Goal: Task Accomplishment & Management: Manage account settings

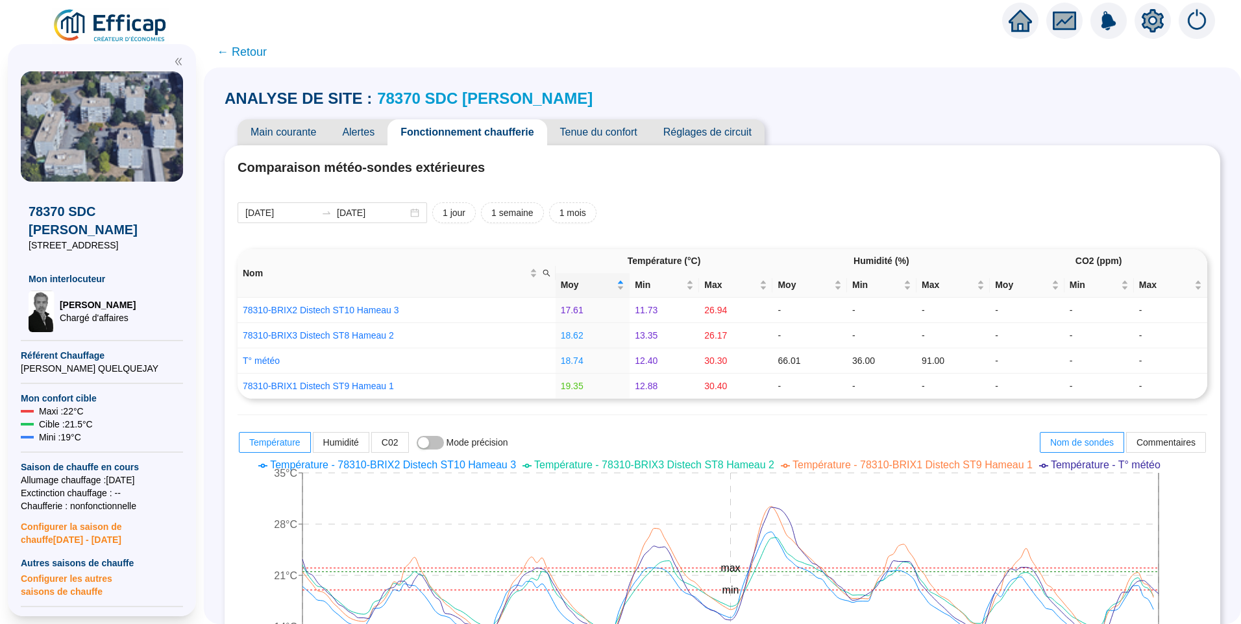
drag, startPoint x: 109, startPoint y: 38, endPoint x: 97, endPoint y: 19, distance: 22.1
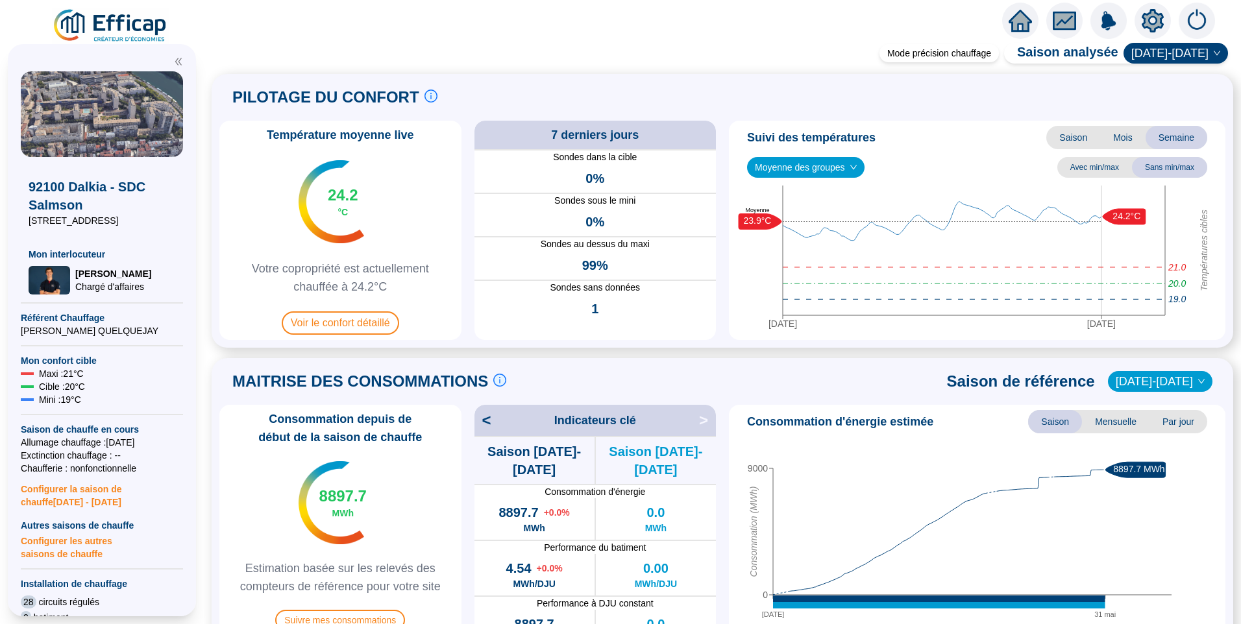
click at [114, 27] on img at bounding box center [110, 26] width 117 height 36
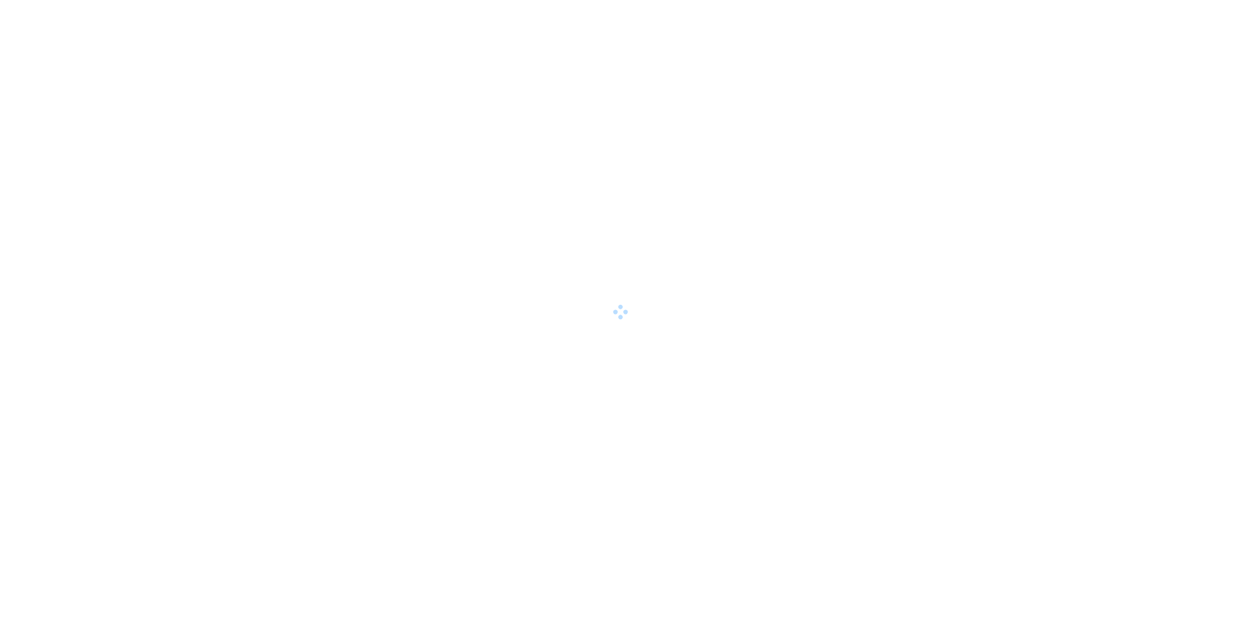
click at [535, 159] on div at bounding box center [620, 312] width 1241 height 624
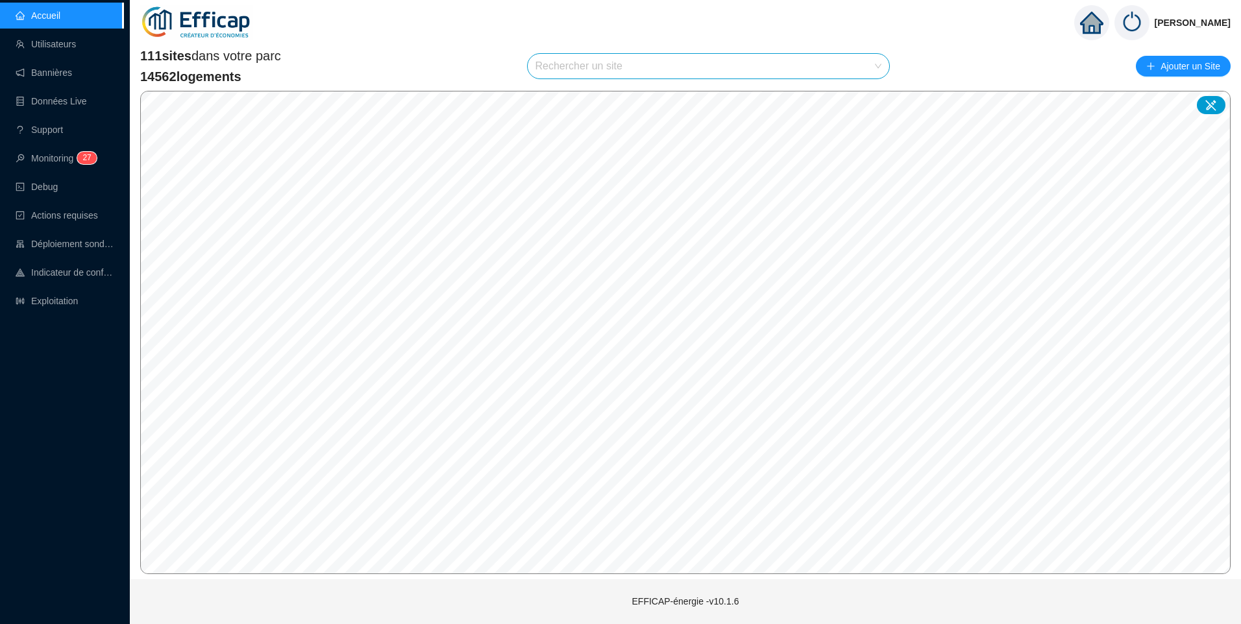
click at [585, 71] on input "search" at bounding box center [702, 66] width 335 height 25
type input "ferd"
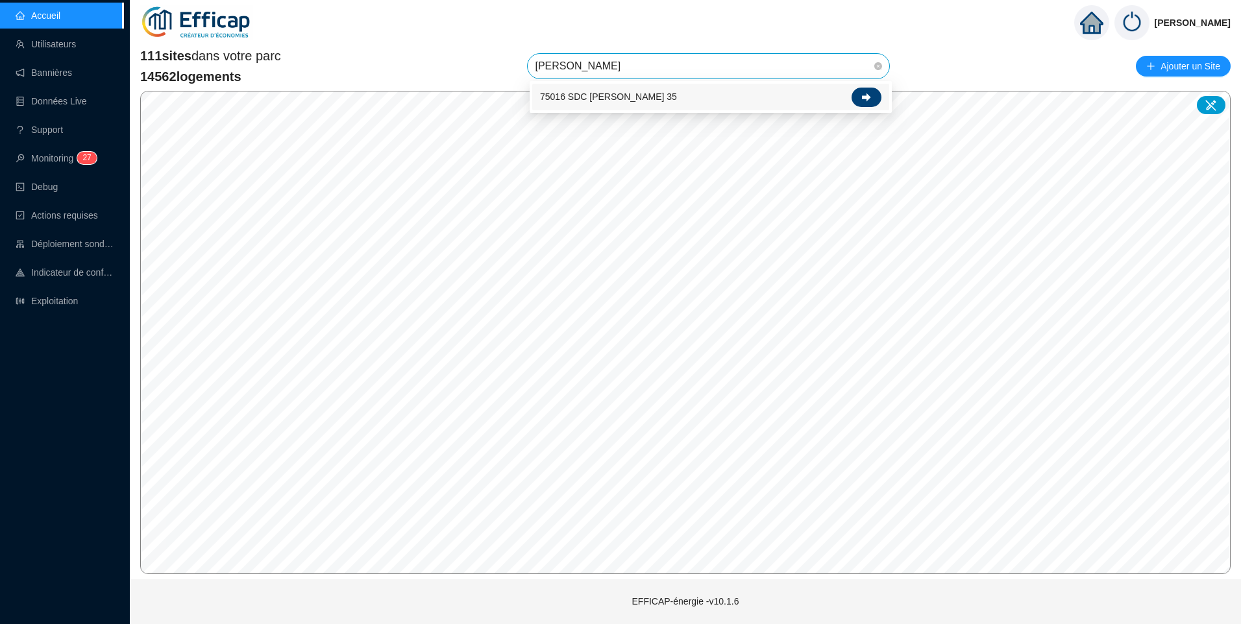
click at [870, 97] on icon at bounding box center [866, 97] width 9 height 8
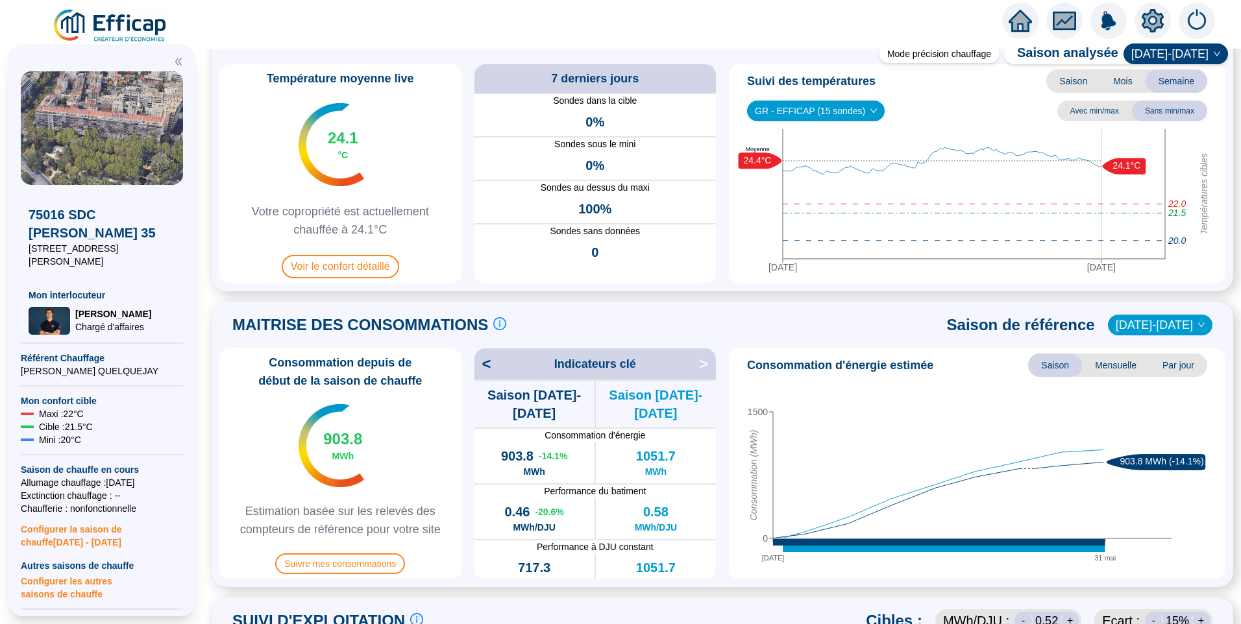
scroll to position [130, 0]
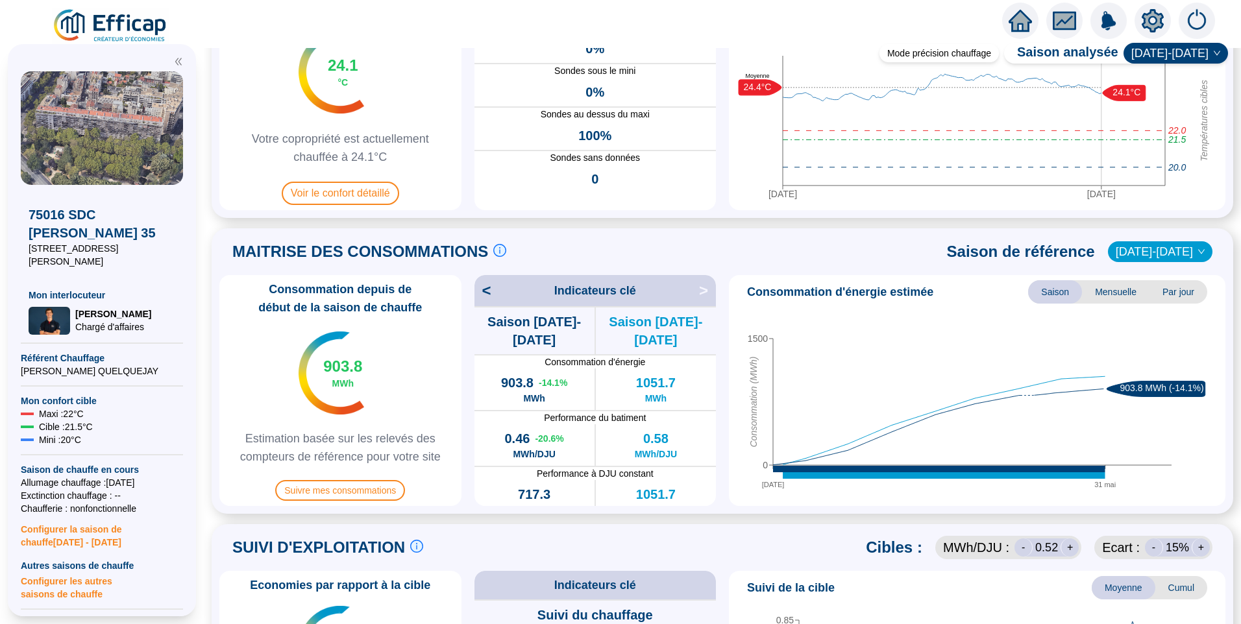
click at [103, 139] on img at bounding box center [102, 128] width 162 height 114
drag, startPoint x: 138, startPoint y: 252, endPoint x: 23, endPoint y: 254, distance: 114.9
click at [23, 254] on div "75016 SDC Ferdinand Buisson 35 35 Av Ferdinand Buisson Mon interlocuteur Hugo C…" at bounding box center [102, 260] width 162 height 150
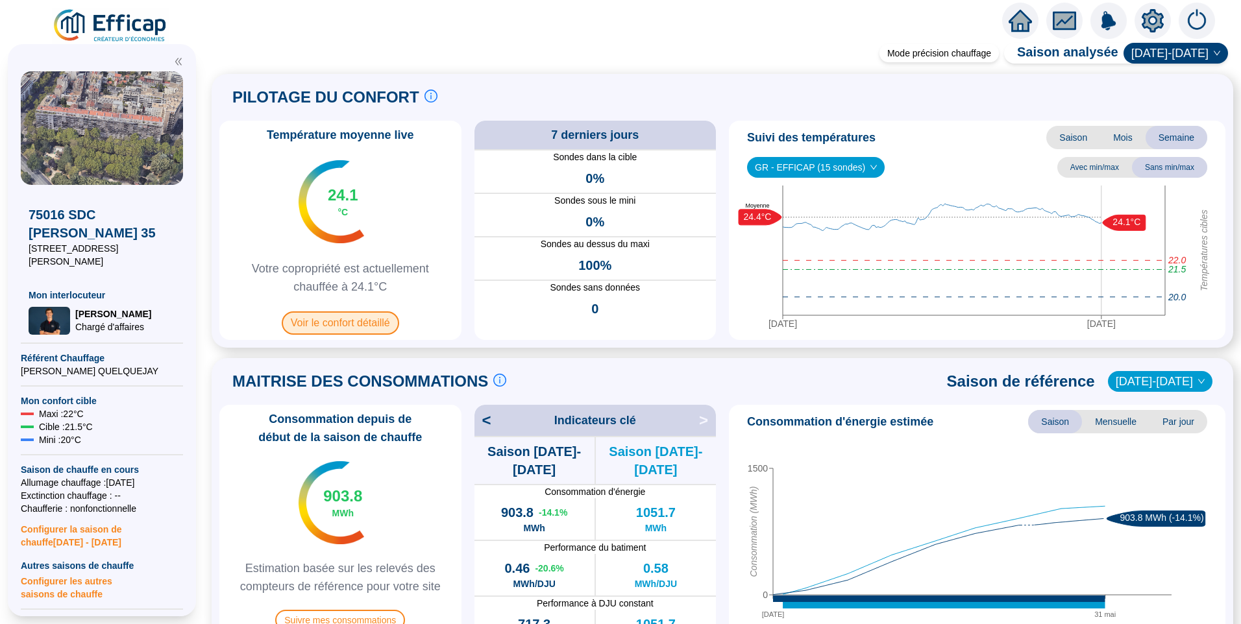
click at [368, 323] on span "Voir le confort détaillé" at bounding box center [340, 322] width 117 height 23
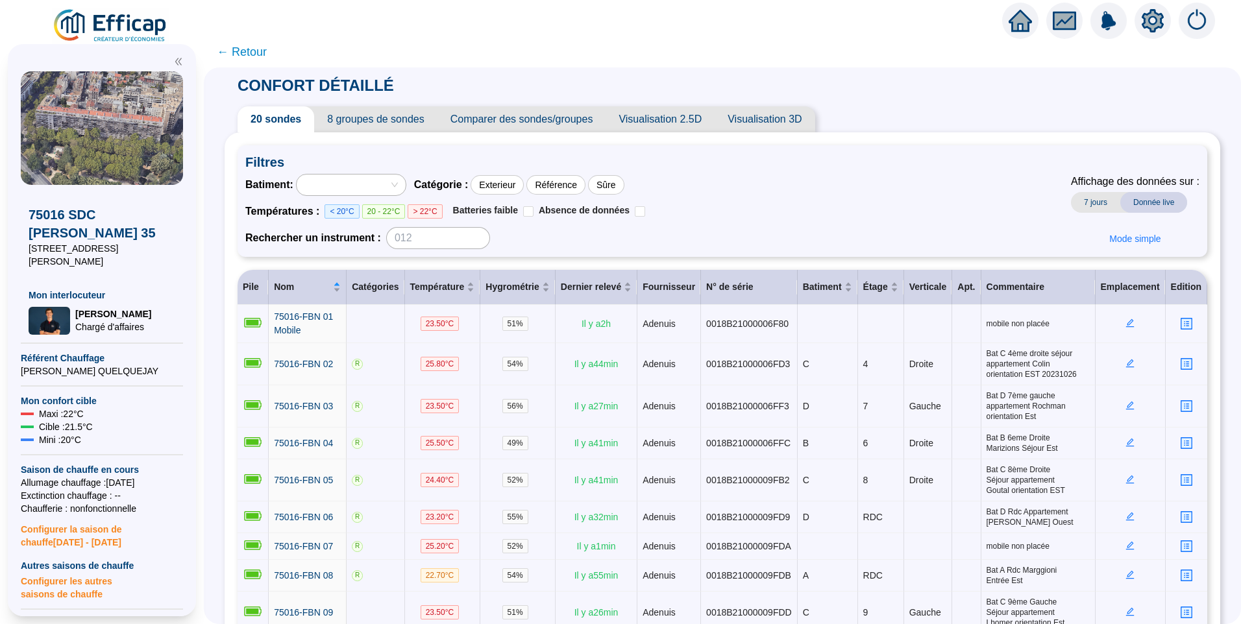
click at [352, 116] on span "8 groupes de sondes" at bounding box center [375, 119] width 123 height 26
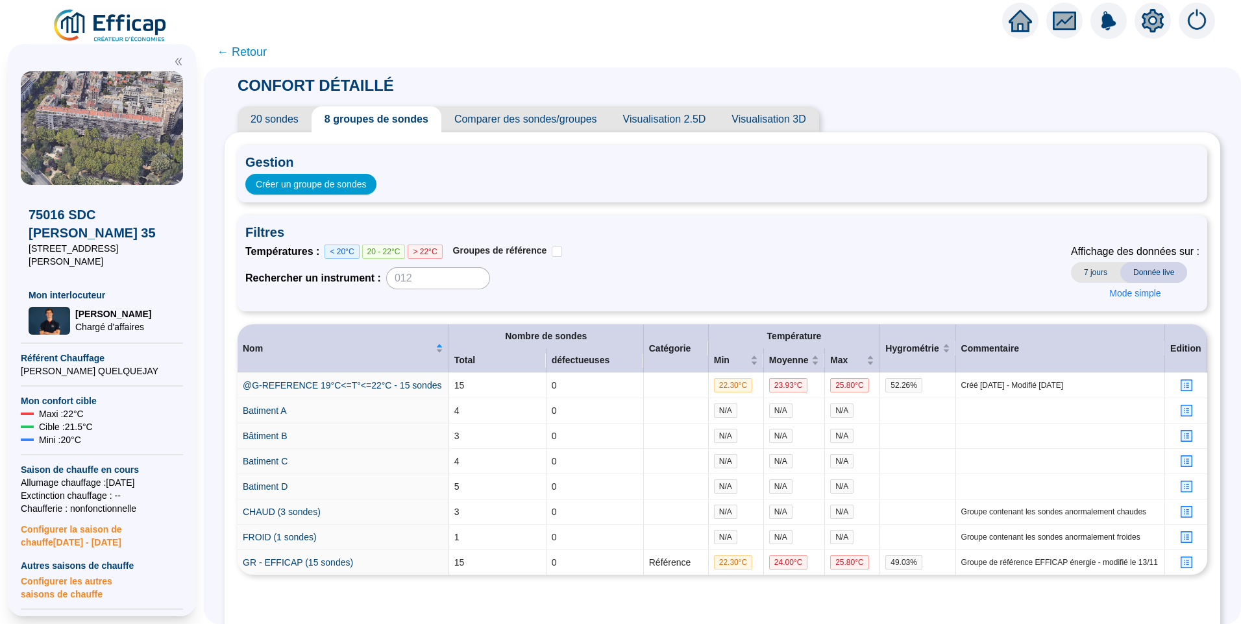
click at [293, 110] on span "20 sondes" at bounding box center [274, 119] width 74 height 26
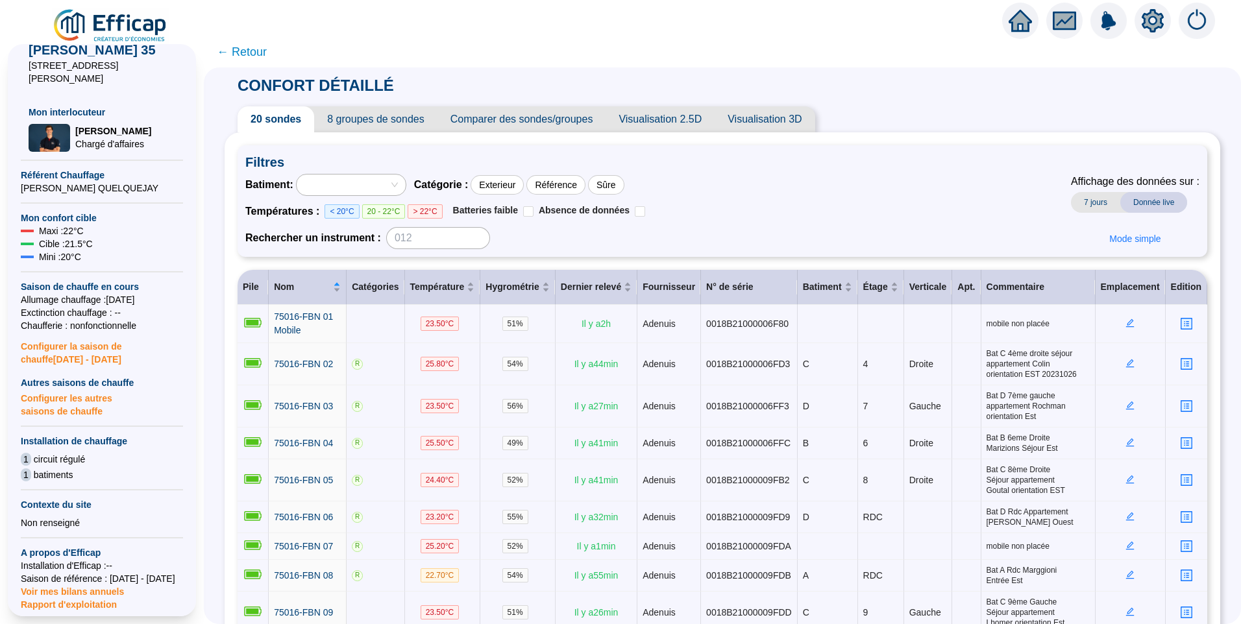
scroll to position [331, 0]
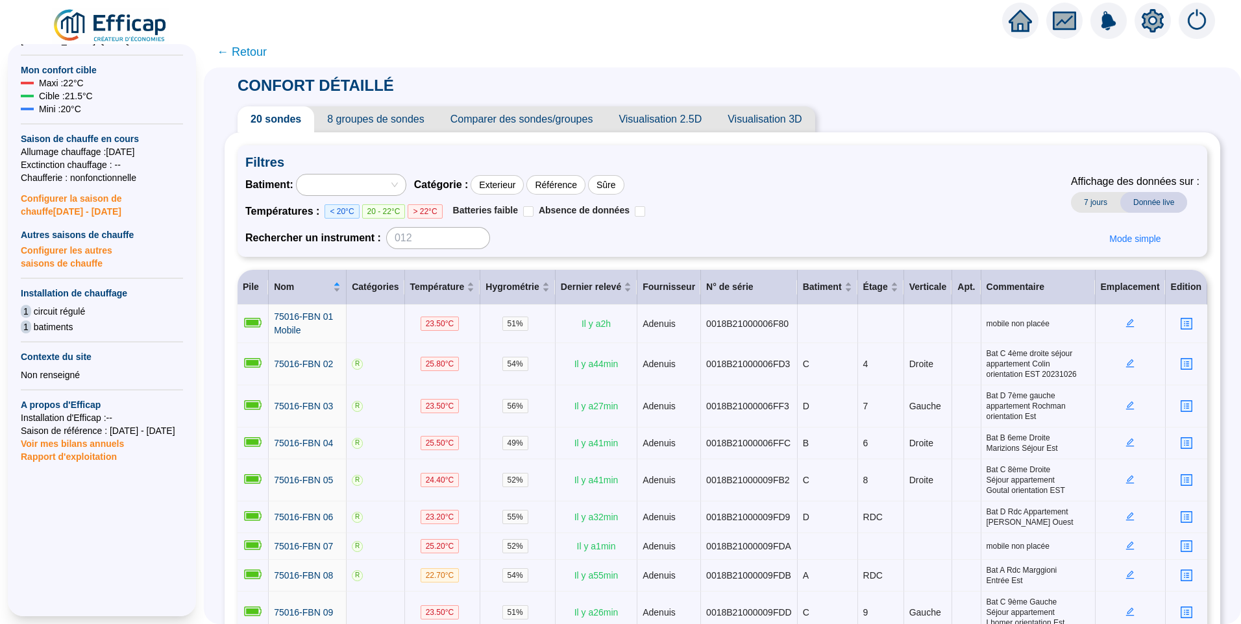
click at [72, 450] on span "Rapport d'exploitation" at bounding box center [102, 456] width 162 height 13
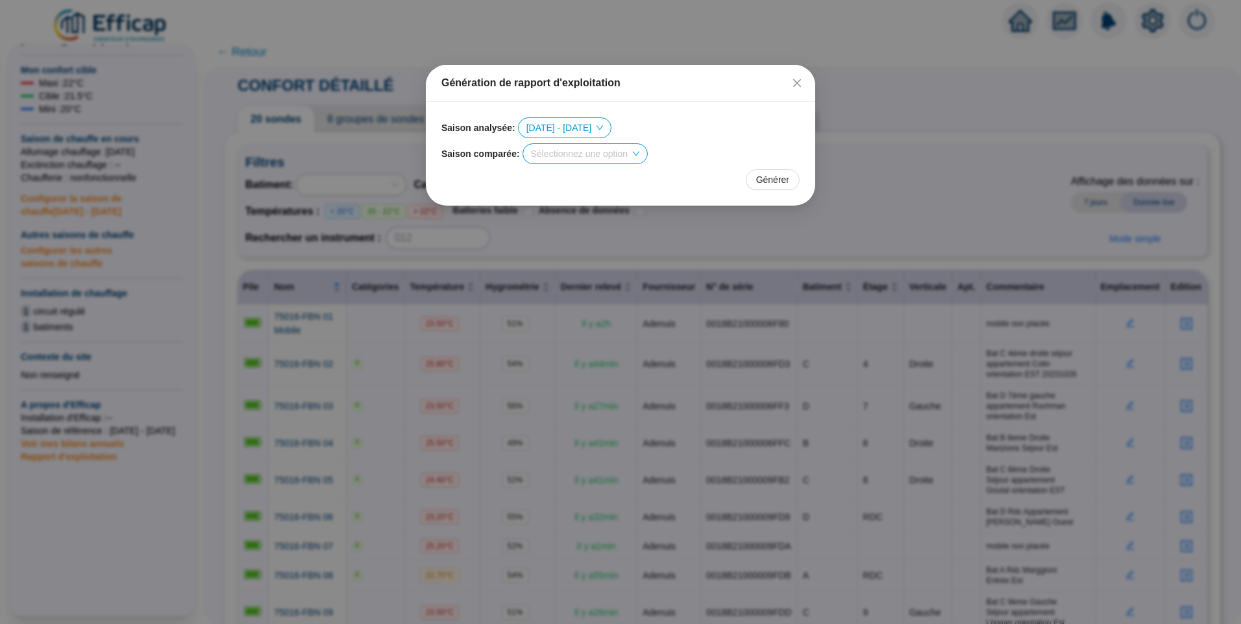
click at [601, 160] on input "search" at bounding box center [579, 153] width 97 height 19
click at [605, 171] on div "[DATE] - [DATE]" at bounding box center [583, 179] width 119 height 21
click at [572, 154] on span "[DATE] - [DATE]" at bounding box center [569, 153] width 77 height 19
click at [707, 146] on div "Saison comparée : 2021 - 2022 (Saison de référence)" at bounding box center [620, 153] width 358 height 21
click at [574, 147] on span "[DATE] - [DATE]" at bounding box center [569, 153] width 77 height 19
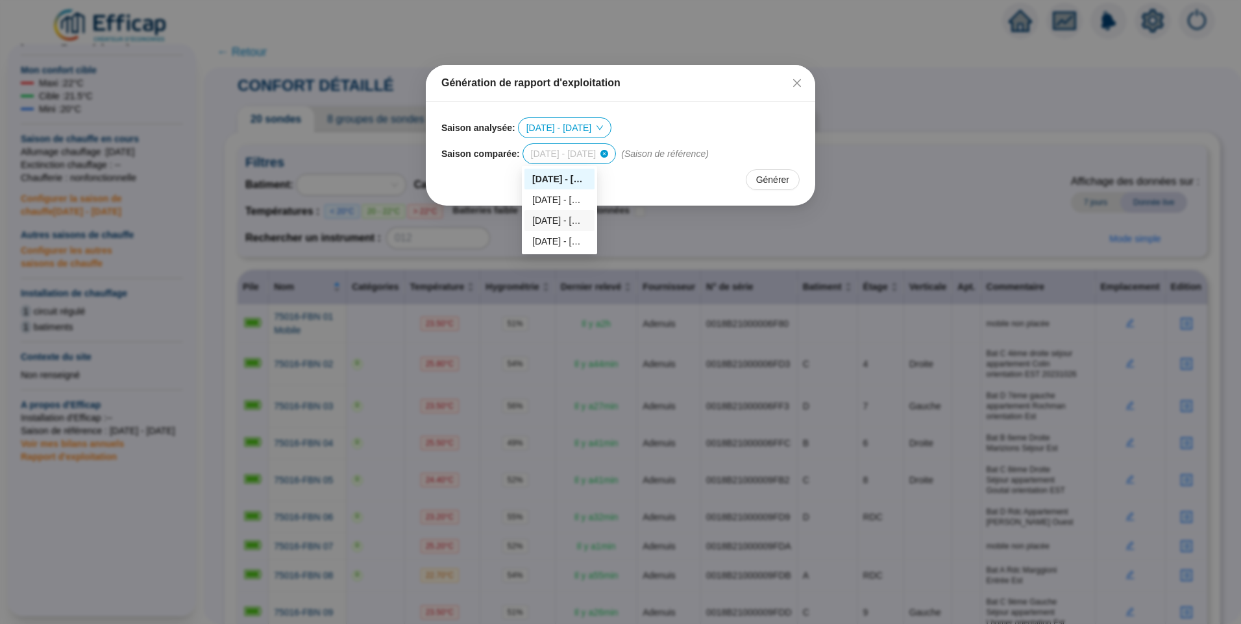
click at [555, 215] on div "[DATE] - [DATE]" at bounding box center [559, 221] width 55 height 14
click at [774, 178] on span "Générer" at bounding box center [772, 180] width 33 height 14
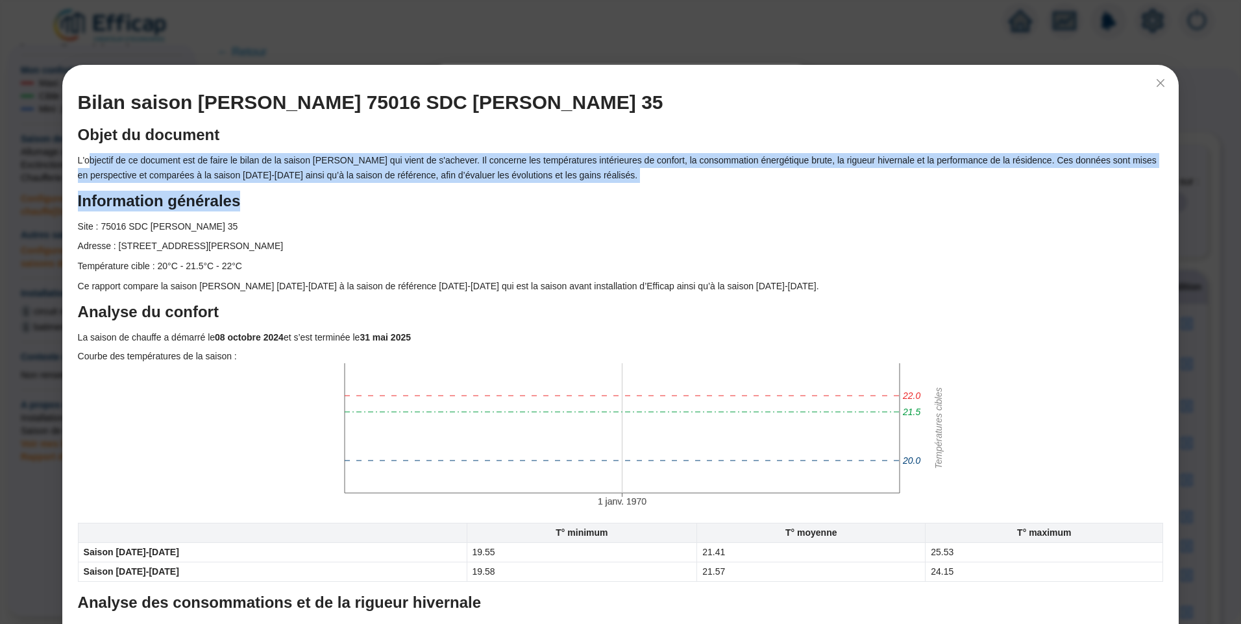
drag, startPoint x: 87, startPoint y: 158, endPoint x: 294, endPoint y: 210, distance: 213.4
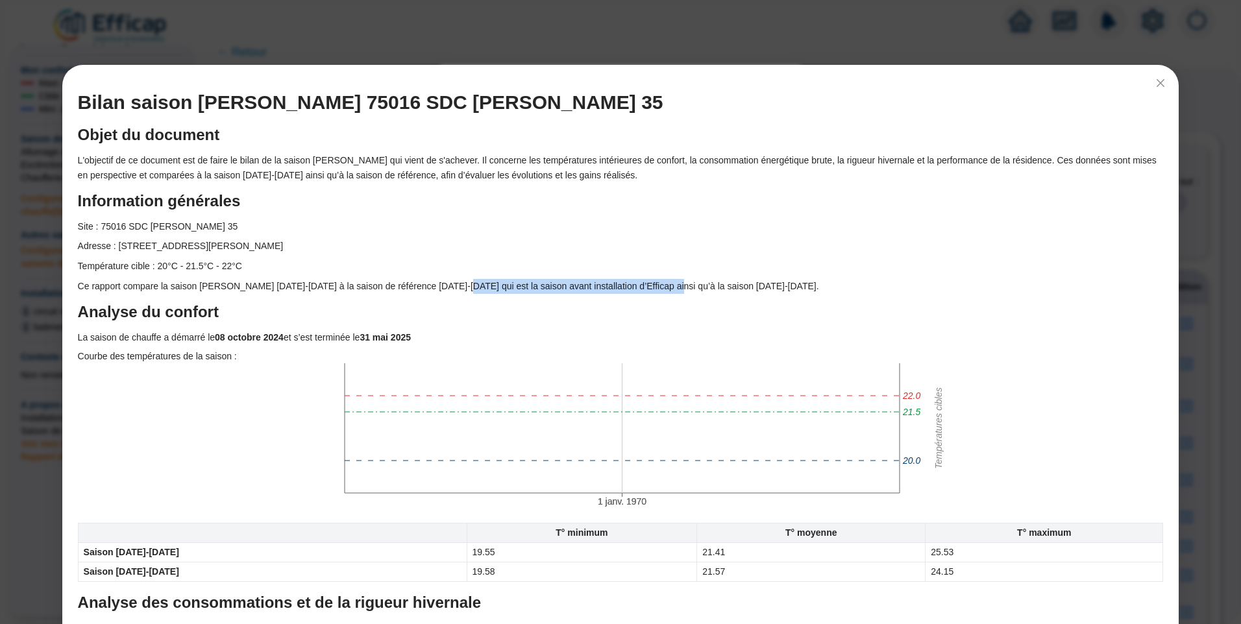
drag, startPoint x: 450, startPoint y: 284, endPoint x: 649, endPoint y: 293, distance: 199.4
click at [649, 293] on p "Ce rapport compare la saison de chauffe [DATE]-[DATE] à la saison de référence …" at bounding box center [620, 286] width 1085 height 15
click at [312, 283] on p "Ce rapport compare la saison de chauffe [DATE]-[DATE] à la saison de référence …" at bounding box center [620, 286] width 1085 height 15
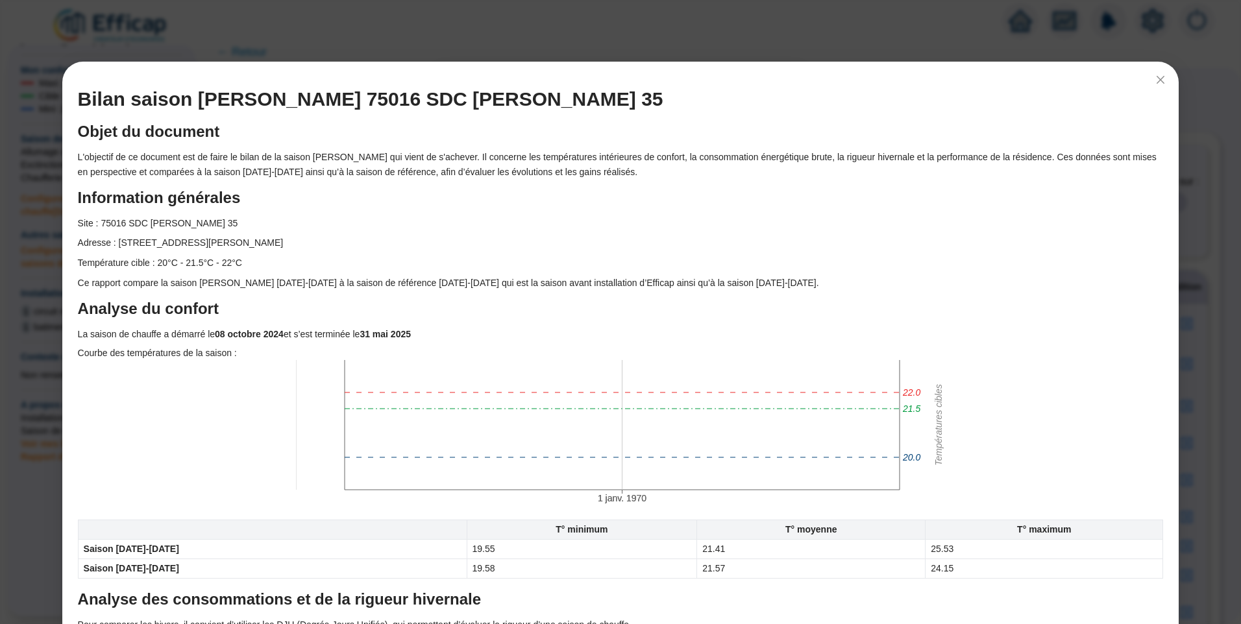
scroll to position [0, 0]
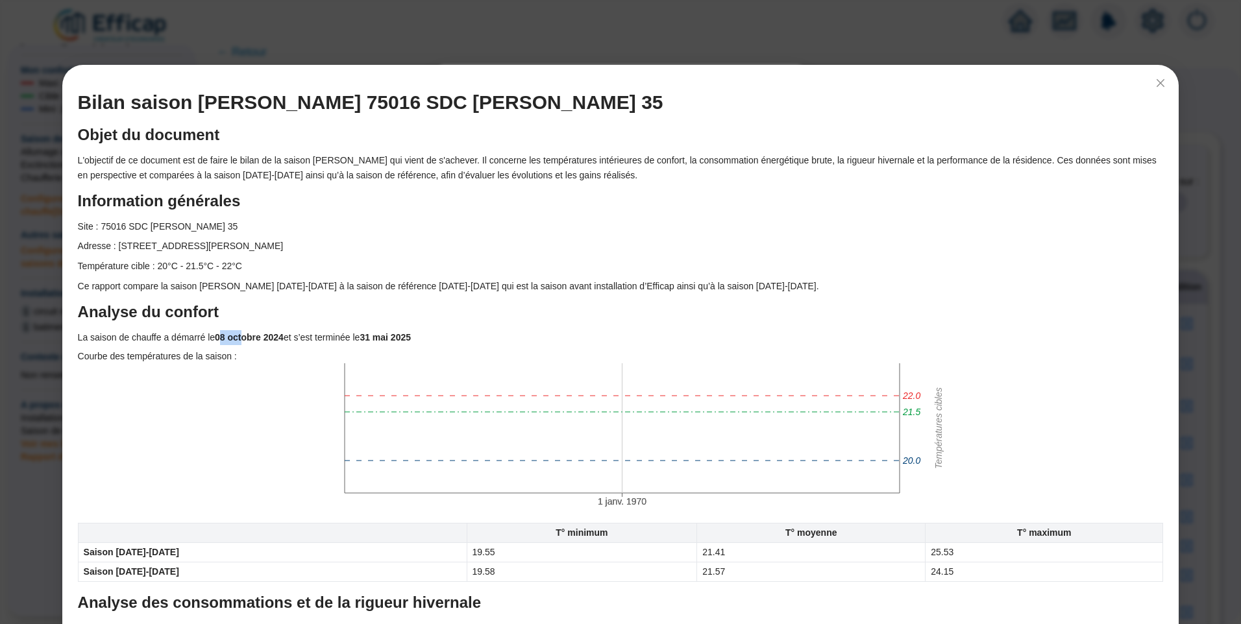
drag, startPoint x: 226, startPoint y: 339, endPoint x: 239, endPoint y: 339, distance: 13.0
click at [239, 339] on strong "08 octobre 2024" at bounding box center [249, 337] width 69 height 10
click at [144, 361] on h3 "Courbe des températures de la saison :" at bounding box center [620, 357] width 1085 height 14
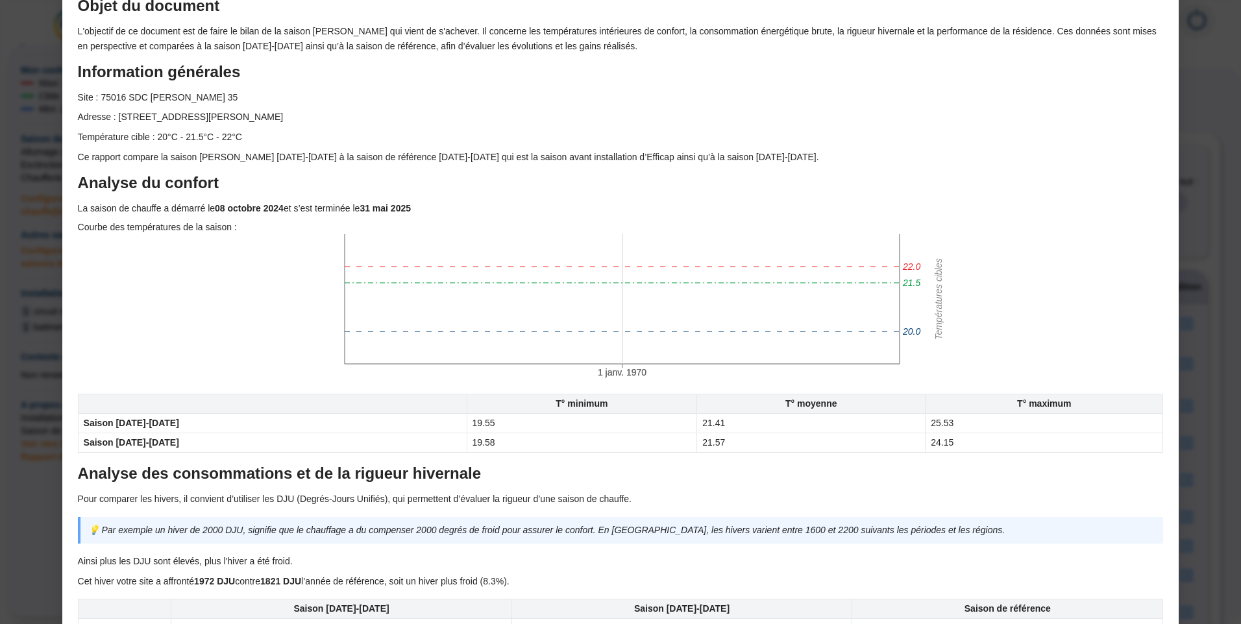
scroll to position [130, 0]
drag, startPoint x: 158, startPoint y: 209, endPoint x: 179, endPoint y: 208, distance: 21.4
click at [179, 208] on p "La saison de chauffe a démarré le 08 octobre 2024 et s’est terminée le 31 mai 2…" at bounding box center [620, 207] width 1085 height 15
click at [128, 224] on h3 "Courbe des températures de la saison :" at bounding box center [620, 227] width 1085 height 14
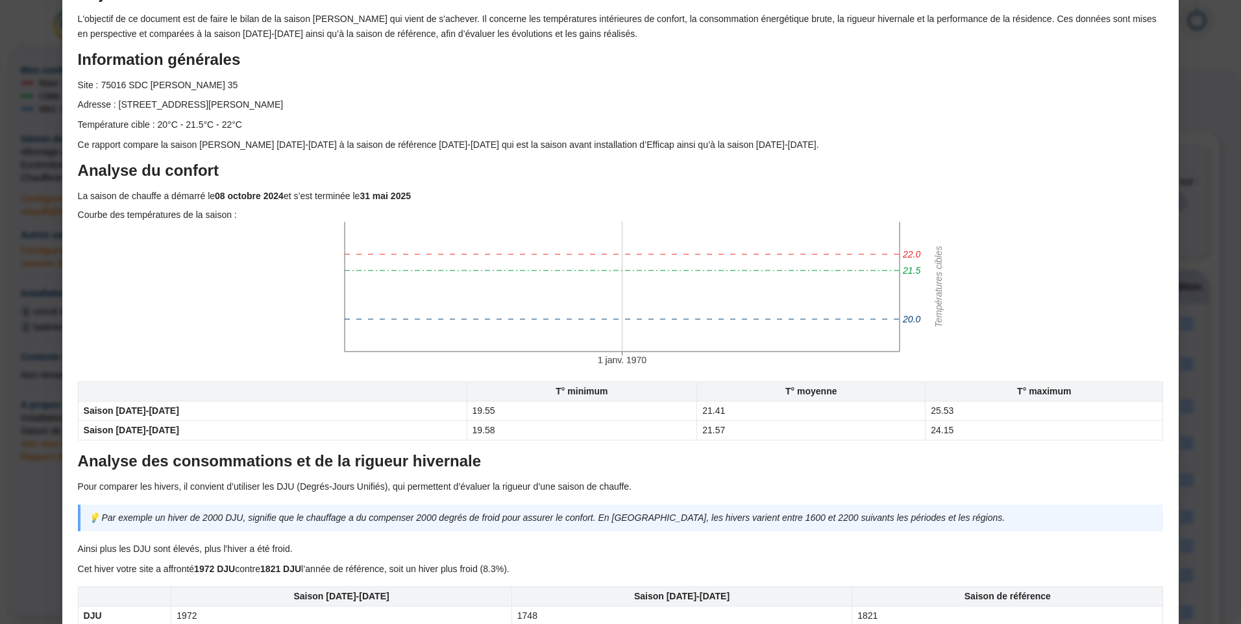
scroll to position [0, 0]
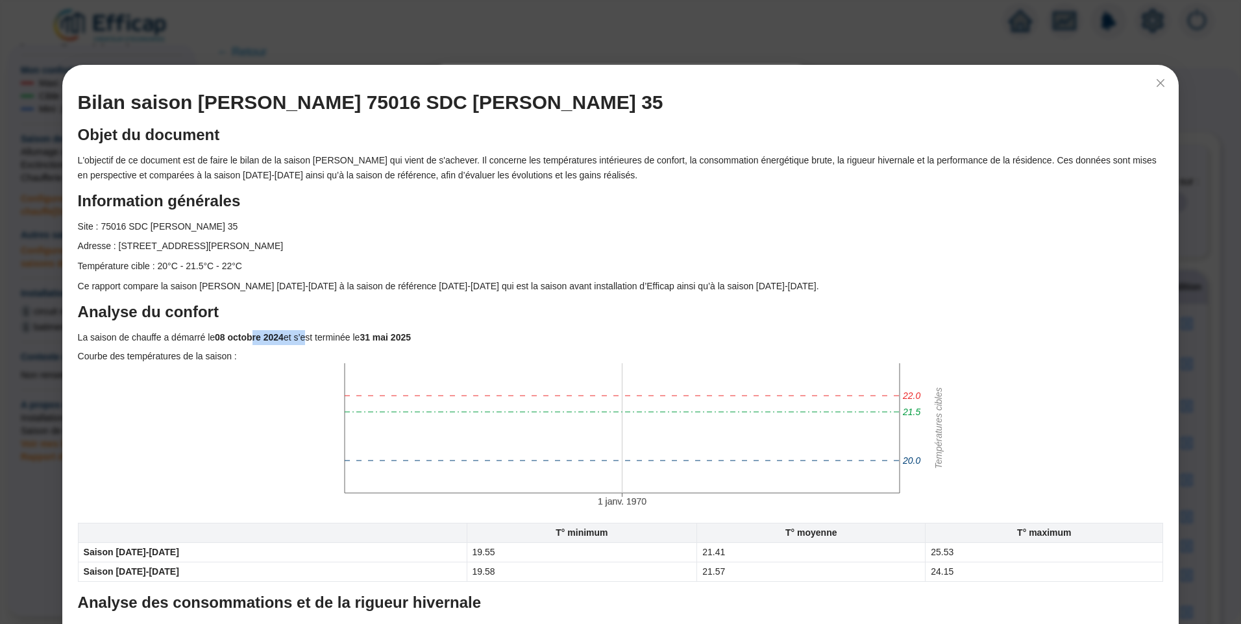
drag, startPoint x: 251, startPoint y: 333, endPoint x: 302, endPoint y: 330, distance: 51.3
click at [302, 330] on p "La saison de chauffe a démarré le 08 octobre 2024 et s’est terminée le 31 mai 2…" at bounding box center [620, 337] width 1085 height 15
drag, startPoint x: 104, startPoint y: 354, endPoint x: 115, endPoint y: 352, distance: 11.3
click at [108, 354] on h3 "Courbe des températures de la saison :" at bounding box center [620, 357] width 1085 height 14
drag, startPoint x: 315, startPoint y: 176, endPoint x: 224, endPoint y: 288, distance: 144.3
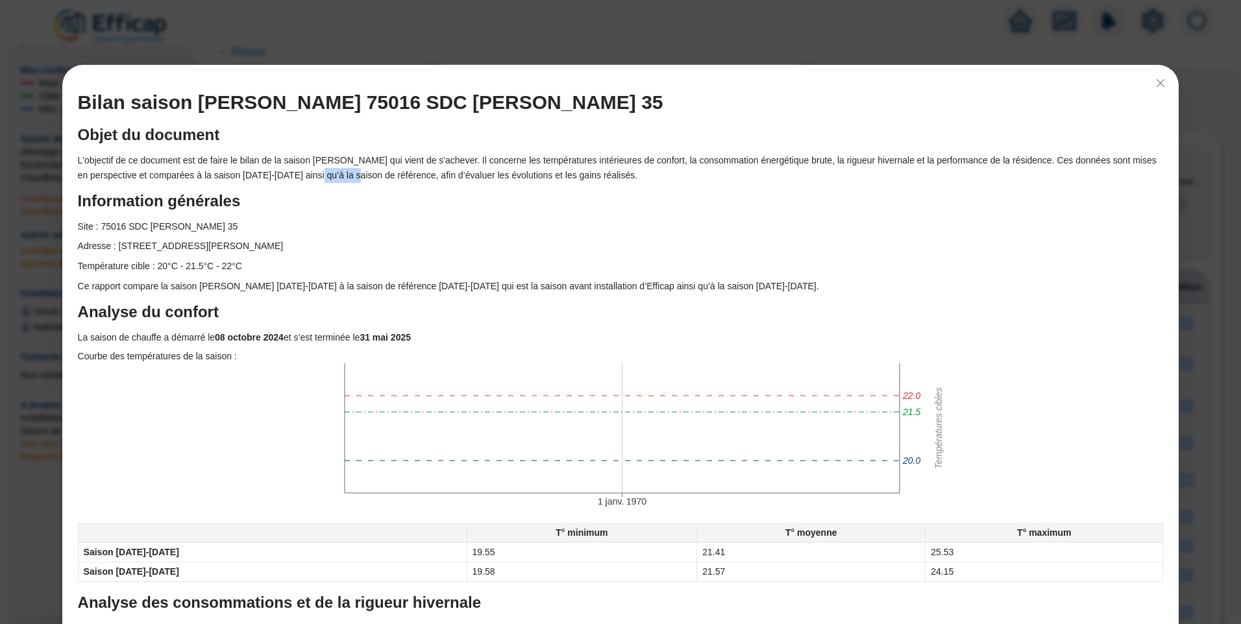
click at [349, 176] on p "L'objectif de ce document est de faire le bilan de la saison de [PERSON_NAME] q…" at bounding box center [620, 168] width 1085 height 30
click at [203, 282] on p "Ce rapport compare la saison de chauffe [DATE]-[DATE] à la saison de référence …" at bounding box center [620, 286] width 1085 height 15
drag, startPoint x: 420, startPoint y: 178, endPoint x: 438, endPoint y: 175, distance: 18.6
click at [438, 175] on p "L'objectif de ce document est de faire le bilan de la saison de [PERSON_NAME] q…" at bounding box center [620, 168] width 1085 height 30
click at [1155, 84] on icon "close" at bounding box center [1160, 83] width 10 height 10
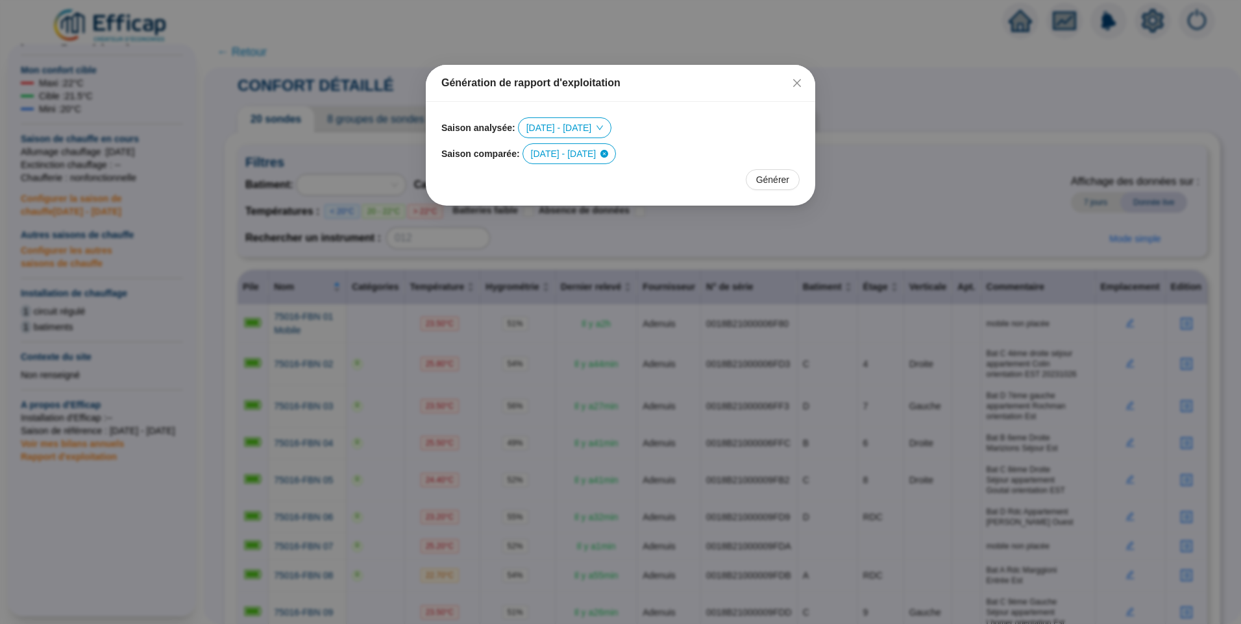
click at [791, 82] on span "Fermer" at bounding box center [796, 83] width 21 height 10
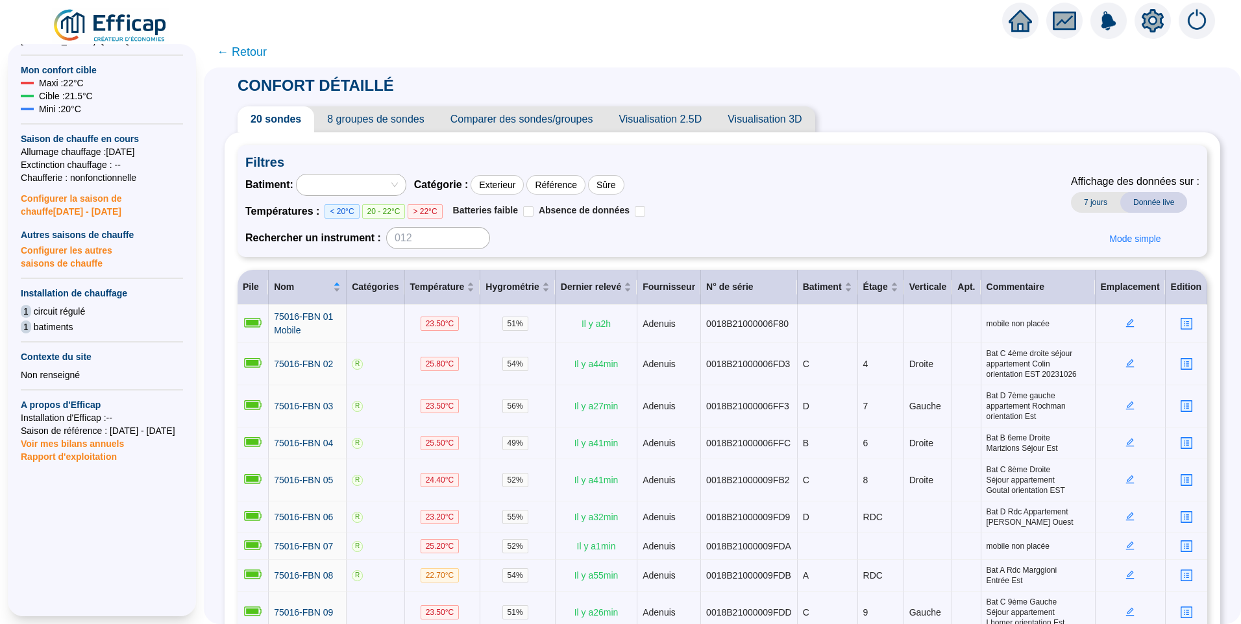
click at [256, 52] on span "← Retour" at bounding box center [242, 52] width 50 height 18
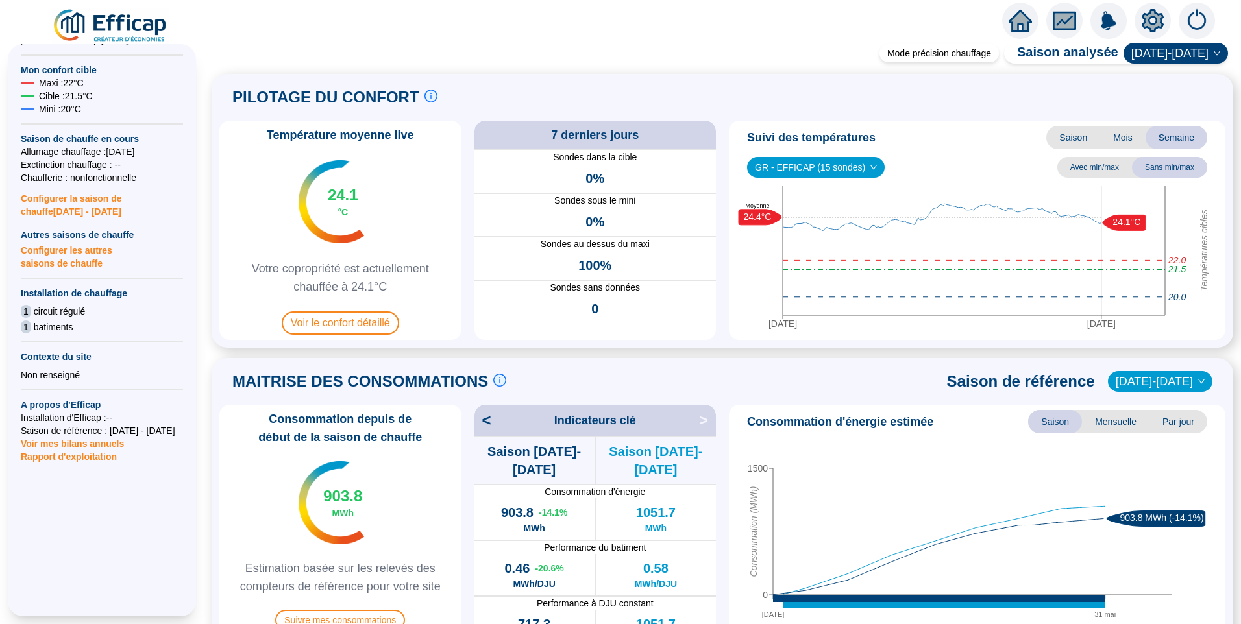
click at [788, 171] on span "GR - EFFICAP (15 sondes)" at bounding box center [816, 167] width 122 height 19
click at [922, 165] on div "GR - EFFICAP (15 sondes) Avec min/max Sans min/max" at bounding box center [977, 167] width 486 height 21
click at [931, 163] on div "GR - EFFICAP (15 sondes) Avec min/max Sans min/max" at bounding box center [977, 167] width 486 height 21
click at [923, 160] on div "GR - EFFICAP (15 sondes) Avec min/max Sans min/max" at bounding box center [977, 167] width 486 height 21
click at [938, 145] on div "Suivi des températures Saison Mois Semaine" at bounding box center [977, 137] width 486 height 23
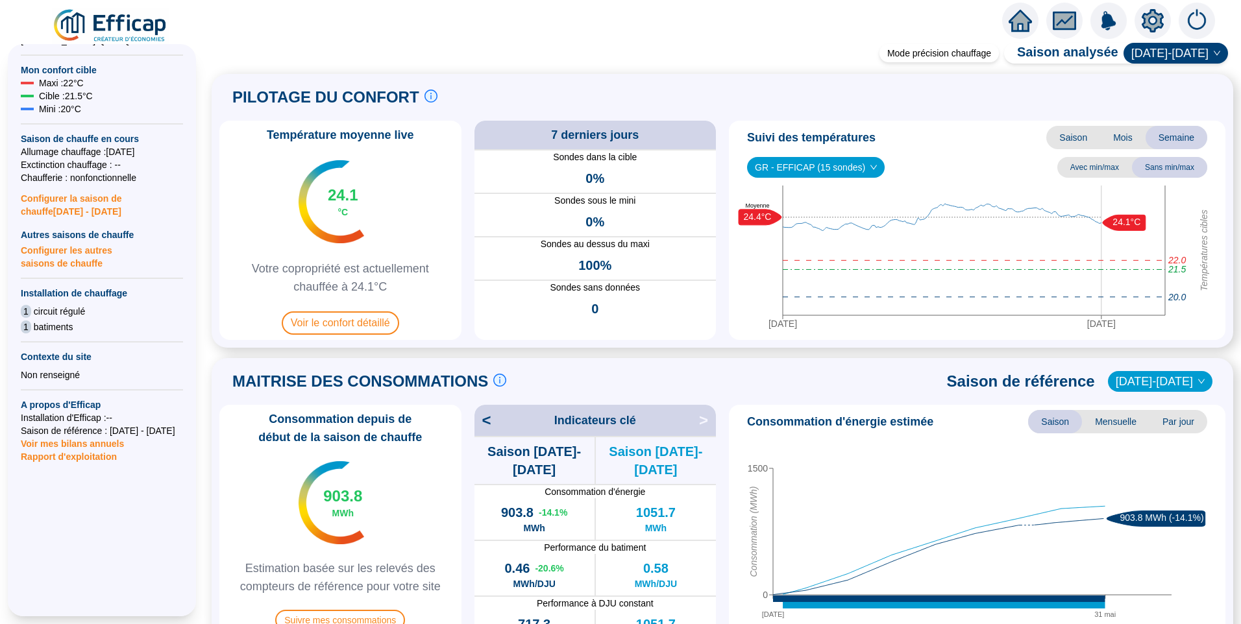
click at [461, 251] on div "Température moyenne live 24.1 °C Votre copropriété est actuellement chauffée à …" at bounding box center [340, 230] width 242 height 219
click at [728, 257] on div "Température moyenne live 24.1 °C Votre copropriété est actuellement chauffée à …" at bounding box center [722, 230] width 1006 height 219
click at [471, 305] on div "Température moyenne live 24.1 °C Votre copropriété est actuellement chauffée à …" at bounding box center [722, 230] width 1006 height 219
click at [273, 267] on span "Votre copropriété est actuellement chauffée à 24.1°C" at bounding box center [340, 278] width 232 height 36
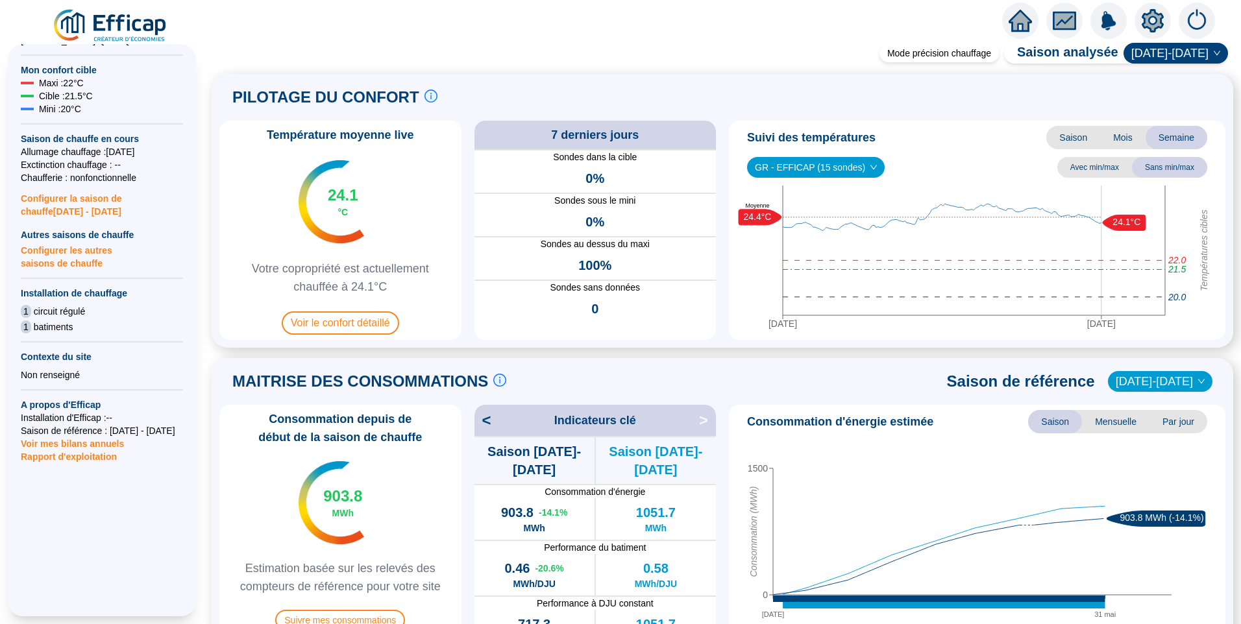
click at [317, 291] on span "Votre copropriété est actuellement chauffée à 24.1°C" at bounding box center [340, 278] width 232 height 36
click at [277, 270] on span "Votre copropriété est actuellement chauffée à 24.1°C" at bounding box center [340, 278] width 232 height 36
click at [337, 321] on span "Voir le confort détaillé" at bounding box center [340, 322] width 117 height 23
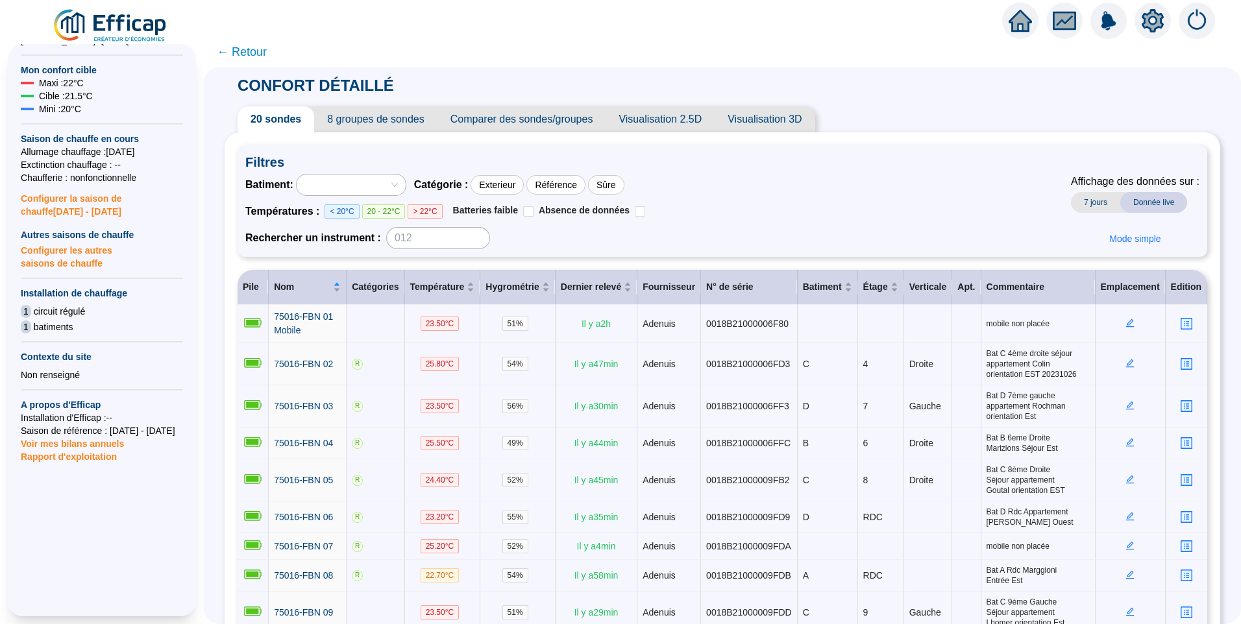
click at [707, 173] on div "Filtres Batiment : Catégorie : Exterieur Référence Sûre Températures : < 20°C 2…" at bounding box center [721, 201] width 969 height 112
click at [787, 204] on div "Batiment : Catégorie : Exterieur Référence Sûre Températures : < 20°C 20 - 22°C…" at bounding box center [722, 211] width 954 height 75
click at [909, 150] on div "Filtres Batiment : Catégorie : Exterieur Référence Sûre Températures : < 20°C 2…" at bounding box center [721, 201] width 969 height 112
click at [252, 49] on span "← Retour" at bounding box center [242, 52] width 50 height 18
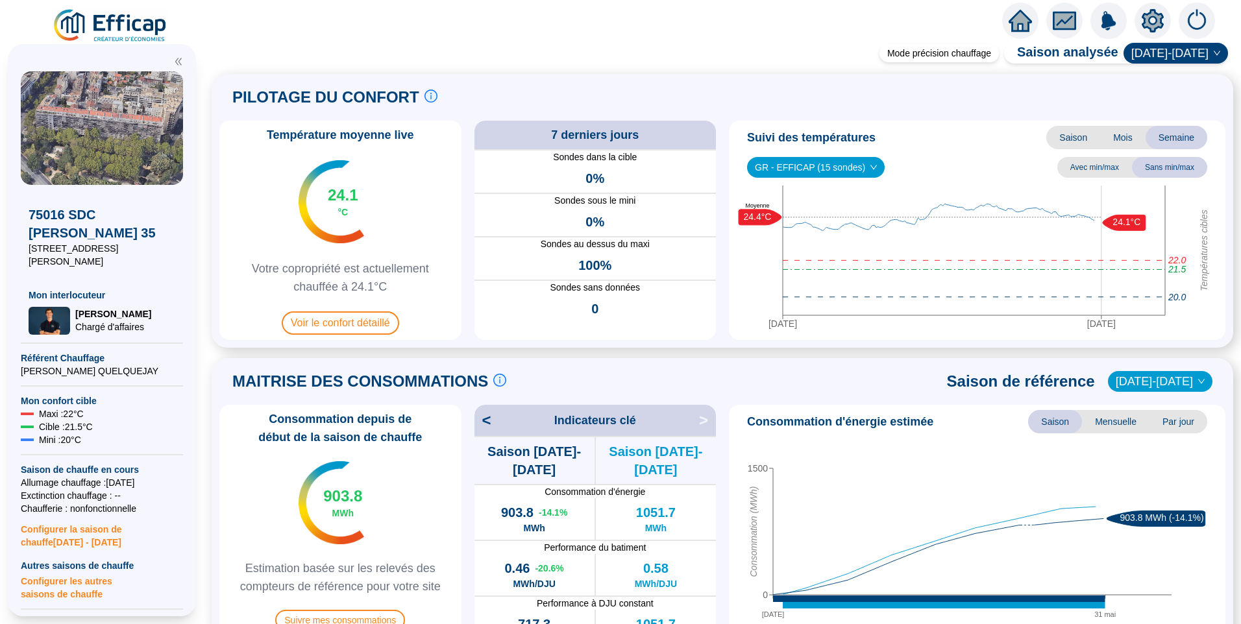
click at [827, 163] on span "GR - EFFICAP (15 sondes)" at bounding box center [816, 167] width 122 height 19
click at [893, 160] on div "GR - EFFICAP (15 sondes) Avec min/max Sans min/max" at bounding box center [977, 167] width 486 height 21
click at [350, 332] on span "Voir le confort détaillé" at bounding box center [340, 322] width 117 height 23
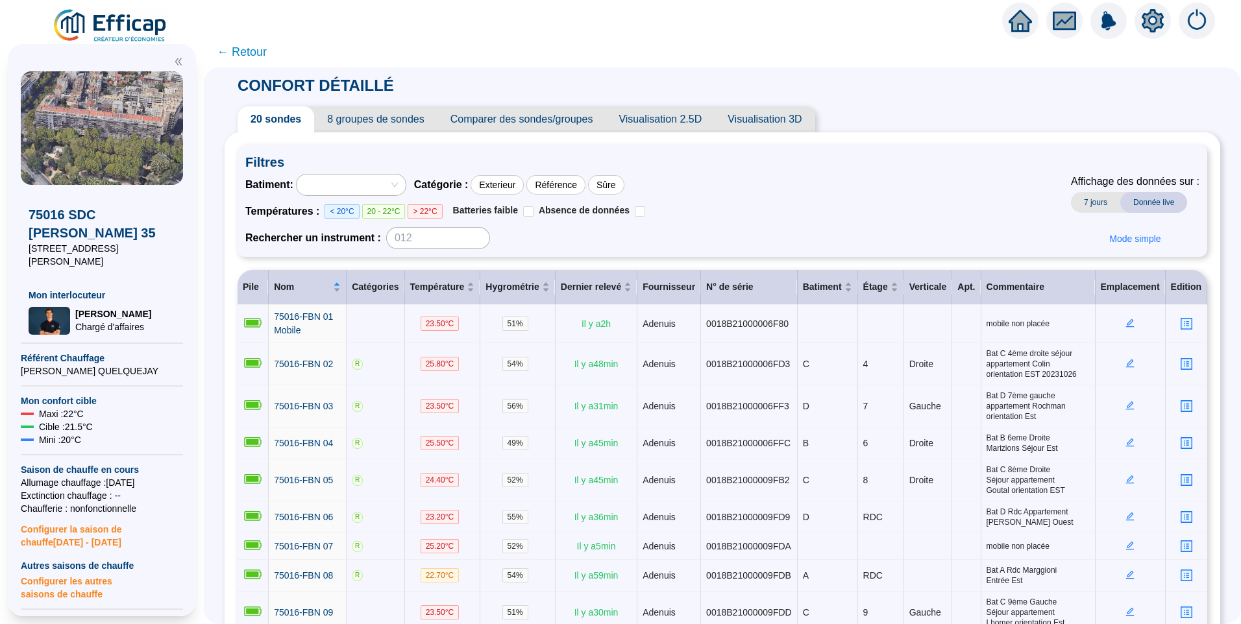
click at [372, 123] on span "8 groupes de sondes" at bounding box center [375, 119] width 123 height 26
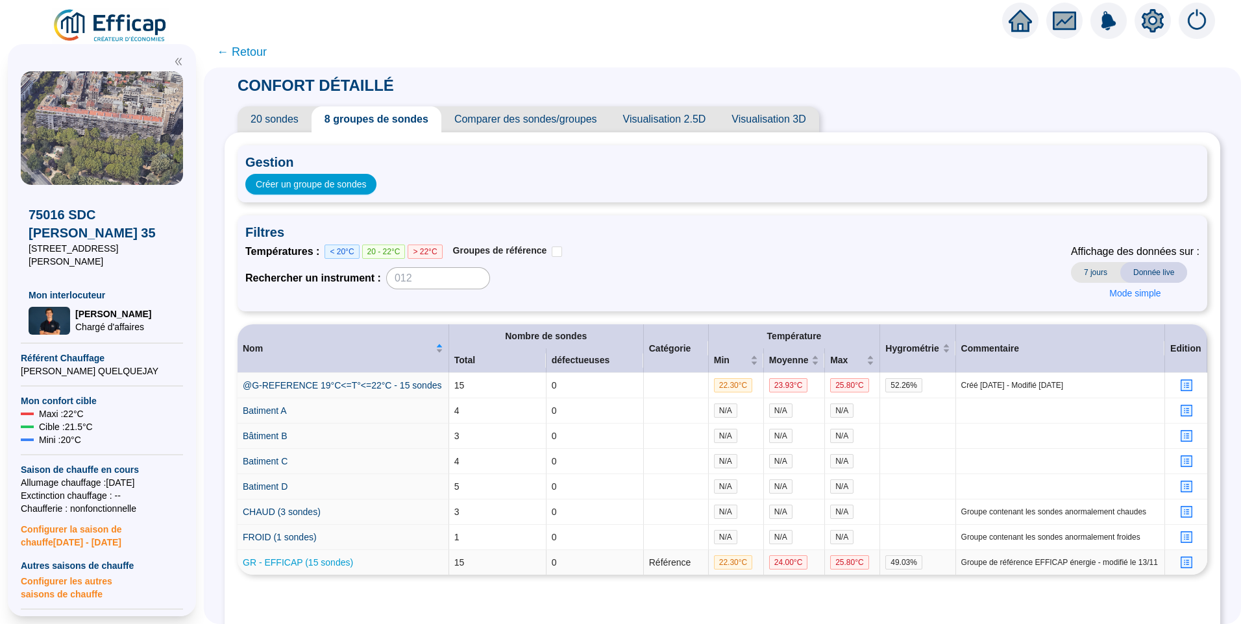
click at [299, 561] on link "GR - EFFICAP (15 sondes)" at bounding box center [298, 562] width 110 height 10
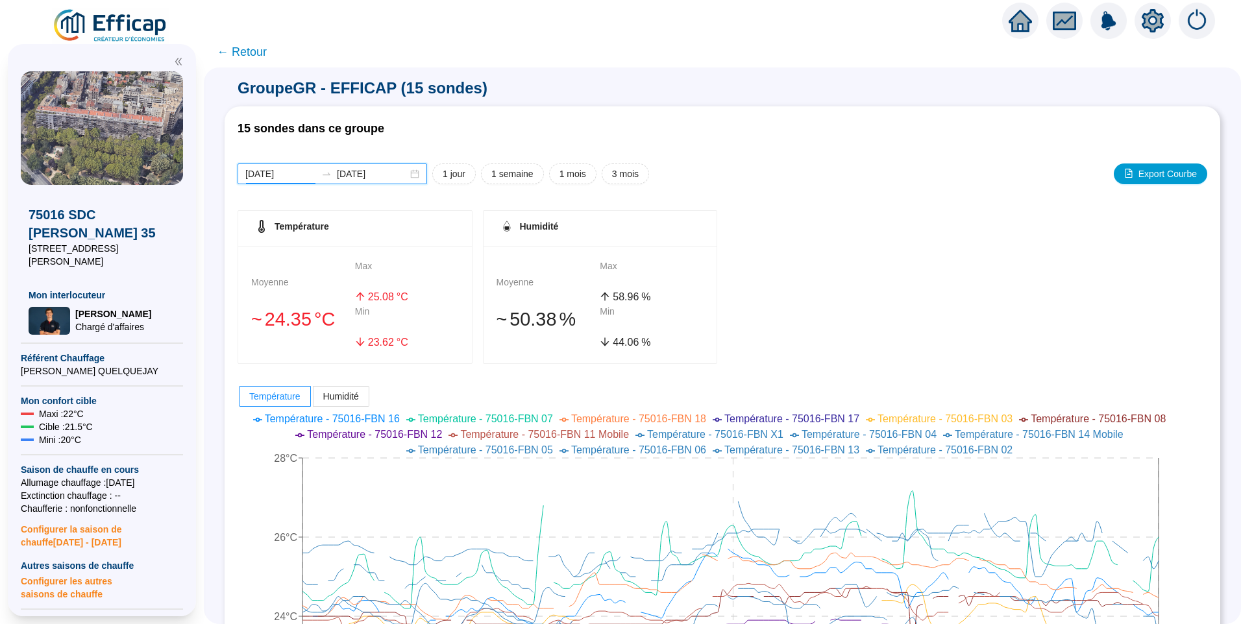
click at [310, 167] on input "2025-09-04" at bounding box center [280, 174] width 71 height 14
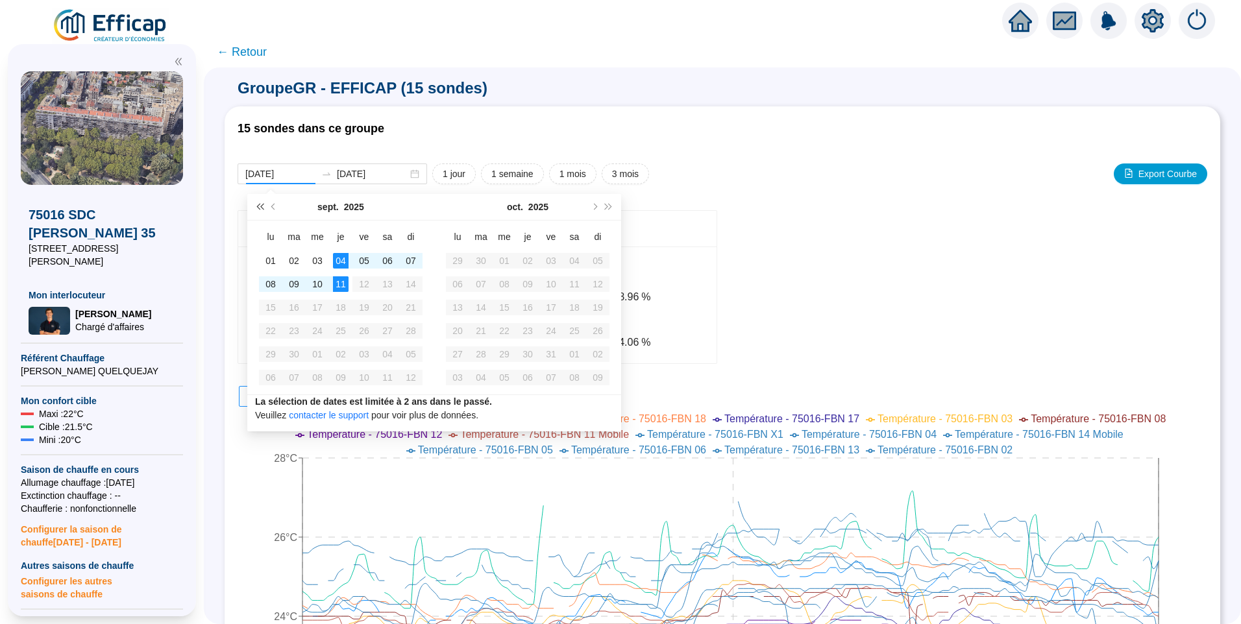
click at [262, 208] on span "Année précédente (Ctrl + gauche)" at bounding box center [259, 207] width 6 height 6
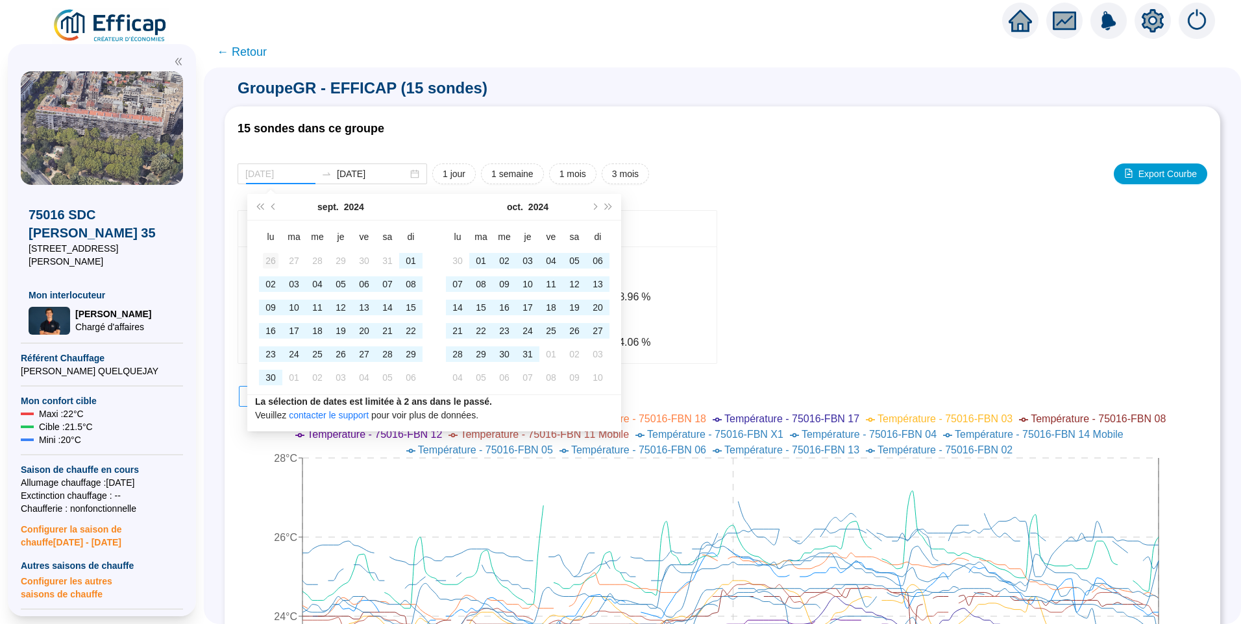
type input "2024-08-26"
click at [274, 269] on td "26" at bounding box center [270, 260] width 23 height 23
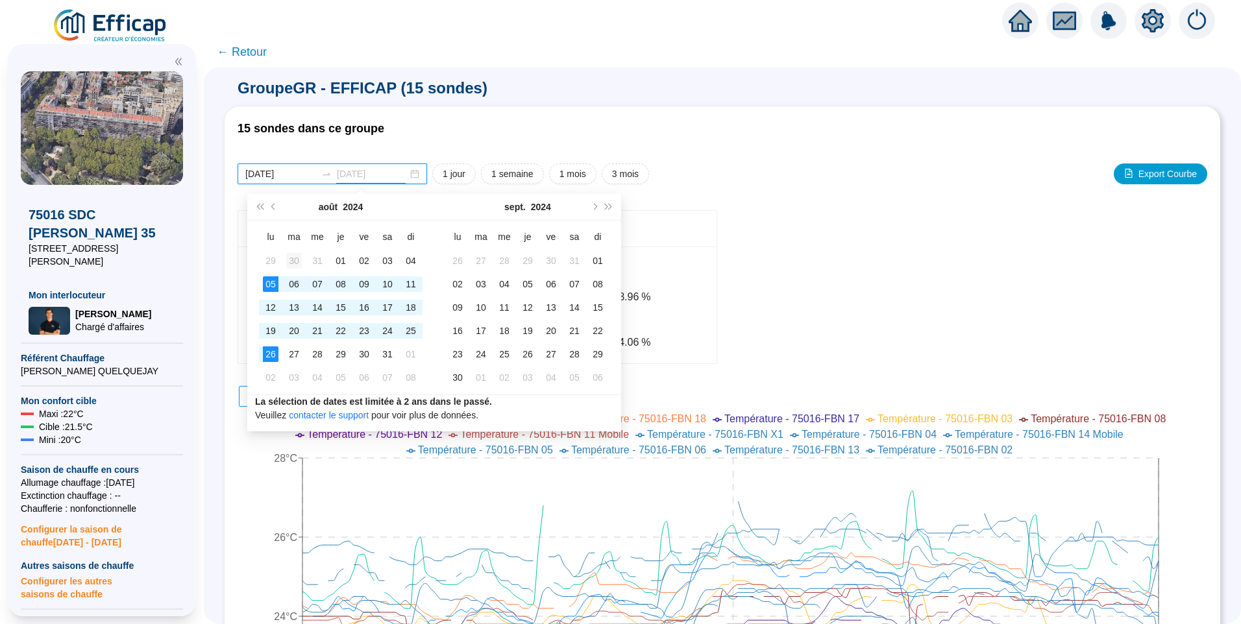
type input "2024-07-30"
click at [290, 262] on div "30" at bounding box center [294, 261] width 16 height 16
type input "2024-07-30"
type input "2024-08-26"
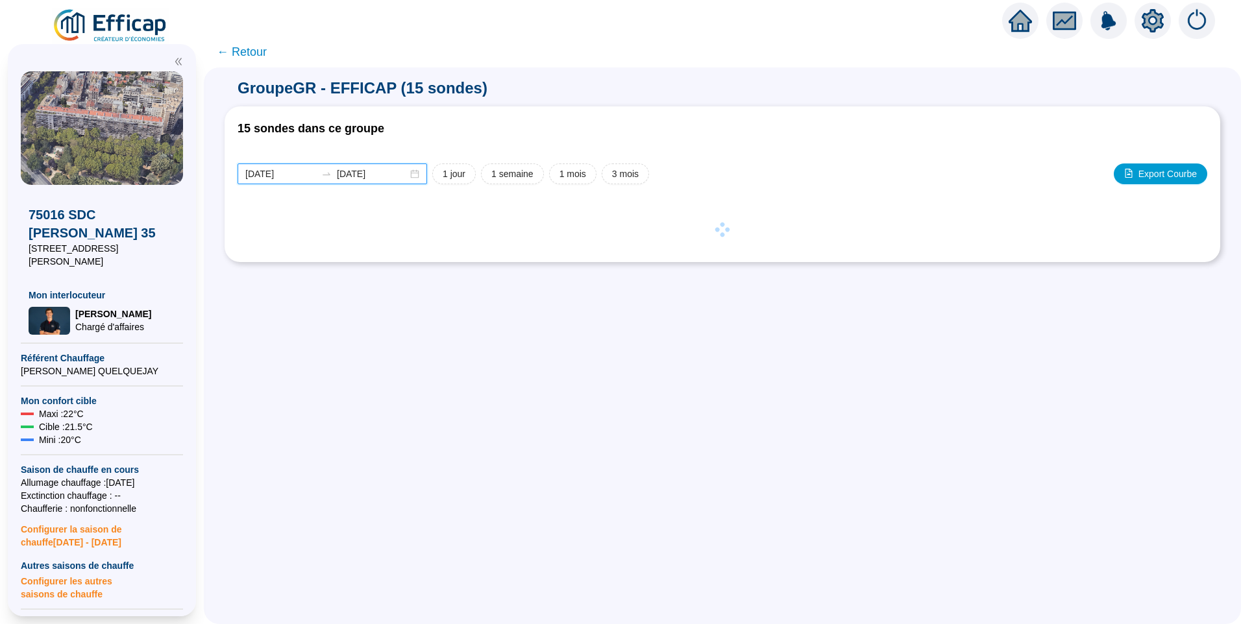
click at [313, 180] on input "2024-07-30" at bounding box center [280, 174] width 71 height 14
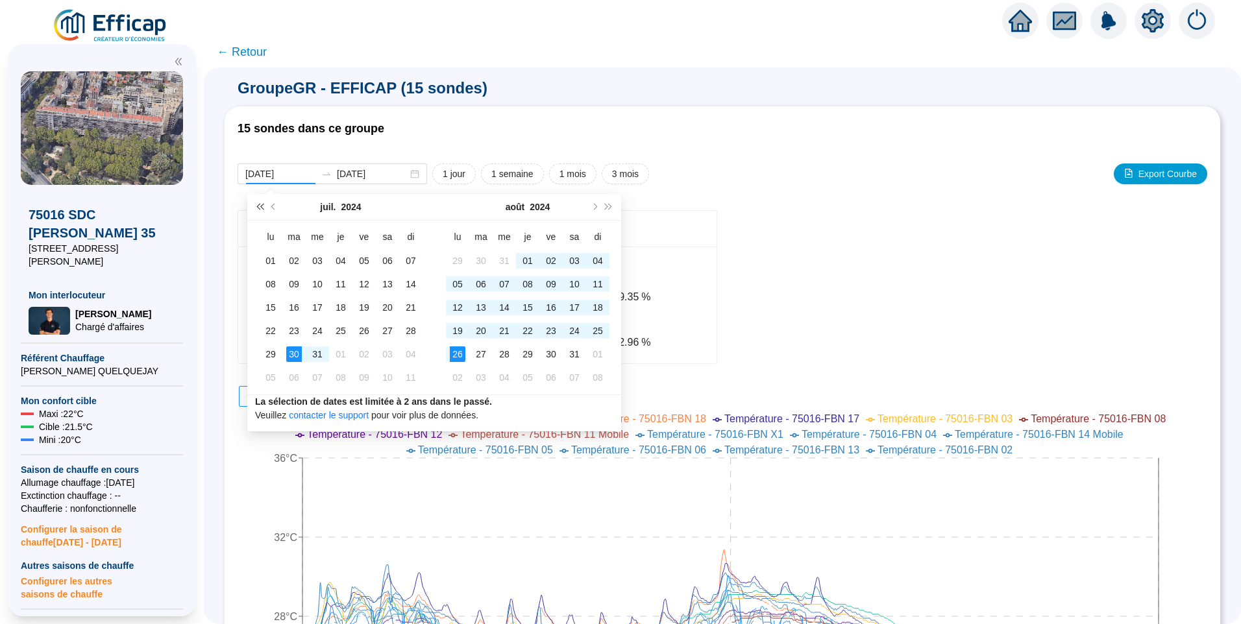
click at [256, 211] on button "Année précédente (Ctrl + gauche)" at bounding box center [259, 207] width 14 height 26
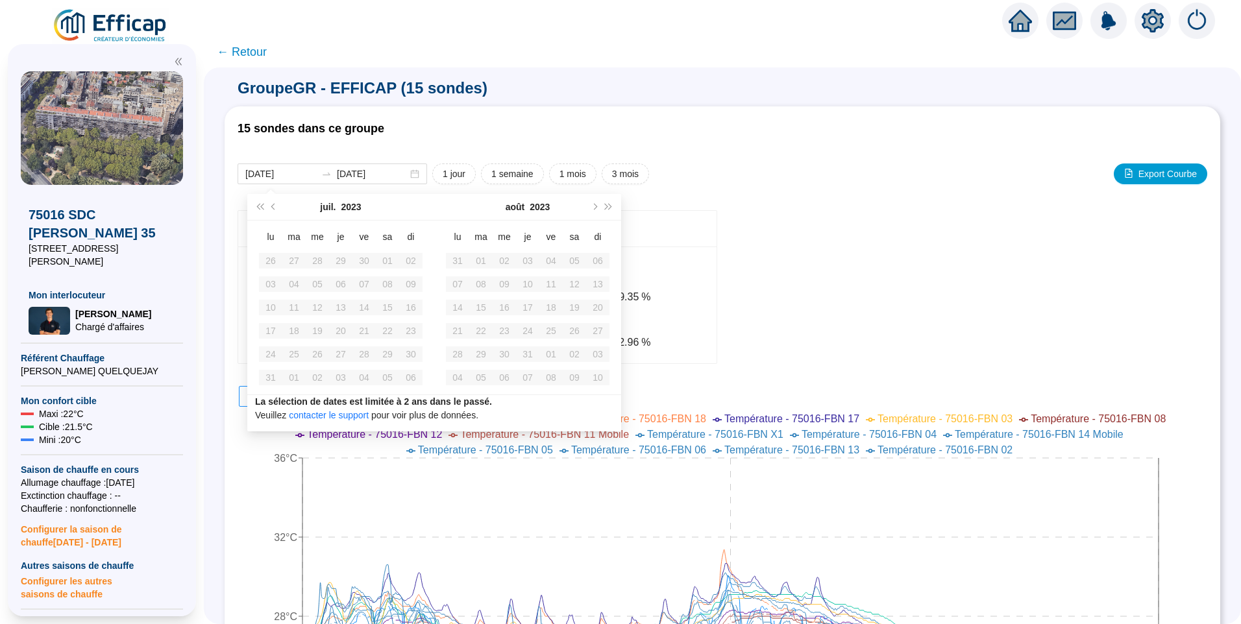
click at [803, 221] on div "Température Moyenne 󠁾~ 26 .42 °C Max 29 .00 °C Min 23 .59 °C Humidité Moyenne 󠁾…" at bounding box center [721, 287] width 969 height 154
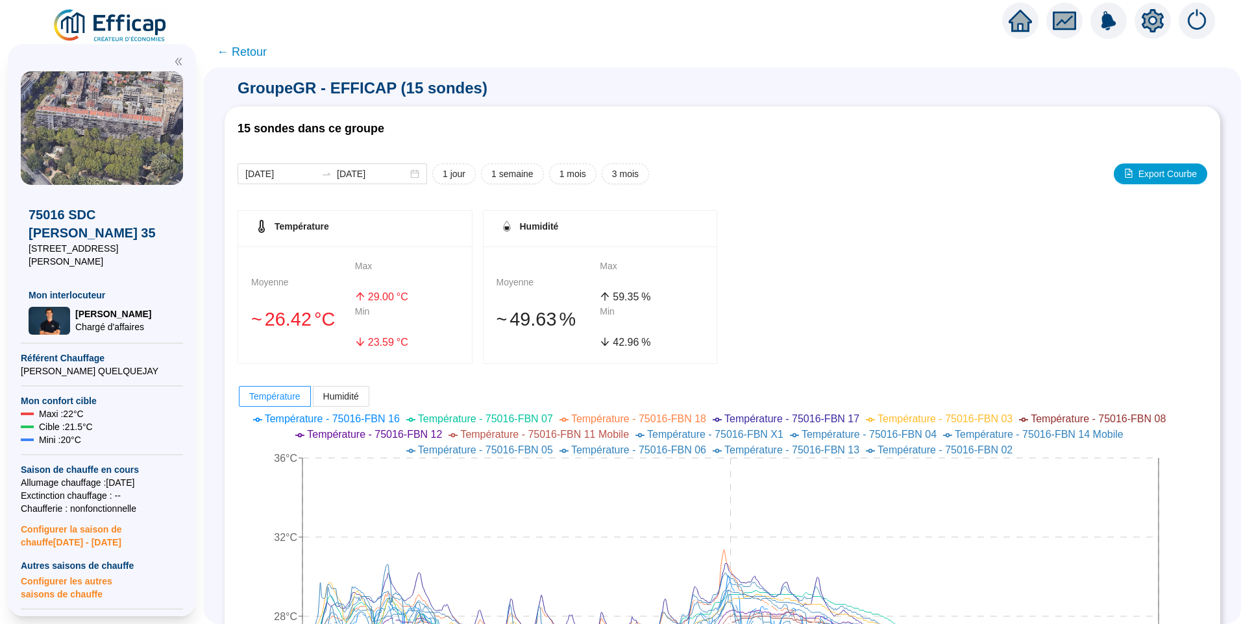
click at [241, 48] on span "← Retour" at bounding box center [242, 52] width 50 height 18
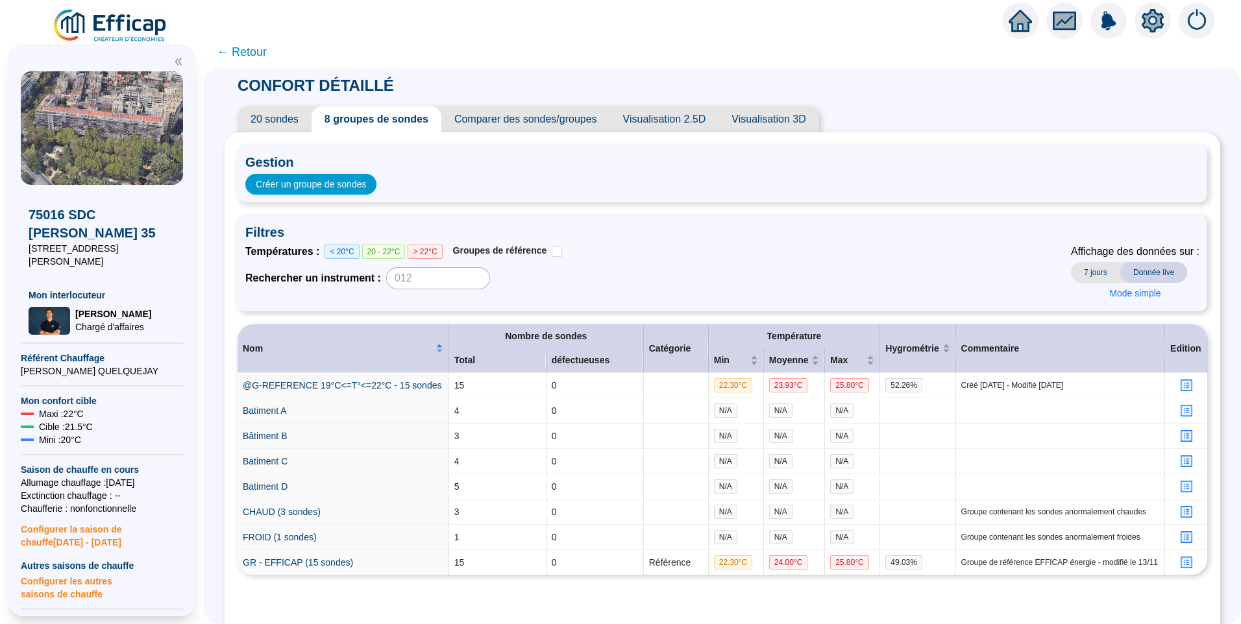
click at [248, 50] on span "← Retour" at bounding box center [242, 52] width 50 height 18
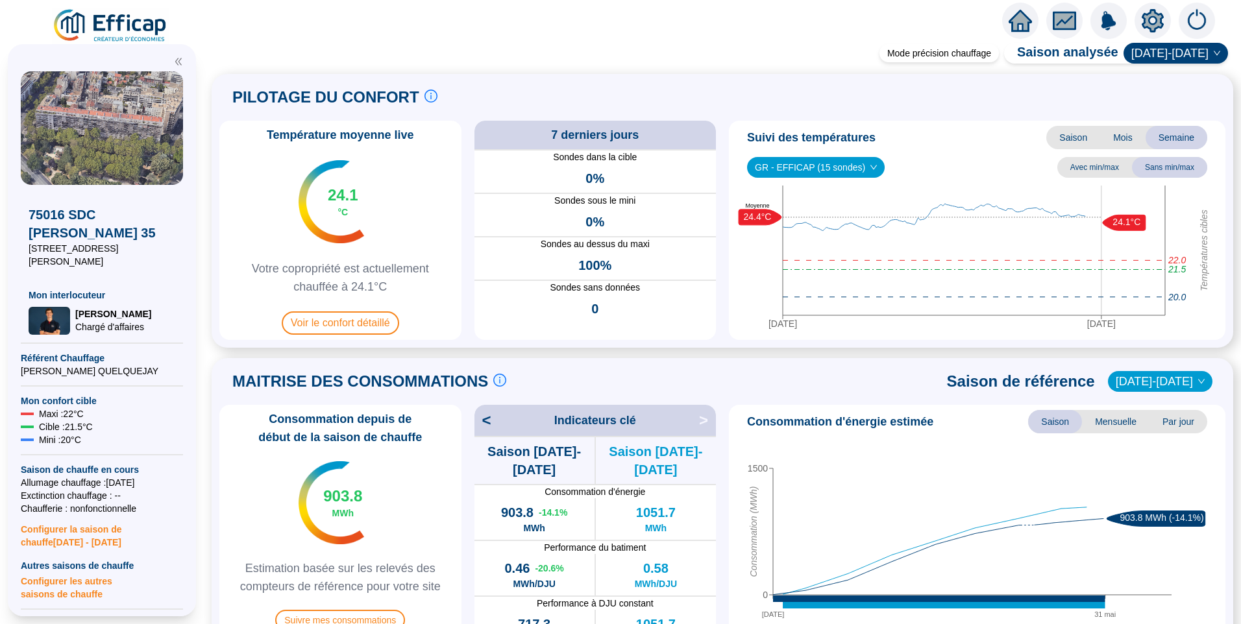
click at [1170, 55] on span "[DATE]-[DATE]" at bounding box center [1175, 52] width 89 height 19
click at [1179, 119] on div "[DATE]-[DATE]" at bounding box center [1177, 122] width 62 height 14
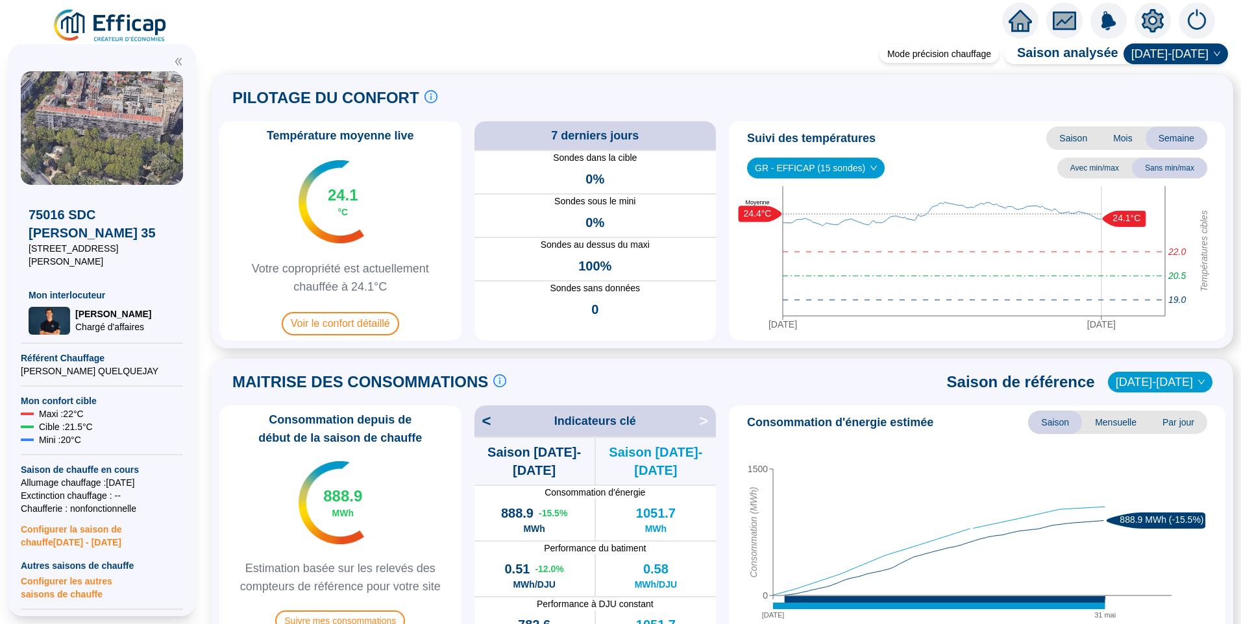
drag, startPoint x: 932, startPoint y: 130, endPoint x: 994, endPoint y: 118, distance: 62.9
click at [933, 131] on div "Suivi des températures Saison Mois Semaine" at bounding box center [977, 138] width 486 height 23
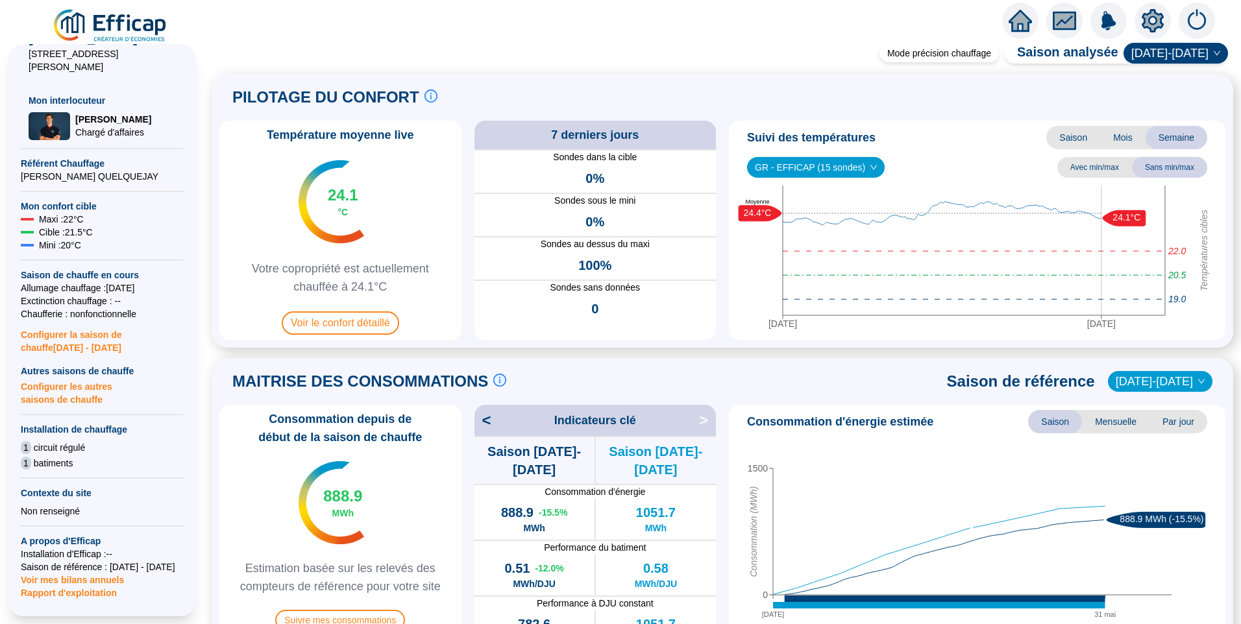
click at [1158, 58] on span "[DATE]-[DATE]" at bounding box center [1175, 52] width 89 height 19
click at [1170, 106] on div "[DATE]-[DATE]" at bounding box center [1177, 101] width 62 height 14
click at [1187, 56] on span "[DATE]-[DATE]" at bounding box center [1175, 52] width 89 height 19
click at [1174, 78] on div "[DATE]-[DATE]" at bounding box center [1177, 80] width 62 height 14
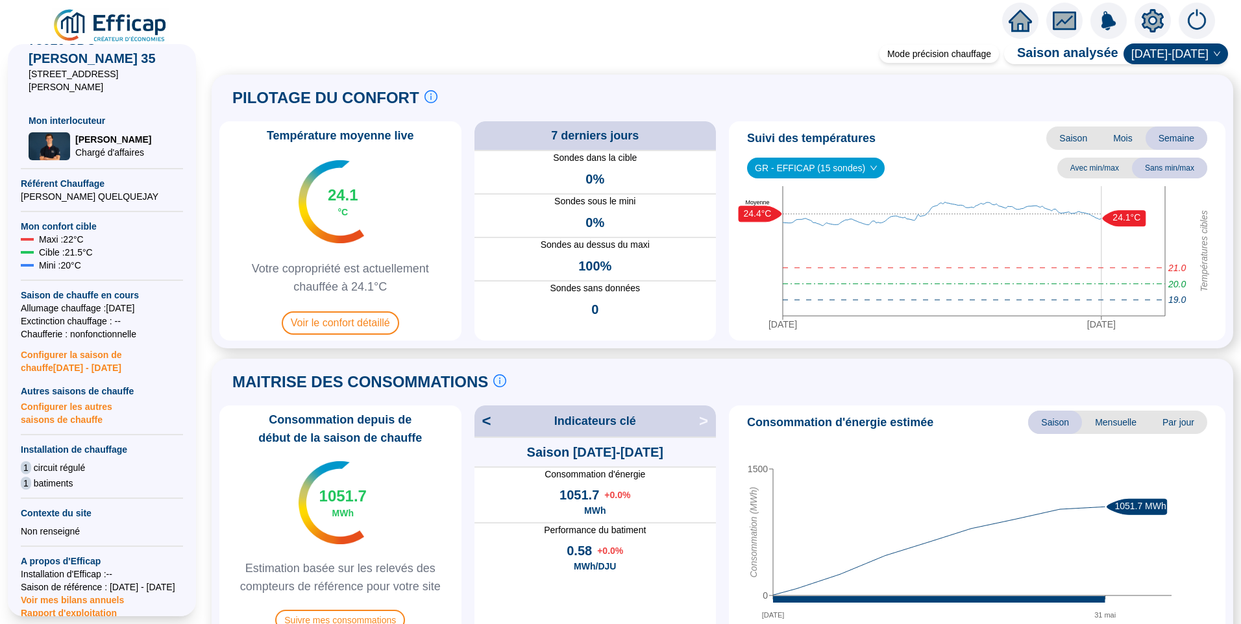
scroll to position [195, 0]
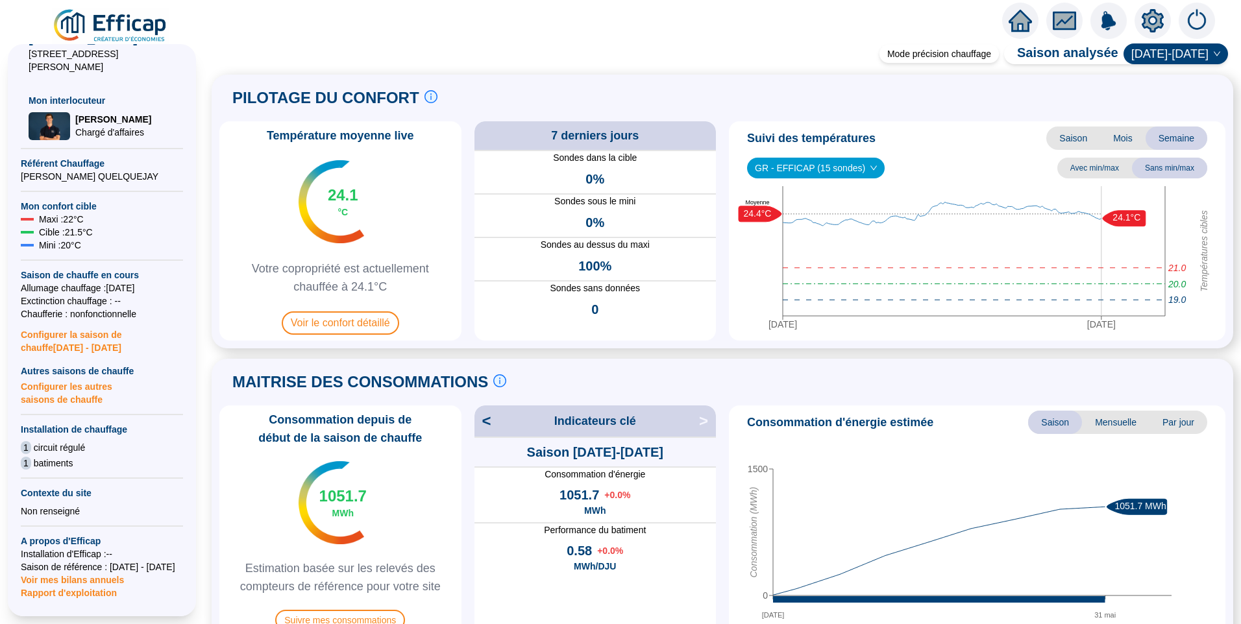
click at [67, 328] on span "Configurer la saison de chauffe 2025 - 2026" at bounding box center [102, 338] width 162 height 34
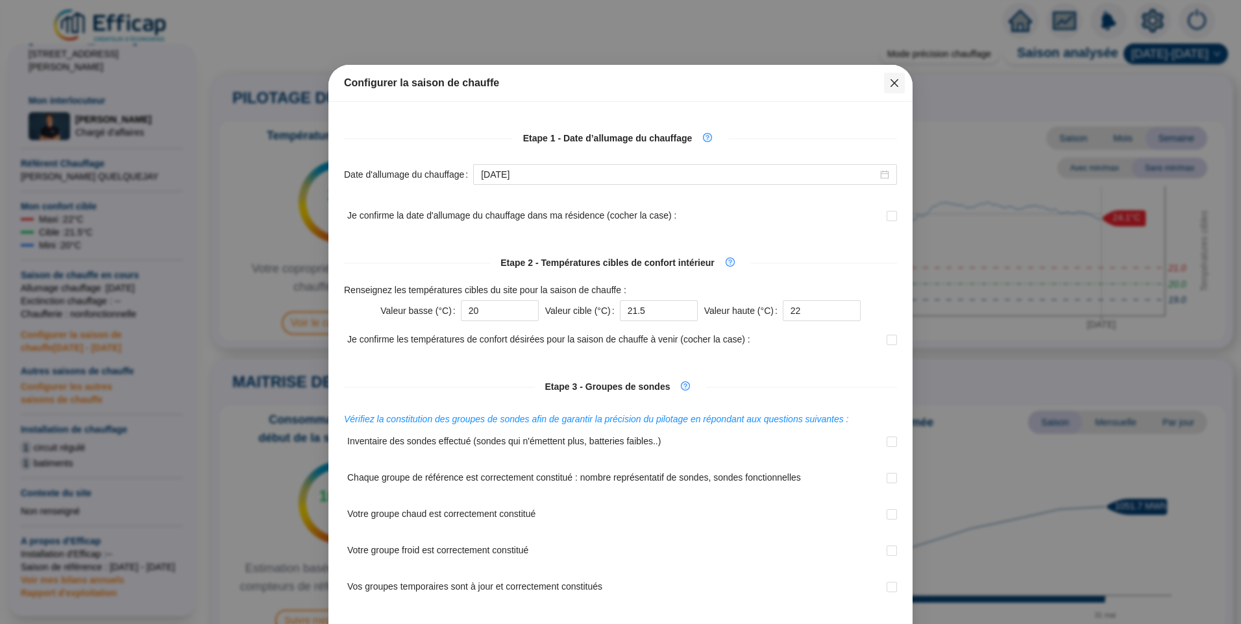
click at [889, 85] on icon "close" at bounding box center [894, 83] width 10 height 10
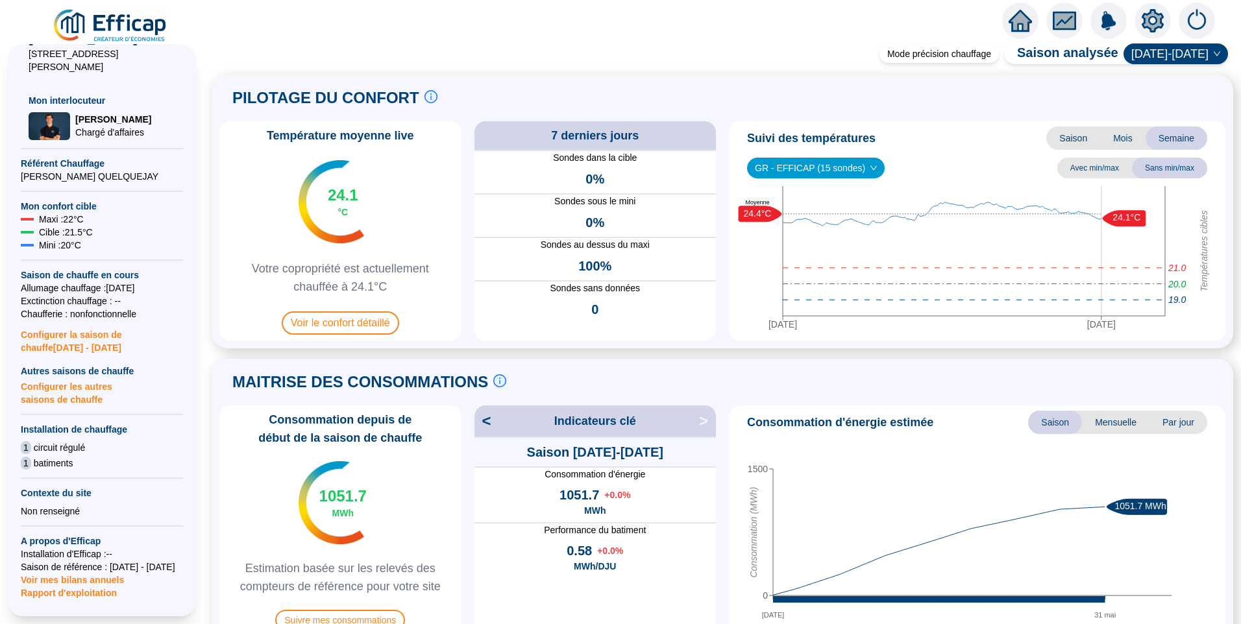
scroll to position [0, 0]
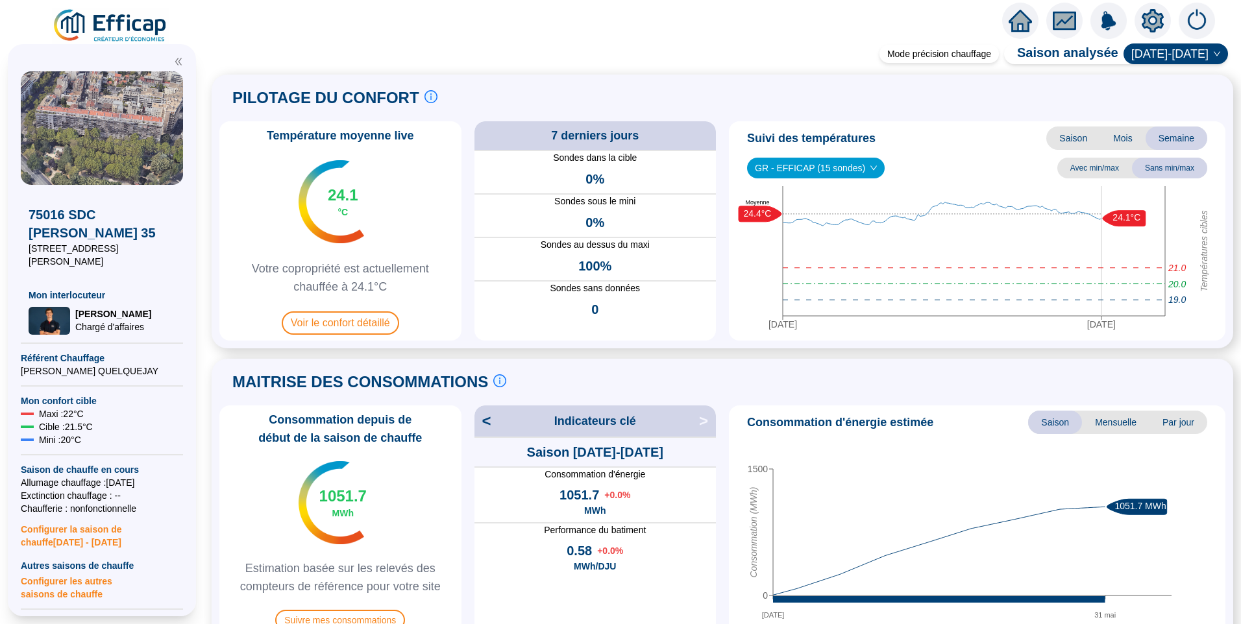
click at [34, 352] on span "Référent Chauffage" at bounding box center [102, 358] width 162 height 13
click at [726, 99] on div "PILOTAGE DU CONFORT Le pilotage du confort est fondamental pour le confort de t…" at bounding box center [722, 97] width 1006 height 31
click at [667, 91] on div "PILOTAGE DU CONFORT Le pilotage du confort est fondamental pour le confort de t…" at bounding box center [722, 97] width 1006 height 31
click at [564, 91] on div "PILOTAGE DU CONFORT Le pilotage du confort est fondamental pour le confort de t…" at bounding box center [722, 97] width 1006 height 31
click at [660, 99] on div "PILOTAGE DU CONFORT Le pilotage du confort est fondamental pour le confort de t…" at bounding box center [722, 97] width 1006 height 31
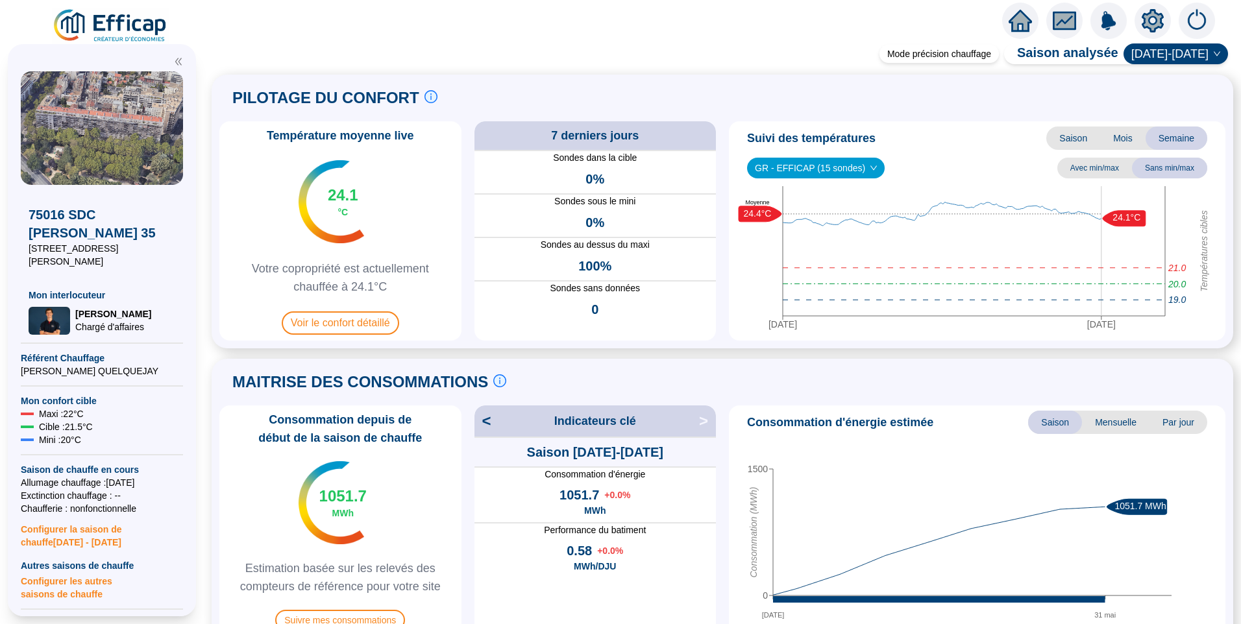
click at [791, 171] on span "GR - EFFICAP (15 sondes)" at bounding box center [816, 167] width 122 height 19
click at [743, 96] on div "PILOTAGE DU CONFORT Le pilotage du confort est fondamental pour le confort de t…" at bounding box center [722, 97] width 1006 height 31
click at [837, 173] on span "GR - EFFICAP (15 sondes)" at bounding box center [816, 167] width 122 height 19
click at [915, 167] on div "GR - EFFICAP (15 sondes) Avec min/max Sans min/max" at bounding box center [977, 168] width 486 height 21
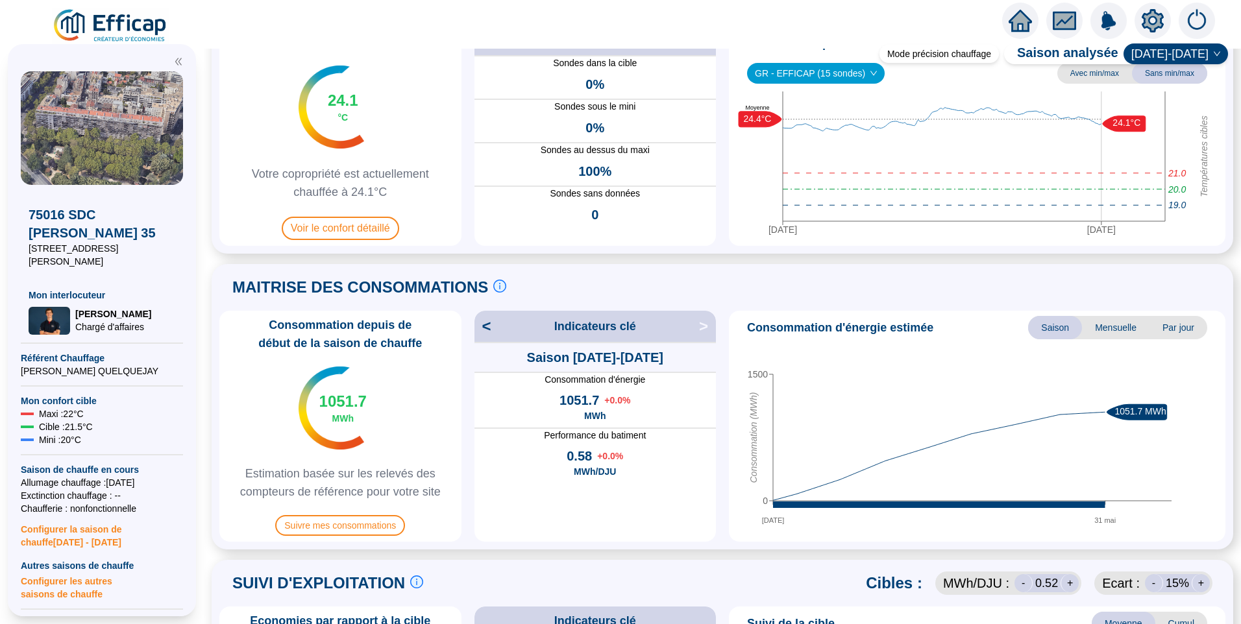
scroll to position [195, 0]
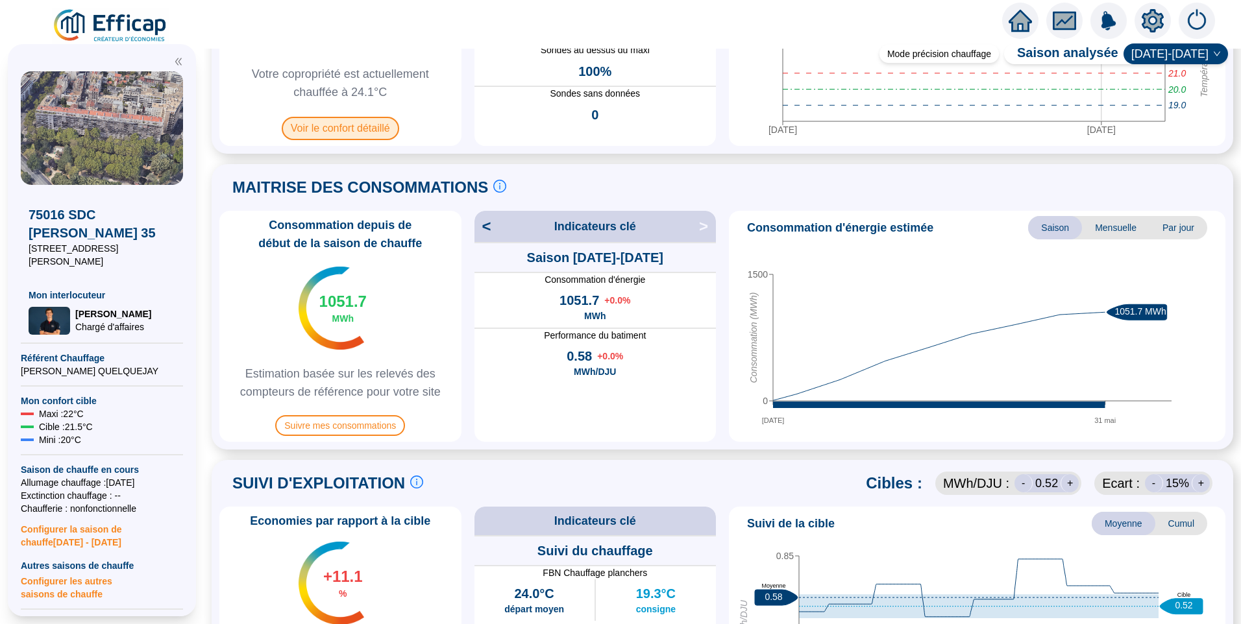
click at [354, 130] on span "Voir le confort détaillé" at bounding box center [340, 128] width 117 height 23
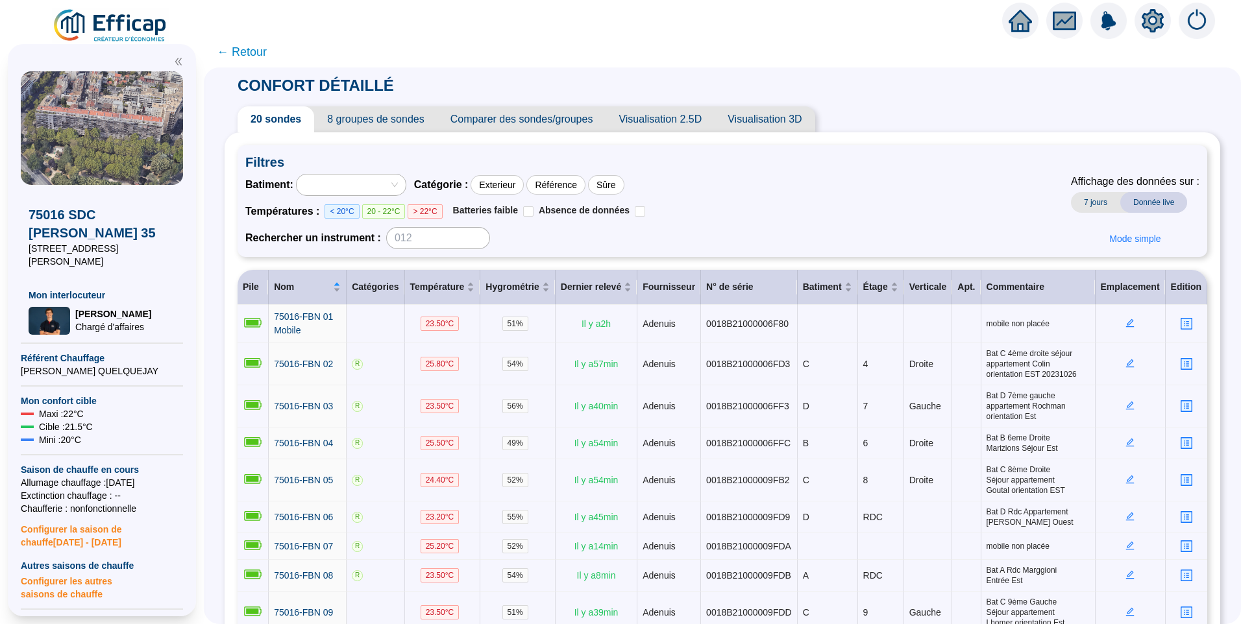
click at [388, 119] on span "8 groupes de sondes" at bounding box center [375, 119] width 123 height 26
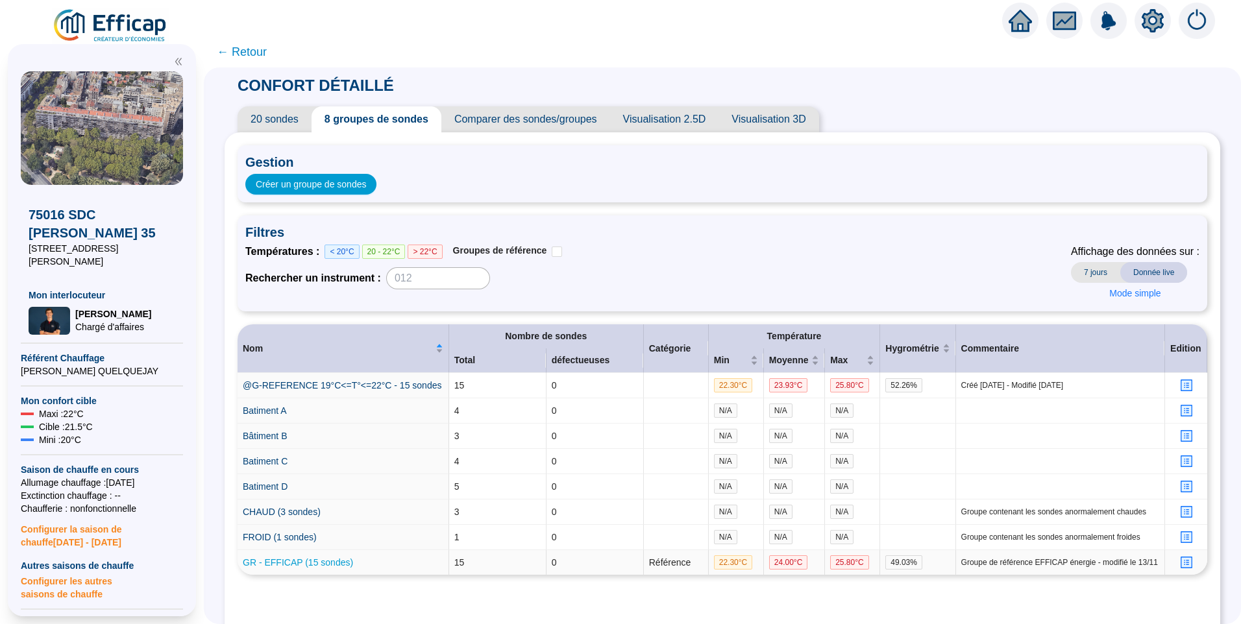
click at [313, 562] on link "GR - EFFICAP (15 sondes)" at bounding box center [298, 562] width 110 height 10
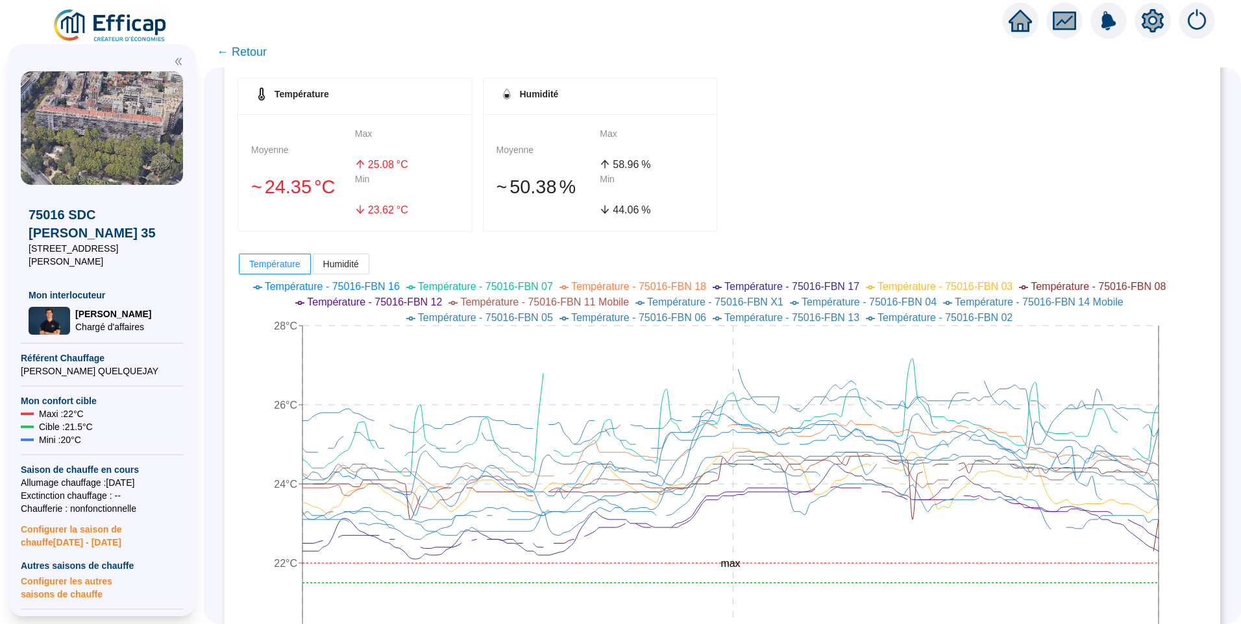
scroll to position [65, 0]
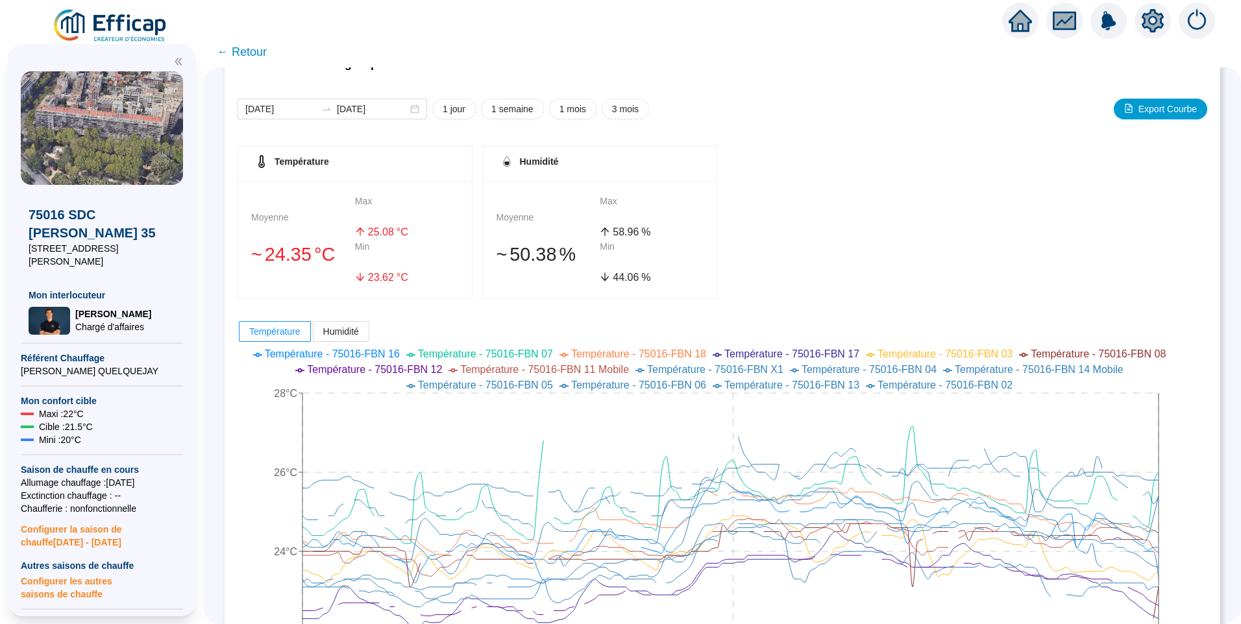
click at [257, 56] on span "← Retour" at bounding box center [242, 52] width 50 height 18
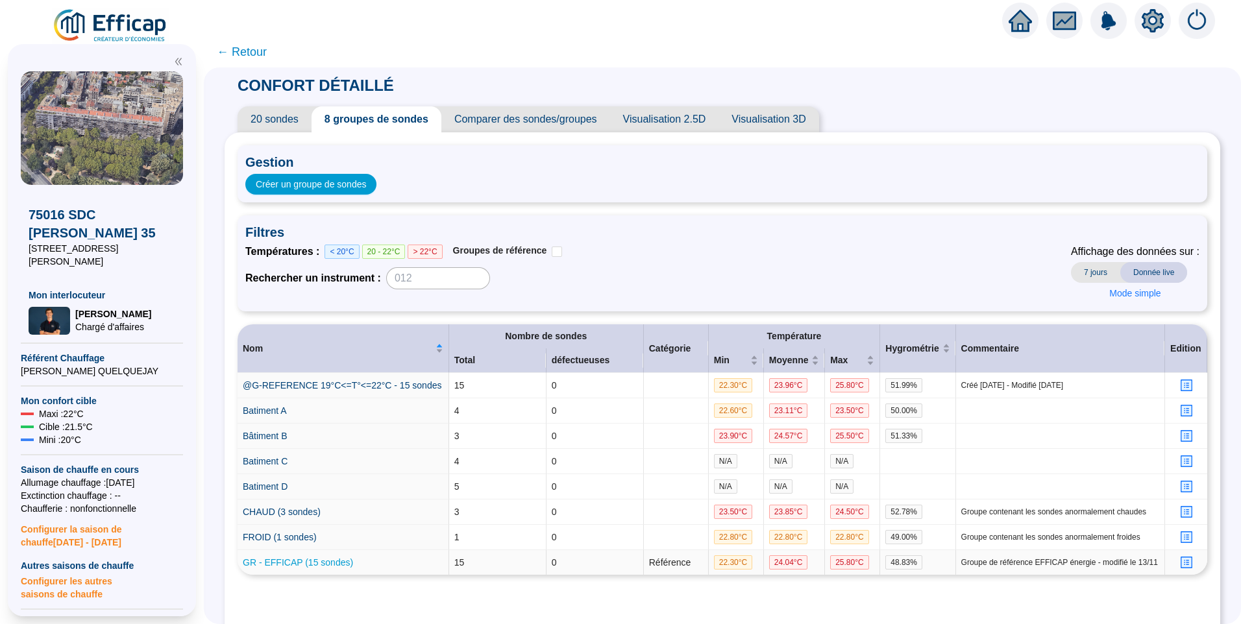
click at [330, 557] on link "GR - EFFICAP (15 sondes)" at bounding box center [298, 562] width 110 height 10
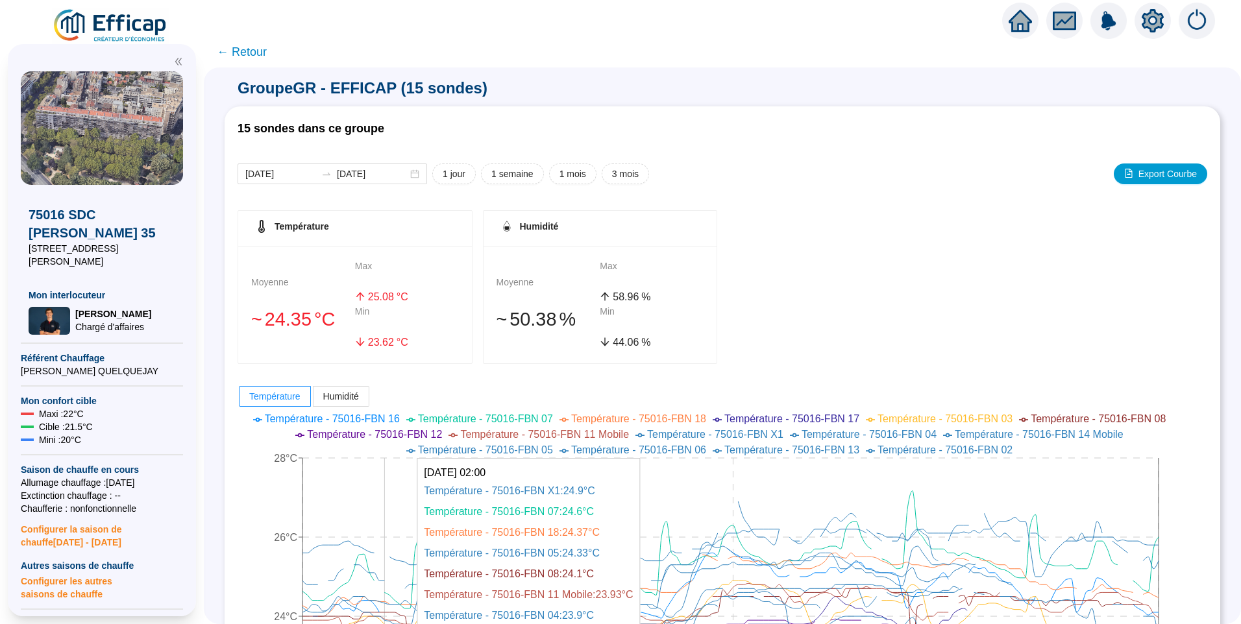
scroll to position [389, 0]
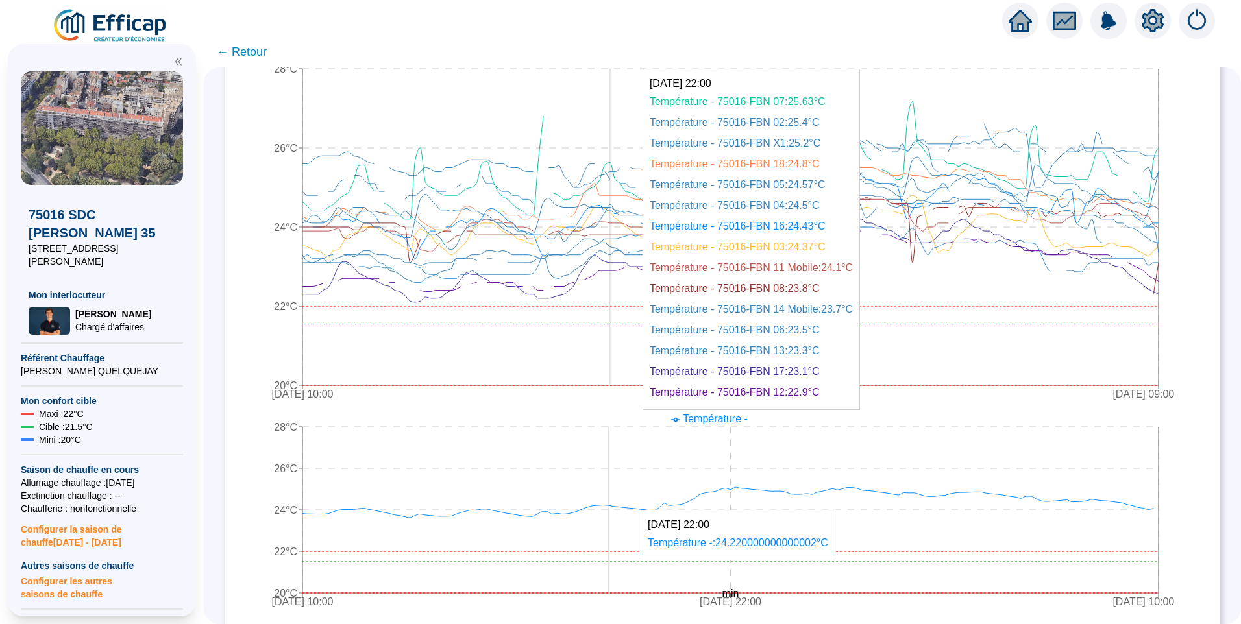
click at [619, 224] on icon "4 sept. 2025 10:00 7 sept. 2025 22:00 11 sept. 2025 09:00 20°C 22°C 24°C 26°C 2…" at bounding box center [712, 213] width 950 height 389
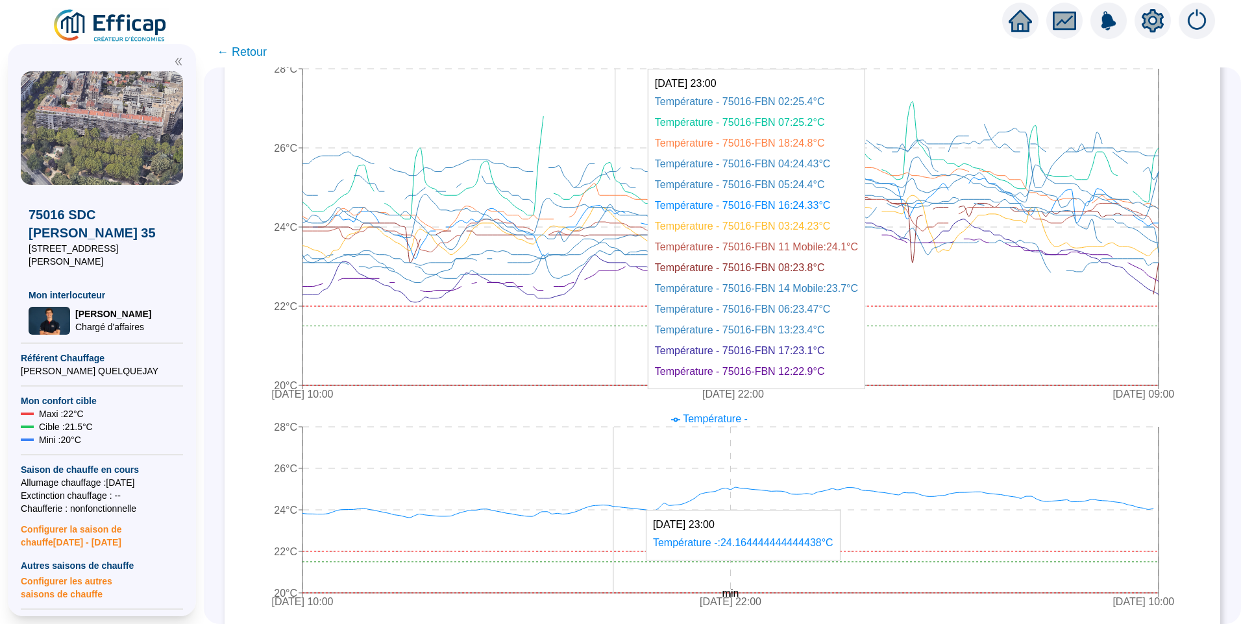
click at [626, 221] on icon "4 sept. 2025 10:00 7 sept. 2025 22:00 11 sept. 2025 09:00 20°C 22°C 24°C 26°C 2…" at bounding box center [712, 213] width 950 height 389
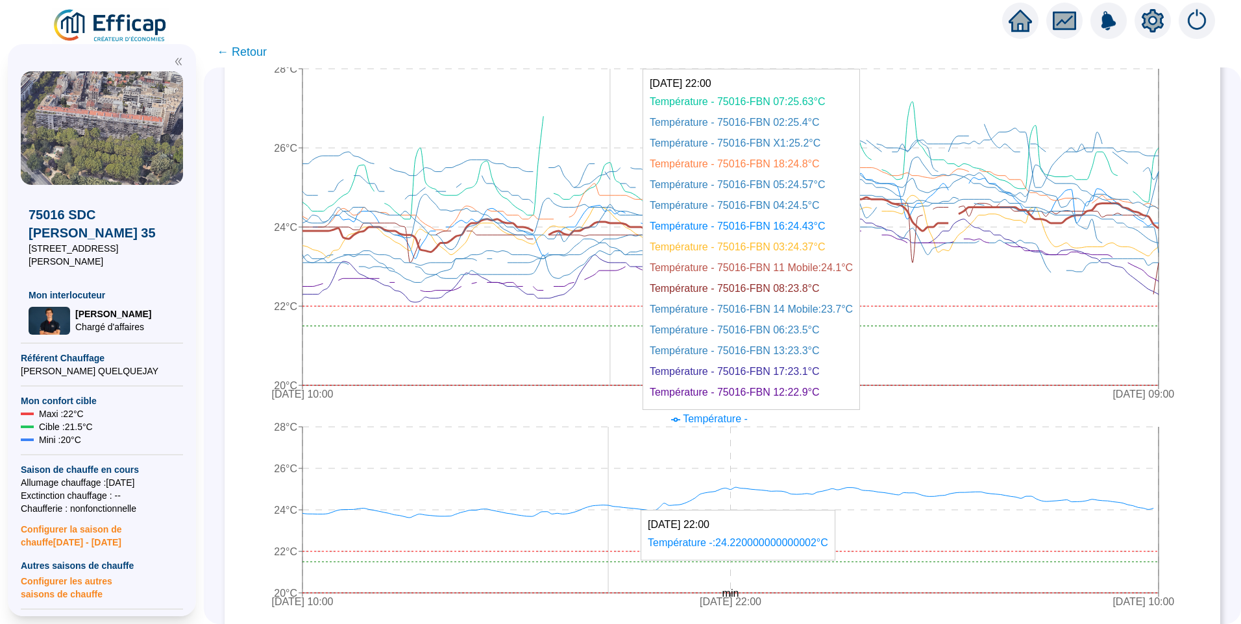
click at [619, 223] on icon at bounding box center [730, 223] width 856 height 58
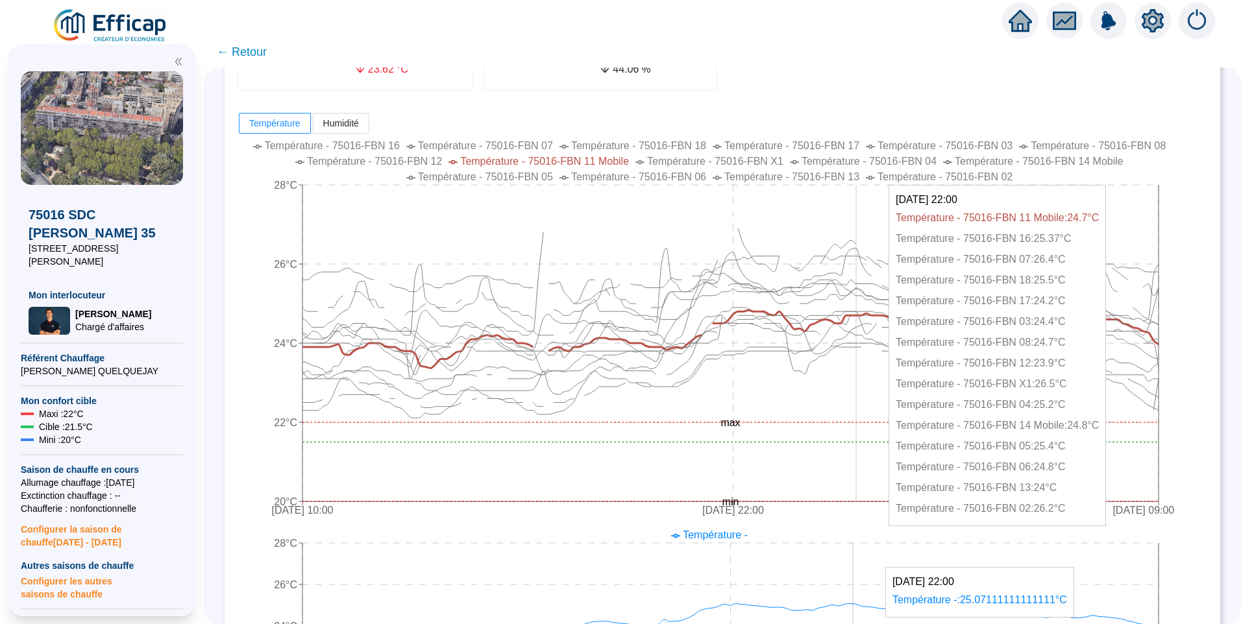
scroll to position [195, 0]
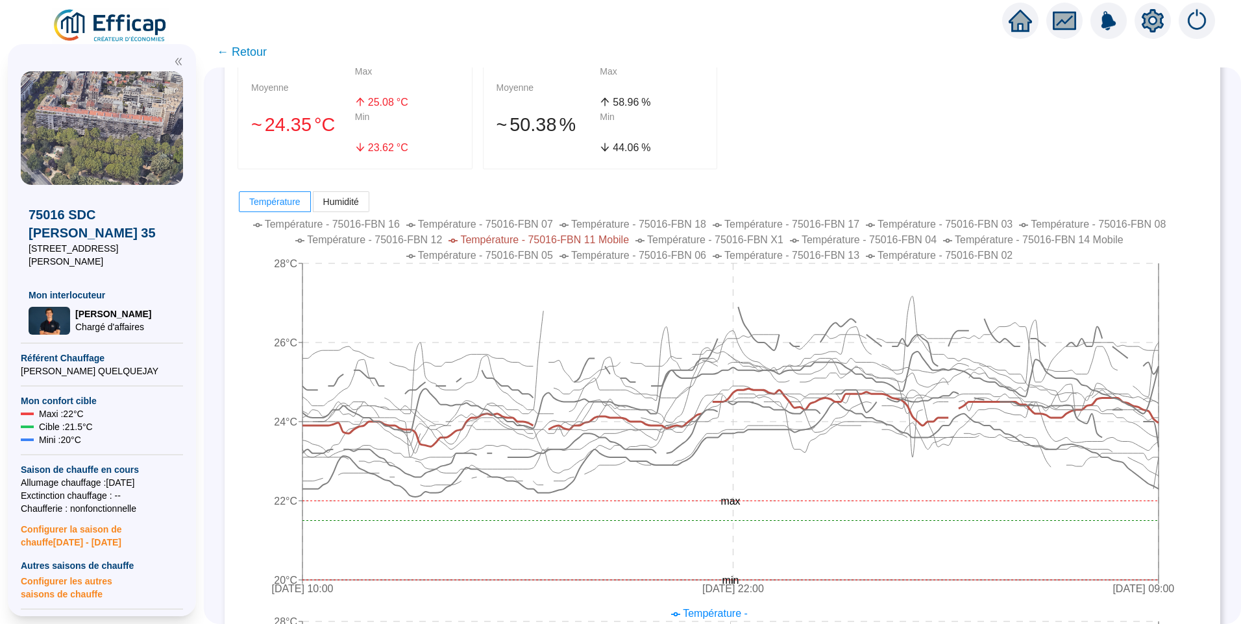
click at [647, 235] on span "Température - 75016-FBN X1" at bounding box center [715, 239] width 136 height 11
click at [786, 248] on li "Température - 75016-FBN 13" at bounding box center [785, 256] width 147 height 16
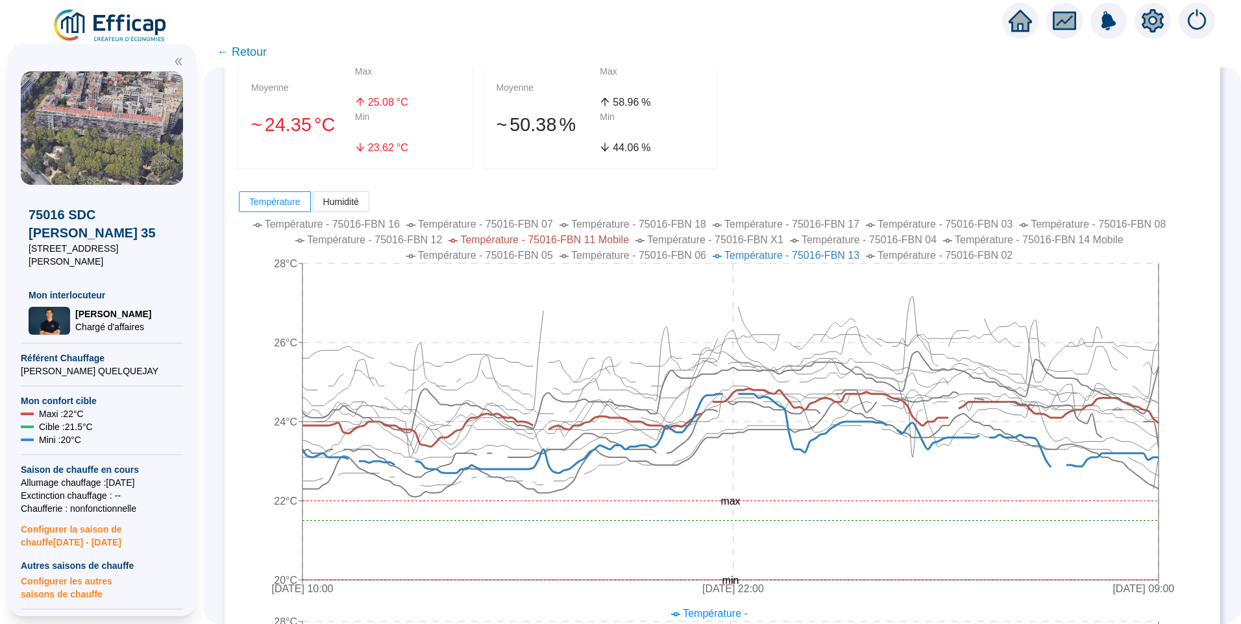
click at [238, 47] on span "← Retour" at bounding box center [242, 52] width 50 height 18
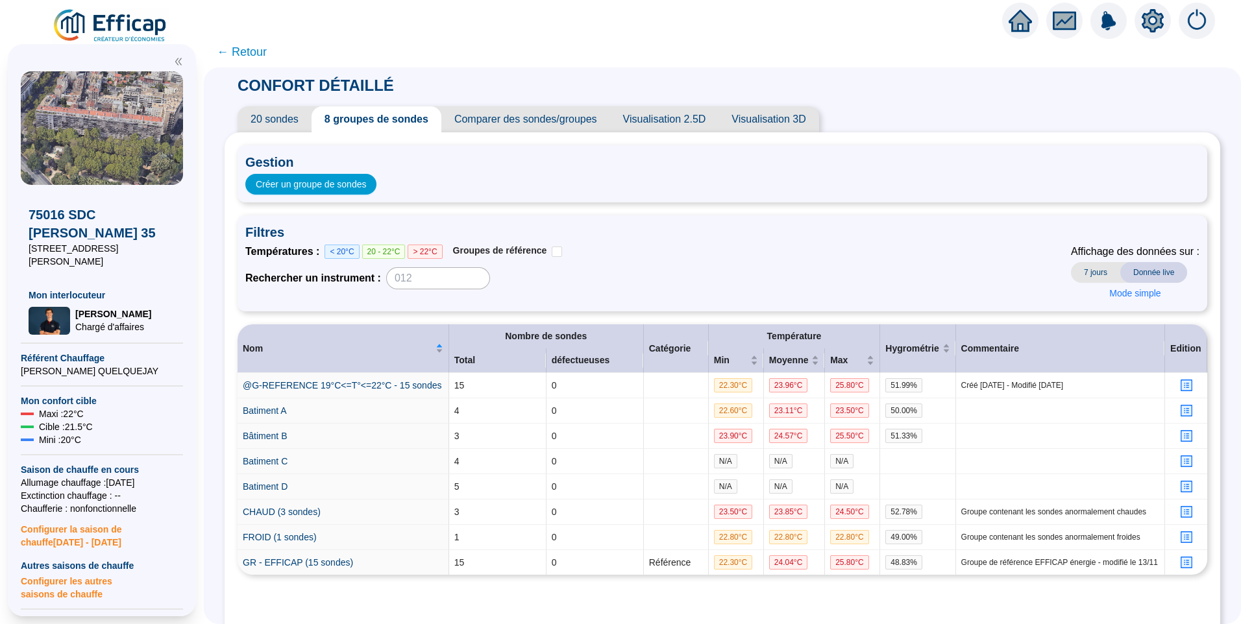
click at [284, 113] on span "20 sondes" at bounding box center [274, 119] width 74 height 26
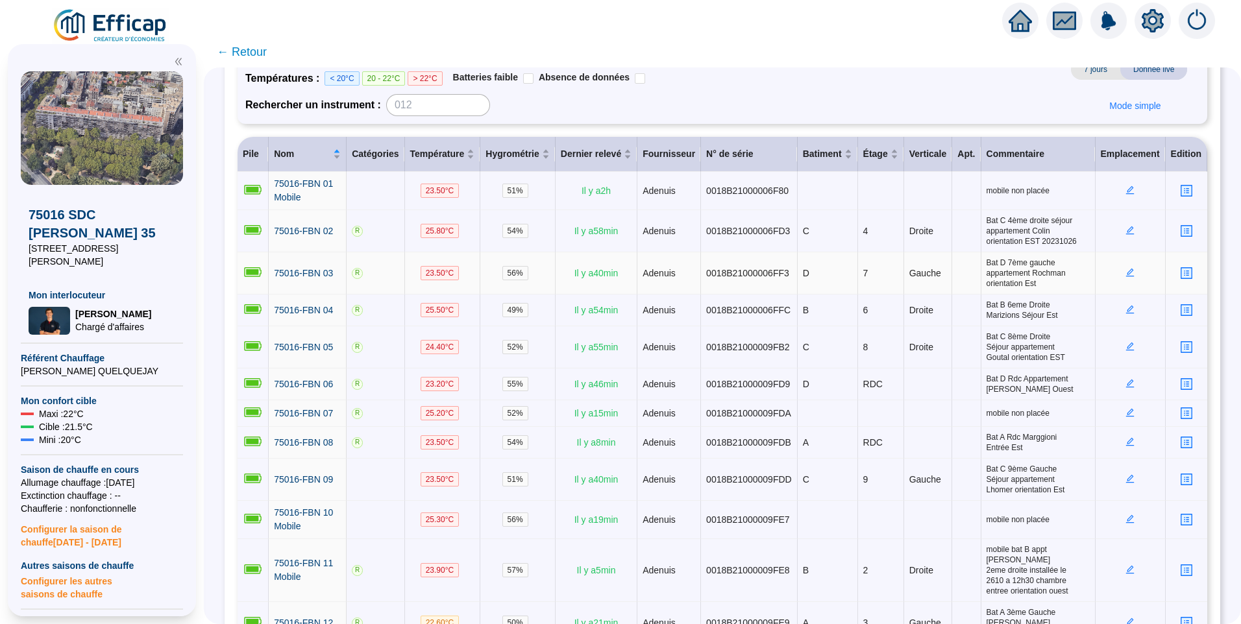
scroll to position [389, 0]
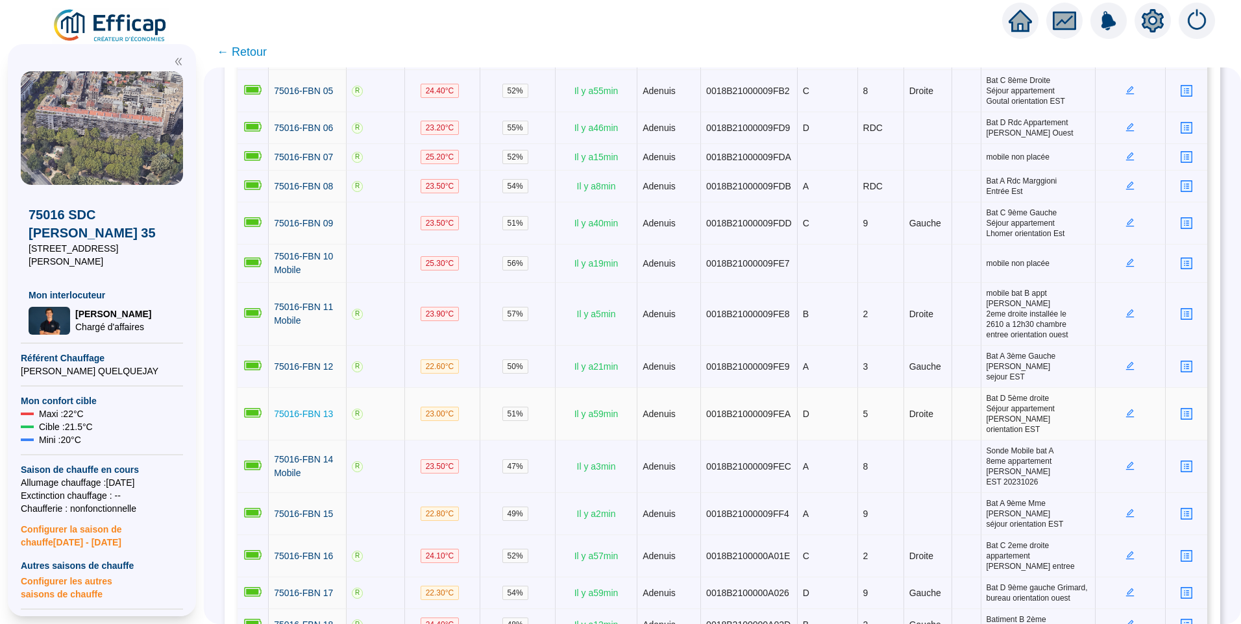
click at [322, 409] on span "75016-FBN 13" at bounding box center [303, 414] width 59 height 10
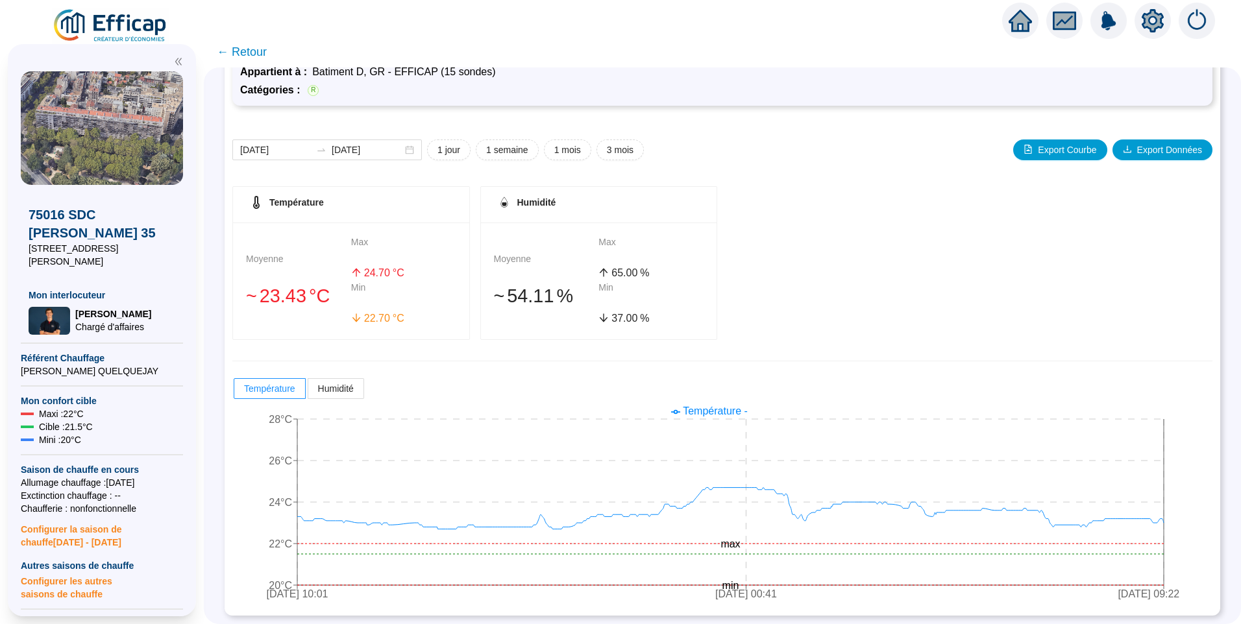
scroll to position [114, 0]
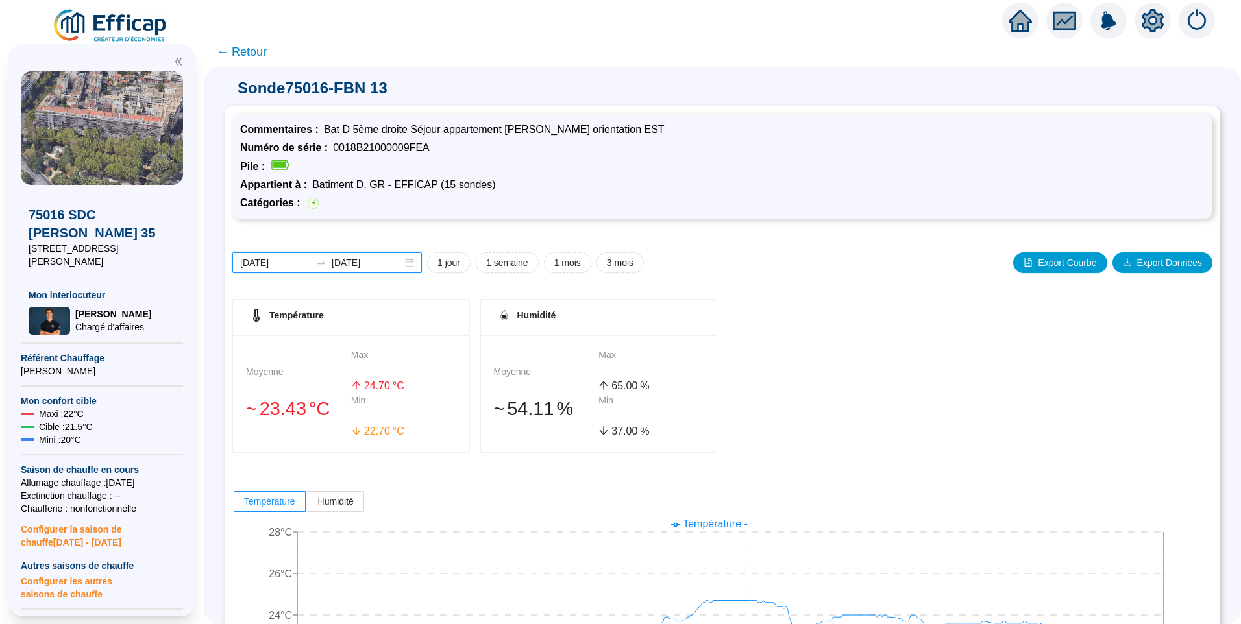
scroll to position [114, 0]
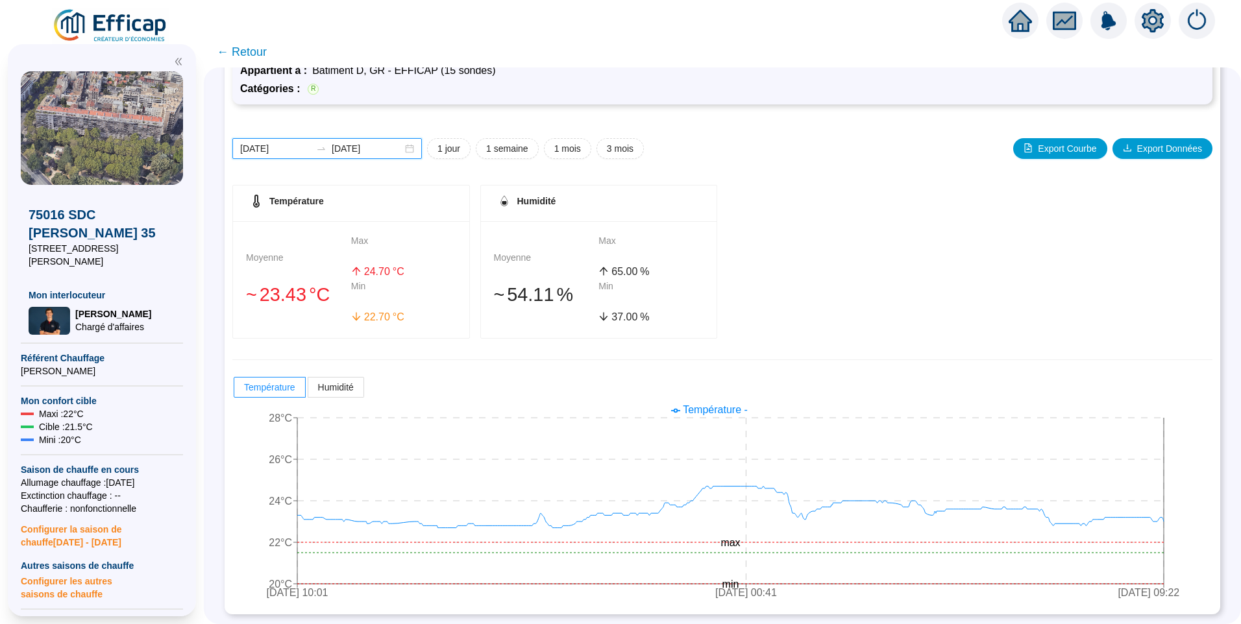
click at [305, 142] on input "[DATE]" at bounding box center [275, 149] width 71 height 14
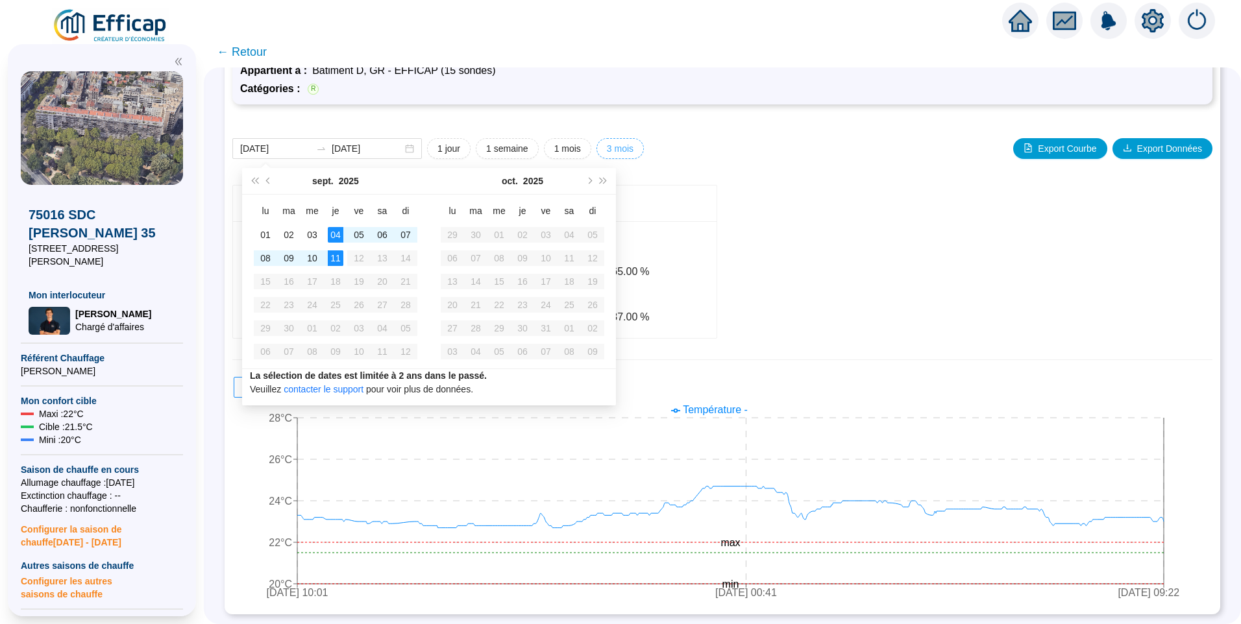
click at [617, 150] on span "3 mois" at bounding box center [620, 149] width 27 height 14
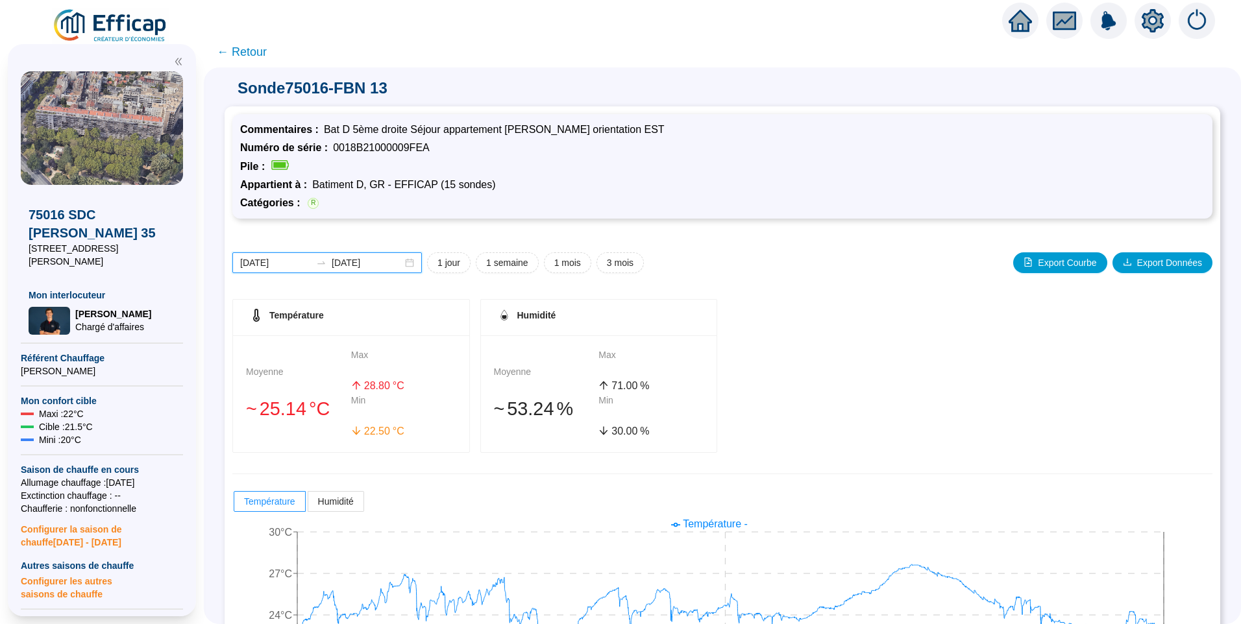
click at [296, 269] on input "2025-06-11" at bounding box center [275, 263] width 71 height 14
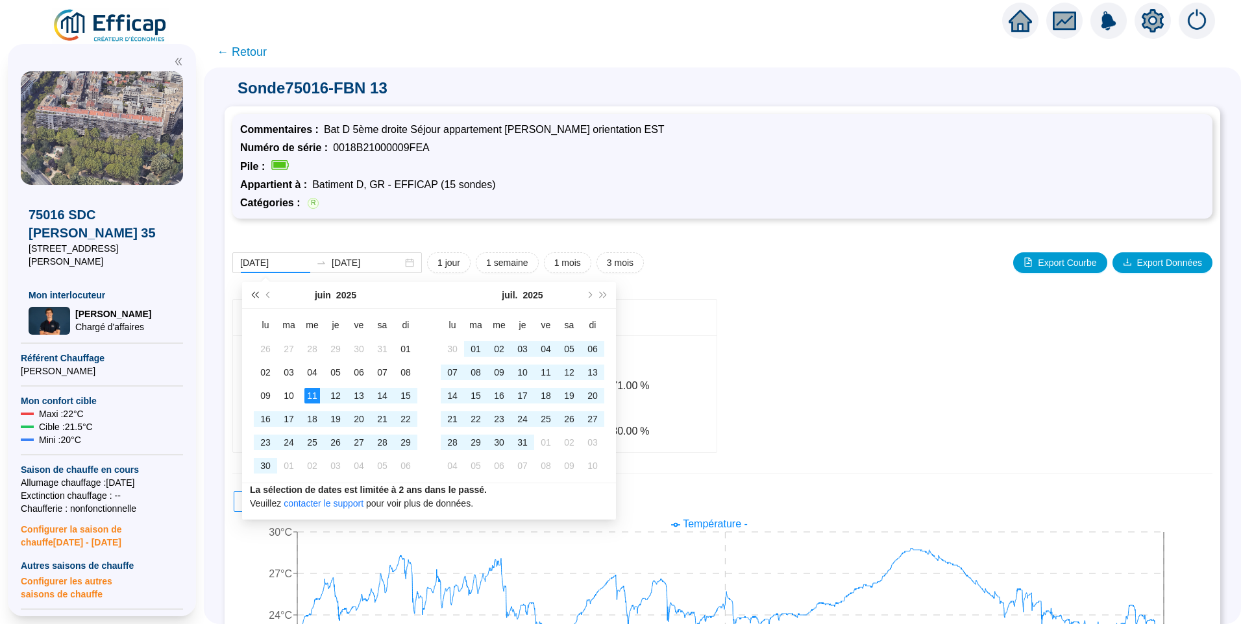
click at [258, 293] on span "Année précédente (Ctrl + gauche)" at bounding box center [254, 295] width 6 height 6
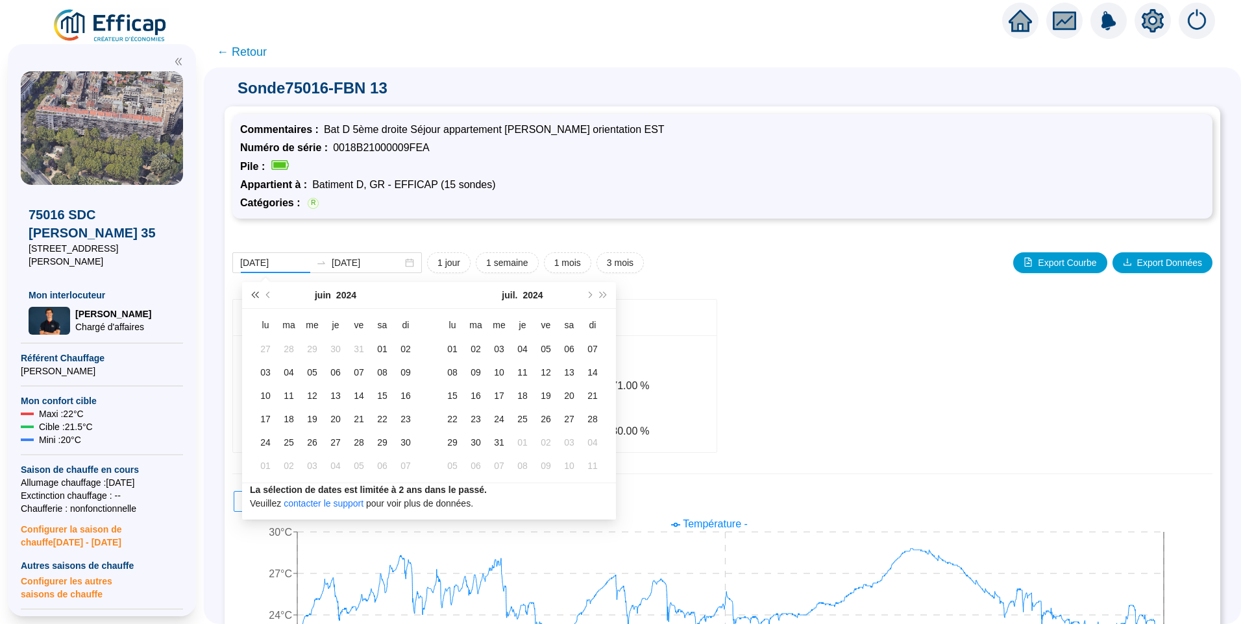
click at [256, 297] on span "Année précédente (Ctrl + gauche)" at bounding box center [254, 295] width 6 height 6
click at [588, 293] on span "Mois suivant (PageDown)" at bounding box center [588, 295] width 6 height 6
type input "2023-09-12"
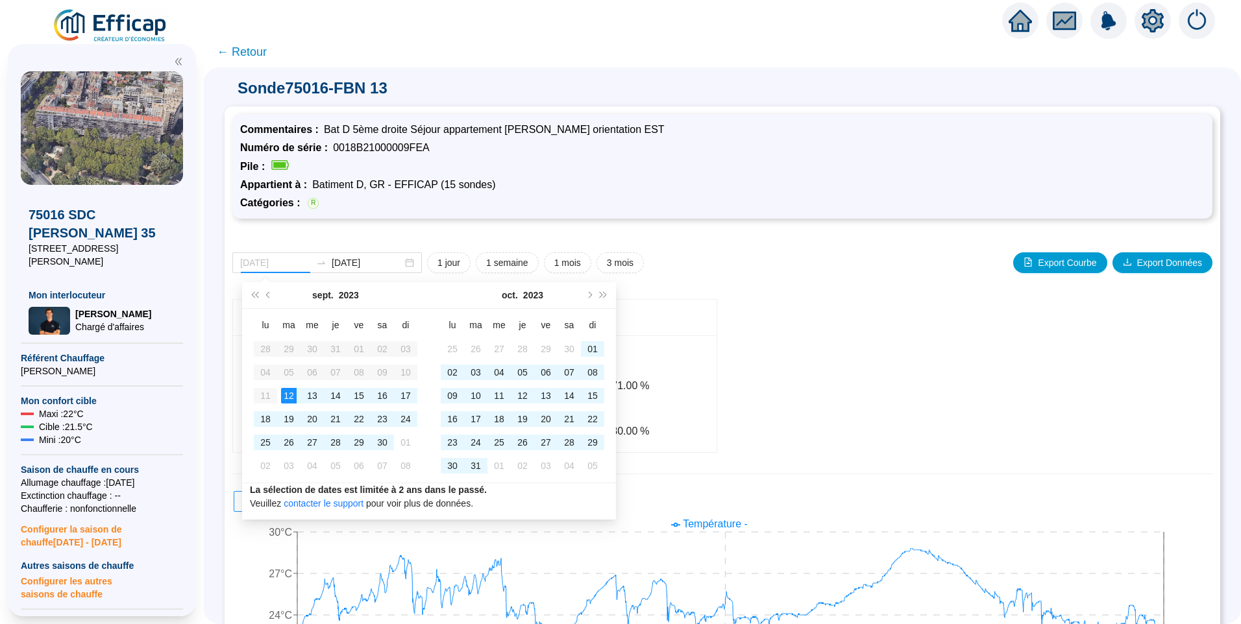
click at [294, 394] on div "12" at bounding box center [289, 396] width 16 height 16
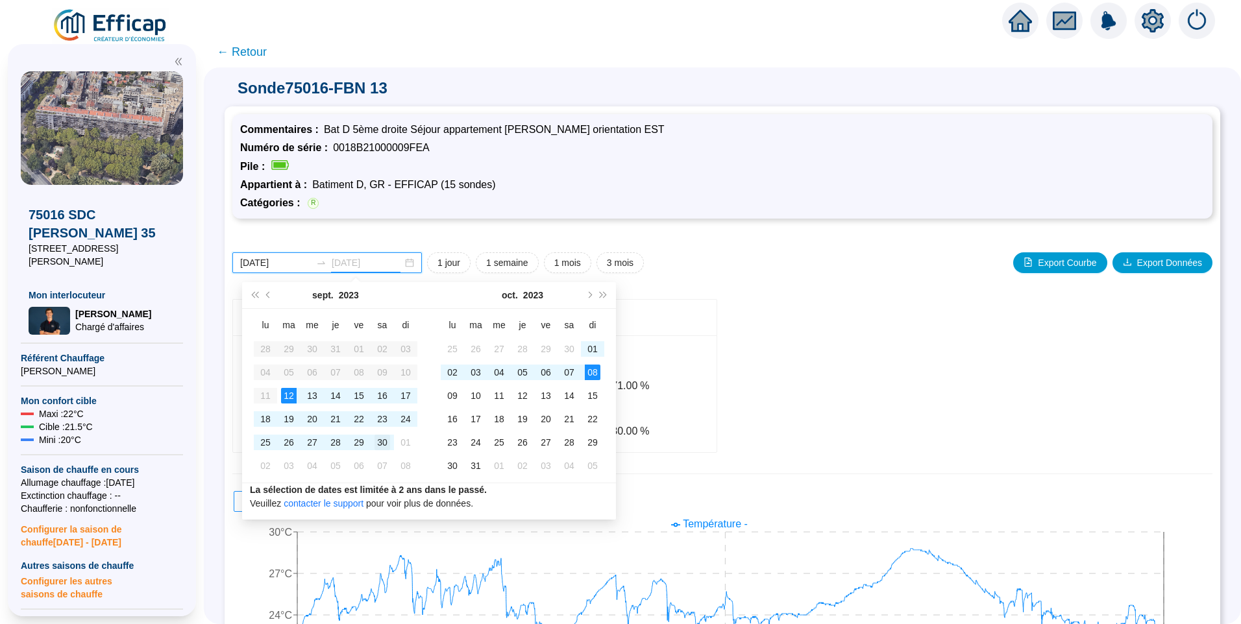
type input "2023-09-30"
click at [380, 444] on div "30" at bounding box center [382, 443] width 16 height 16
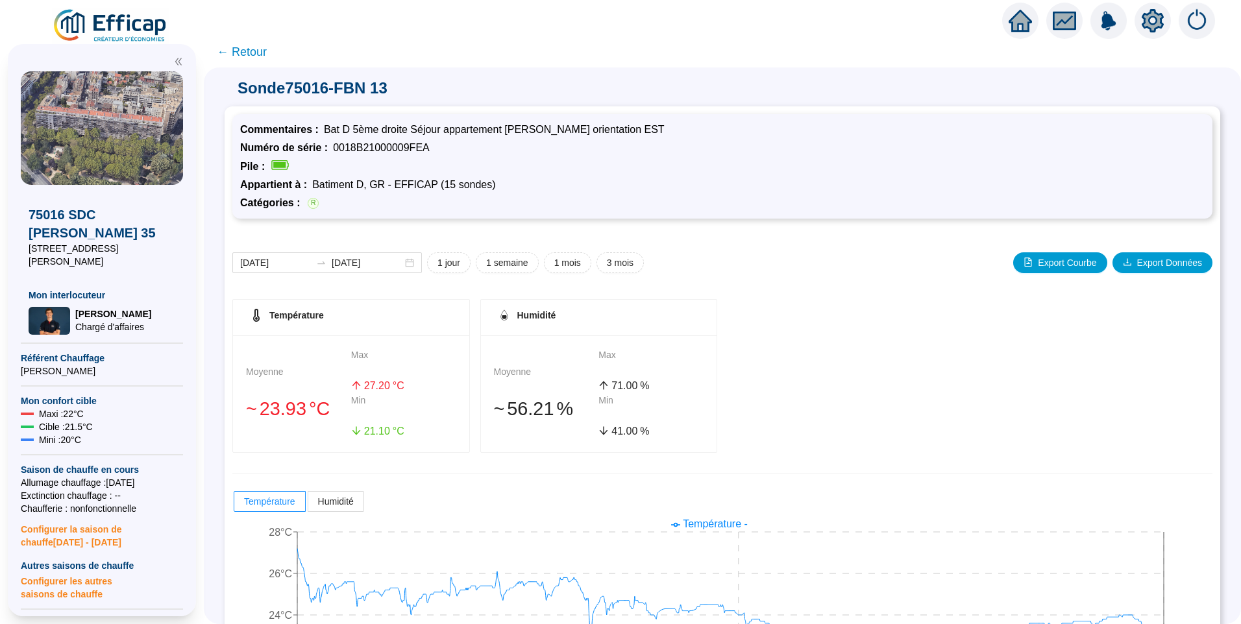
click at [258, 55] on span "← Retour" at bounding box center [242, 52] width 50 height 18
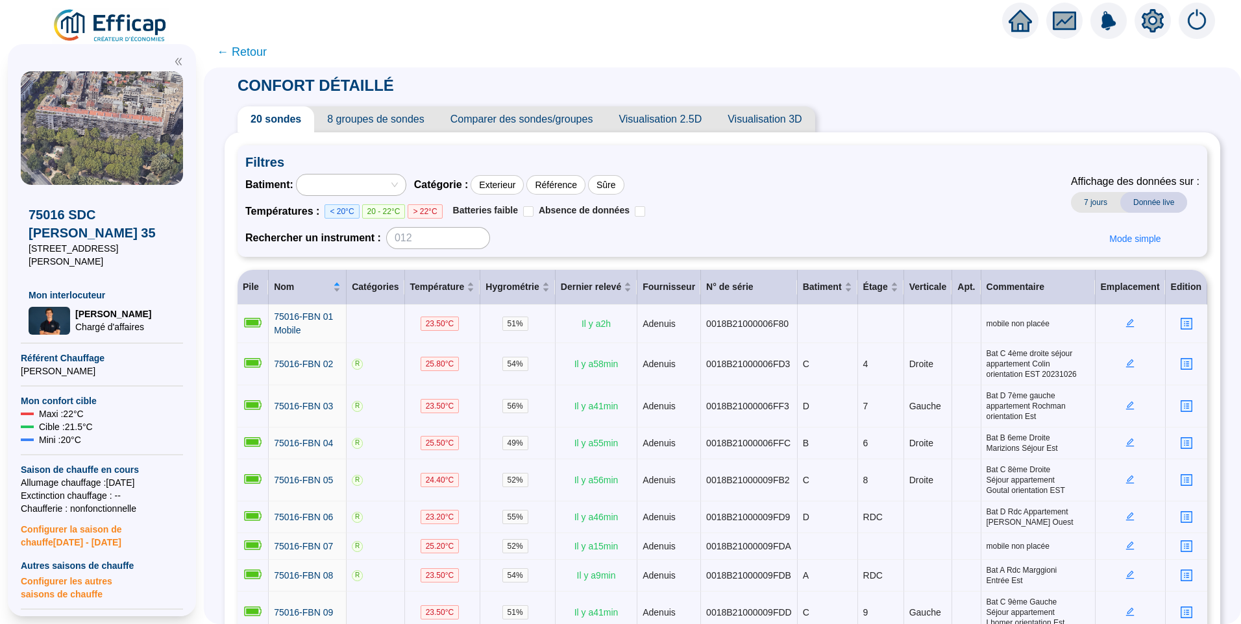
click at [255, 55] on span "← Retour" at bounding box center [242, 52] width 50 height 18
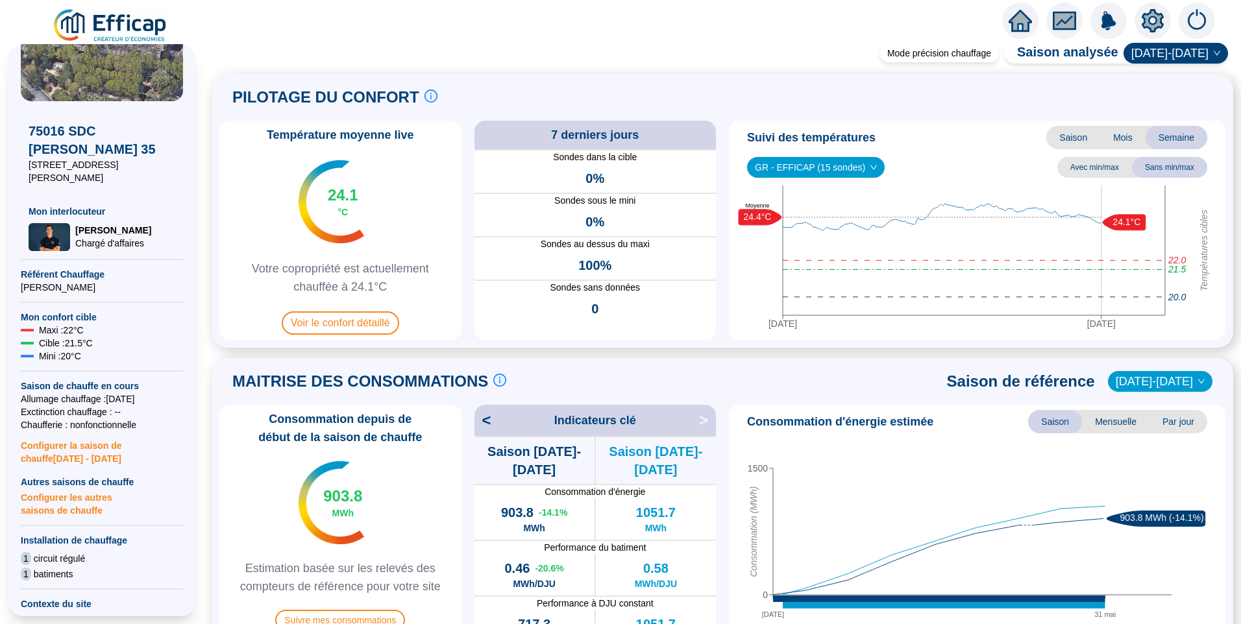
scroll to position [260, 0]
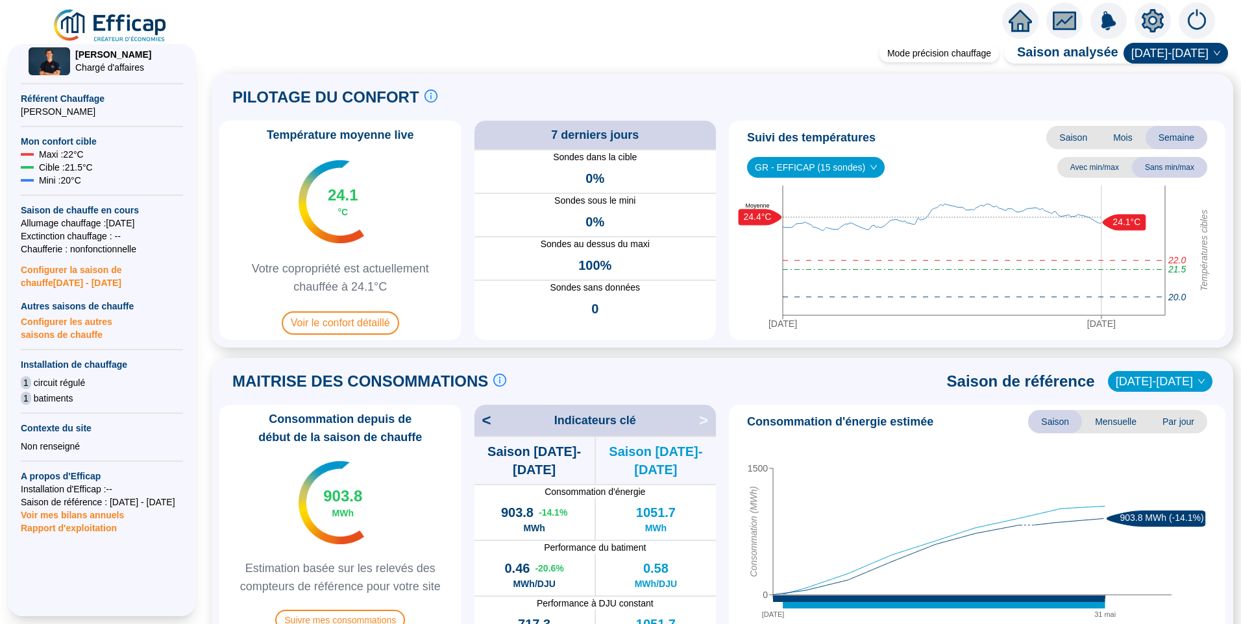
click at [86, 522] on span "Rapport d'exploitation" at bounding box center [102, 528] width 162 height 13
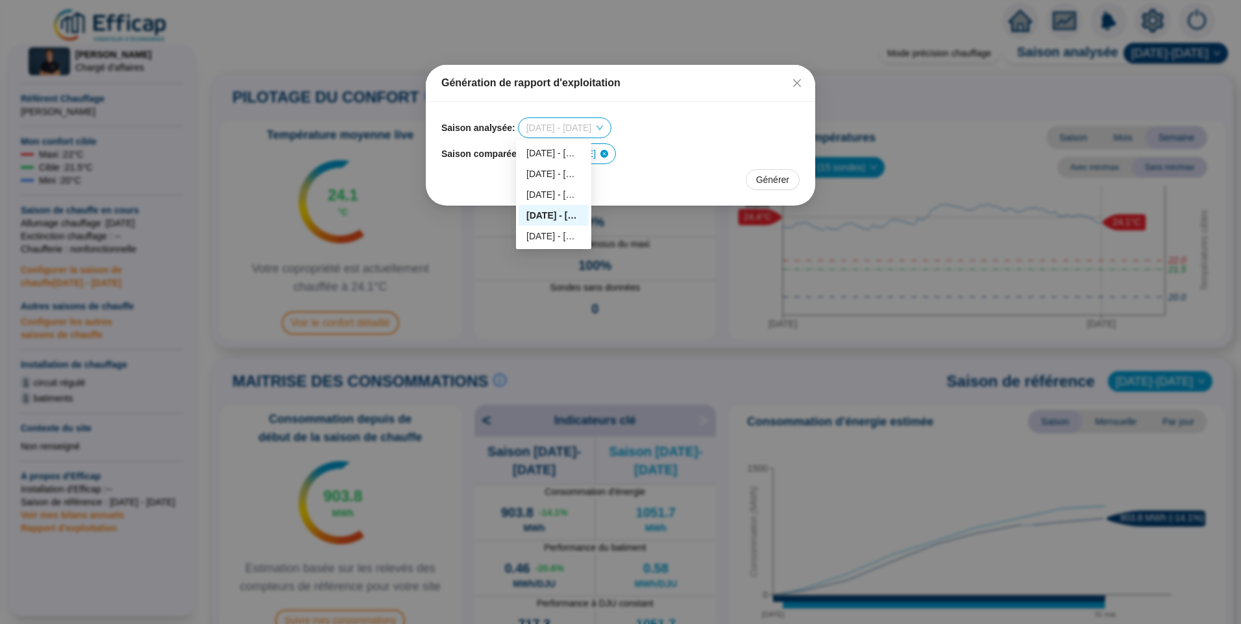
click at [570, 126] on span "2024 - 2025" at bounding box center [564, 127] width 77 height 19
click at [666, 125] on div "Saison analysée : 2024 - 2025" at bounding box center [620, 127] width 358 height 21
click at [575, 156] on span "2023 - 2024" at bounding box center [569, 153] width 77 height 19
click at [566, 177] on div "2021 - 2022" at bounding box center [559, 180] width 55 height 14
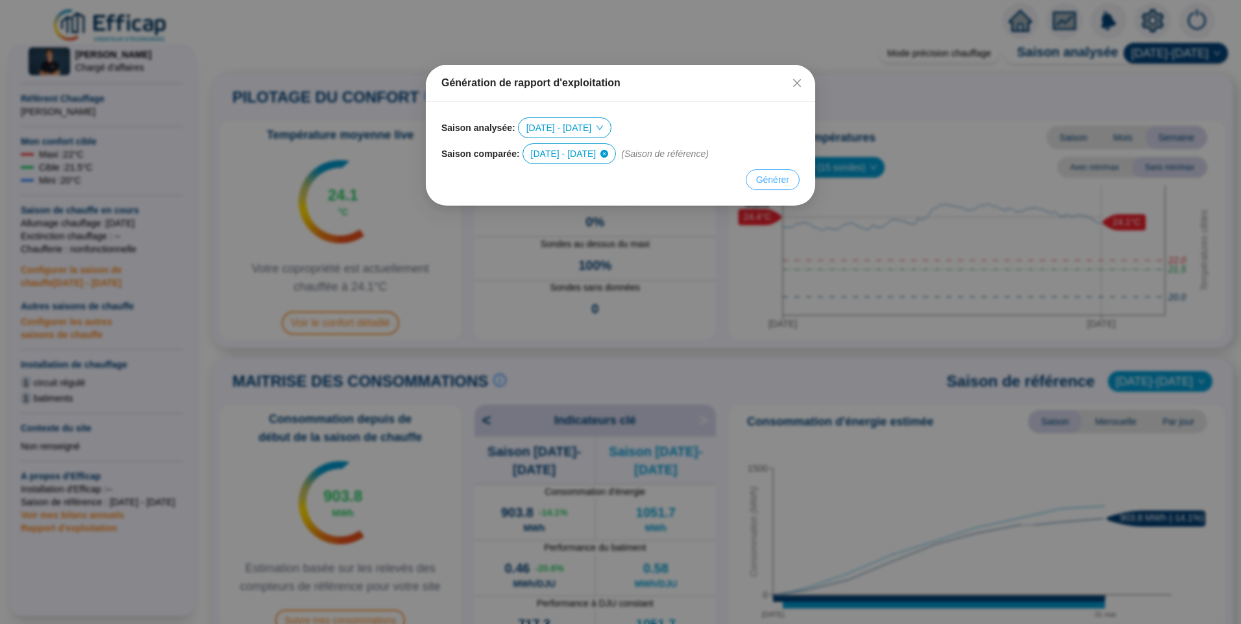
click at [765, 180] on span "Générer" at bounding box center [772, 180] width 33 height 14
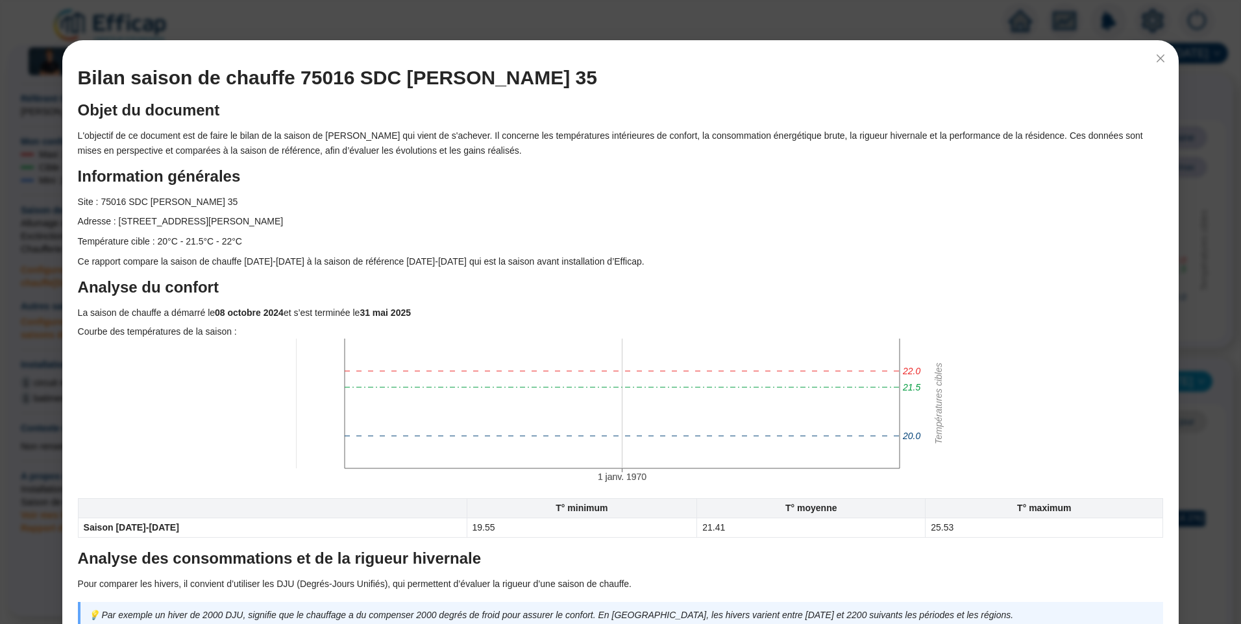
scroll to position [0, 0]
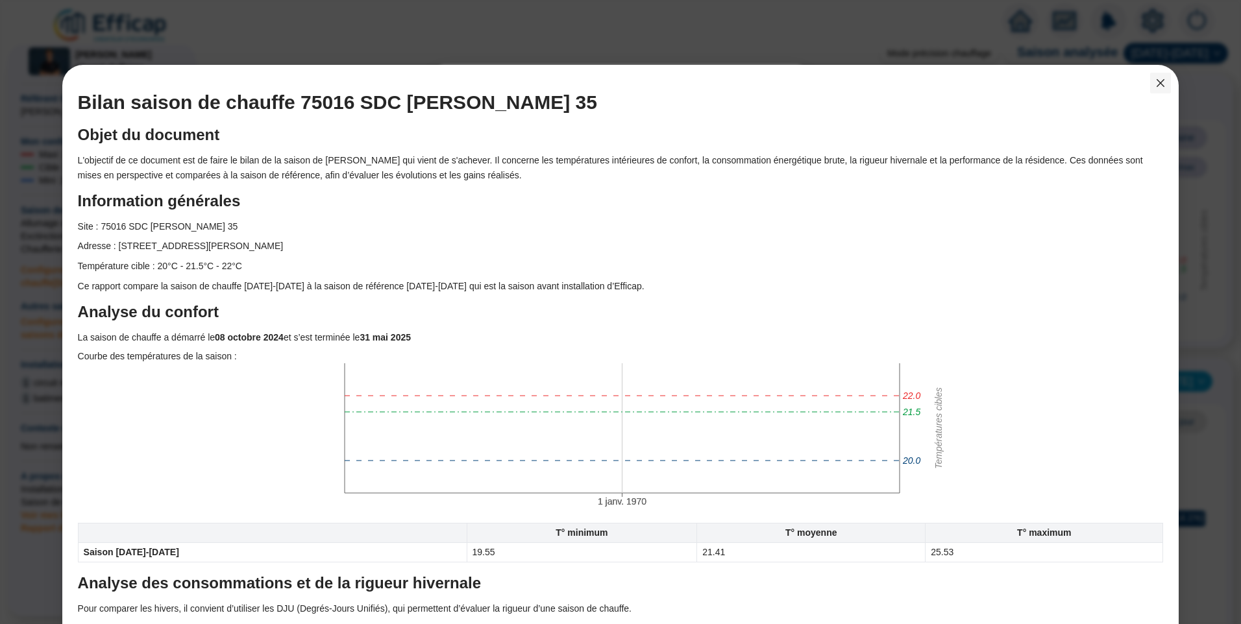
click at [1155, 79] on icon "close" at bounding box center [1160, 83] width 10 height 10
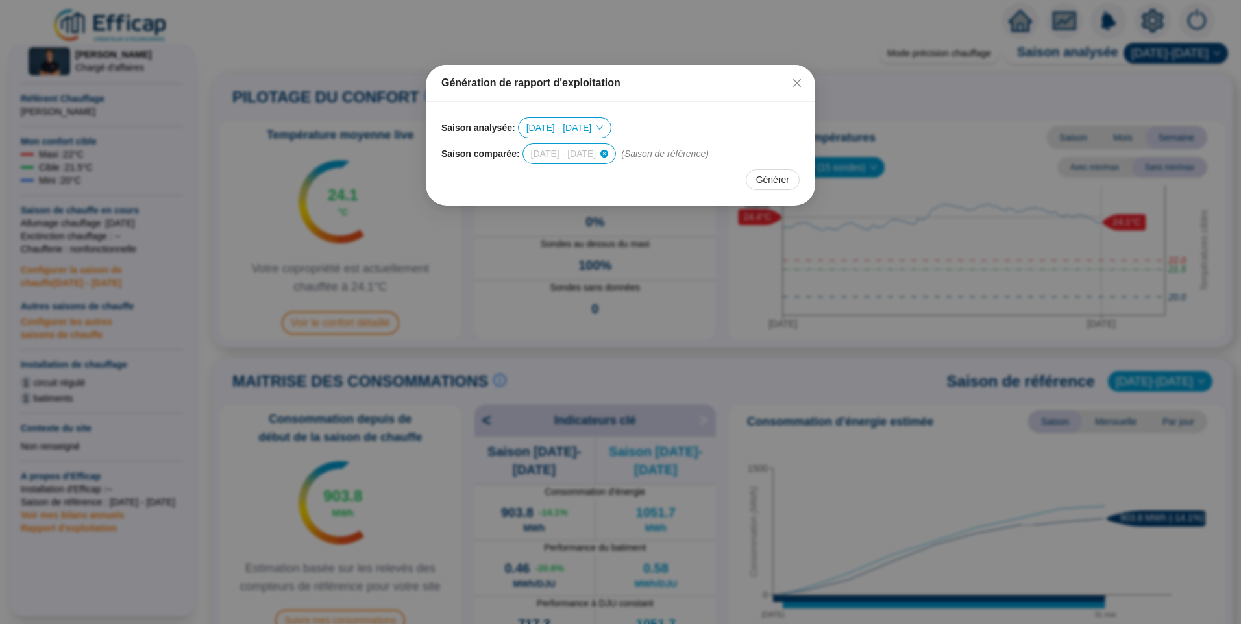
click at [569, 159] on span "2021 - 2022" at bounding box center [569, 153] width 77 height 19
click at [556, 221] on div "2023 - 2024" at bounding box center [559, 221] width 55 height 14
click at [766, 184] on span "Générer" at bounding box center [772, 180] width 33 height 14
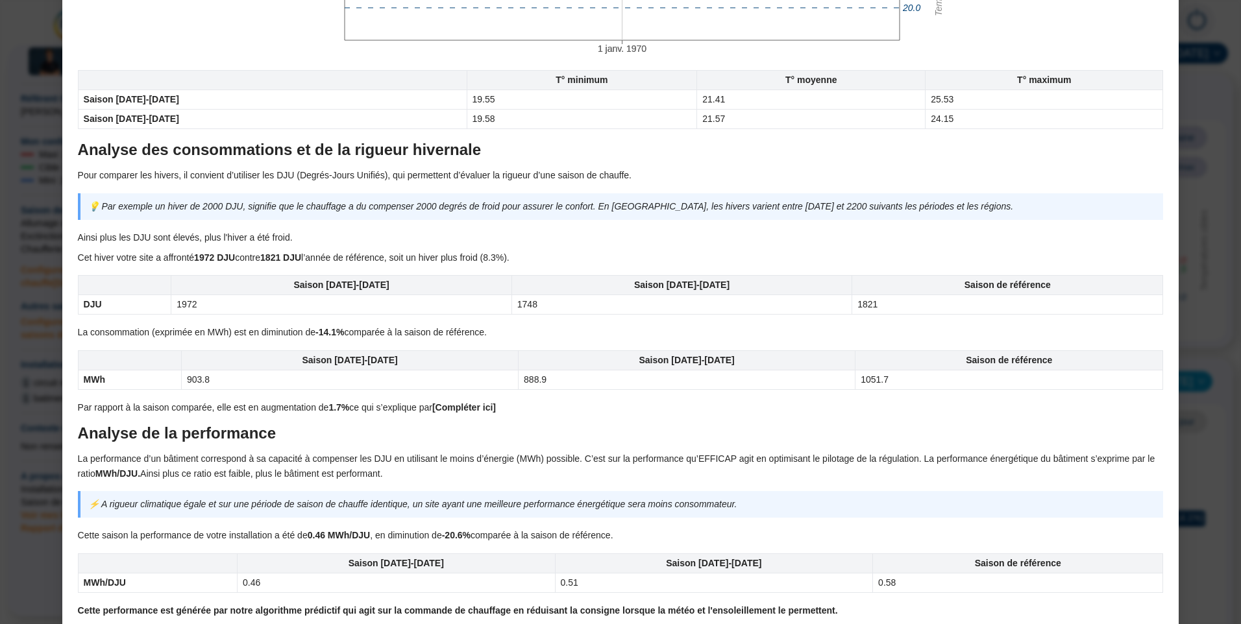
scroll to position [454, 0]
click at [232, 330] on p "La consommation (exprimée en MWh) est en diminution de -14.1% comparée à la sai…" at bounding box center [620, 331] width 1085 height 15
click at [234, 330] on p "La consommation (exprimée en MWh) est en diminution de -14.1% comparée à la sai…" at bounding box center [620, 331] width 1085 height 15
click at [349, 330] on p "La consommation (exprimée en MWh) est en diminution de -14.1% comparée à la sai…" at bounding box center [620, 331] width 1085 height 15
drag, startPoint x: 151, startPoint y: 403, endPoint x: 176, endPoint y: 401, distance: 26.0
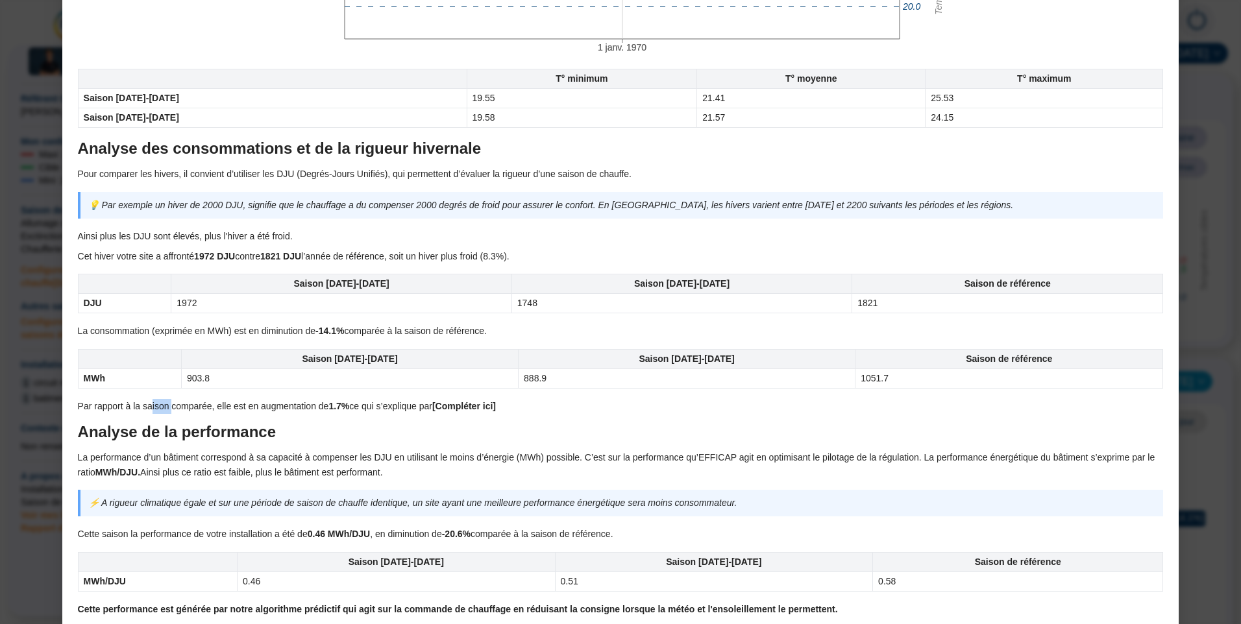
click at [170, 401] on p "Par rapport à la saison comparée, elle est en augmentation de 1.7% ce qui s’exp…" at bounding box center [620, 406] width 1085 height 15
click at [188, 402] on p "Par rapport à la saison comparée, elle est en augmentation de 1.7% ce qui s’exp…" at bounding box center [620, 406] width 1085 height 15
click at [346, 407] on strong "1.7%" at bounding box center [338, 406] width 21 height 10
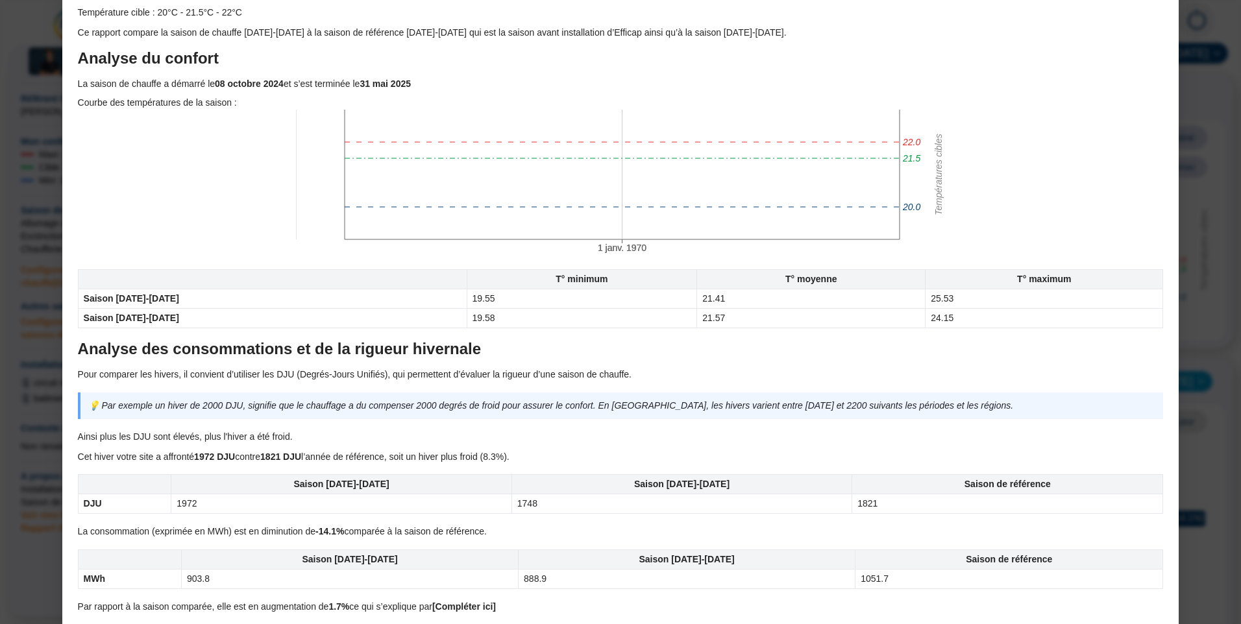
scroll to position [65, 0]
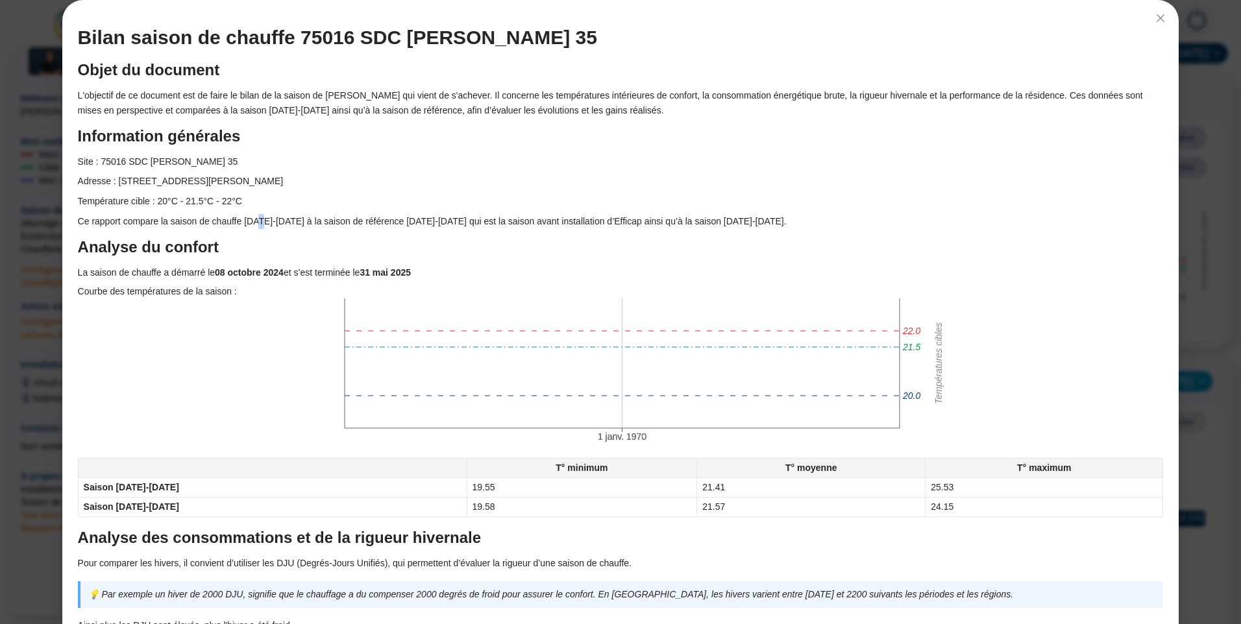
drag, startPoint x: 313, startPoint y: 256, endPoint x: 223, endPoint y: 202, distance: 105.0
click at [257, 215] on p "Ce rapport compare la saison de chauffe [DATE]-[DATE] à la saison de référence …" at bounding box center [620, 221] width 1085 height 15
click at [177, 279] on p "La saison de chauffe a démarré le 08 octobre 2024 et s’est terminée le 31 mai 2…" at bounding box center [620, 272] width 1085 height 15
drag, startPoint x: 559, startPoint y: 363, endPoint x: 601, endPoint y: 370, distance: 42.7
click at [601, 370] on icon "1 janv. 1970 1 janv. 1970 Températures cibles 21.5 22.0 20.0" at bounding box center [620, 372] width 649 height 149
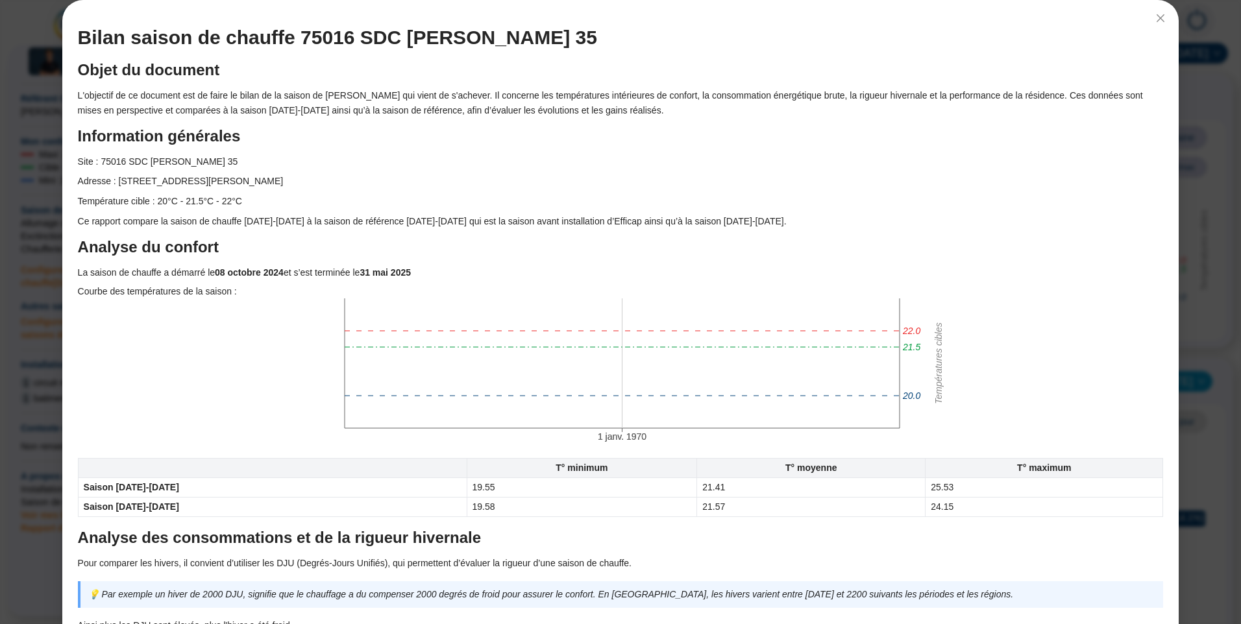
click at [1004, 305] on div "1 janv. 1970 1 janv. 1970 Températures cibles 21.5 22.0 20.0" at bounding box center [620, 372] width 1085 height 149
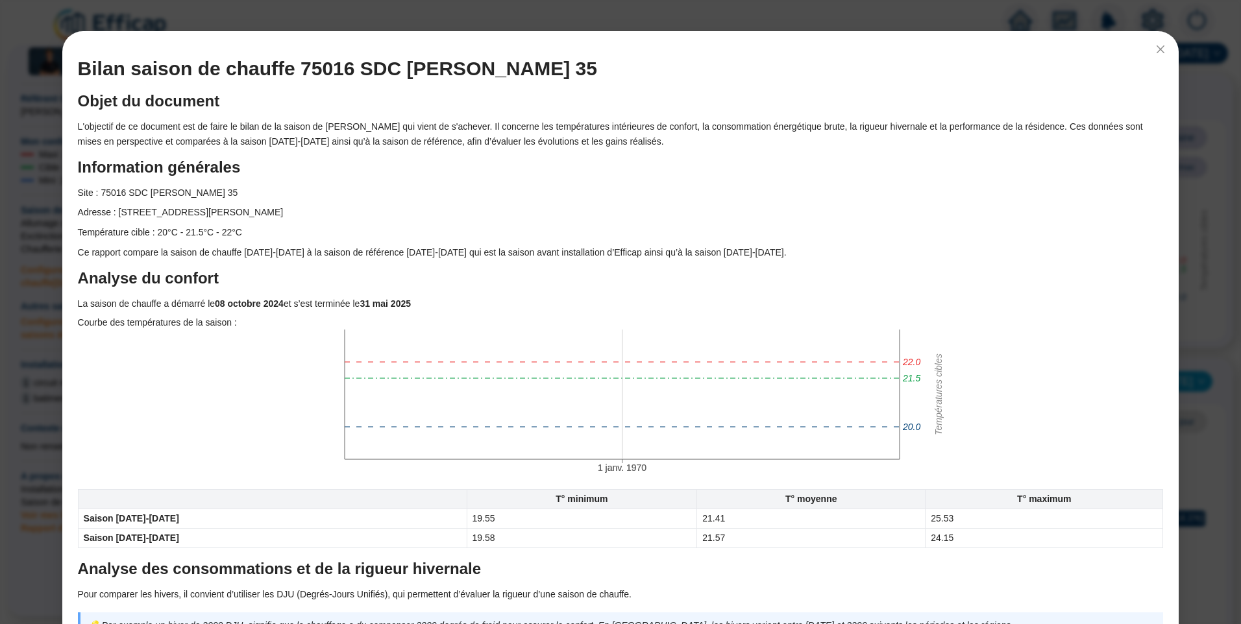
scroll to position [0, 0]
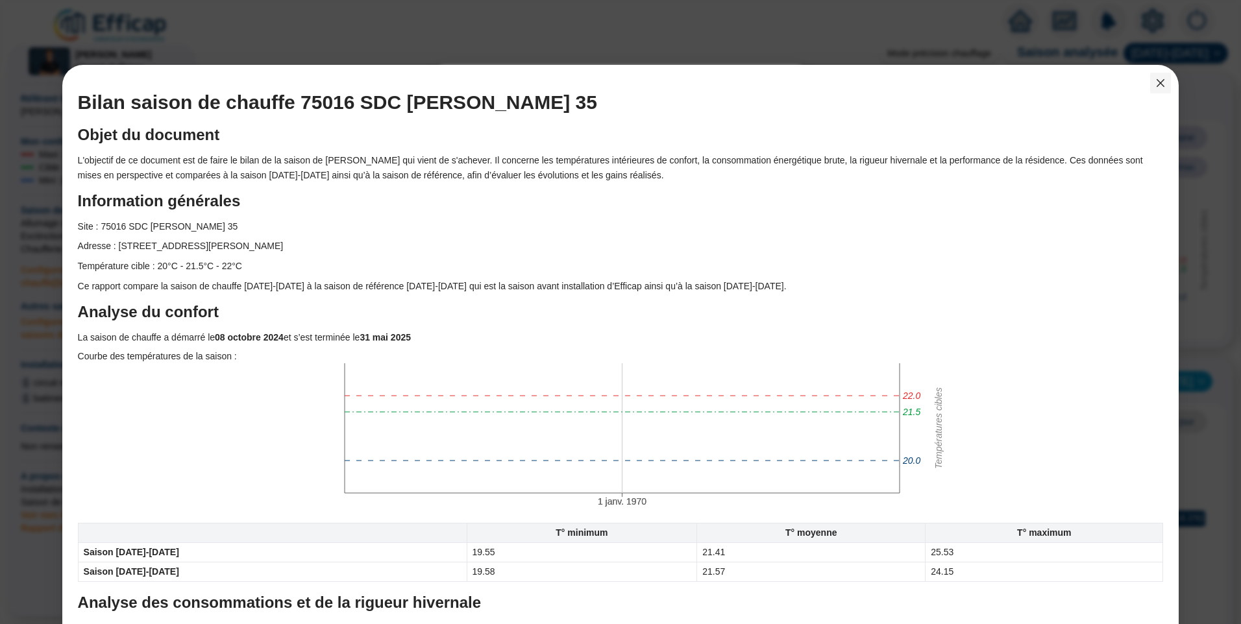
click at [1150, 87] on span "Fermer" at bounding box center [1160, 83] width 21 height 10
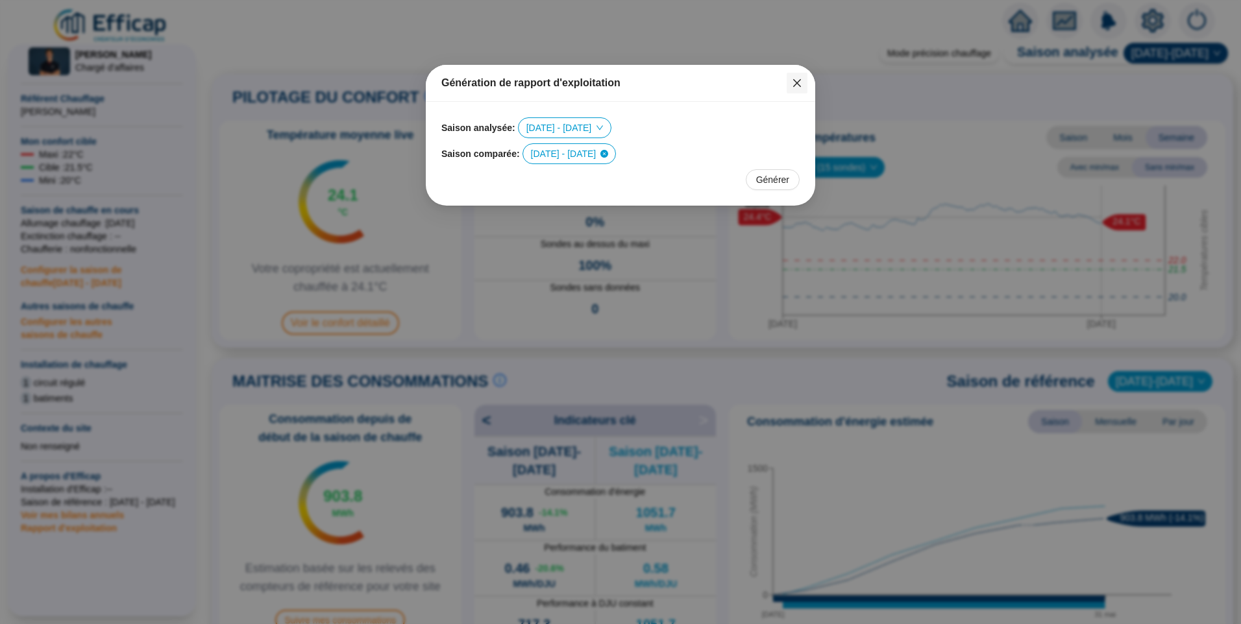
click at [792, 79] on icon "close" at bounding box center [797, 83] width 10 height 10
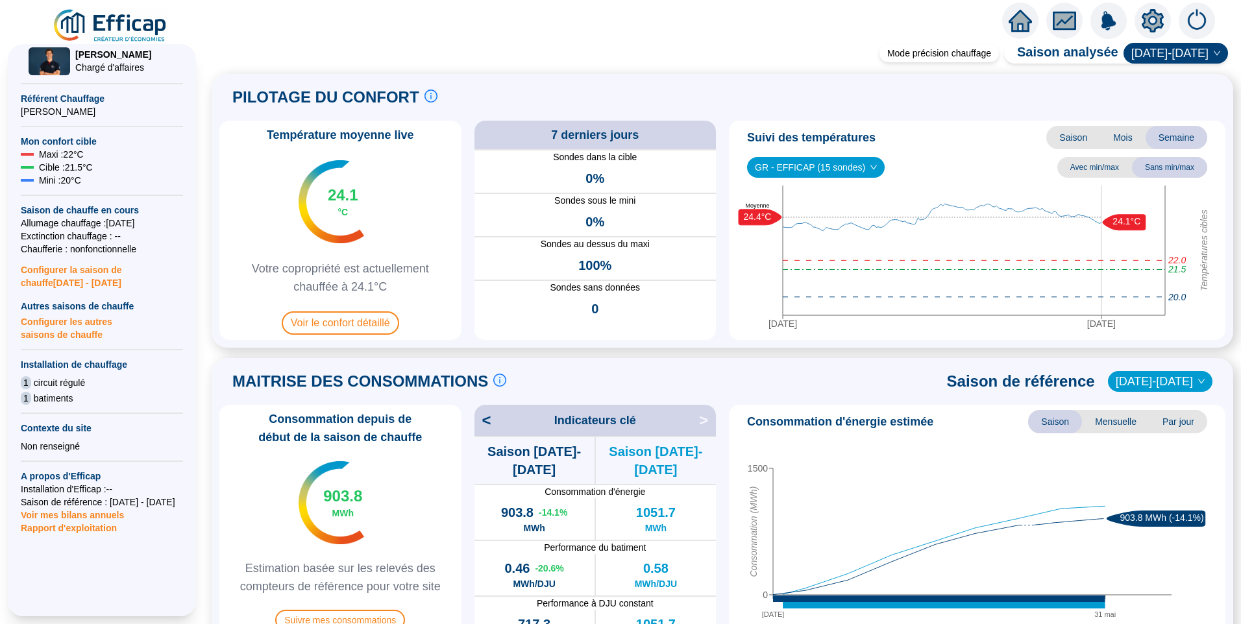
click at [369, 98] on span "PILOTAGE DU CONFORT" at bounding box center [325, 97] width 187 height 21
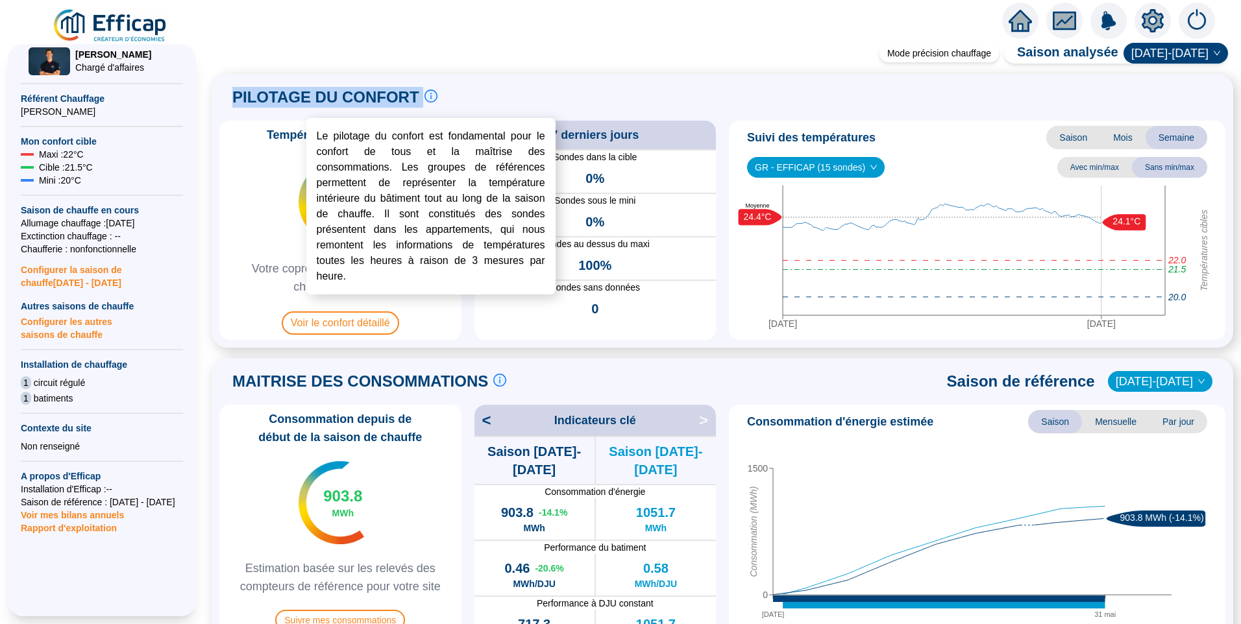
drag, startPoint x: 246, startPoint y: 97, endPoint x: 422, endPoint y: 90, distance: 176.6
click at [422, 90] on div "PILOTAGE DU CONFORT Le pilotage du confort est fondamental pour le confort de t…" at bounding box center [334, 97] width 205 height 31
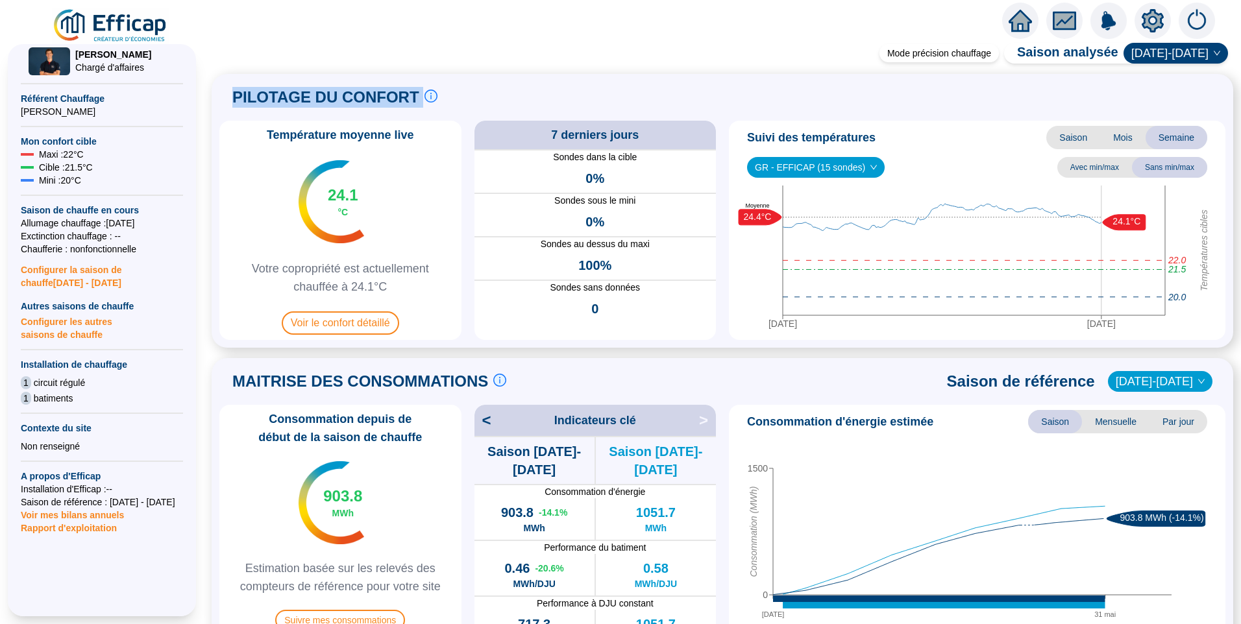
click at [605, 76] on div "PILOTAGE DU CONFORT Le pilotage du confort est fondamental pour le confort de t…" at bounding box center [722, 211] width 1021 height 274
click at [312, 134] on span "Température moyenne live" at bounding box center [340, 135] width 163 height 18
click at [372, 135] on span "Température moyenne live" at bounding box center [340, 135] width 163 height 18
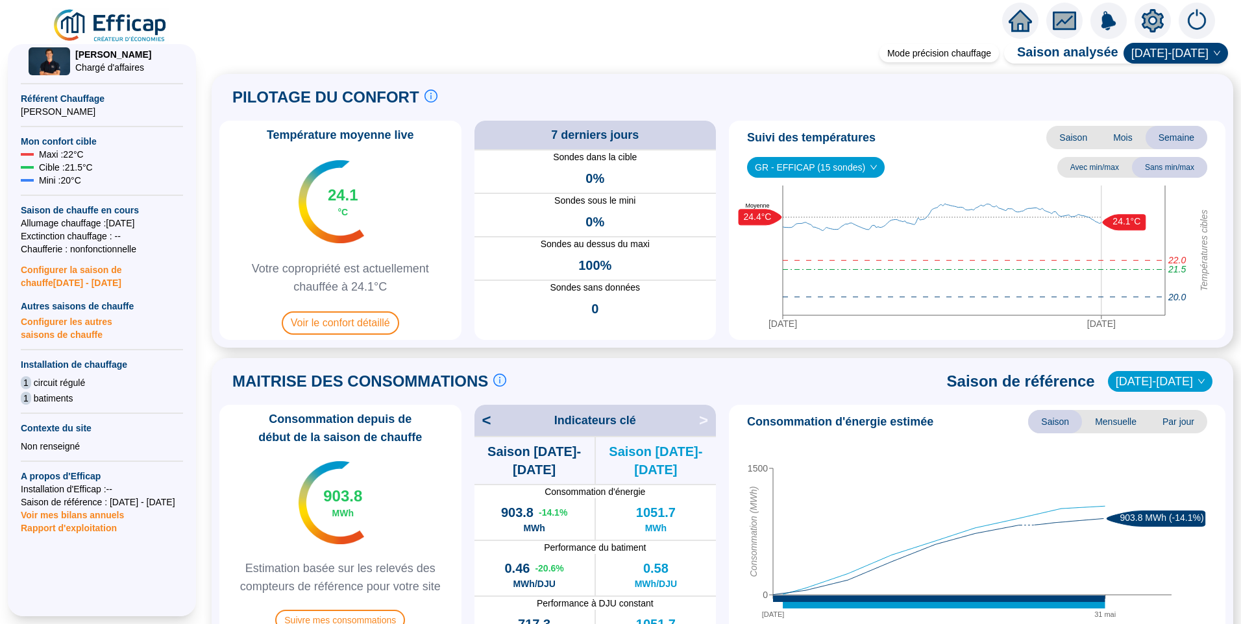
click at [409, 138] on span "Température moyenne live" at bounding box center [340, 135] width 163 height 18
click at [325, 137] on span "Température moyenne live" at bounding box center [340, 135] width 163 height 18
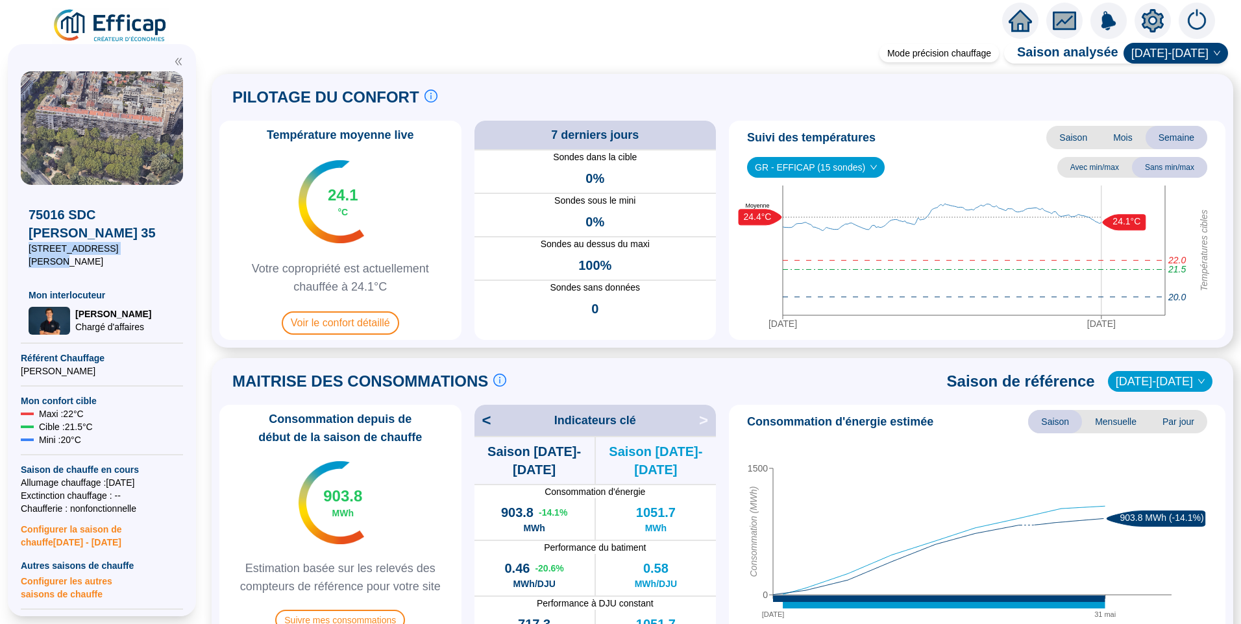
drag, startPoint x: 131, startPoint y: 248, endPoint x: 15, endPoint y: 249, distance: 116.1
click at [15, 249] on div "75016 SDC Ferdinand Buisson 35 35 Av Ferdinand Buisson Mon interlocuteur Hugo C…" at bounding box center [102, 330] width 188 height 572
copy span "[STREET_ADDRESS][PERSON_NAME]"
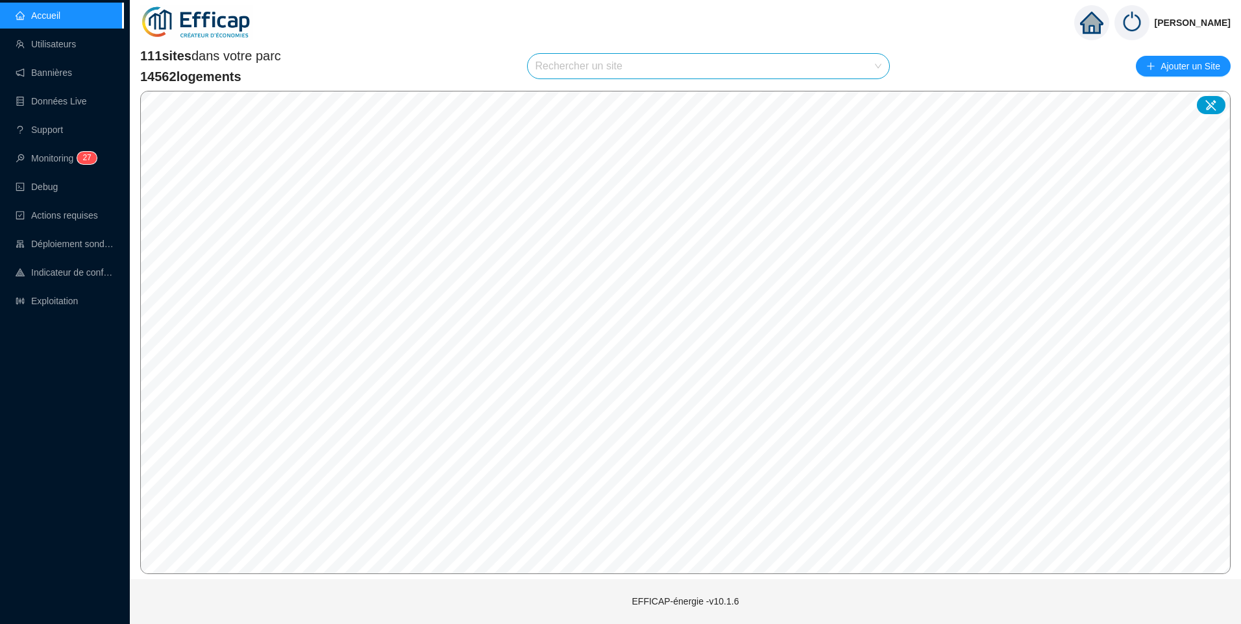
click at [609, 64] on input "search" at bounding box center [702, 66] width 335 height 25
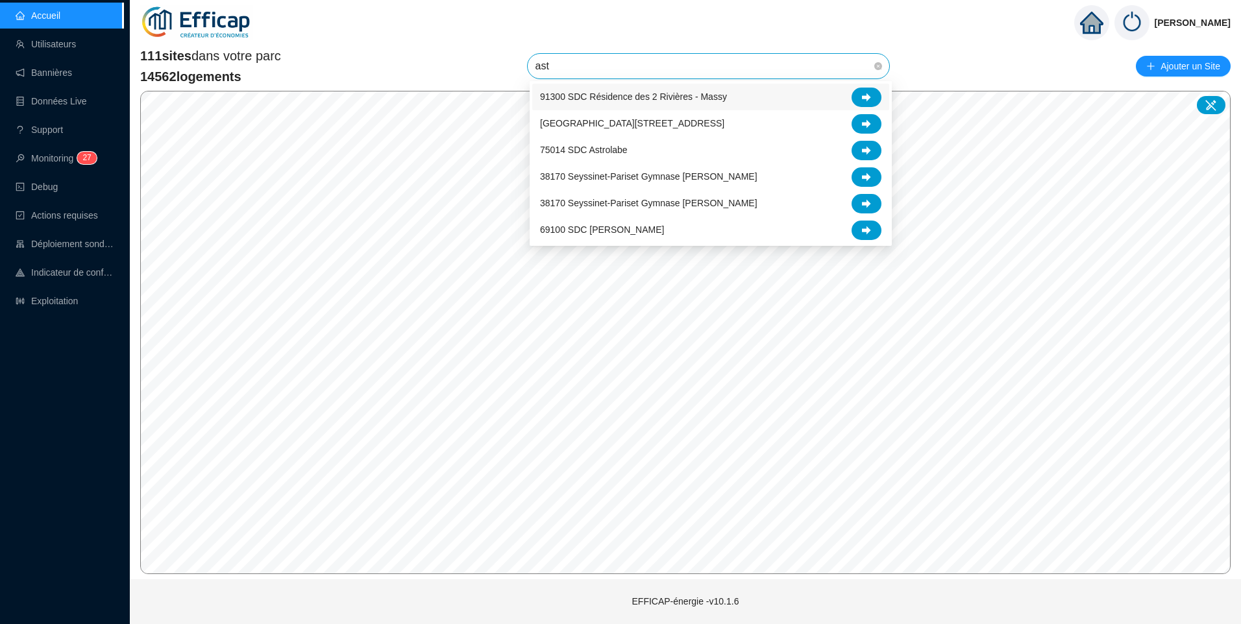
type input "astr"
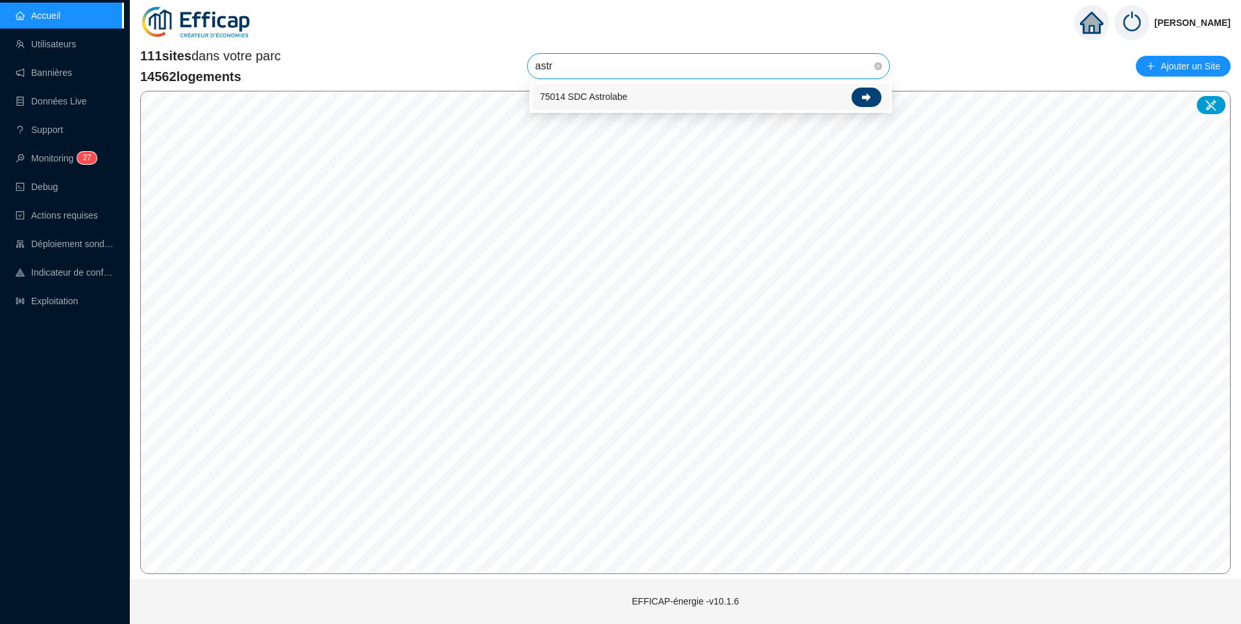
click at [869, 97] on icon at bounding box center [866, 97] width 9 height 8
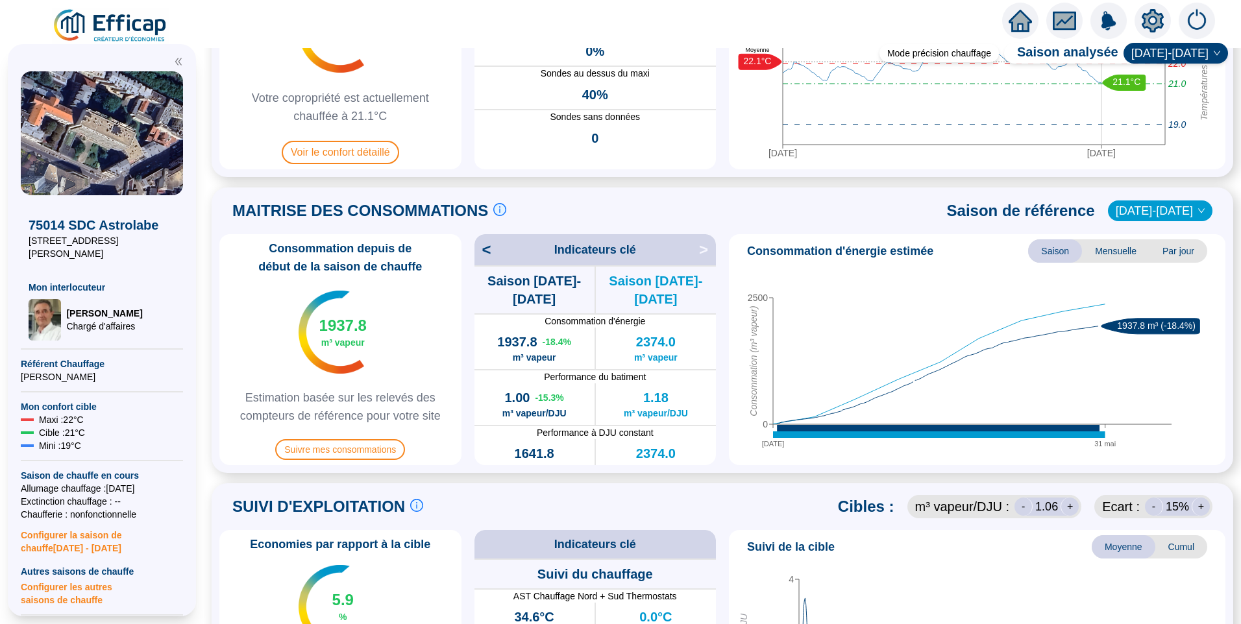
scroll to position [65, 0]
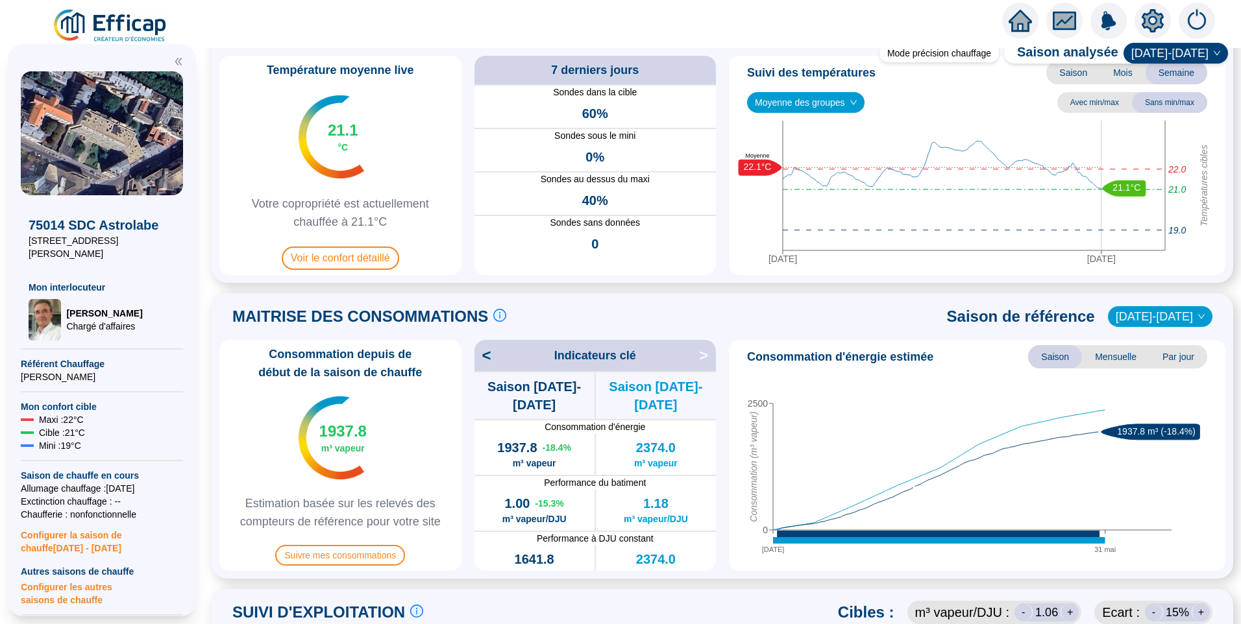
click at [1160, 25] on icon "setting" at bounding box center [1152, 20] width 22 height 21
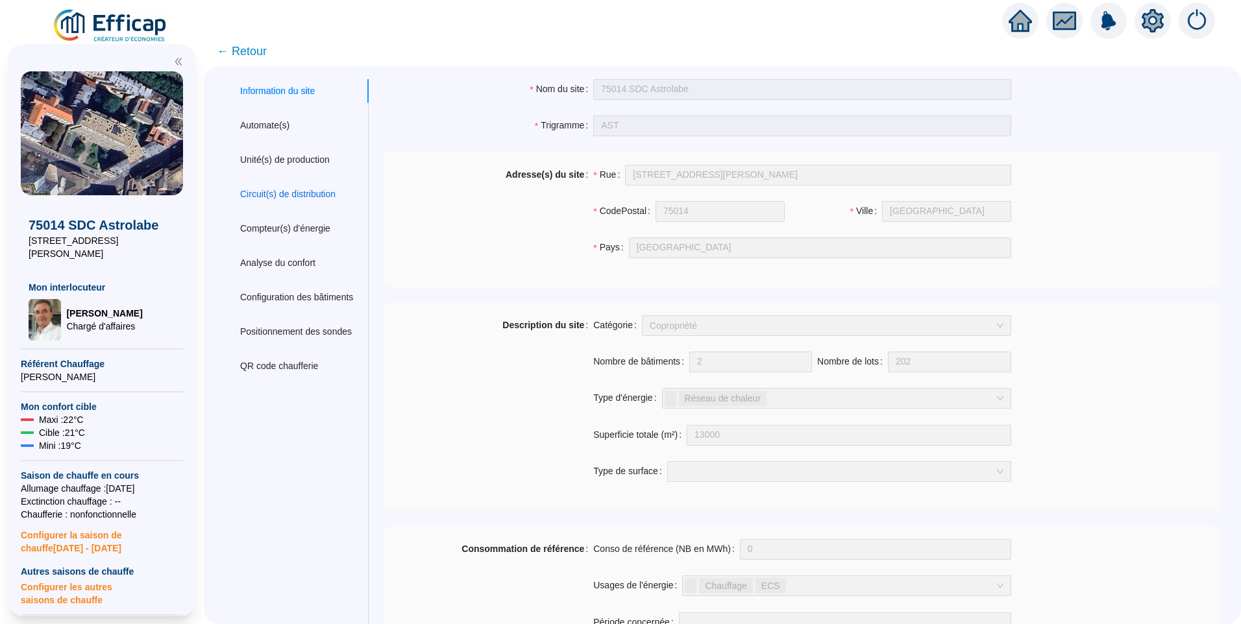
click at [276, 191] on div "Circuit(s) de distribution" at bounding box center [287, 195] width 95 height 14
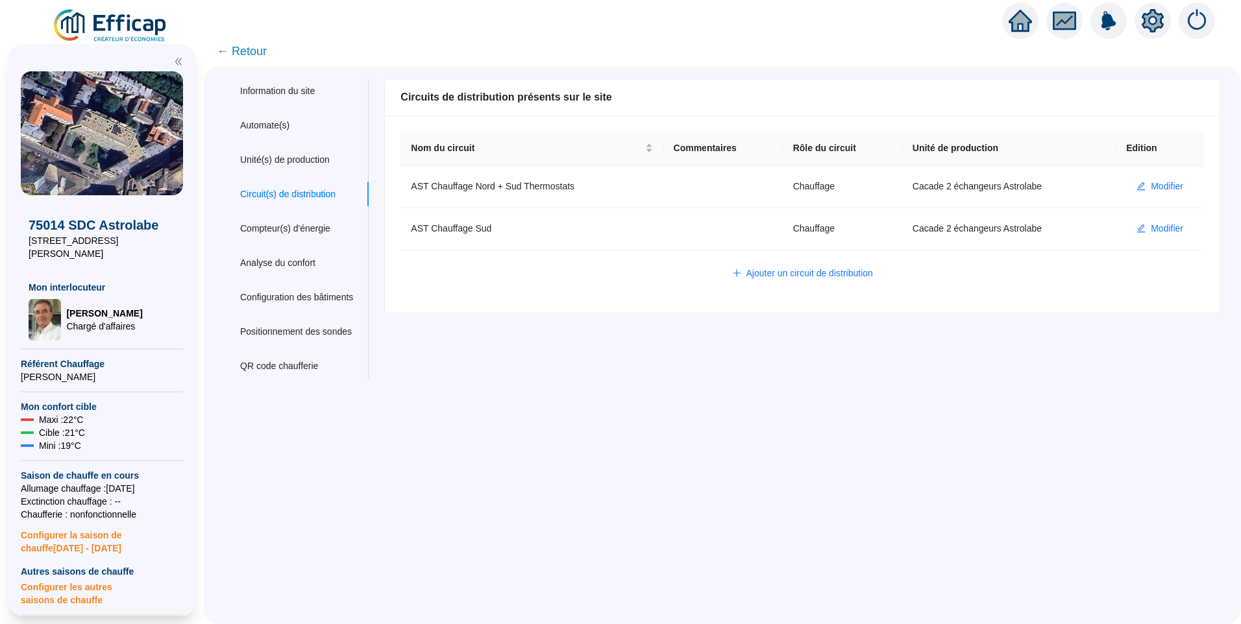
click at [524, 354] on div "Nom du site 75014 SDC Astrolabe Trigramme AST Adresse(s) du site Rue 6 rue Emil…" at bounding box center [794, 228] width 852 height 299
click at [520, 264] on div "Ajouter un circuit de distribution" at bounding box center [801, 273] width 777 height 21
click at [481, 285] on div "Nom du circuit Commentaires Rôle du circuit Unité de production Edition AST Cha…" at bounding box center [802, 213] width 834 height 197
click at [478, 269] on div "Ajouter un circuit de distribution" at bounding box center [801, 273] width 777 height 21
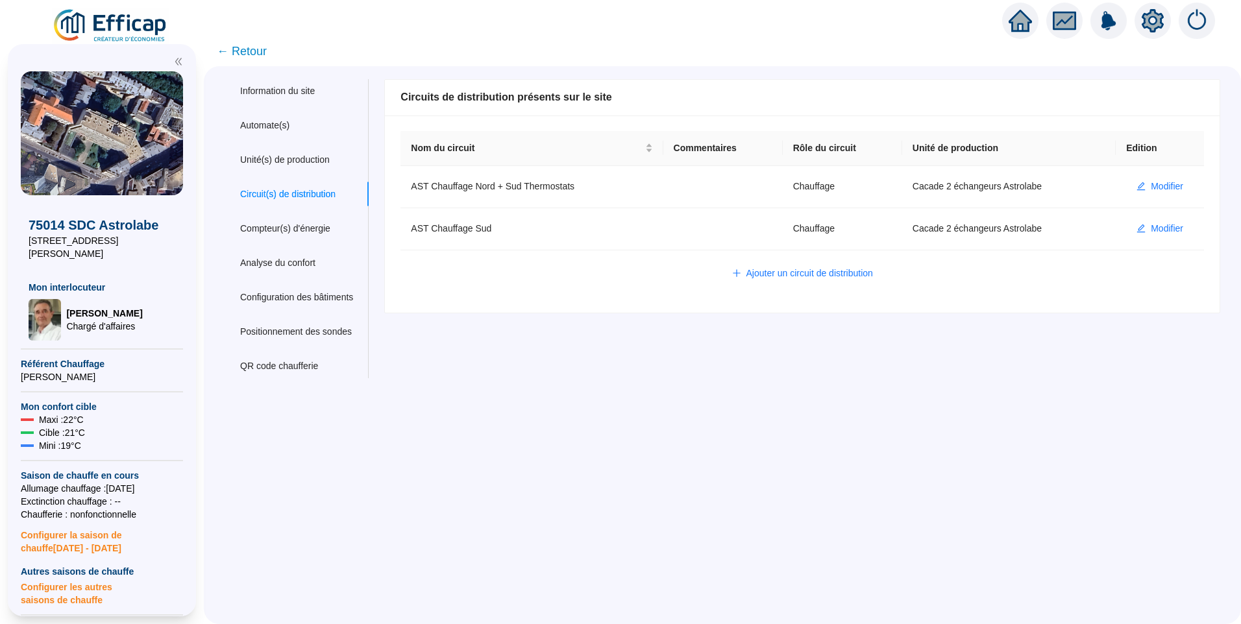
click at [487, 307] on div "Nom du circuit Commentaires Rôle du circuit Unité de production Edition AST Cha…" at bounding box center [802, 213] width 834 height 197
click at [1069, 66] on div "Information du site Automate(s) Unité(s) de production Circuit(s) de distributi…" at bounding box center [722, 345] width 1037 height 558
click at [1146, 27] on icon "setting" at bounding box center [1152, 20] width 22 height 23
click at [1149, 20] on icon "setting" at bounding box center [1152, 20] width 9 height 9
click at [299, 295] on div "Configuration des bâtiments" at bounding box center [296, 298] width 113 height 14
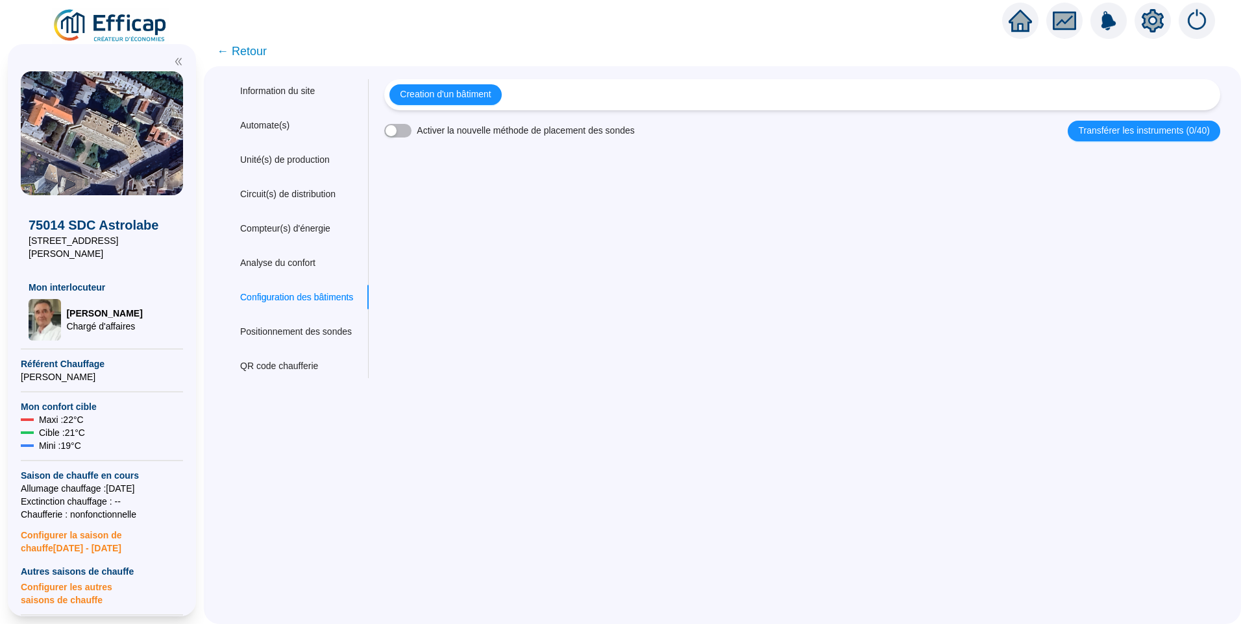
click at [253, 55] on span "← Retour" at bounding box center [242, 51] width 50 height 18
click at [540, 438] on div "Information du site Automate(s) Unité(s) de production Circuit(s) de distributi…" at bounding box center [722, 345] width 1037 height 558
click at [548, 412] on div "Information du site Automate(s) Unité(s) de production Circuit(s) de distributi…" at bounding box center [722, 345] width 1037 height 558
click at [722, 289] on div "Nom du site 75014 SDC Astrolabe Trigramme AST Adresse(s) du site Rue 6 rue Emil…" at bounding box center [794, 228] width 852 height 299
click at [750, 304] on div "Nom du site 75014 SDC Astrolabe Trigramme AST Adresse(s) du site Rue 6 rue Emil…" at bounding box center [794, 228] width 852 height 299
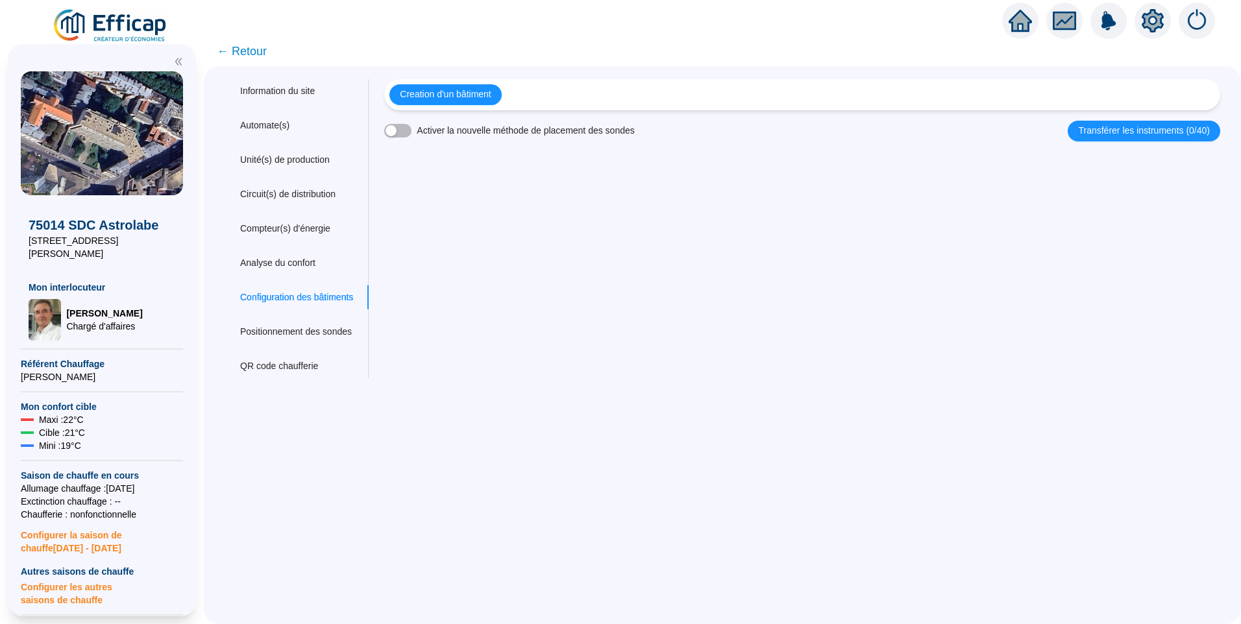
drag, startPoint x: 707, startPoint y: 338, endPoint x: 727, endPoint y: 330, distance: 21.8
click at [712, 339] on div "Nom du site 75014 SDC Astrolabe Trigramme AST Adresse(s) du site Rue 6 rue Emil…" at bounding box center [794, 228] width 852 height 299
click at [870, 389] on div "Information du site Automate(s) Unité(s) de production Circuit(s) de distributi…" at bounding box center [722, 345] width 1037 height 558
click at [845, 374] on div "Nom du site 75014 SDC Astrolabe Trigramme AST Adresse(s) du site Rue 6 rue Emil…" at bounding box center [794, 228] width 852 height 299
drag, startPoint x: 646, startPoint y: 319, endPoint x: 648, endPoint y: 327, distance: 7.9
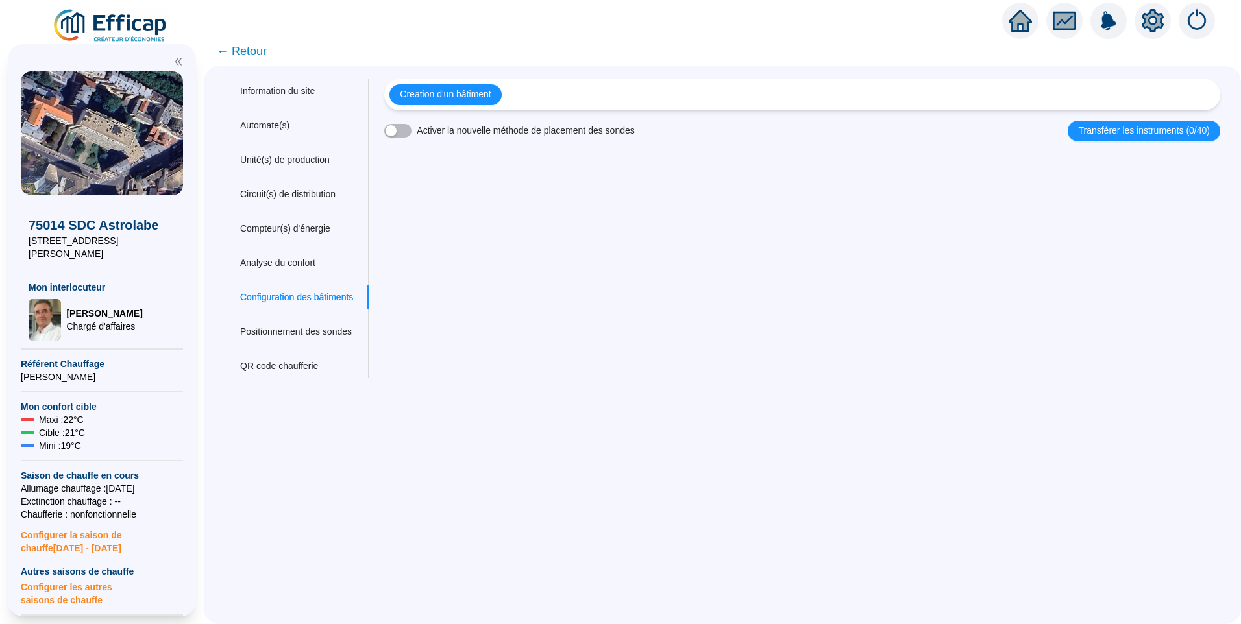
click at [648, 327] on div "Nom du site 75014 SDC Astrolabe Trigramme AST Adresse(s) du site Rue 6 rue Emil…" at bounding box center [794, 228] width 852 height 299
drag, startPoint x: 645, startPoint y: 286, endPoint x: 655, endPoint y: 292, distance: 11.3
click at [651, 292] on div "Nom du site 75014 SDC Astrolabe Trigramme AST Adresse(s) du site Rue 6 rue Emil…" at bounding box center [794, 228] width 852 height 299
click at [256, 54] on span "← Retour" at bounding box center [242, 51] width 50 height 18
click at [260, 49] on span "← Retour" at bounding box center [242, 51] width 50 height 18
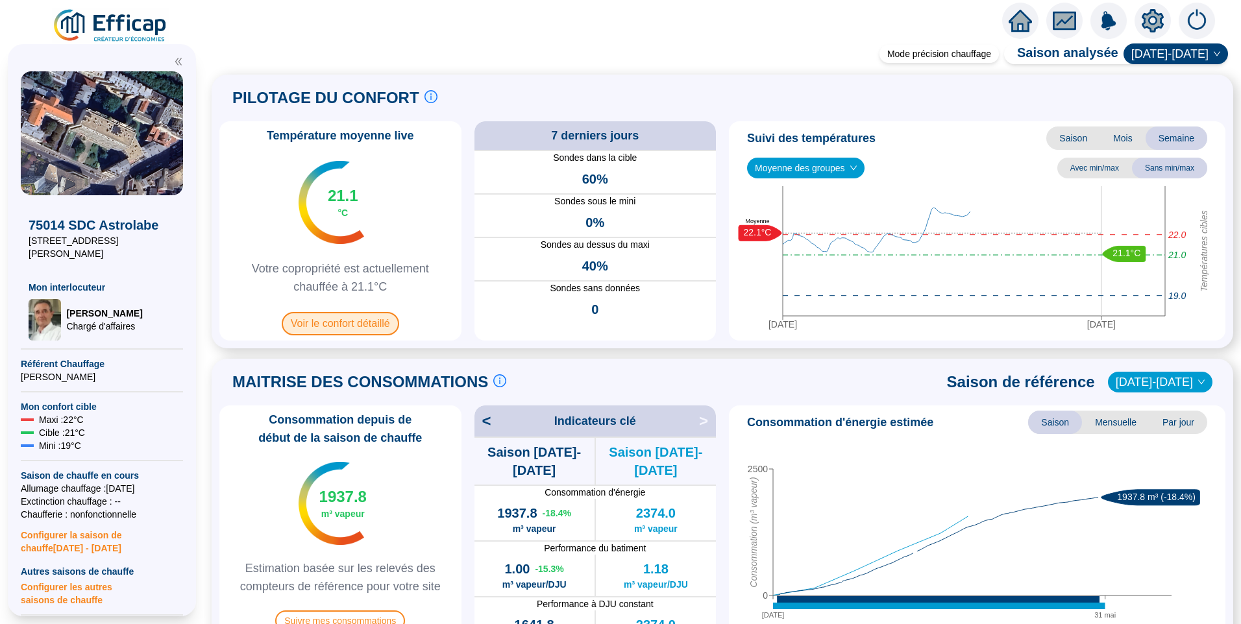
click at [361, 315] on span "Voir le confort détaillé" at bounding box center [340, 323] width 117 height 23
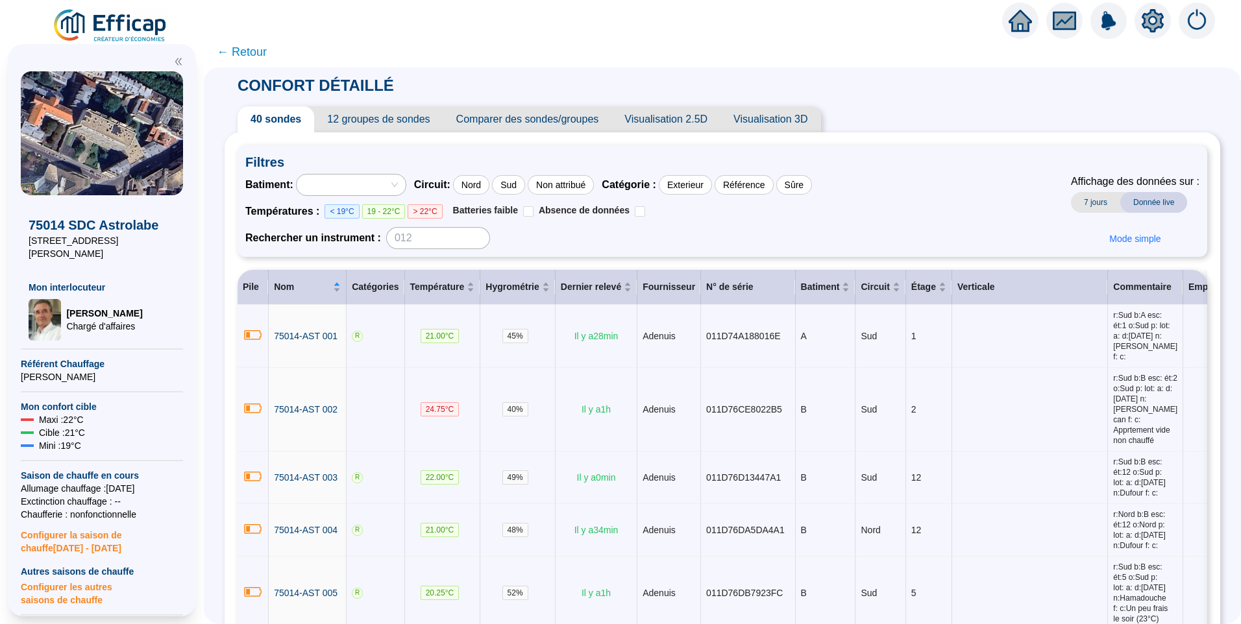
click at [391, 125] on span "12 groupes de sondes" at bounding box center [378, 119] width 128 height 26
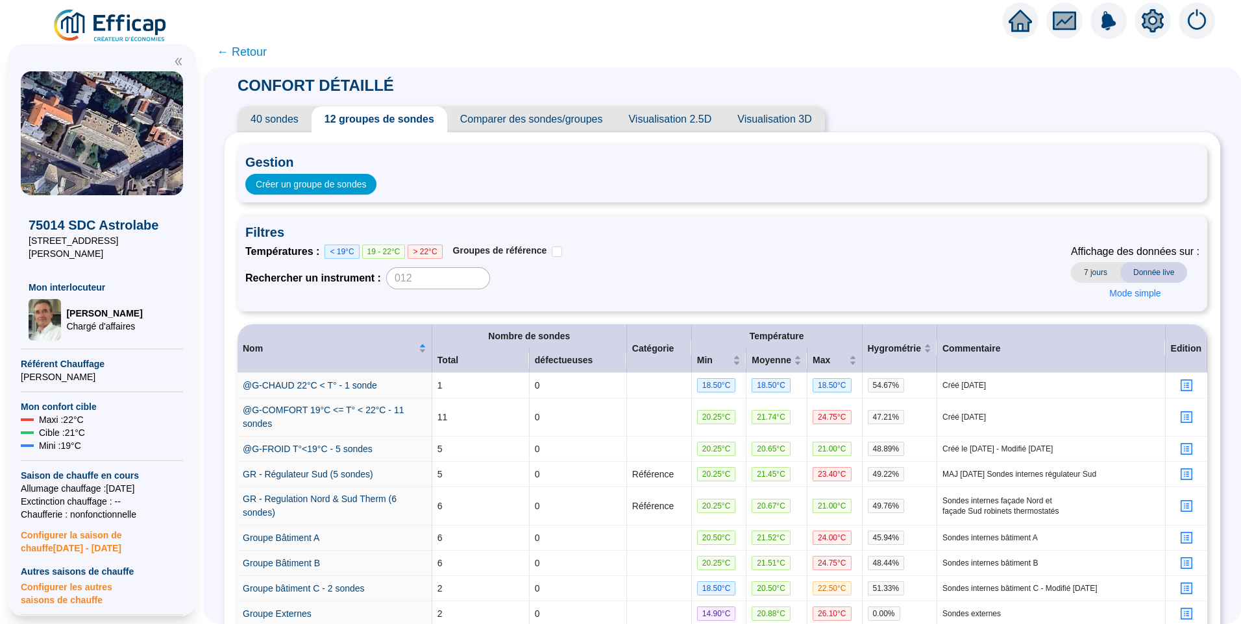
click at [522, 63] on span "← Retour" at bounding box center [722, 51] width 1037 height 31
click at [871, 280] on div "Températures : < 19°C 19 - 22°C > 22°C Groupes de référence Rechercher un instr…" at bounding box center [722, 274] width 954 height 60
drag, startPoint x: 904, startPoint y: 145, endPoint x: 919, endPoint y: 136, distance: 17.5
click at [904, 145] on div "Gestion Créer un groupe de sondes Filtres Températures : < 19°C 19 - 22°C > 22°…" at bounding box center [721, 449] width 995 height 635
click at [762, 237] on span "Filtres" at bounding box center [722, 232] width 954 height 18
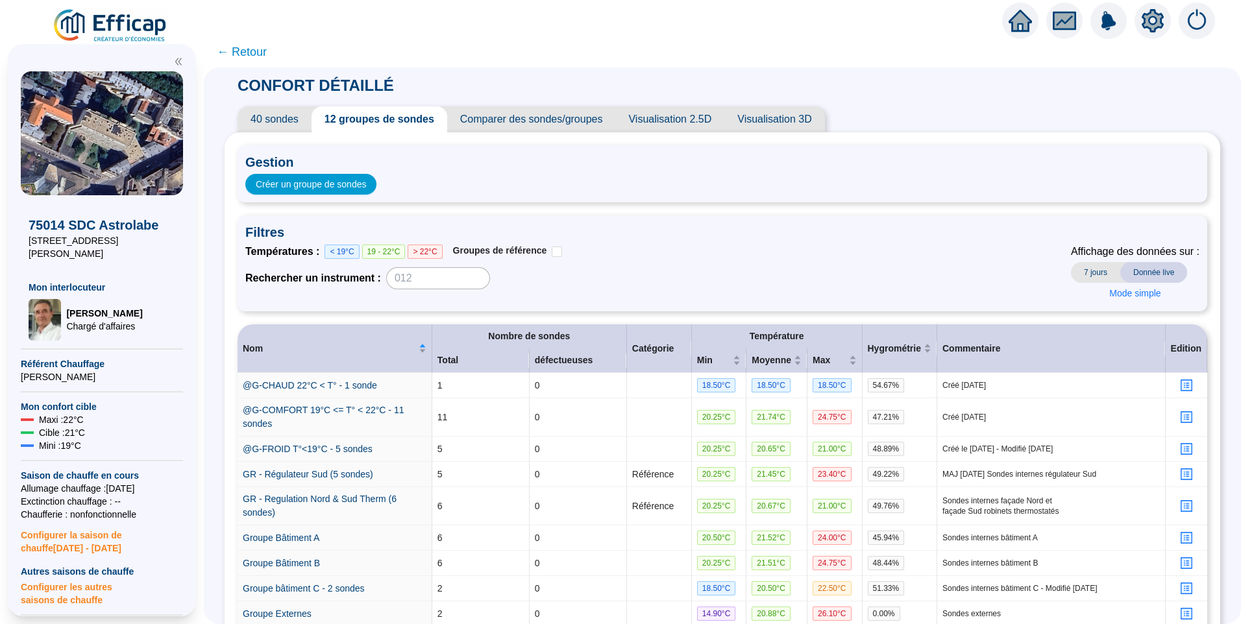
click at [761, 273] on div "Températures : < 19°C 19 - 22°C > 22°C Groupes de référence Rechercher un instr…" at bounding box center [722, 274] width 954 height 60
click at [782, 250] on div "Températures : < 19°C 19 - 22°C > 22°C Groupes de référence Rechercher un instr…" at bounding box center [722, 274] width 954 height 60
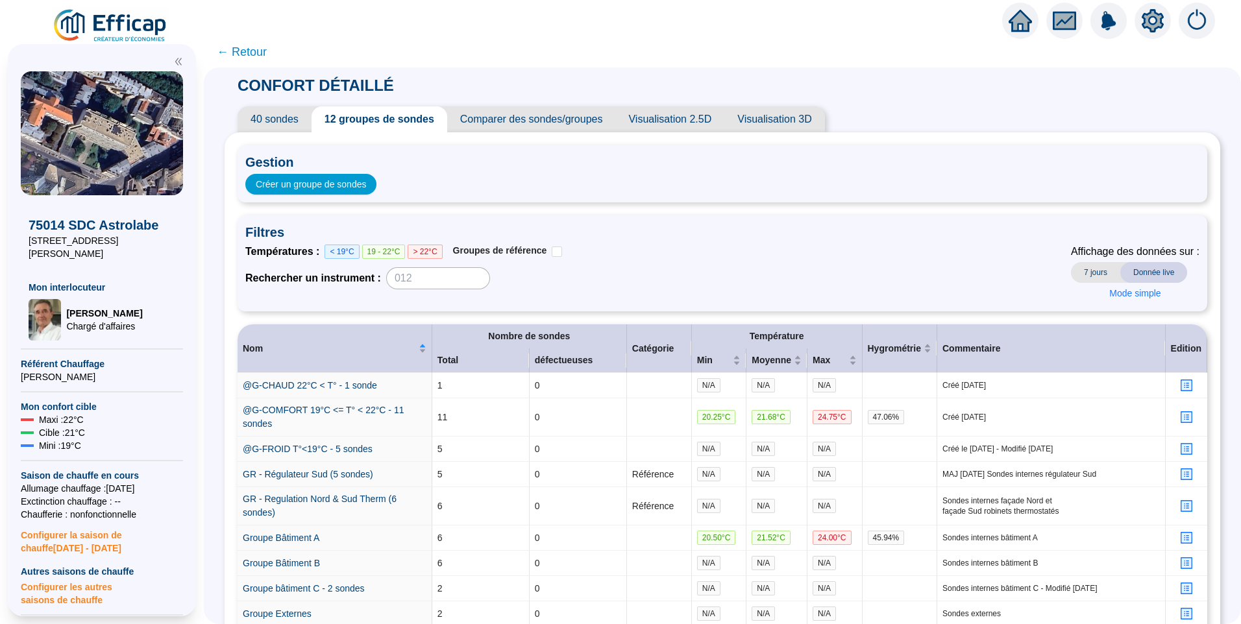
click at [1153, 17] on icon "setting" at bounding box center [1152, 20] width 9 height 9
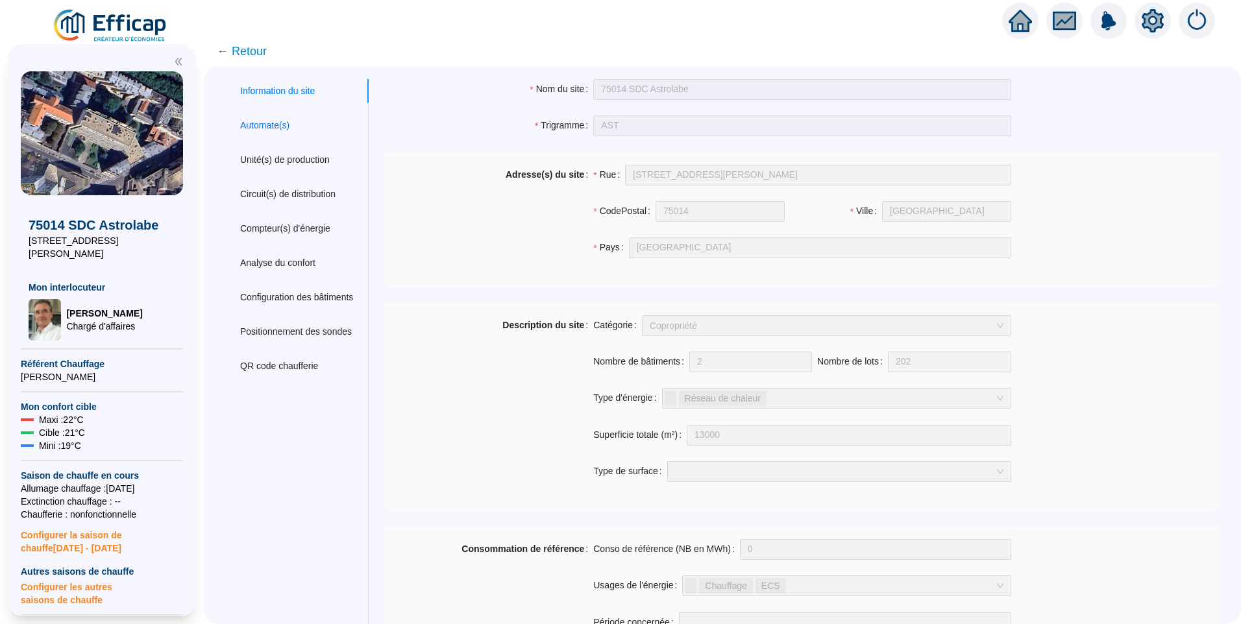
click at [289, 126] on div "Automate(s)" at bounding box center [264, 126] width 49 height 14
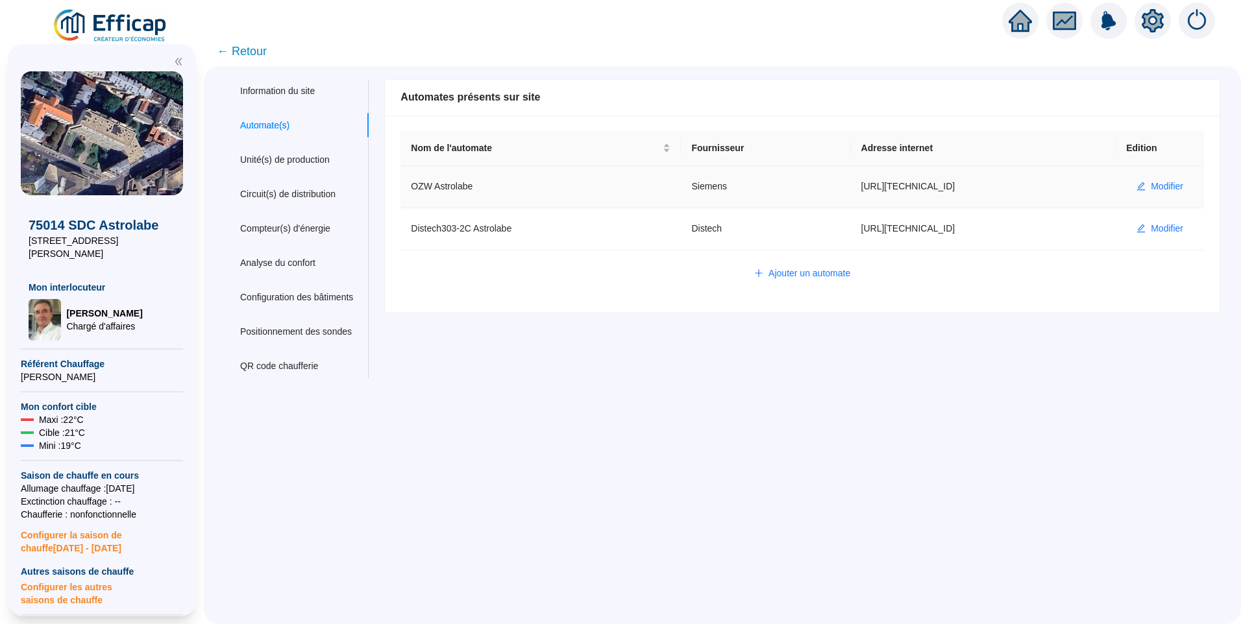
drag, startPoint x: 945, startPoint y: 187, endPoint x: 832, endPoint y: 184, distance: 112.9
click at [851, 184] on td "https://83.202.11.151:5002" at bounding box center [983, 187] width 265 height 42
copy td "https://83.202.11.151:5002"
click at [1152, 184] on span "Modifier" at bounding box center [1166, 187] width 32 height 14
type input "OZW Astrolabe"
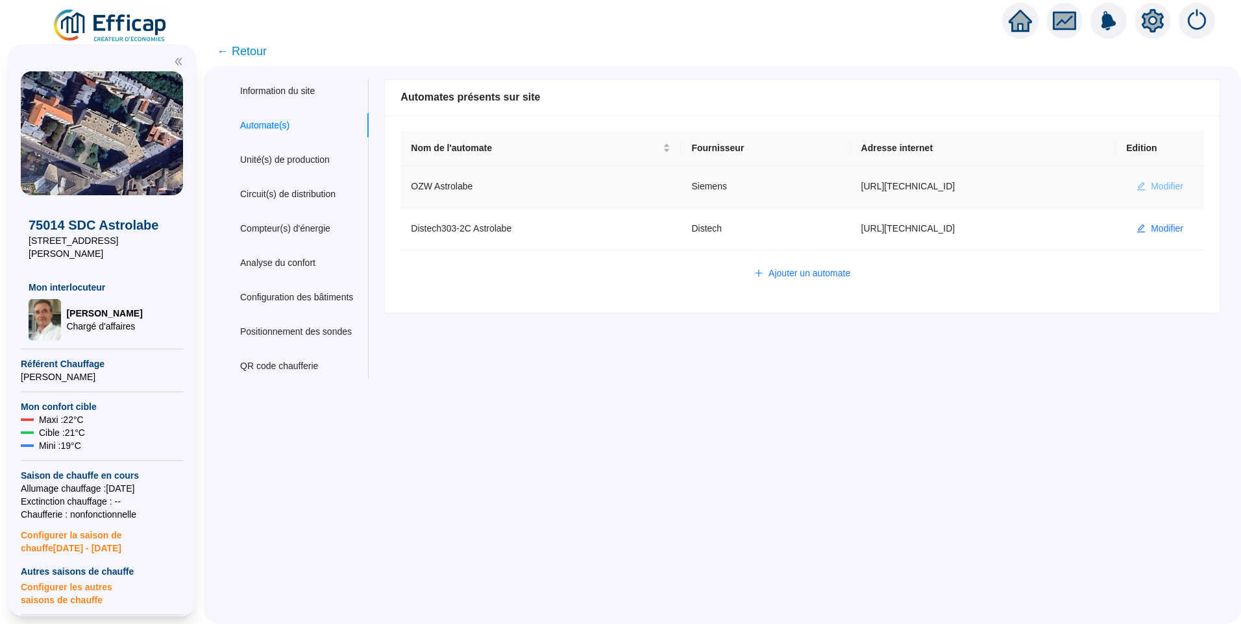
type input "https://83.202.11.151:5002"
type input "plant-efficap"
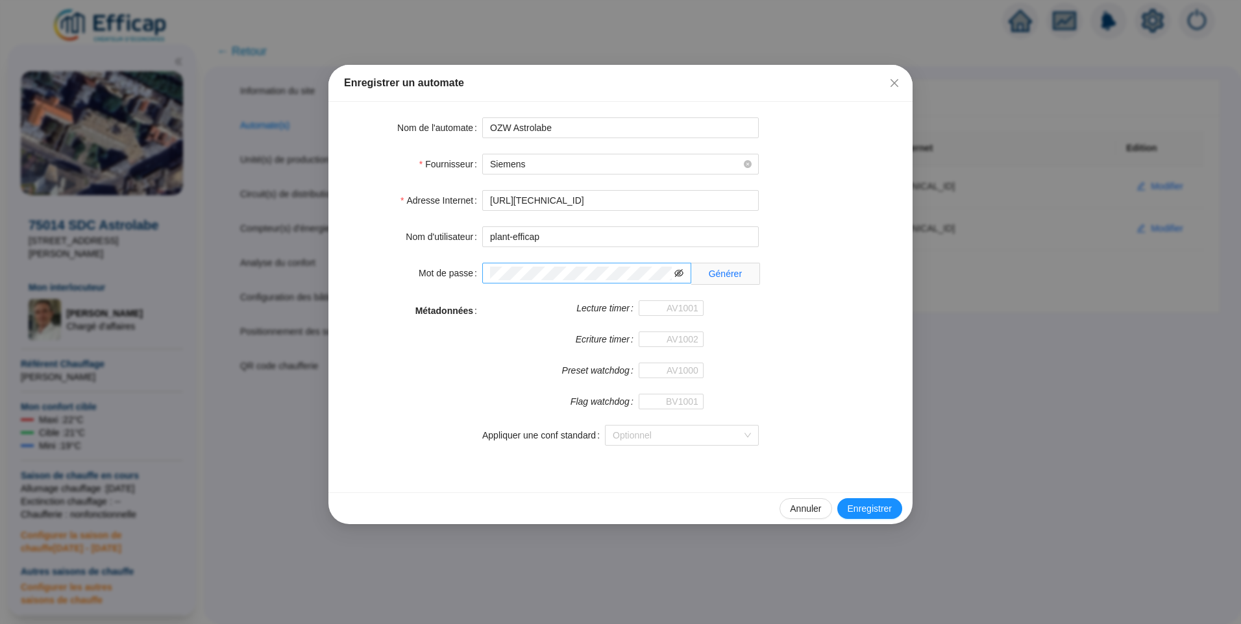
click at [681, 273] on icon "eye-invisible" at bounding box center [678, 273] width 9 height 9
drag, startPoint x: 553, startPoint y: 237, endPoint x: 474, endPoint y: 239, distance: 79.2
click at [474, 239] on div "Nom d'utilisateur plant-efficap" at bounding box center [620, 236] width 553 height 21
click at [378, 271] on div "Mot de passe Générer" at bounding box center [620, 274] width 553 height 22
click at [890, 79] on icon "close" at bounding box center [894, 83] width 10 height 10
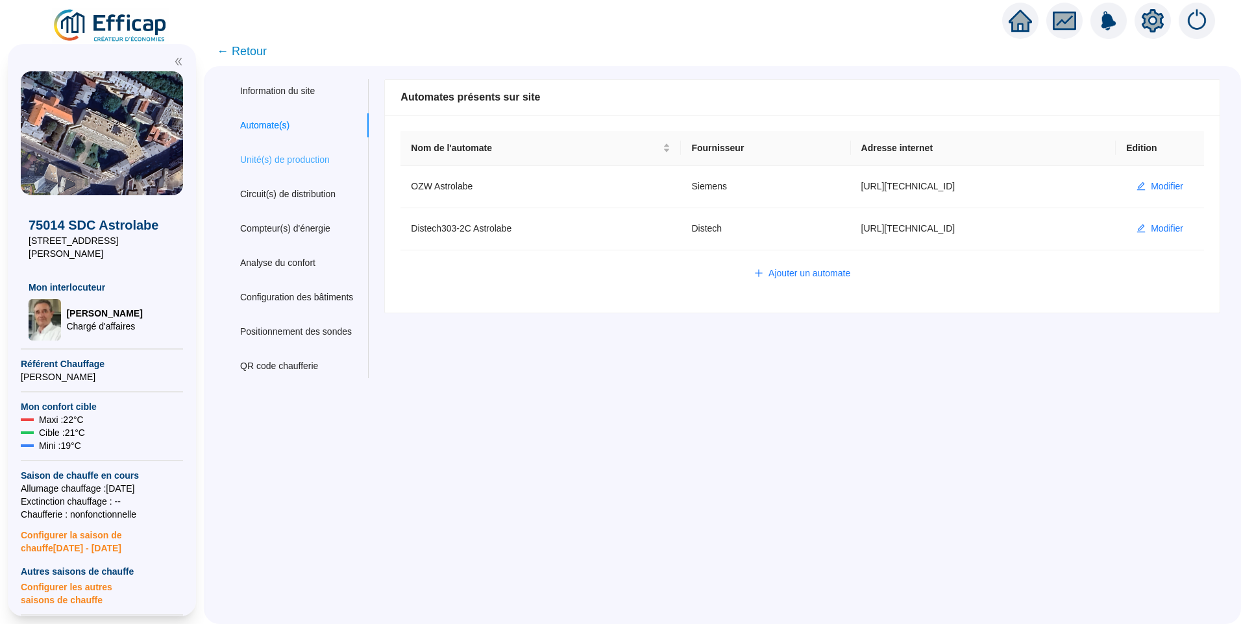
click at [295, 149] on div "Unité(s) de production" at bounding box center [296, 160] width 144 height 24
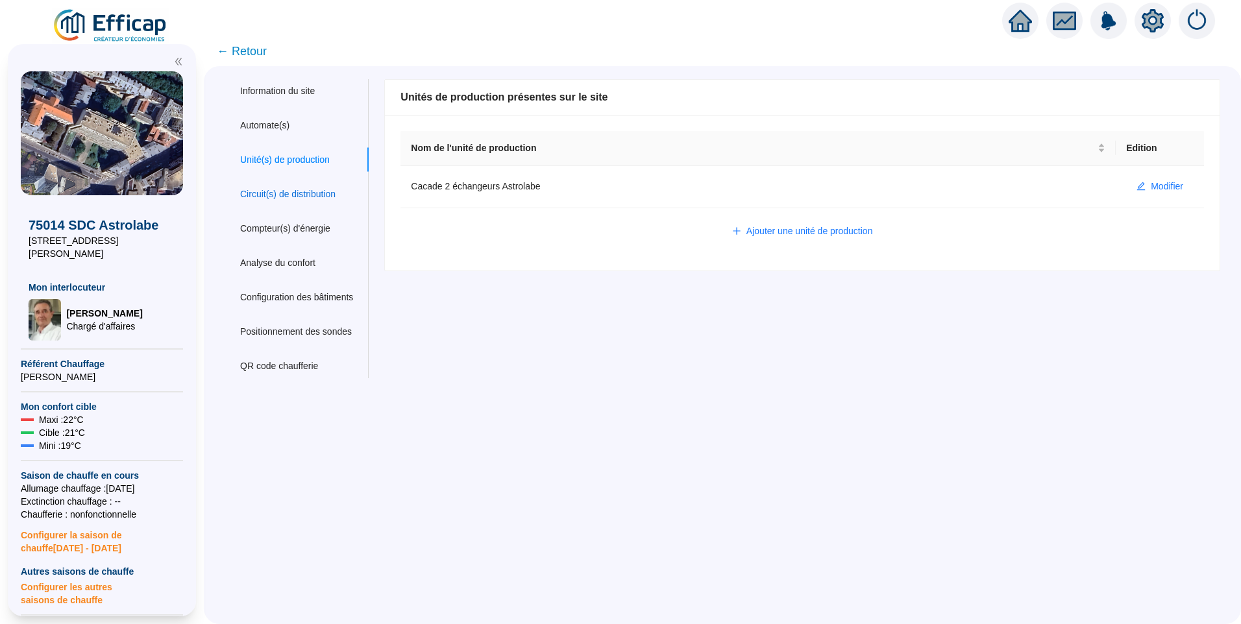
click at [294, 188] on div "Circuit(s) de distribution" at bounding box center [287, 195] width 95 height 14
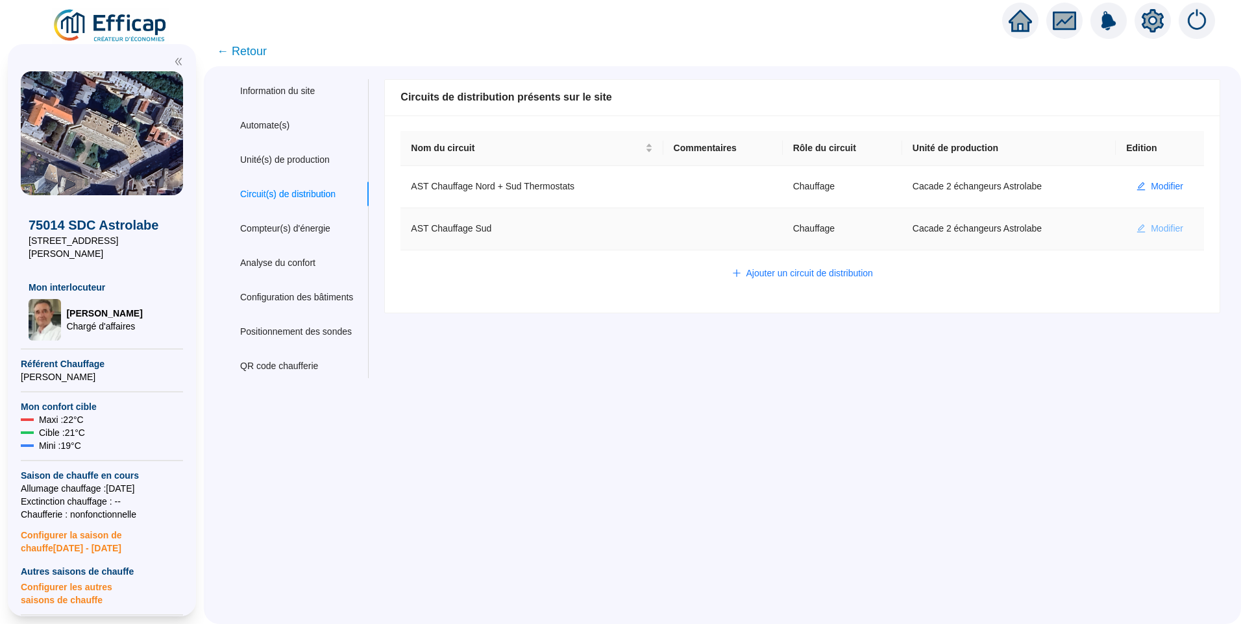
click at [1160, 232] on span "Modifier" at bounding box center [1166, 229] width 32 height 14
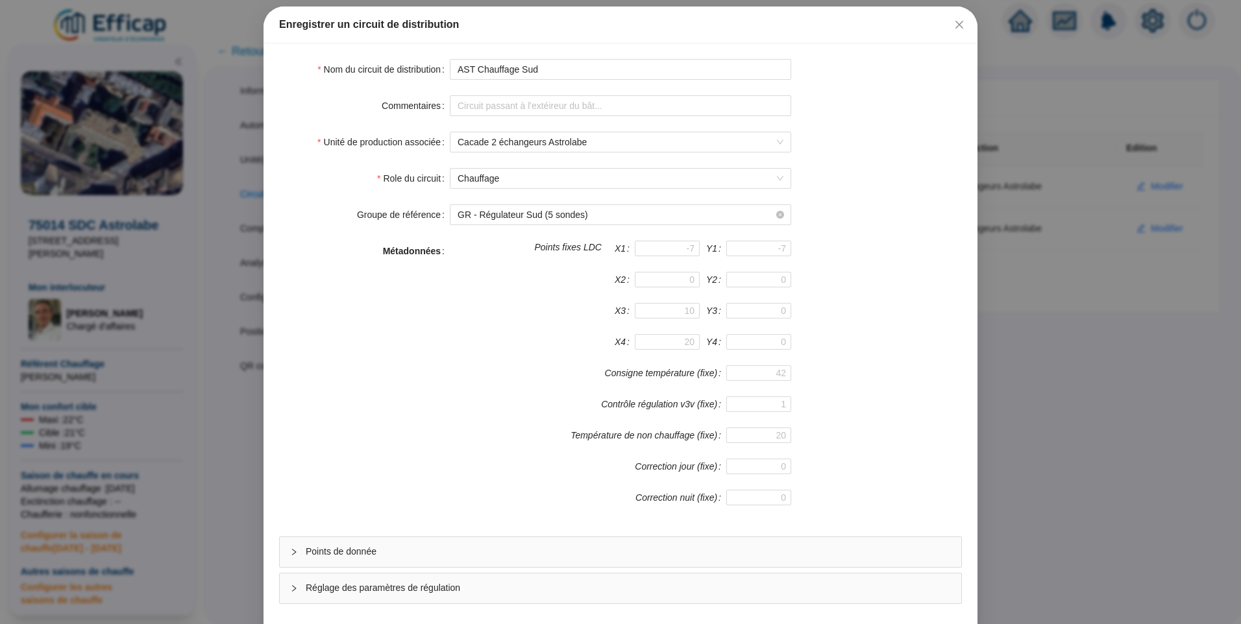
scroll to position [114, 0]
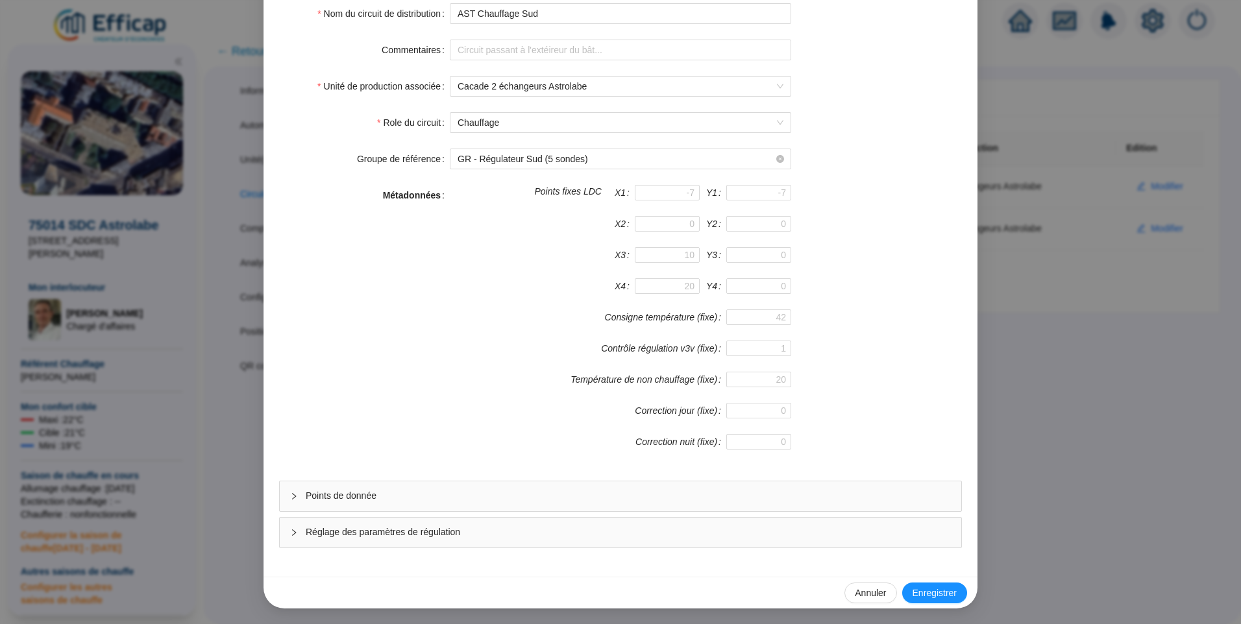
click at [352, 496] on span "Points de donnée" at bounding box center [628, 496] width 645 height 14
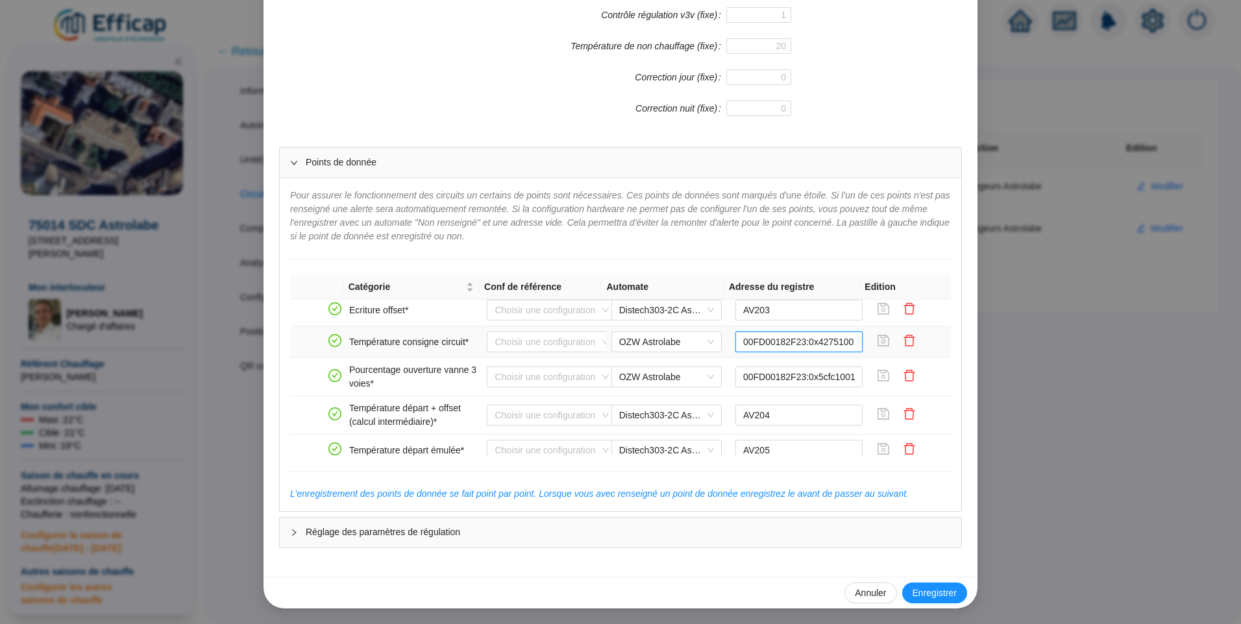
scroll to position [0, 6]
drag, startPoint x: 744, startPoint y: 342, endPoint x: 840, endPoint y: 339, distance: 95.4
click at [840, 339] on input "00FD00182F23:0x42751001:0" at bounding box center [799, 342] width 128 height 21
drag, startPoint x: 736, startPoint y: 378, endPoint x: 701, endPoint y: 382, distance: 35.2
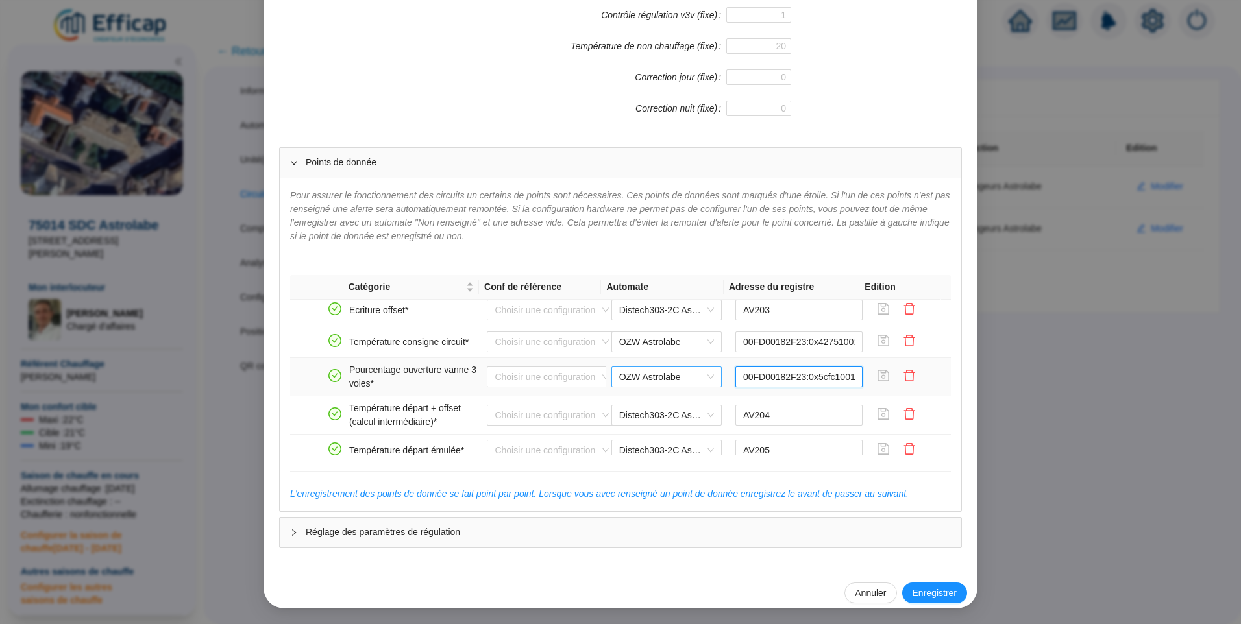
click at [701, 382] on tr "Pourcentage ouverture vanne 3 voies* Choisir une configuration OZW Astrolabe 00…" at bounding box center [620, 377] width 660 height 38
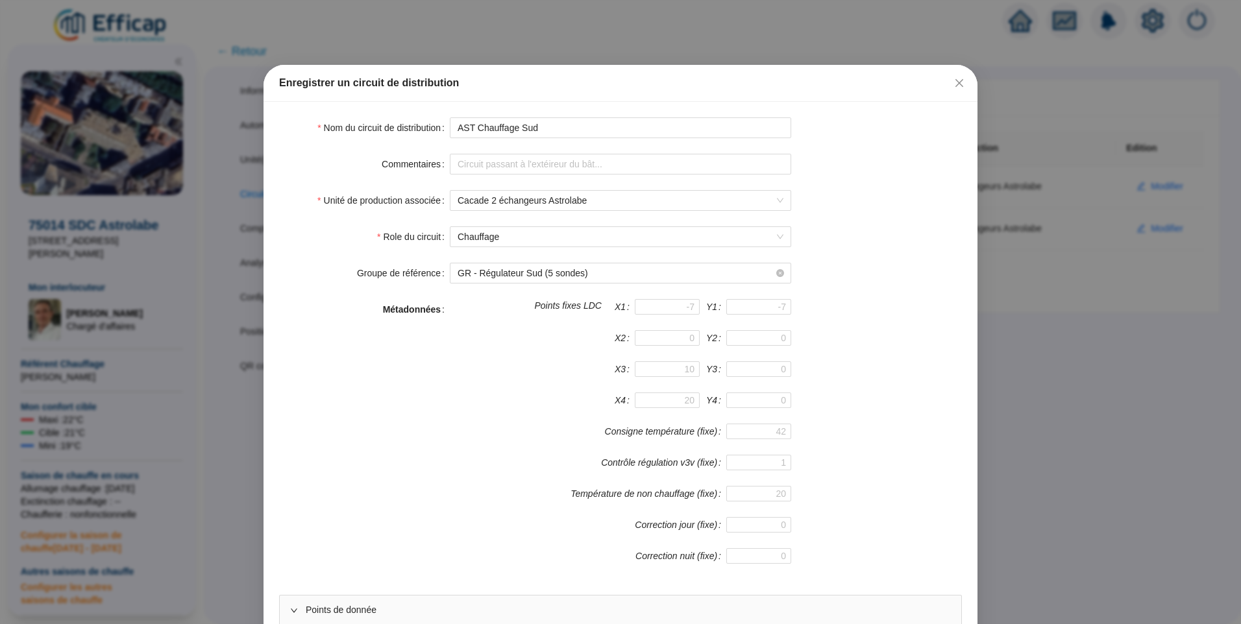
drag, startPoint x: 949, startPoint y: 89, endPoint x: 604, endPoint y: 125, distance: 346.4
click at [949, 89] on button "Close" at bounding box center [959, 83] width 21 height 21
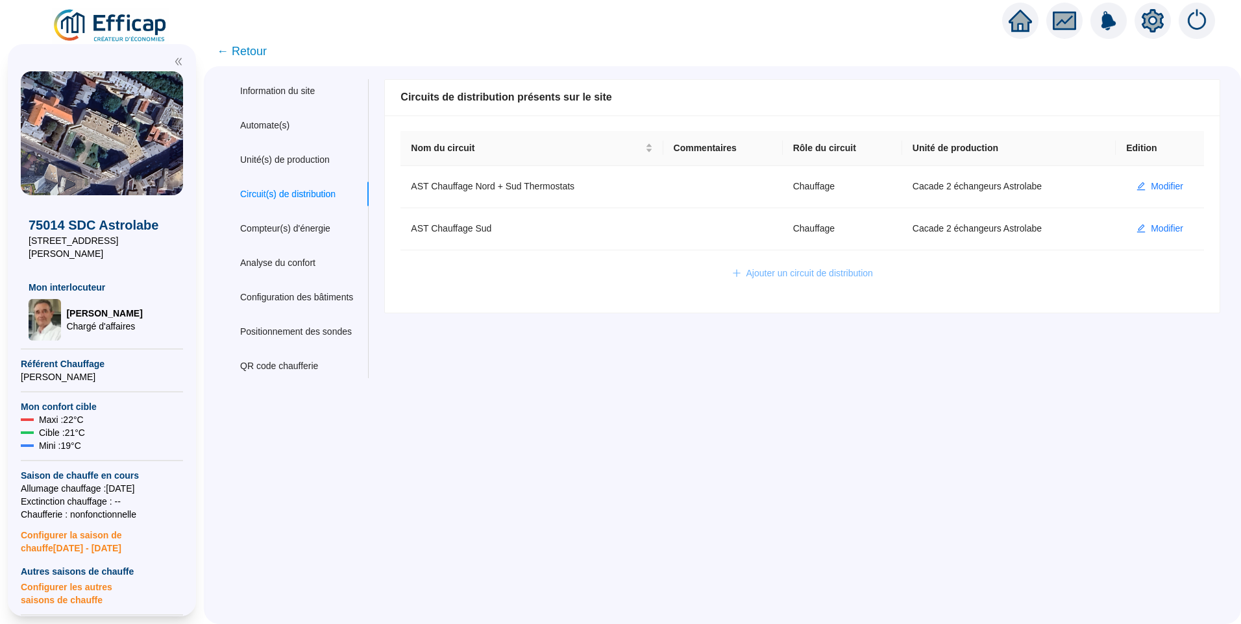
drag, startPoint x: 590, startPoint y: 273, endPoint x: 740, endPoint y: 274, distance: 150.5
click at [595, 274] on div "Ajouter un circuit de distribution" at bounding box center [801, 273] width 777 height 21
click at [782, 277] on span "Ajouter un circuit de distribution" at bounding box center [809, 274] width 127 height 14
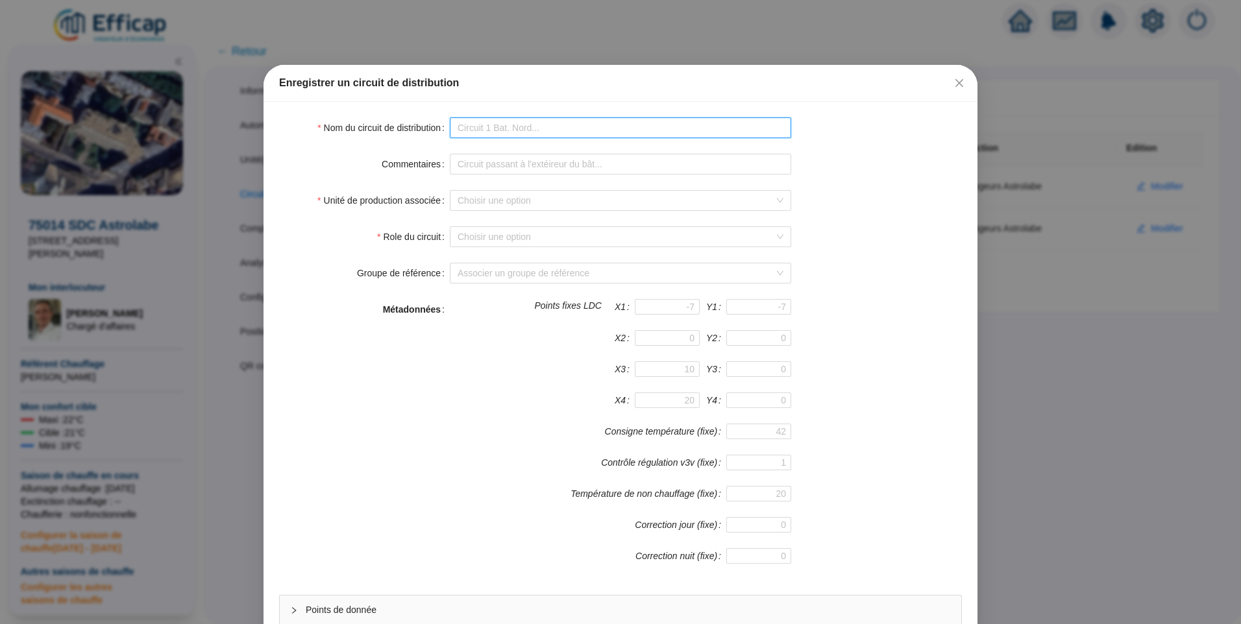
click at [516, 126] on input "Nom du circuit de distribution" at bounding box center [620, 127] width 341 height 21
click at [954, 82] on icon "close" at bounding box center [959, 83] width 10 height 10
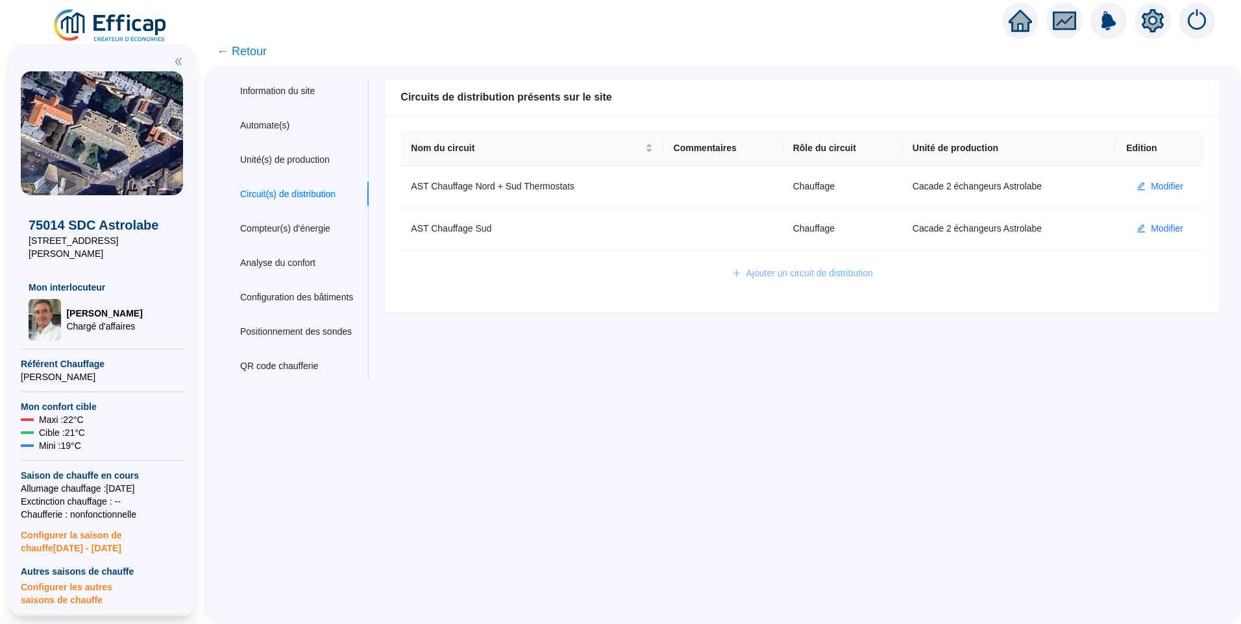
click at [786, 271] on span "Ajouter un circuit de distribution" at bounding box center [809, 274] width 127 height 14
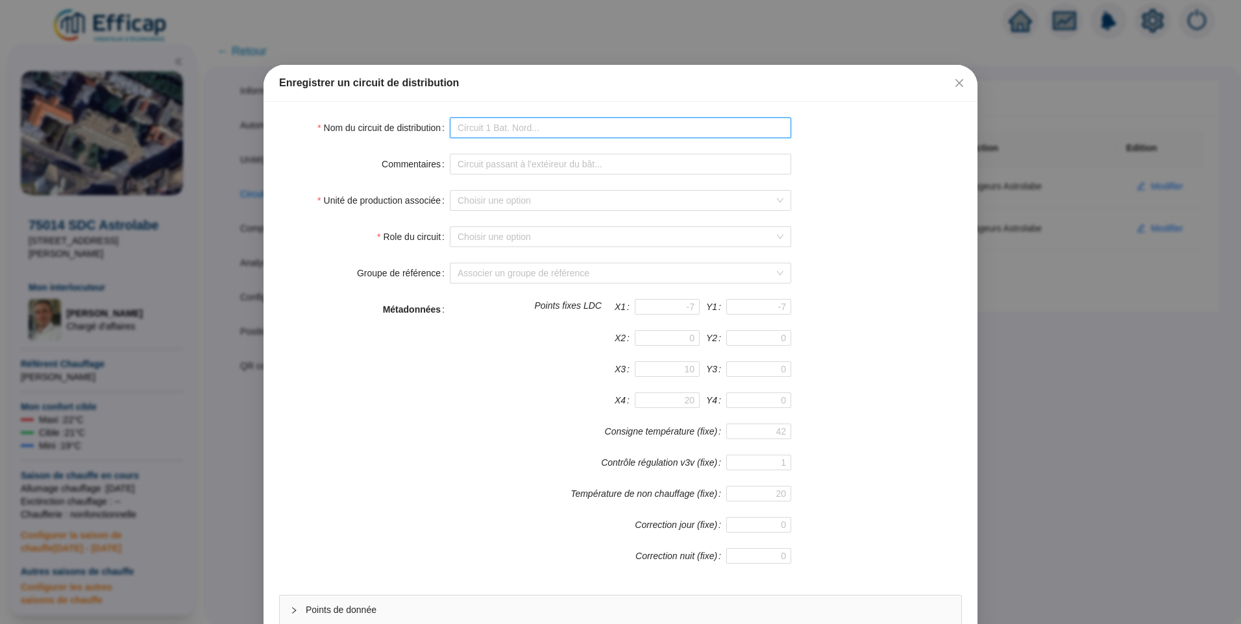
click at [503, 129] on input "Nom du circuit de distribution" at bounding box center [620, 127] width 341 height 21
type input "AST ECS"
click at [506, 198] on input "Unité de production associée" at bounding box center [614, 200] width 314 height 19
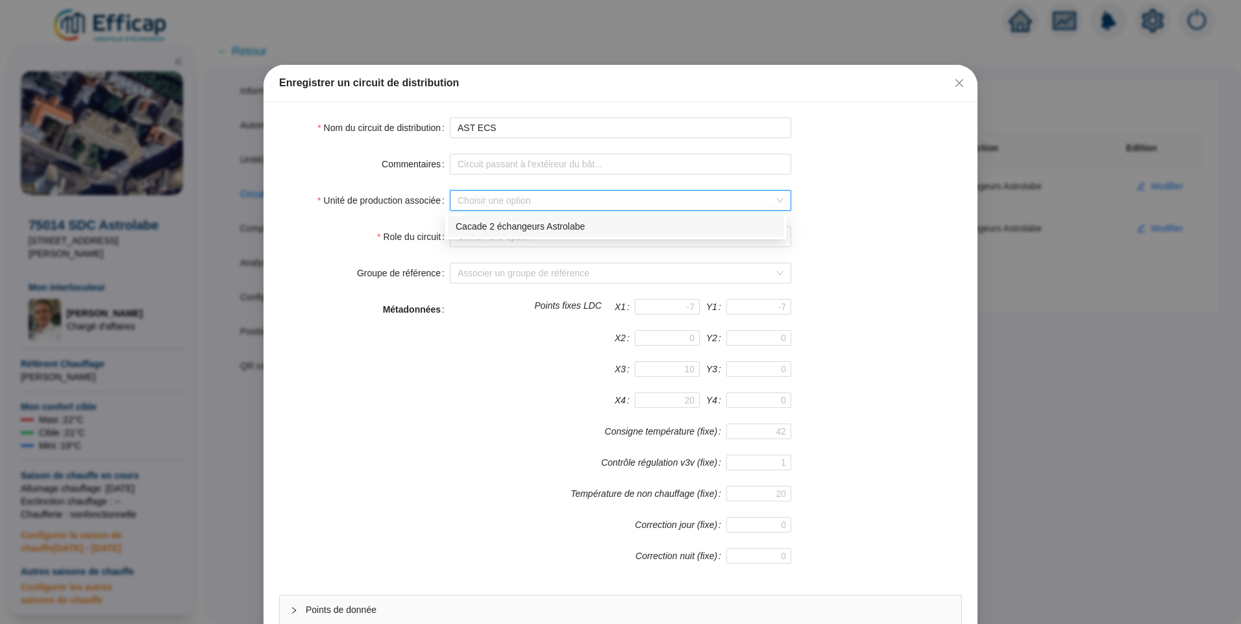
click at [515, 231] on div "Cacade 2 échangeurs Astrolabe" at bounding box center [615, 227] width 321 height 14
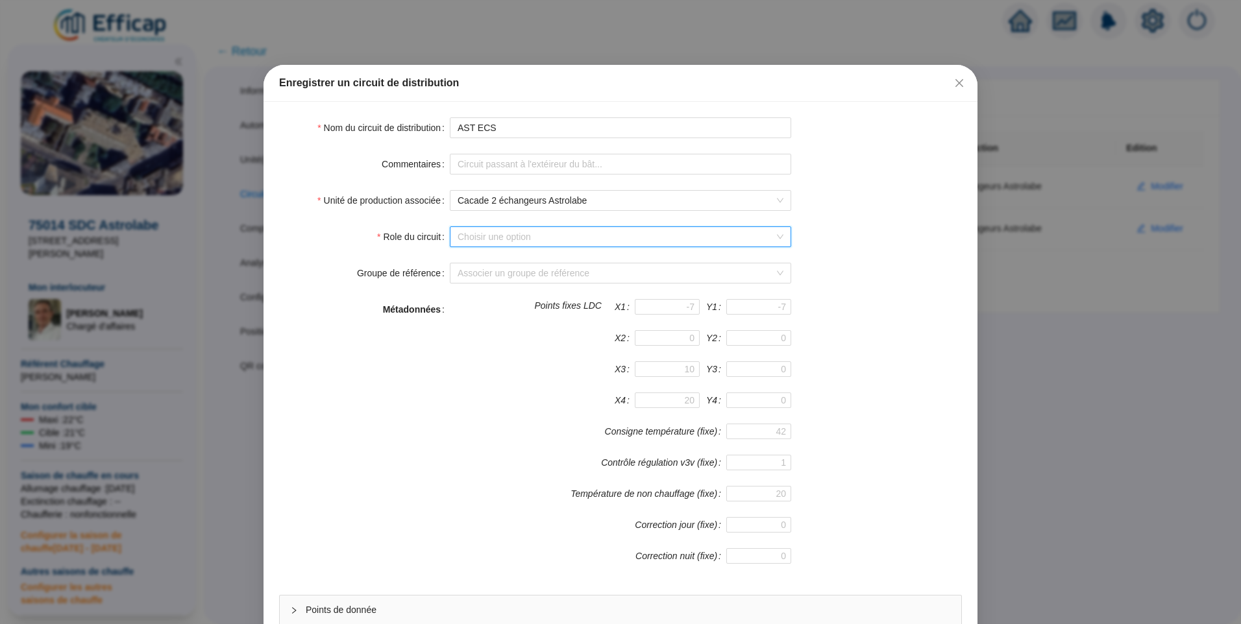
click at [520, 241] on input "Role du circuit" at bounding box center [614, 236] width 314 height 19
click at [516, 264] on div "Eau chaude sanitaire" at bounding box center [615, 263] width 321 height 14
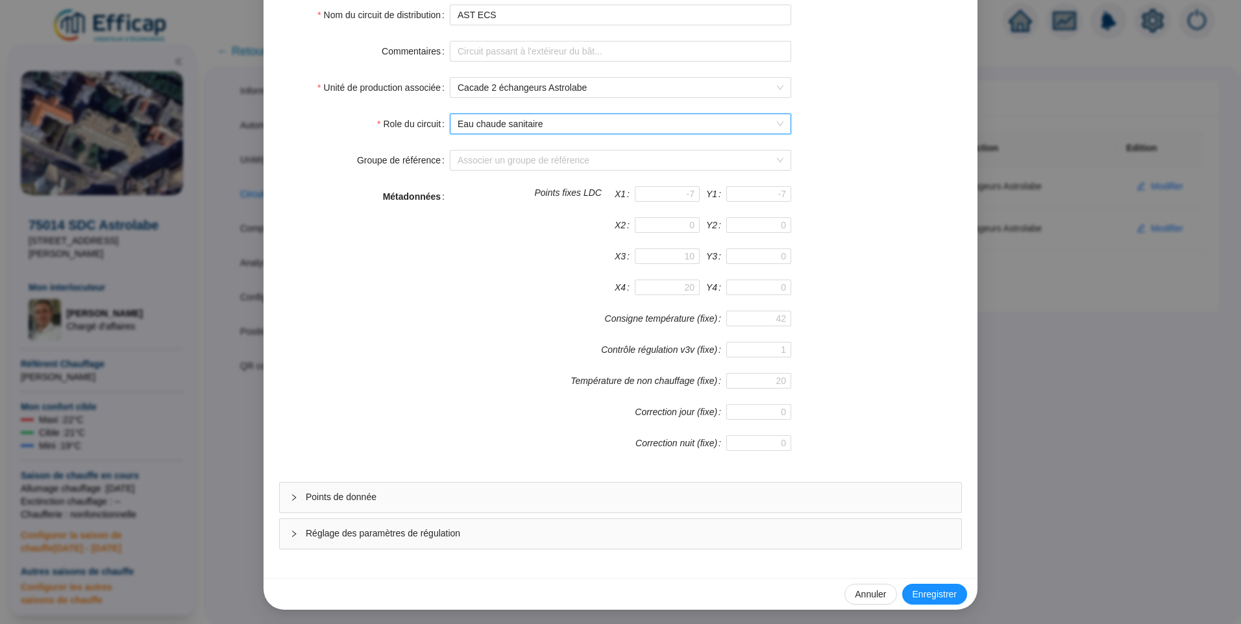
scroll to position [114, 0]
click at [378, 506] on div "Points de donnée" at bounding box center [620, 496] width 681 height 30
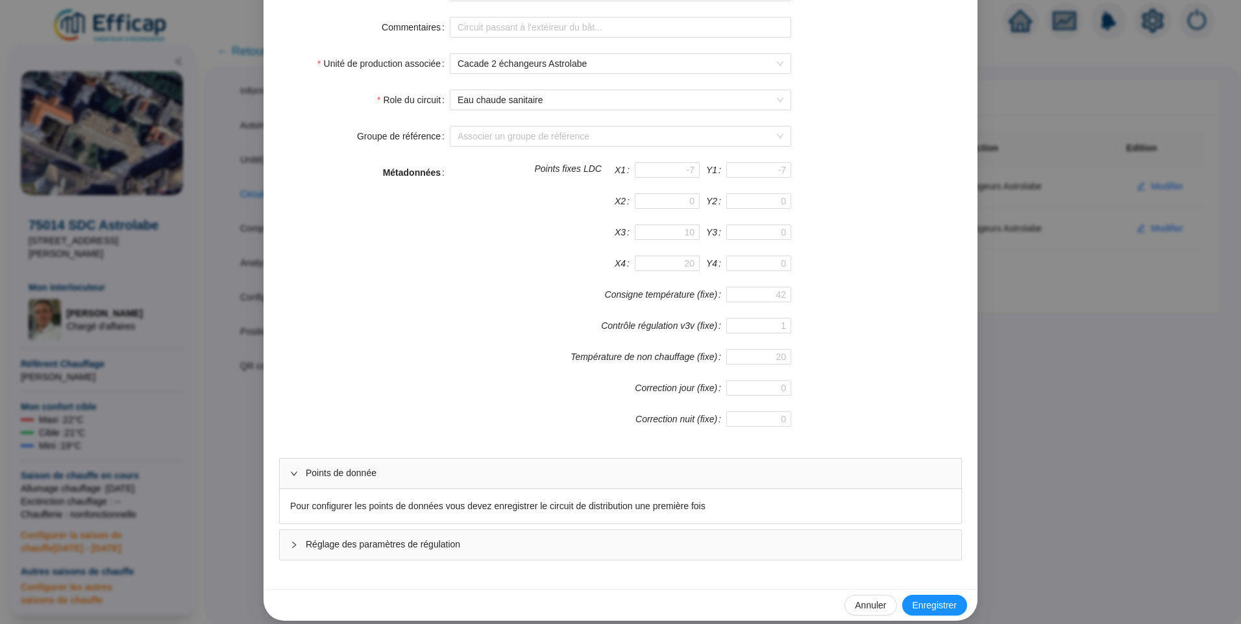
scroll to position [149, 0]
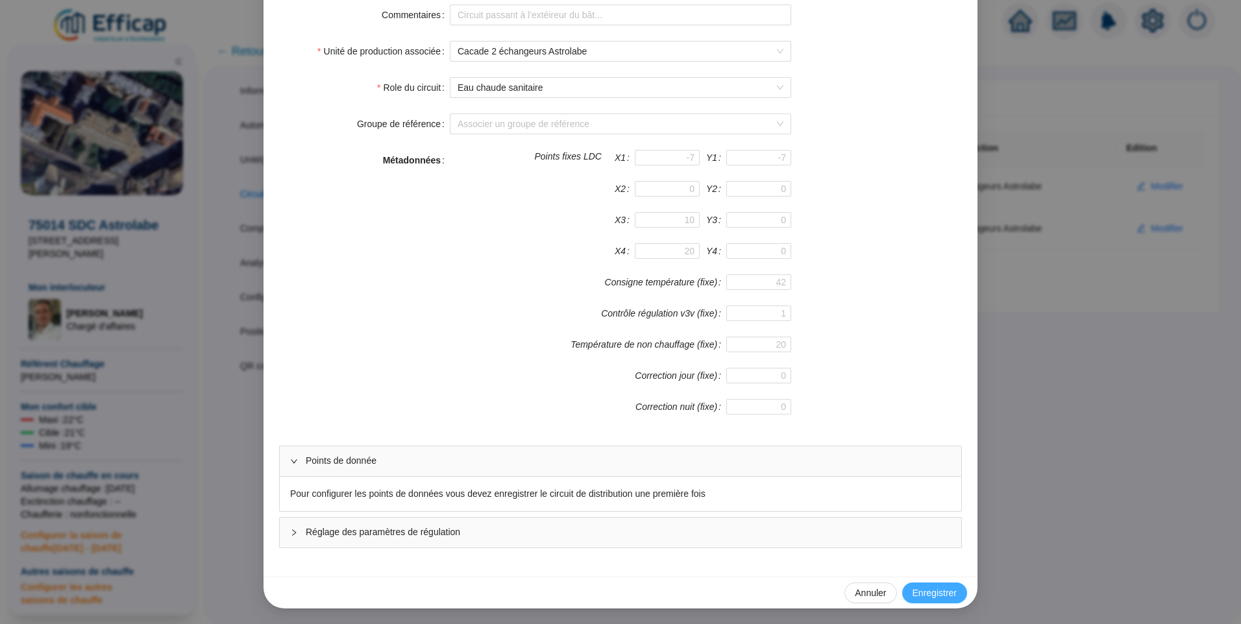
click at [919, 587] on span "Enregistrer" at bounding box center [934, 594] width 44 height 14
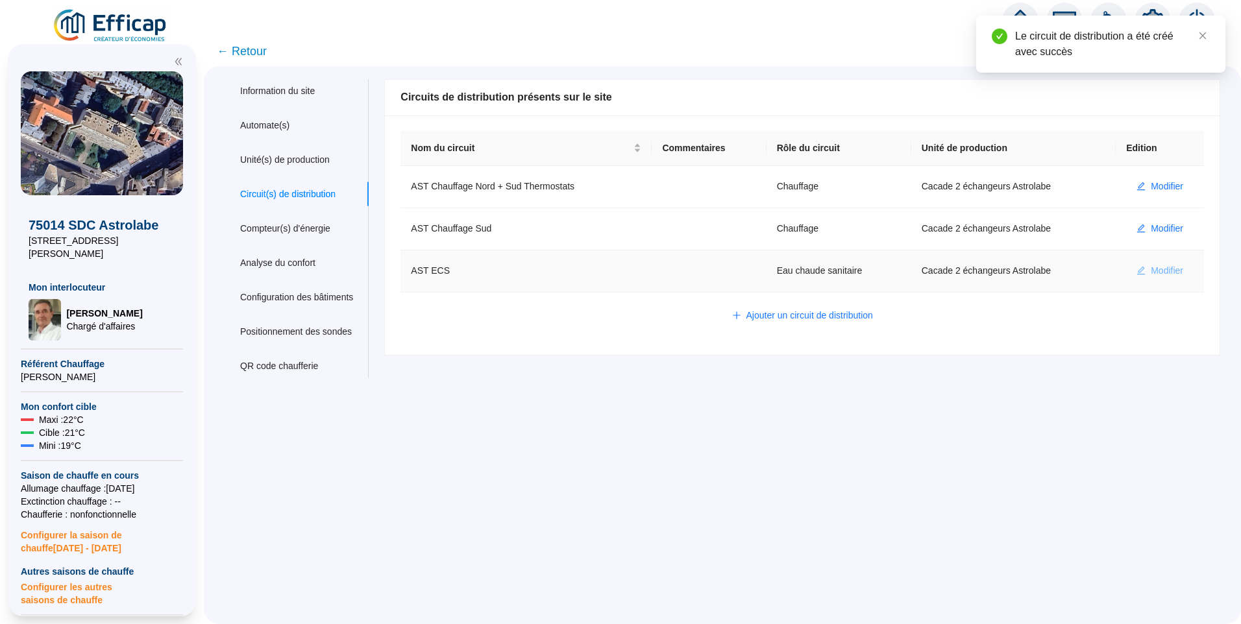
click at [1150, 273] on span "Modifier" at bounding box center [1166, 271] width 32 height 14
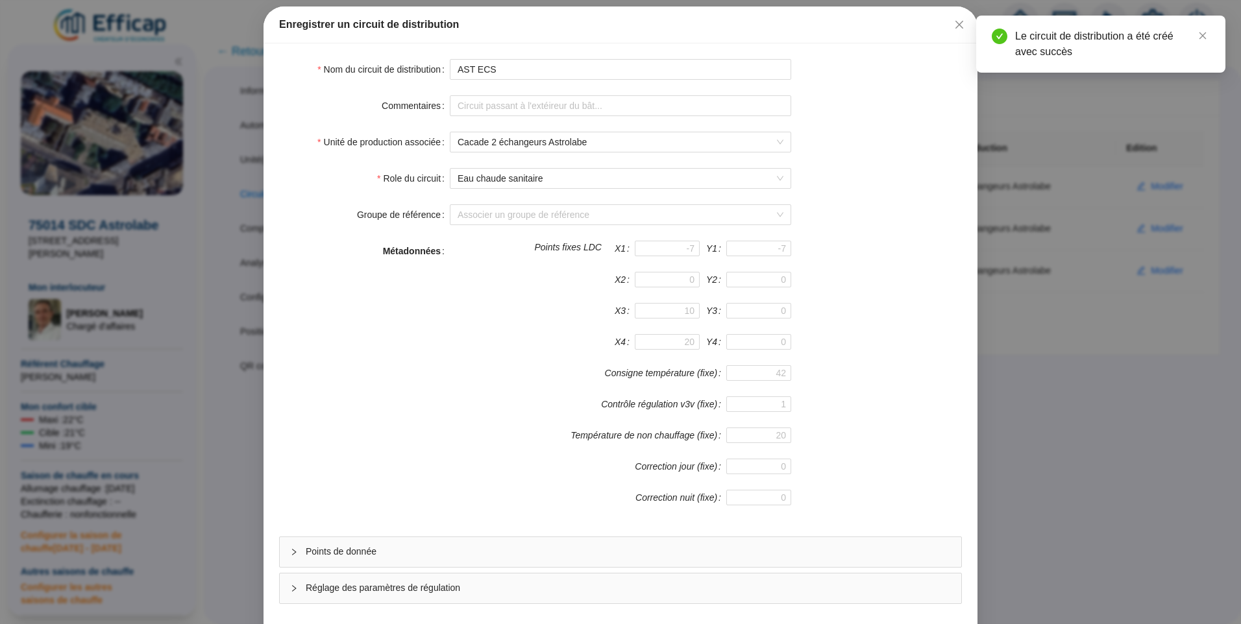
scroll to position [114, 0]
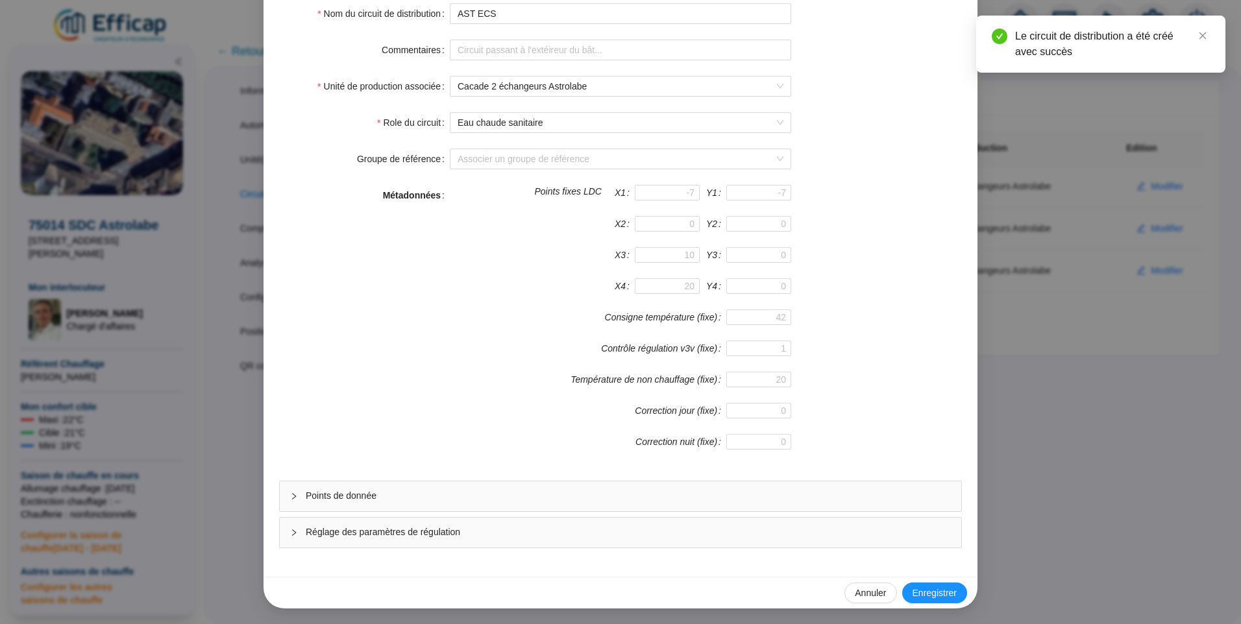
click at [387, 502] on span "Points de donnée" at bounding box center [628, 496] width 645 height 14
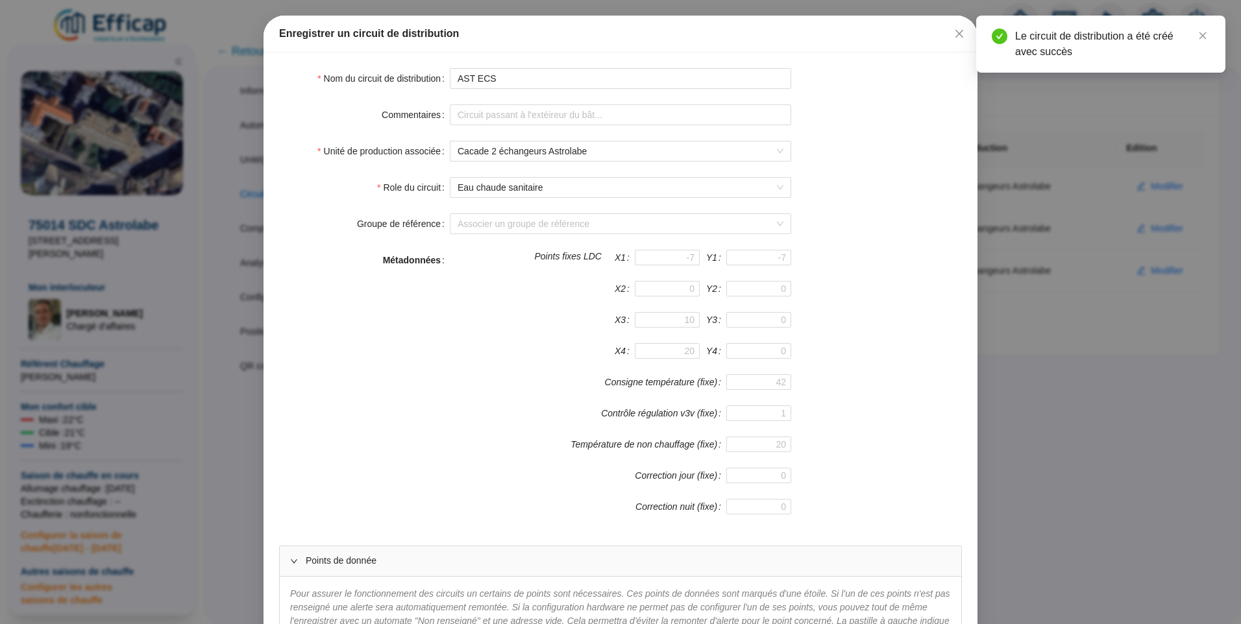
scroll to position [447, 0]
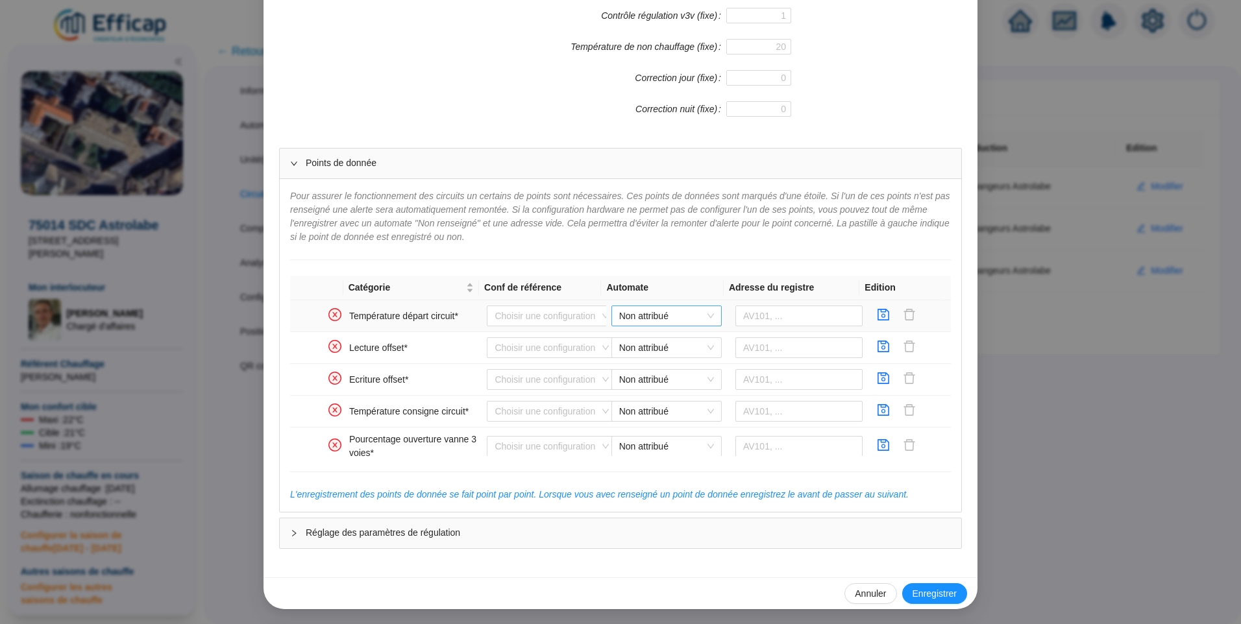
click at [662, 322] on span "Non attribué" at bounding box center [666, 315] width 95 height 19
drag, startPoint x: 628, startPoint y: 341, endPoint x: 656, endPoint y: 337, distance: 28.2
click at [628, 341] on div "OZW Astrolabe" at bounding box center [657, 342] width 90 height 14
click at [766, 321] on input "text" at bounding box center [799, 316] width 128 height 21
paste input "00FD00182F23:0x37fe1001"
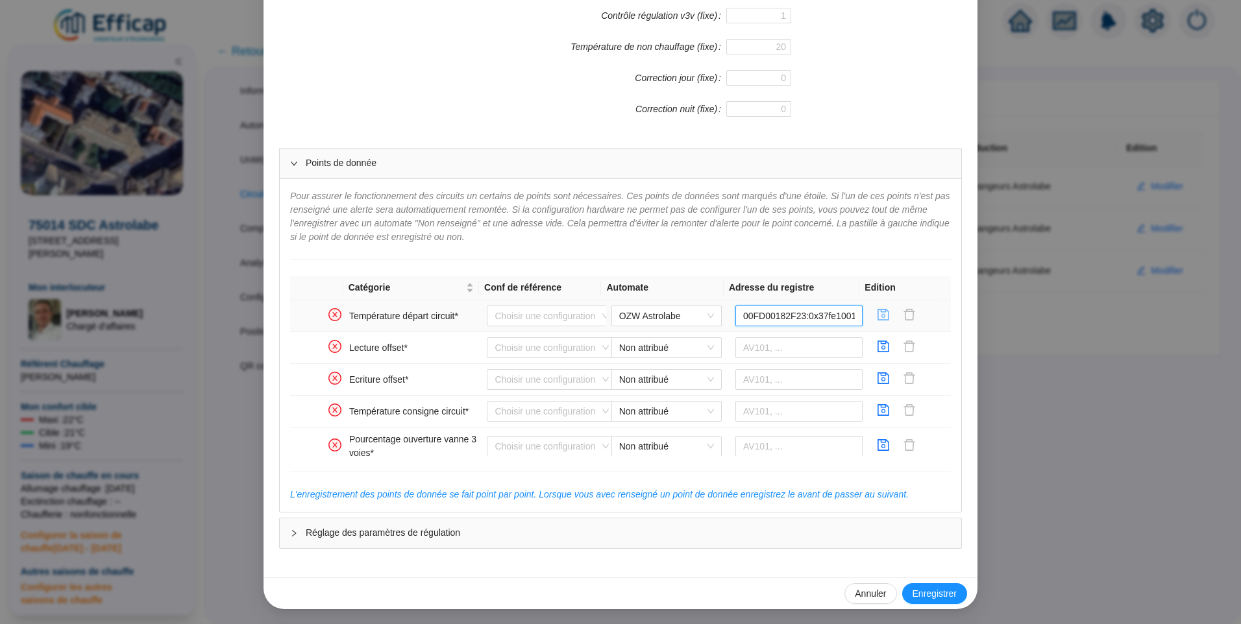
type input "00FD00182F23:0x37fe1001"
click at [877, 312] on icon "save" at bounding box center [883, 314] width 13 height 13
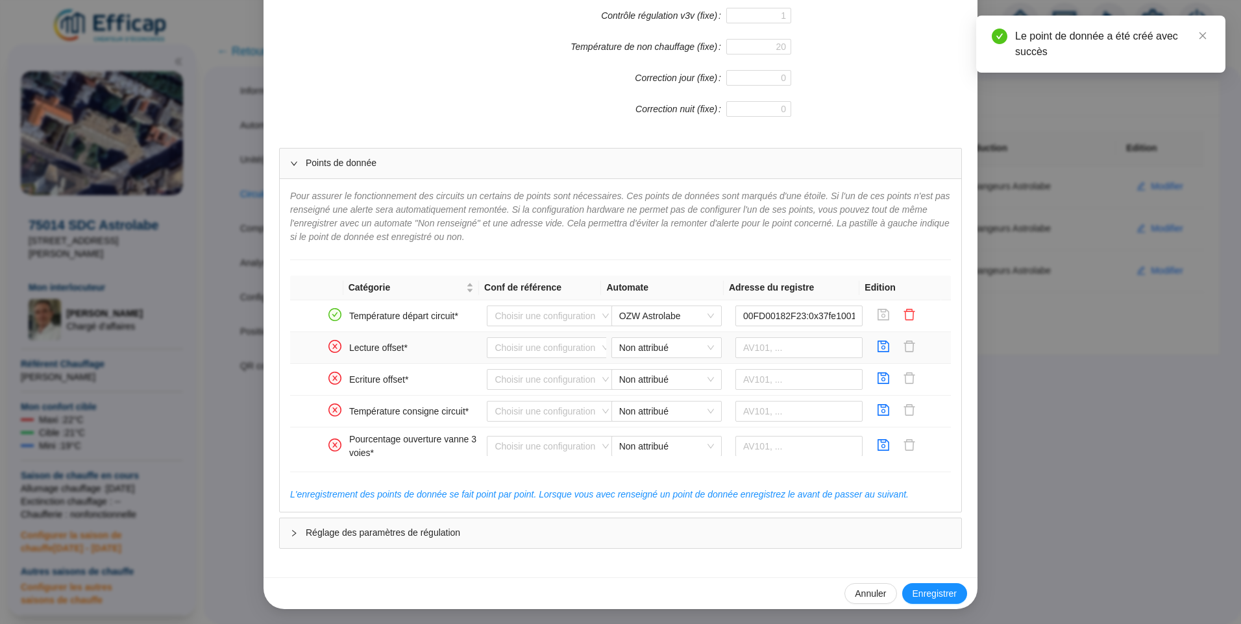
scroll to position [65, 0]
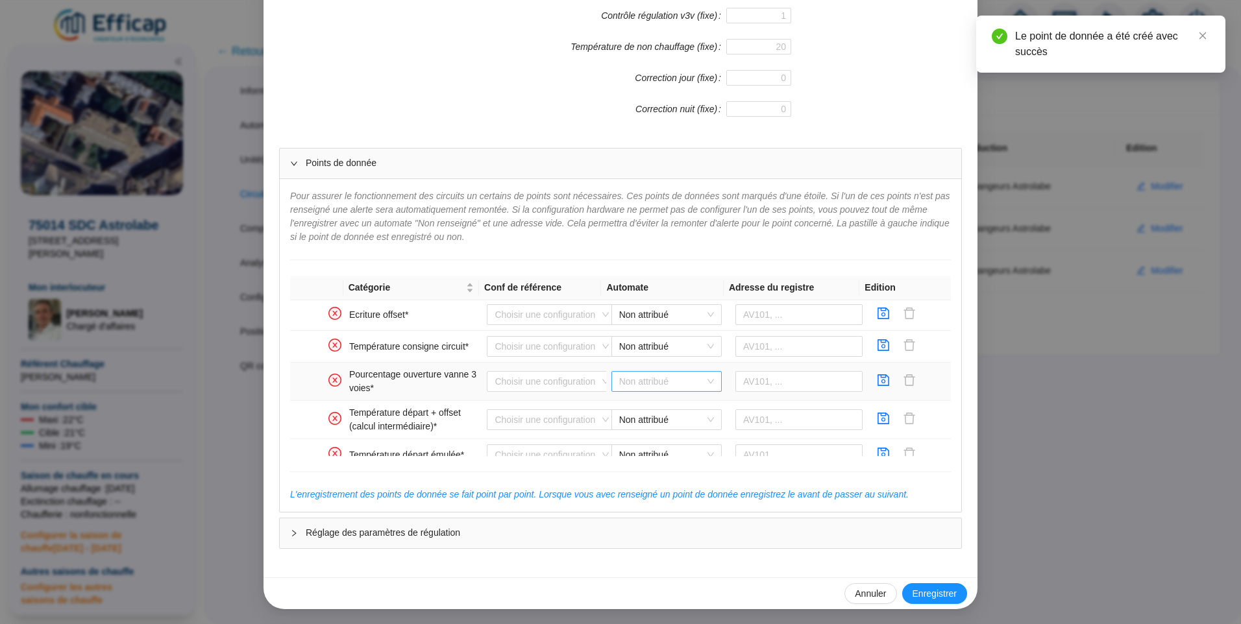
click at [653, 385] on span "Non attribué" at bounding box center [666, 381] width 95 height 19
click at [646, 405] on div "OZW Astrolabe" at bounding box center [657, 408] width 90 height 14
click at [788, 388] on input "text" at bounding box center [799, 381] width 128 height 21
paste input "00FD00182F23:0x38fe1001"
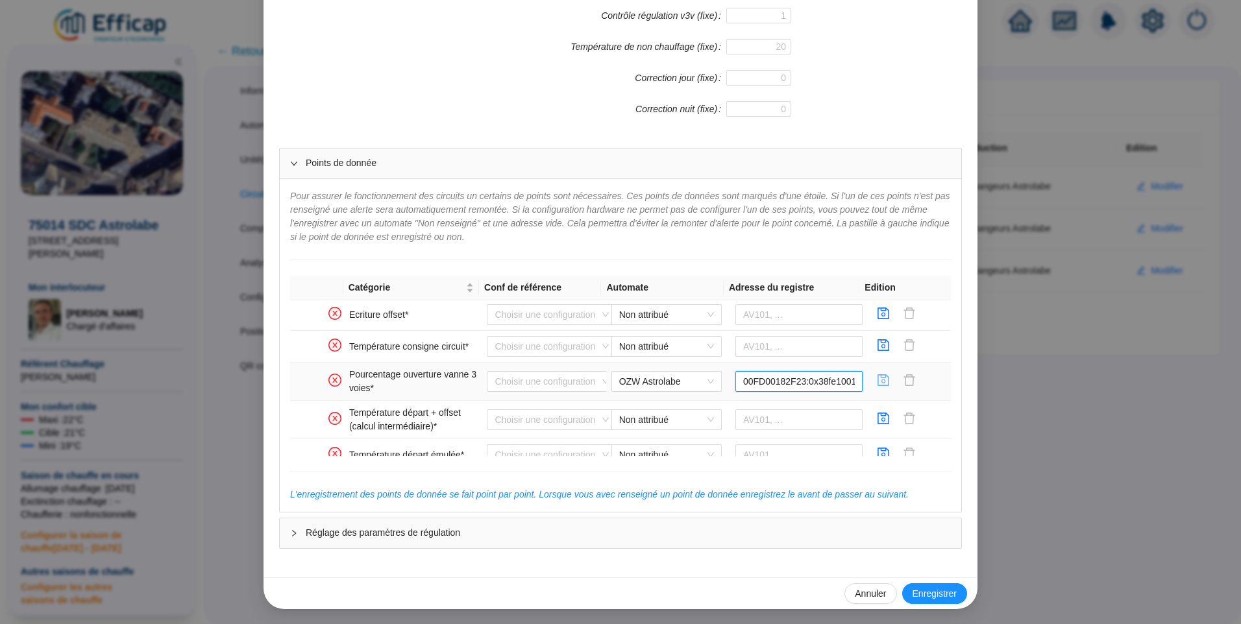
type input "00FD00182F23:0x38fe1001"
click at [877, 383] on icon "save" at bounding box center [883, 380] width 13 height 13
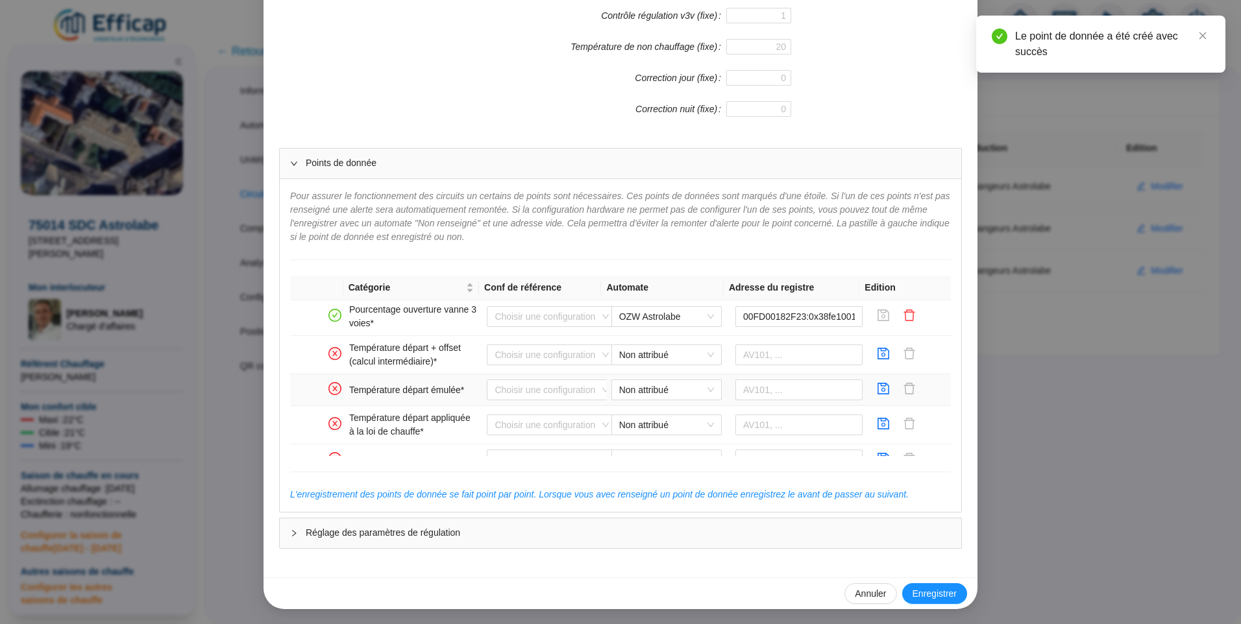
scroll to position [195, 0]
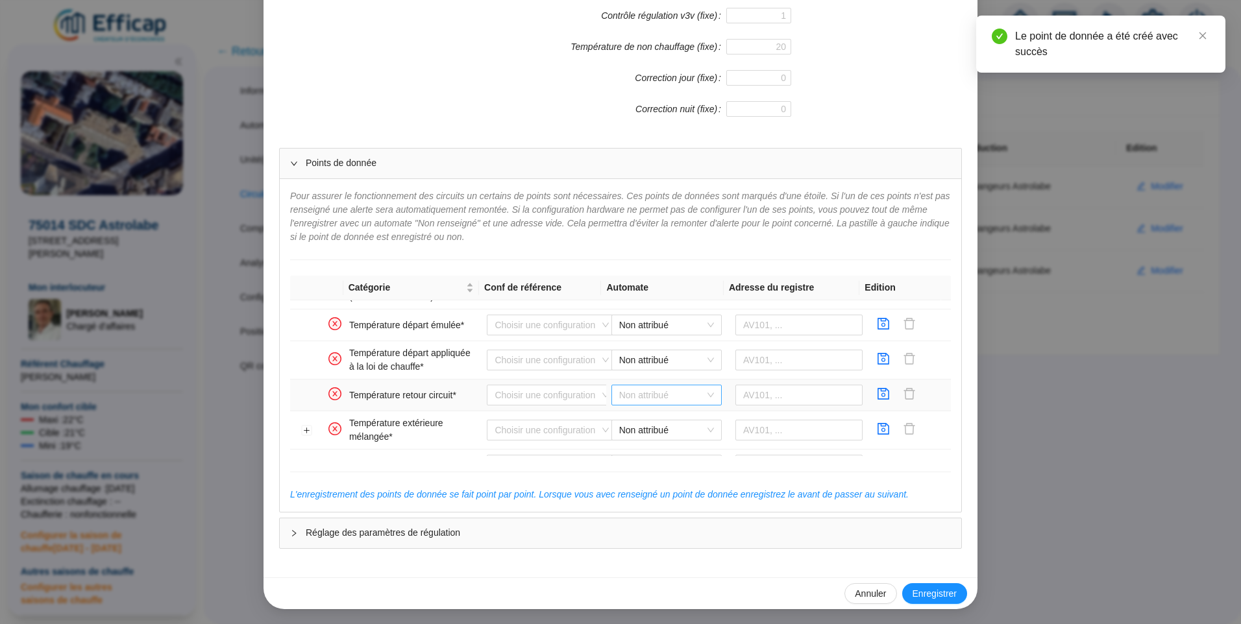
click at [627, 392] on span "Non attribué" at bounding box center [666, 394] width 95 height 19
click at [629, 417] on div "OZW Astrolabe" at bounding box center [657, 422] width 90 height 14
click at [777, 401] on input "text" at bounding box center [799, 395] width 128 height 21
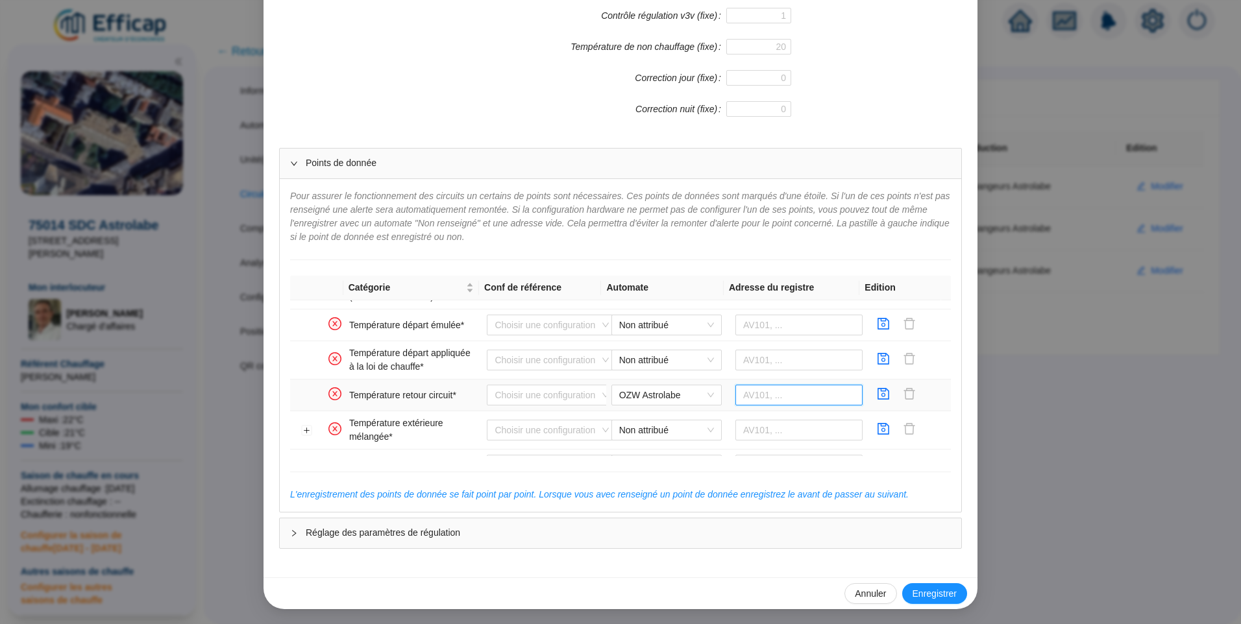
click at [762, 398] on input "text" at bounding box center [799, 395] width 128 height 21
paste input "00FD00182F23:0x39fe1001"
drag, startPoint x: 843, startPoint y: 396, endPoint x: 691, endPoint y: 404, distance: 152.0
click at [691, 404] on tr "Température retour circuit* Choisir une configuration OZW Astrolabe 00FD00182F2…" at bounding box center [620, 396] width 660 height 32
type input "00FD00182F23:0x39fe1001"
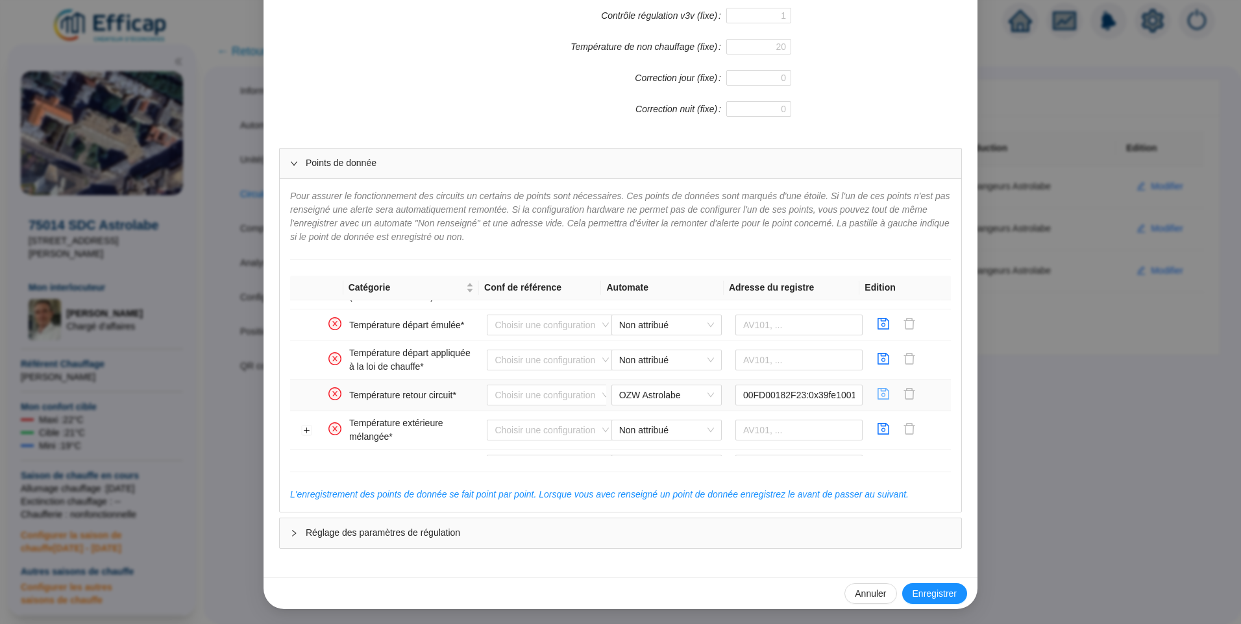
click at [878, 396] on icon "save" at bounding box center [884, 394] width 12 height 12
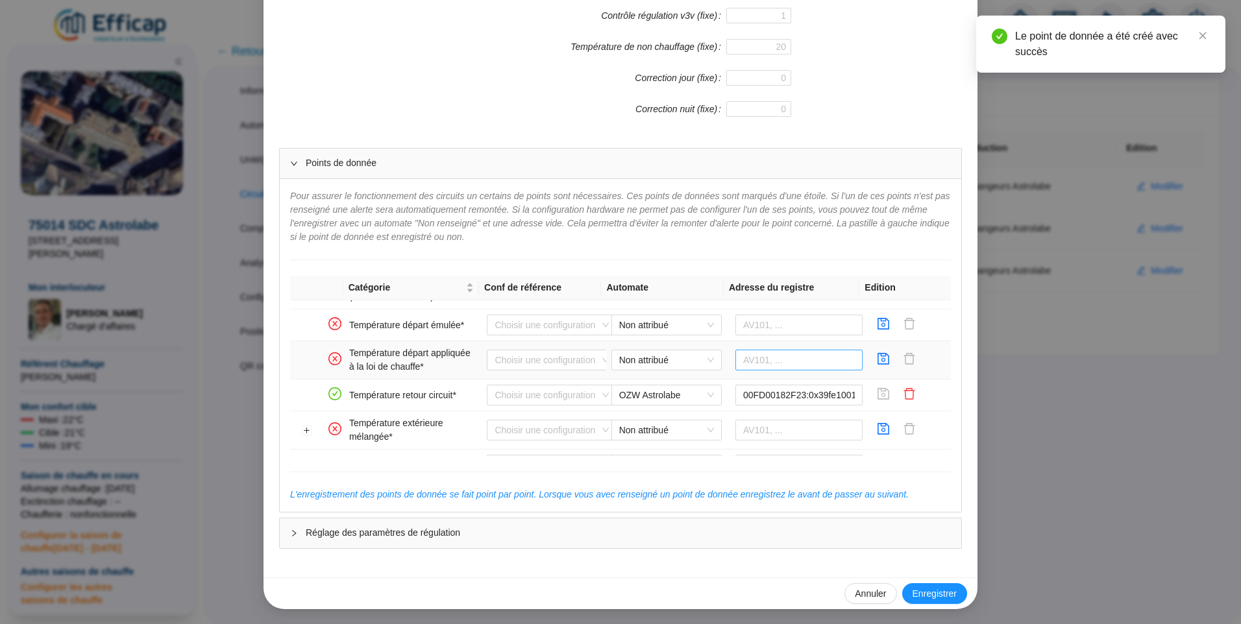
scroll to position [260, 0]
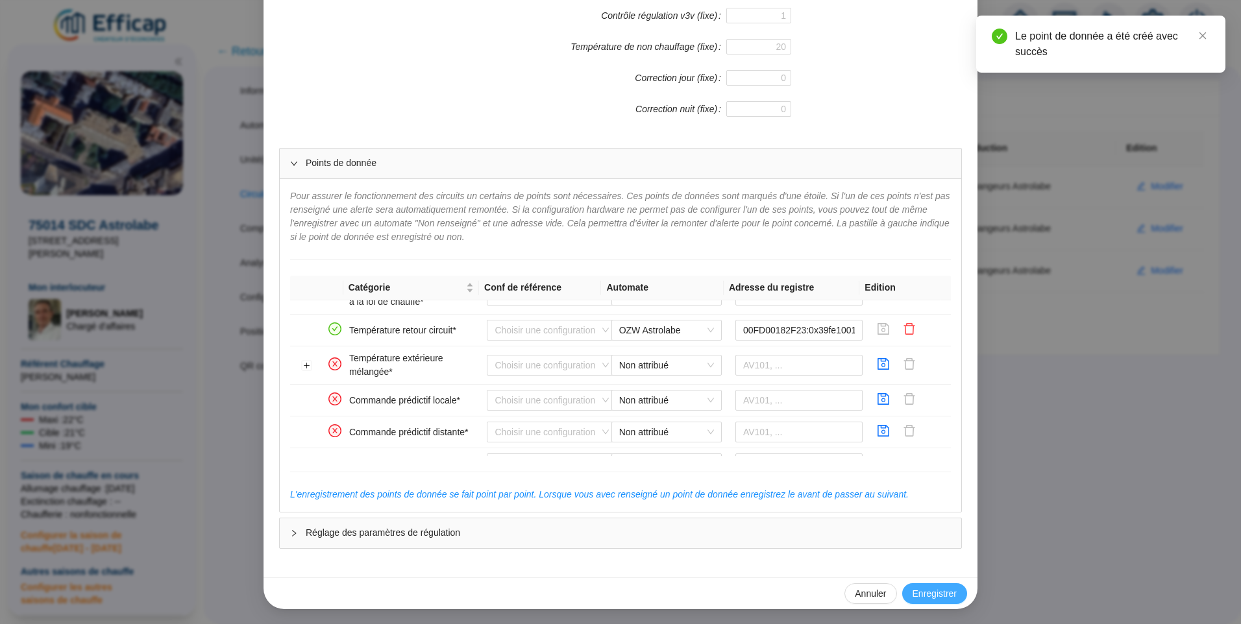
click at [923, 585] on button "Enregistrer" at bounding box center [934, 593] width 65 height 21
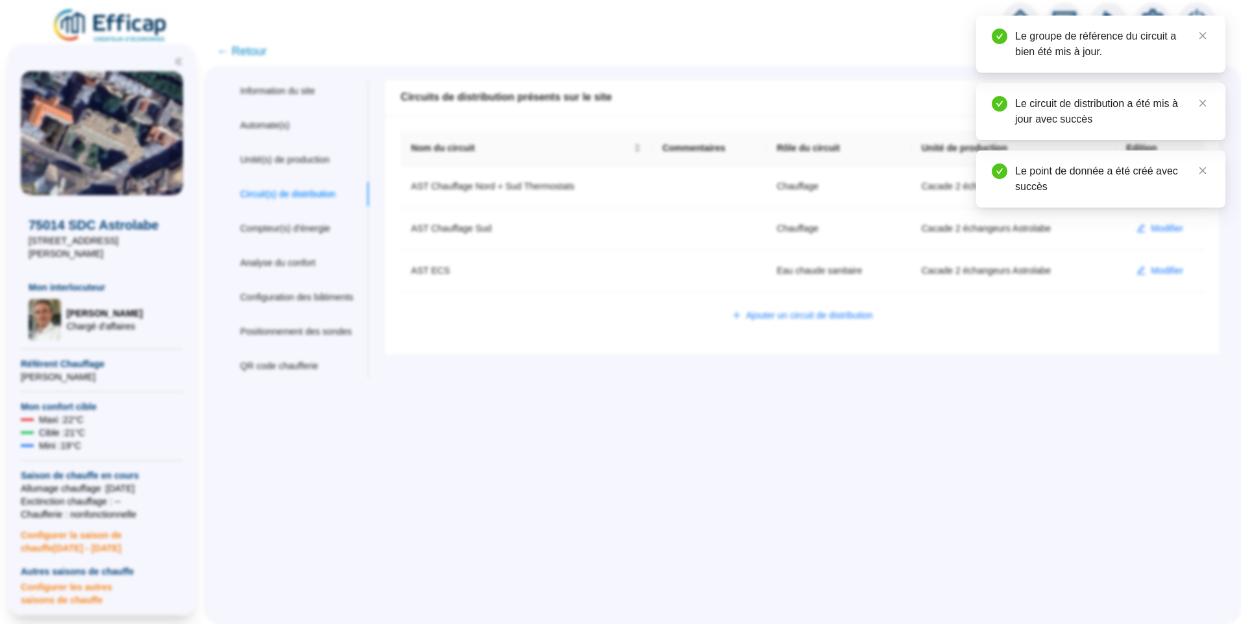
scroll to position [0, 0]
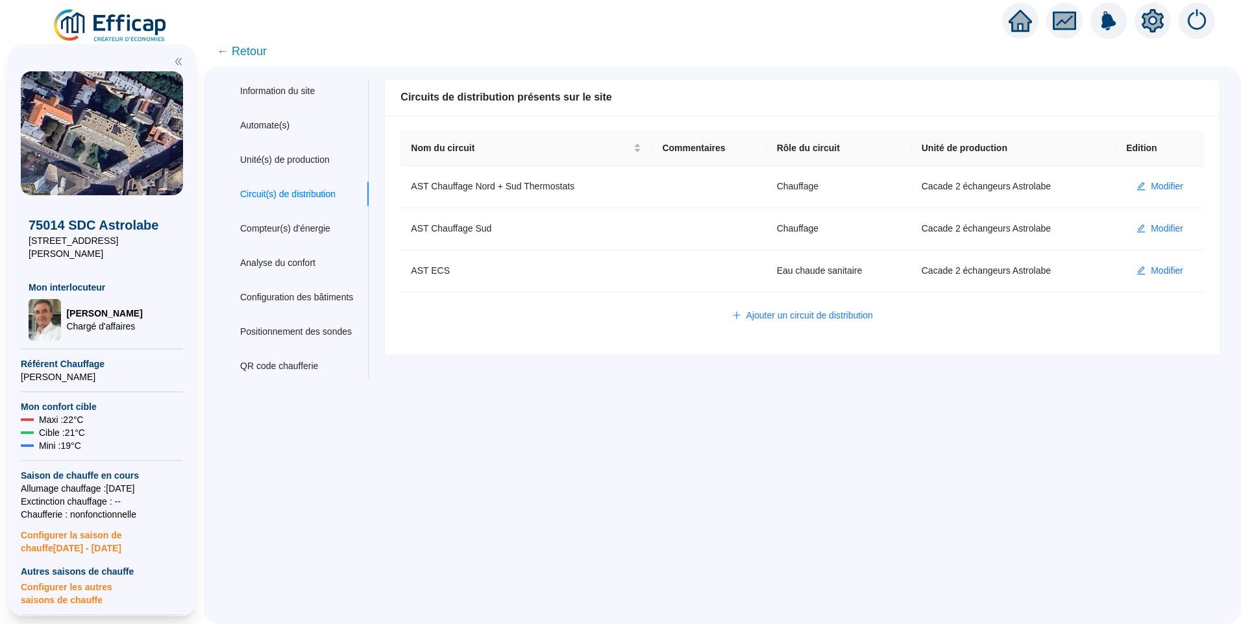
click at [266, 55] on span "← Retour" at bounding box center [242, 51] width 50 height 18
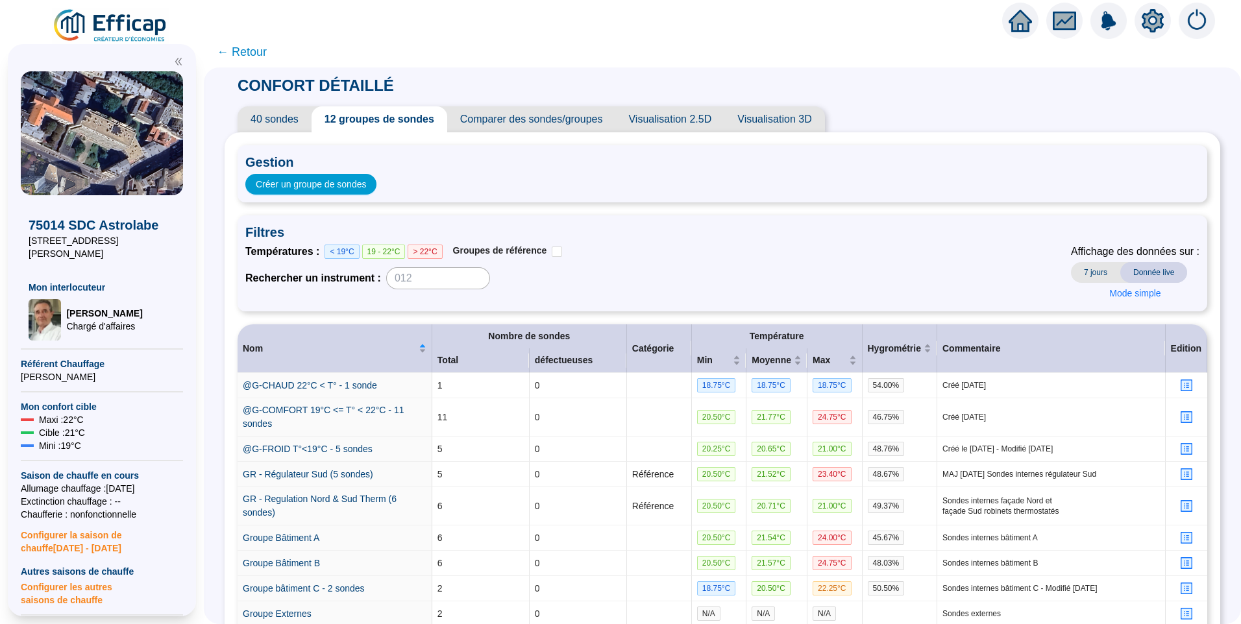
click at [245, 55] on span "← Retour" at bounding box center [242, 52] width 50 height 18
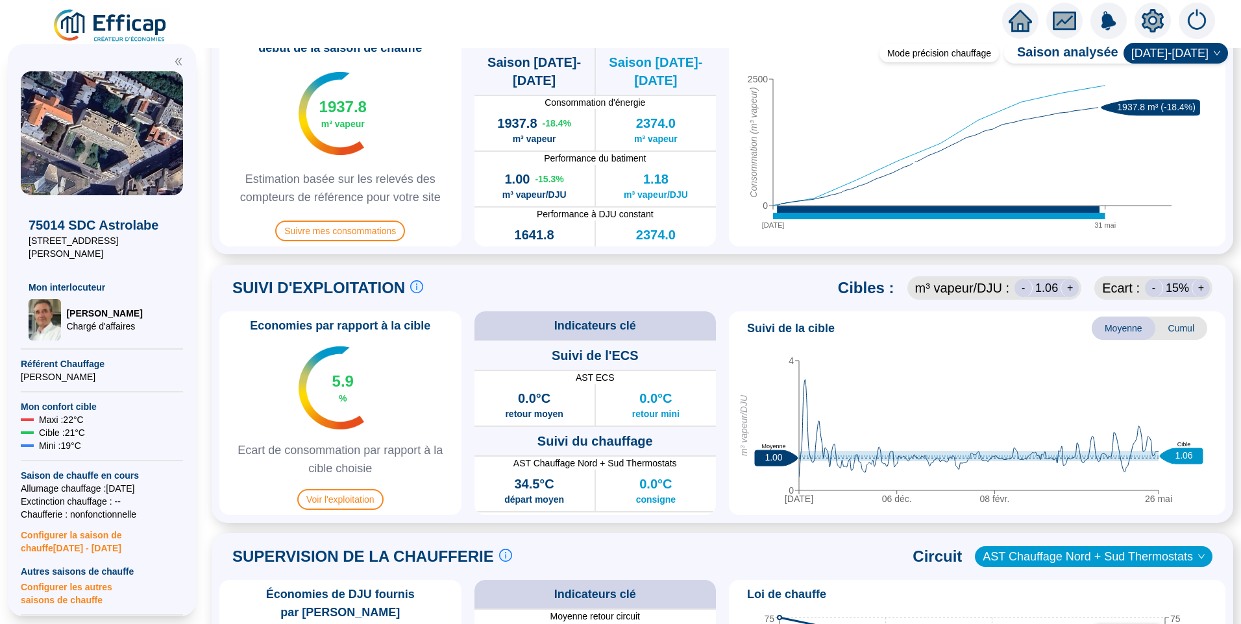
scroll to position [649, 0]
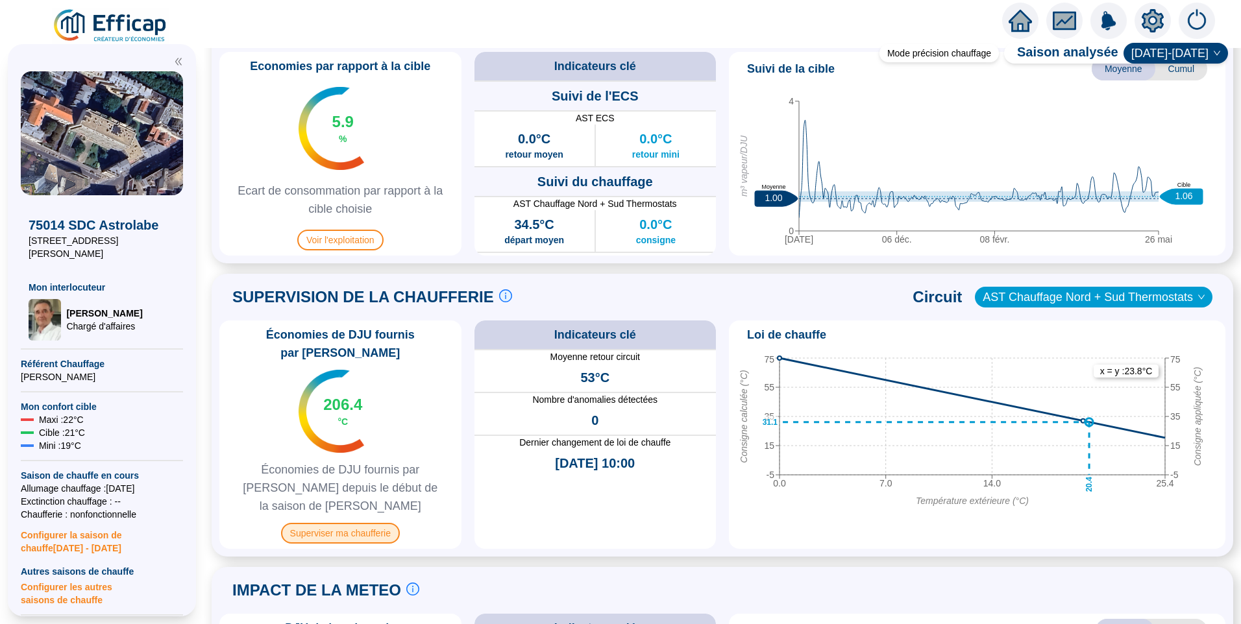
click at [373, 523] on span "Superviser ma chaufferie" at bounding box center [340, 533] width 119 height 21
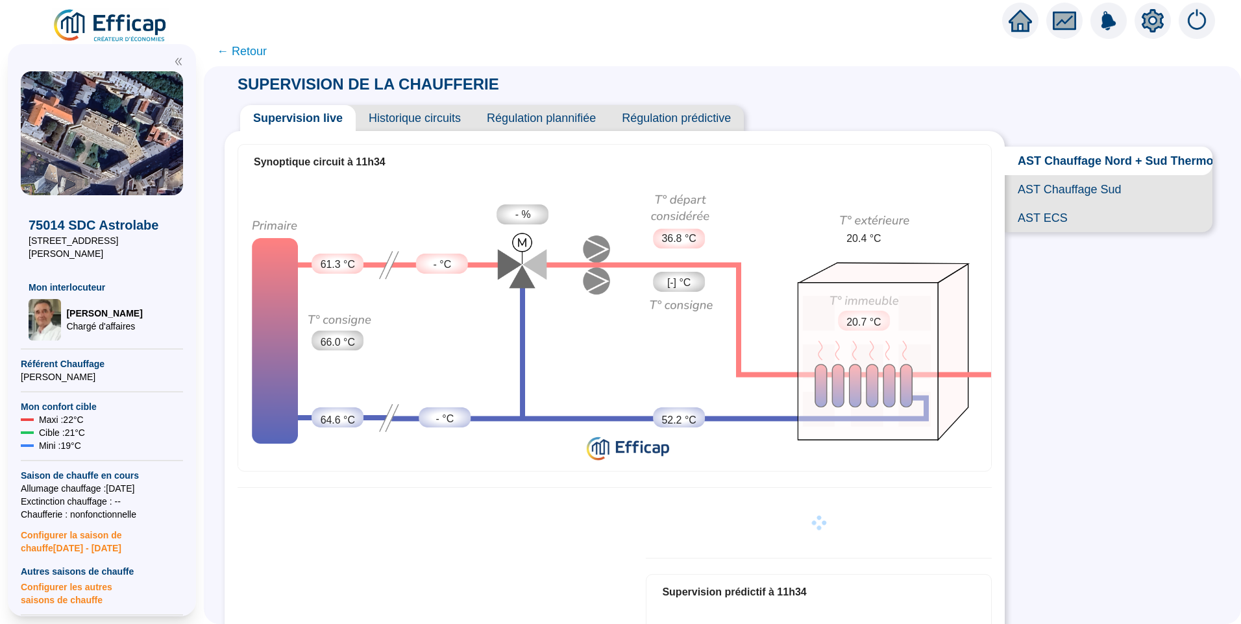
click at [1048, 232] on span "AST ECS" at bounding box center [1108, 218] width 208 height 29
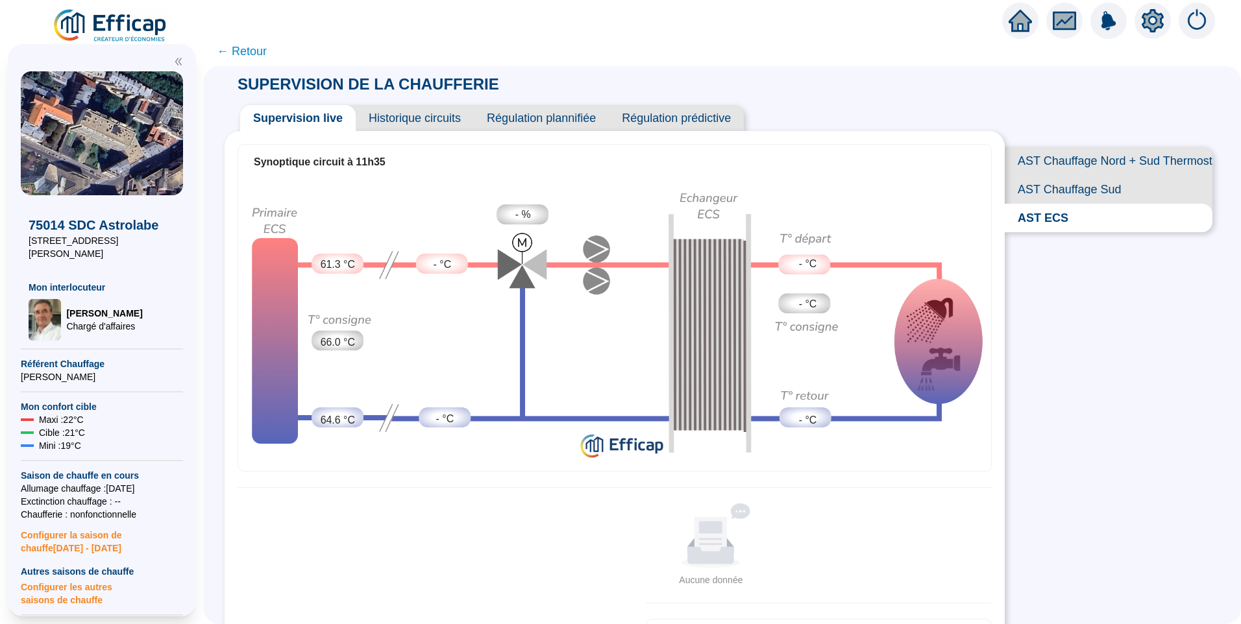
click at [539, 212] on div "- %" at bounding box center [523, 214] width 52 height 20
click at [424, 121] on span "Historique circuits" at bounding box center [415, 118] width 118 height 26
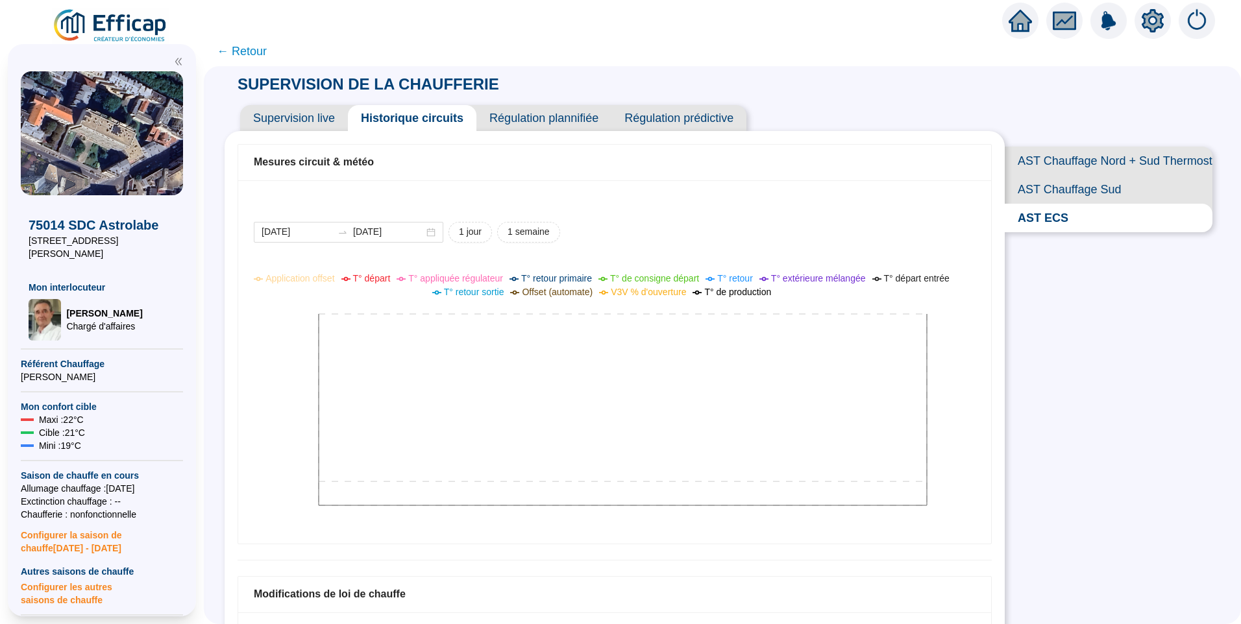
click at [731, 218] on div "2025-09-10 2025-09-11 1 jour 1 semaine Application offset T° départ T° appliqué…" at bounding box center [614, 361] width 753 height 363
click at [1153, 25] on icon "setting" at bounding box center [1152, 20] width 22 height 21
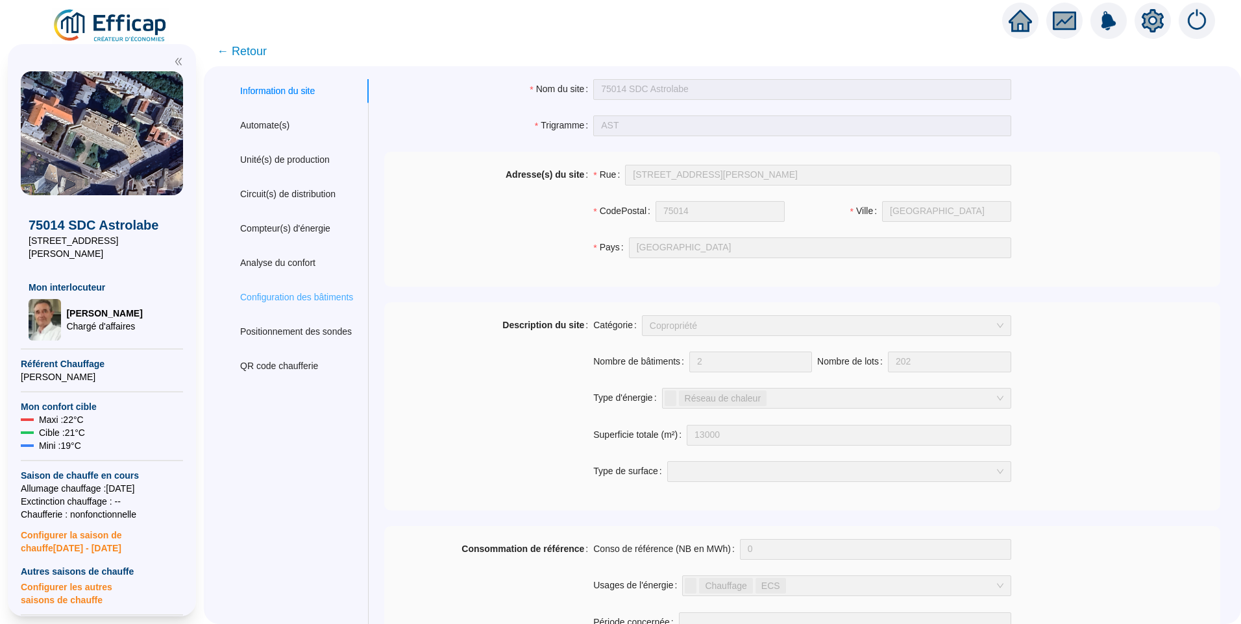
click at [300, 288] on div "Configuration des bâtiments" at bounding box center [296, 297] width 144 height 24
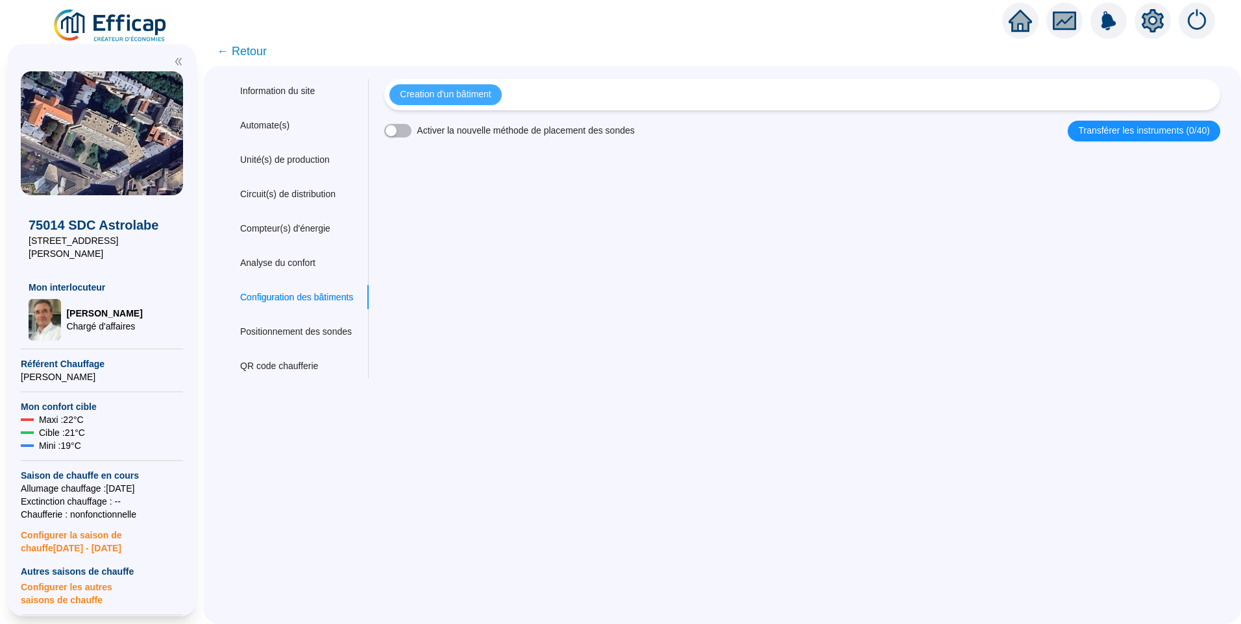
click at [491, 95] on span "Creation d'un bâtiment" at bounding box center [445, 95] width 91 height 14
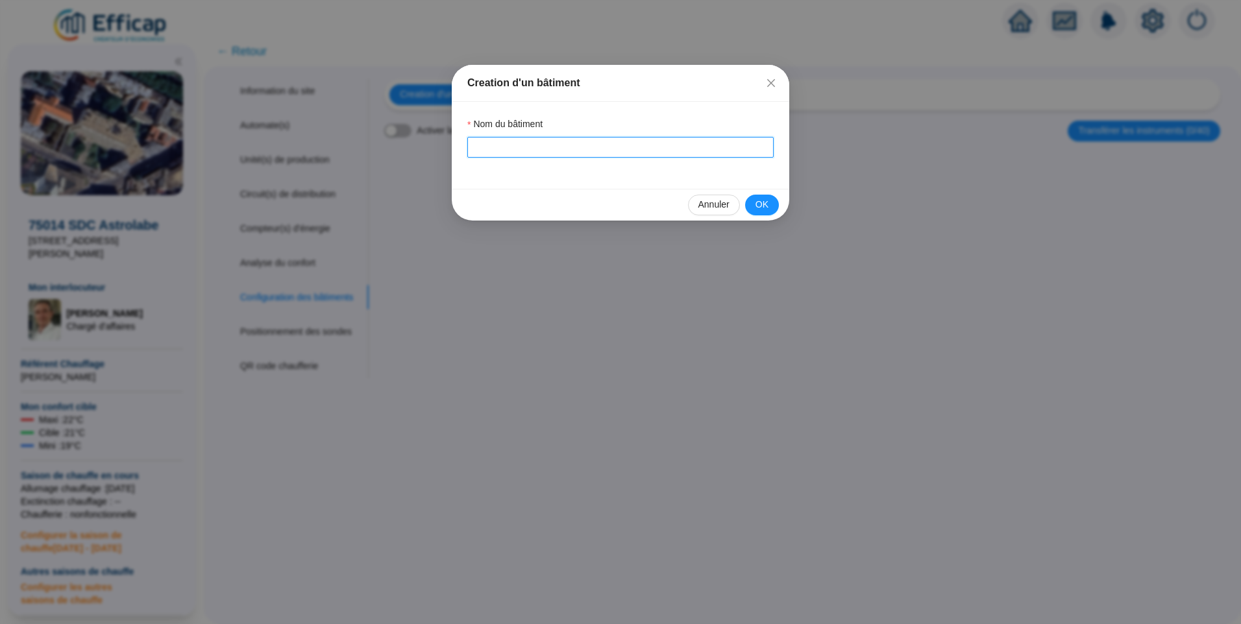
click at [503, 145] on input "Nom du bâtiment" at bounding box center [620, 147] width 306 height 21
click at [762, 202] on span "OK" at bounding box center [761, 205] width 13 height 14
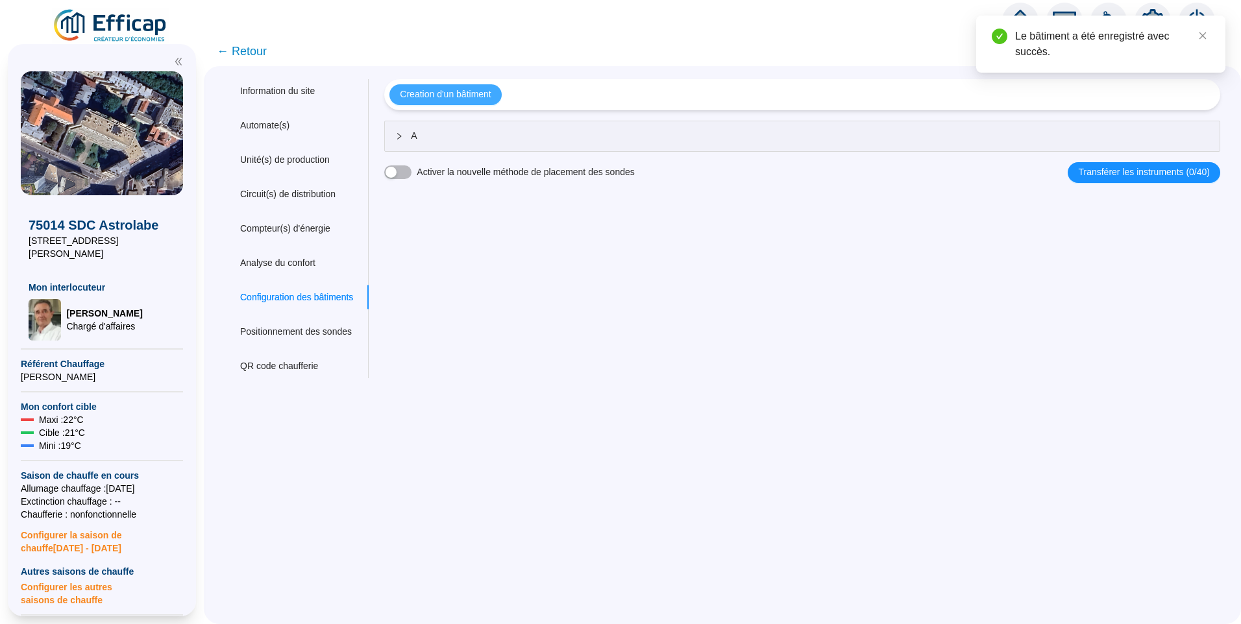
click at [486, 97] on span "Creation d'un bâtiment" at bounding box center [445, 95] width 91 height 14
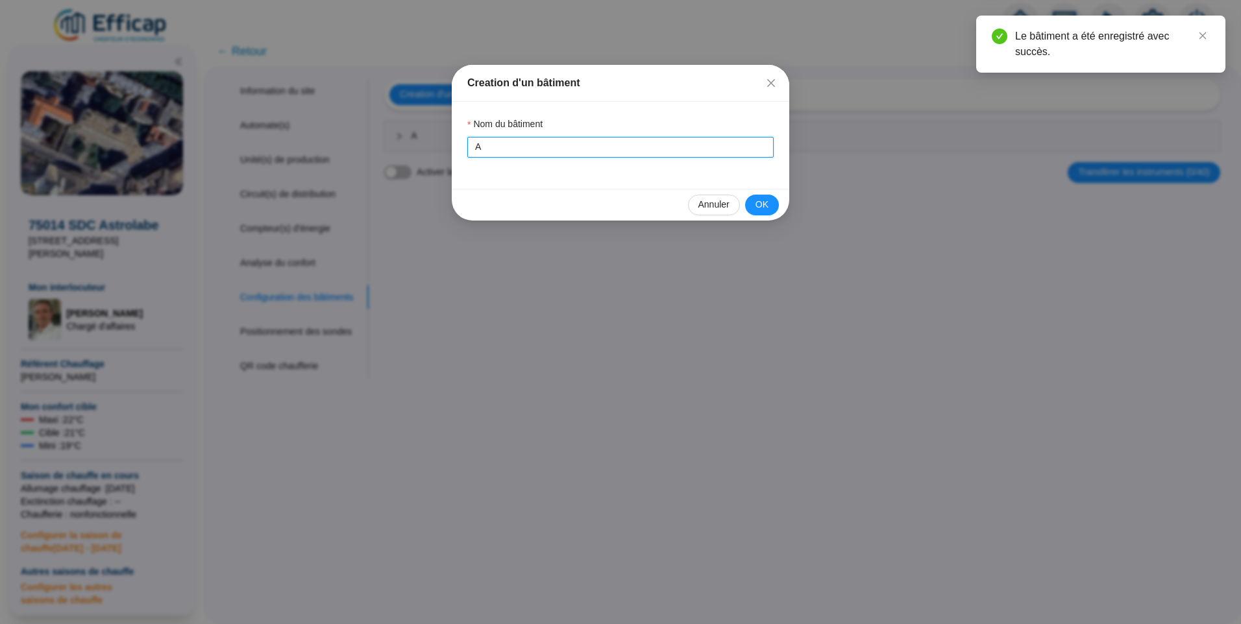
drag, startPoint x: 520, startPoint y: 155, endPoint x: 241, endPoint y: 153, distance: 278.3
click at [241, 153] on div "Creation d'un bâtiment Nom du bâtiment A Annuler OK" at bounding box center [620, 312] width 1241 height 624
click at [760, 204] on span "OK" at bounding box center [761, 205] width 13 height 14
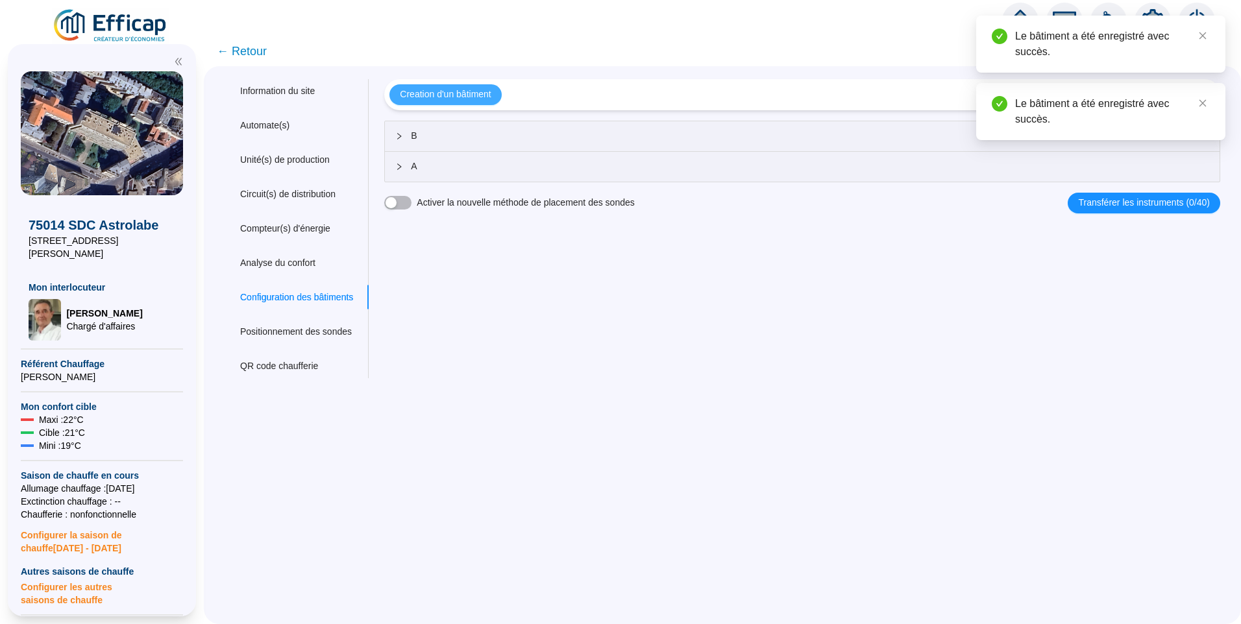
click at [488, 99] on span "Creation d'un bâtiment" at bounding box center [445, 95] width 91 height 14
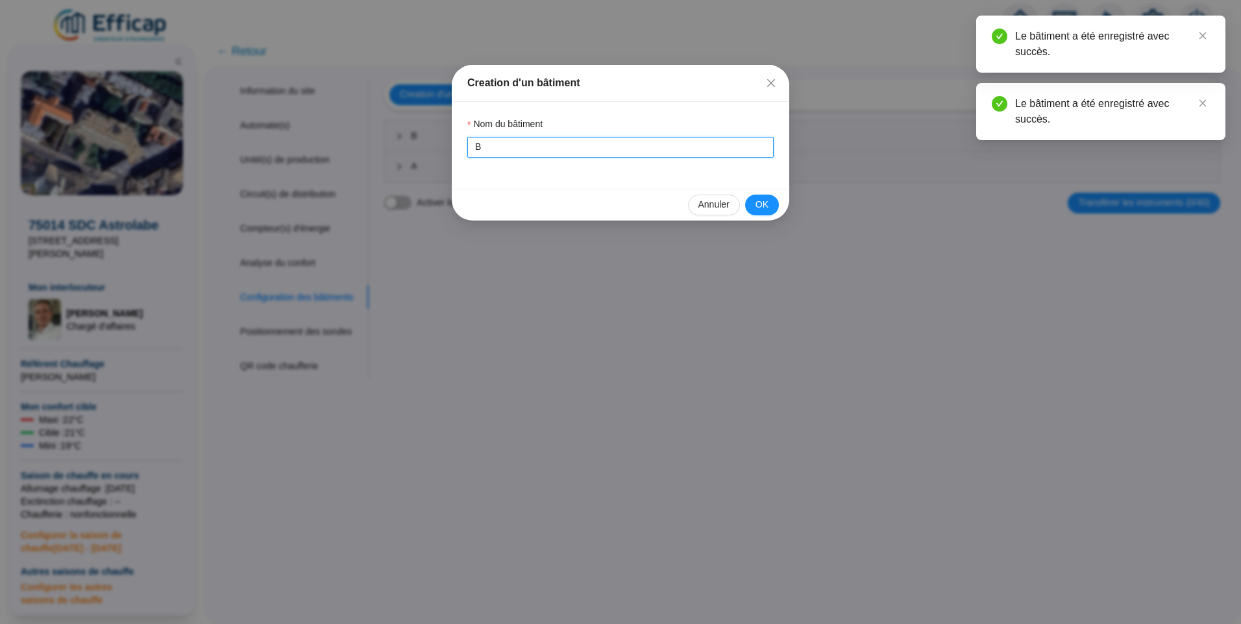
drag, startPoint x: 356, startPoint y: 143, endPoint x: 265, endPoint y: 143, distance: 90.8
click at [265, 143] on div "Creation d'un bâtiment Nom du bâtiment B Annuler OK" at bounding box center [620, 312] width 1241 height 624
type input "C"
click at [762, 206] on span "OK" at bounding box center [761, 205] width 13 height 14
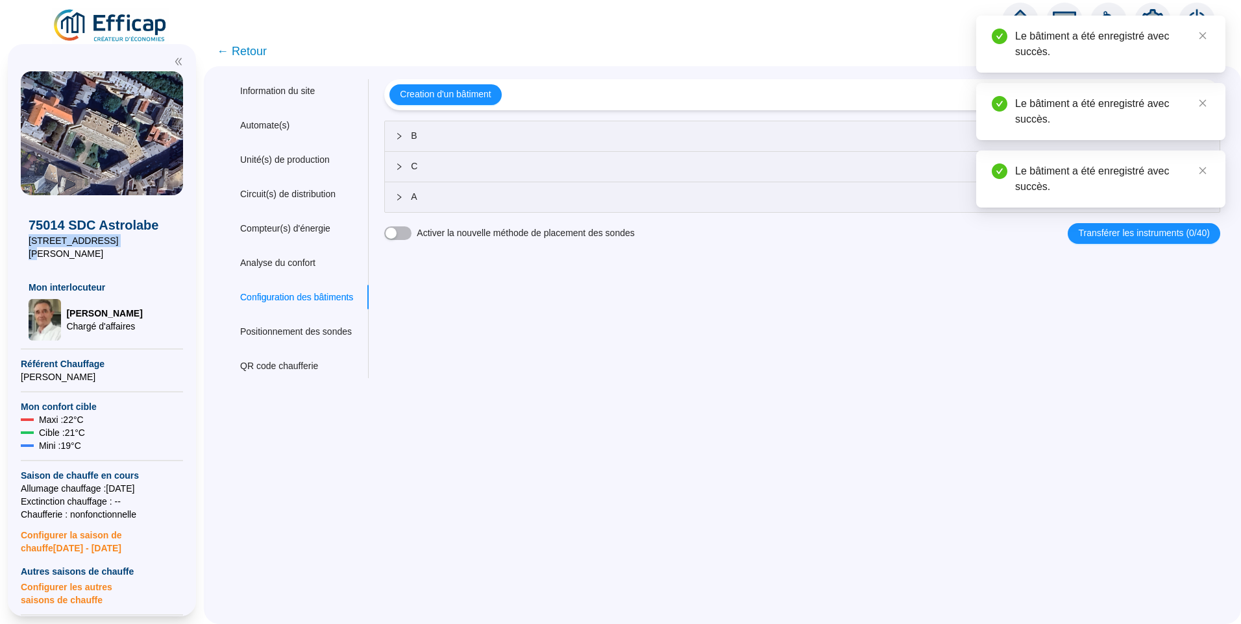
drag, startPoint x: 119, startPoint y: 241, endPoint x: 0, endPoint y: 241, distance: 119.4
click at [0, 241] on div "75014 SDC Astrolabe 6 rue Emile Dubois Mon interlocuteur Jean-Baptiste QUELQUEJ…" at bounding box center [102, 330] width 204 height 588
copy span "6 rue Emile Dubois"
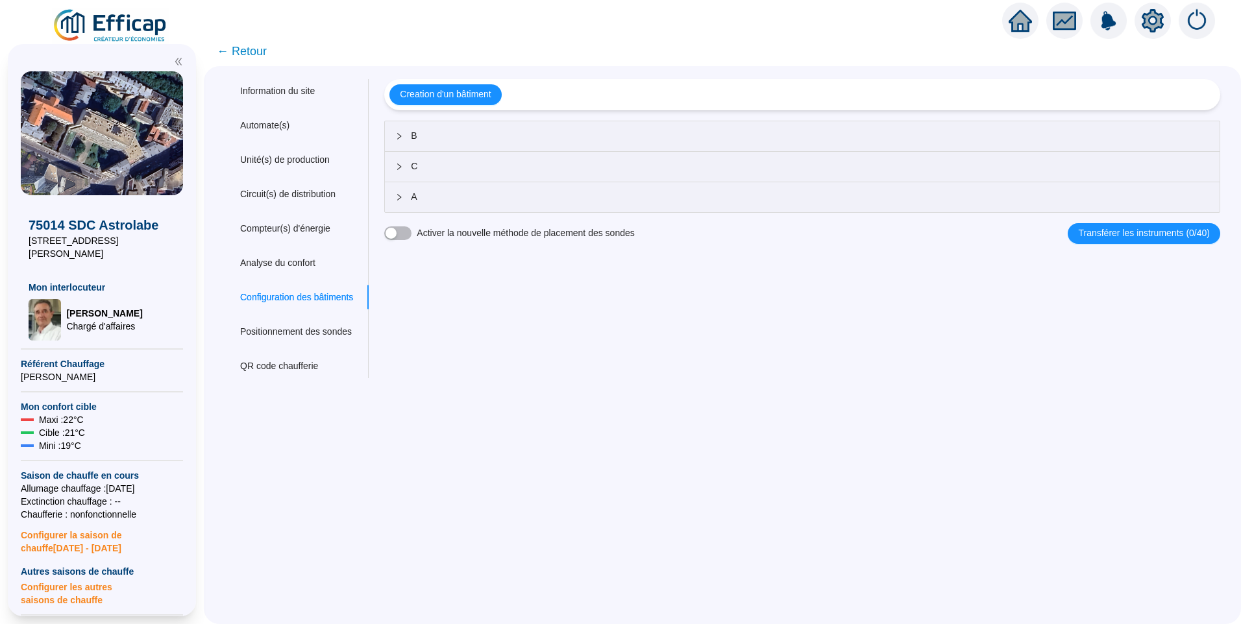
drag, startPoint x: 532, startPoint y: 349, endPoint x: 444, endPoint y: 246, distance: 135.3
click at [531, 344] on div "Nom du site 75014 SDC Astrolabe Trigramme AST Adresse(s) du site Rue 6 rue Emil…" at bounding box center [794, 228] width 852 height 299
click at [256, 58] on span "← Retour" at bounding box center [242, 51] width 50 height 18
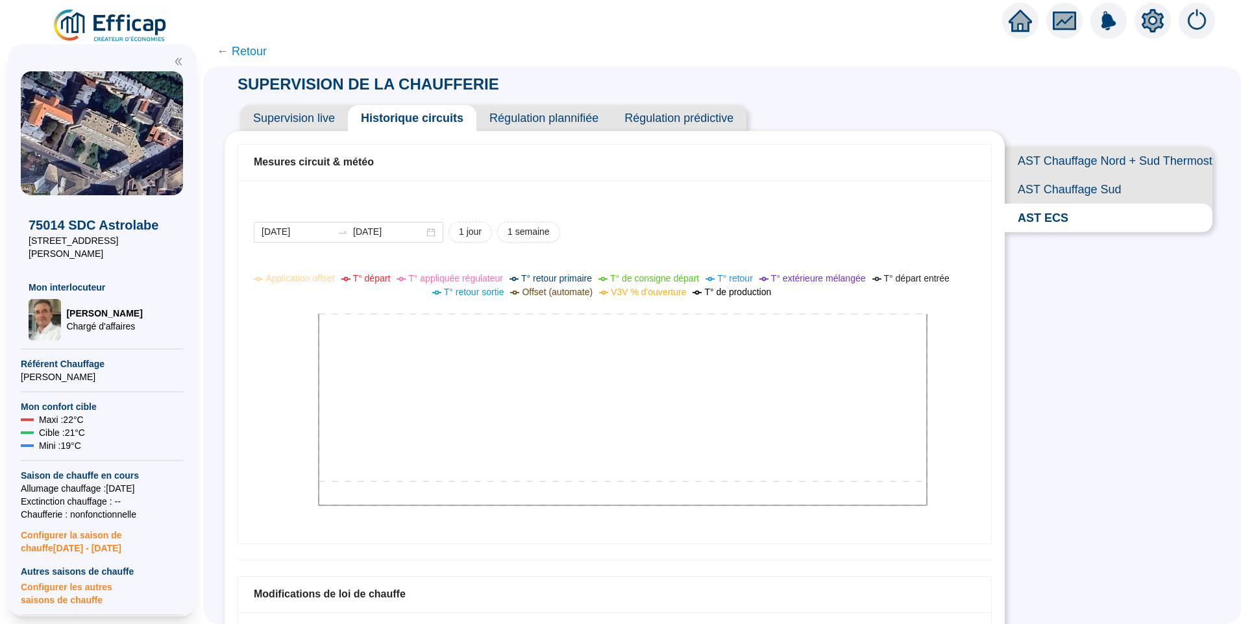
click at [245, 49] on span "← Retour" at bounding box center [242, 51] width 50 height 18
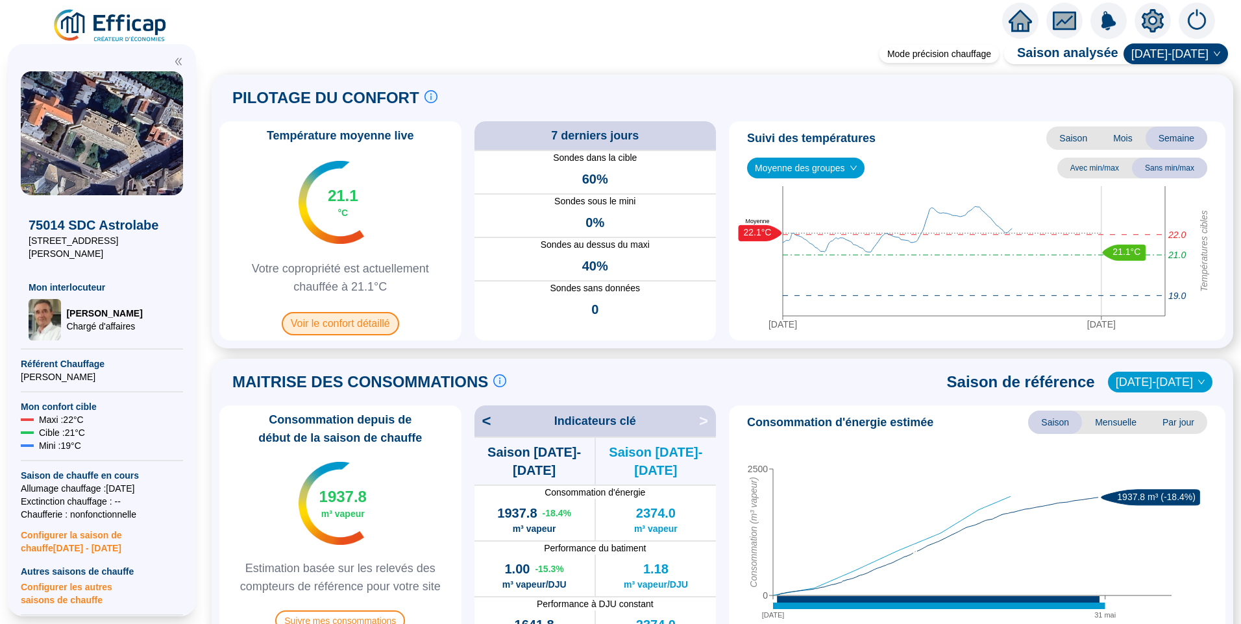
click at [356, 320] on span "Voir le confort détaillé" at bounding box center [340, 323] width 117 height 23
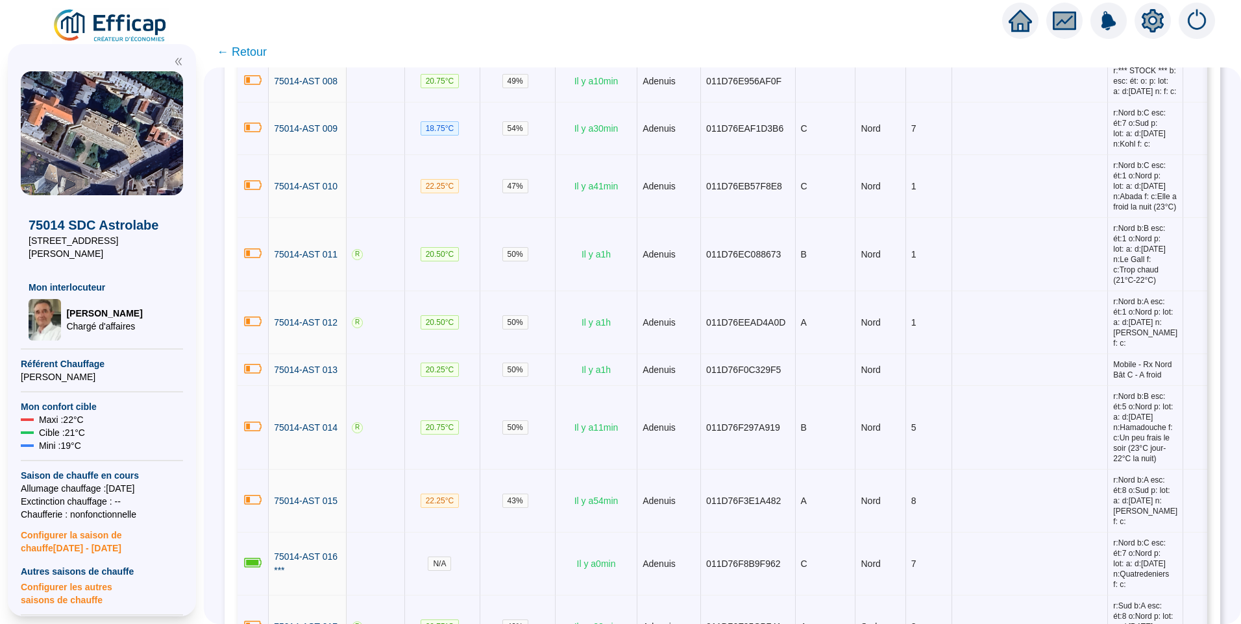
scroll to position [260, 0]
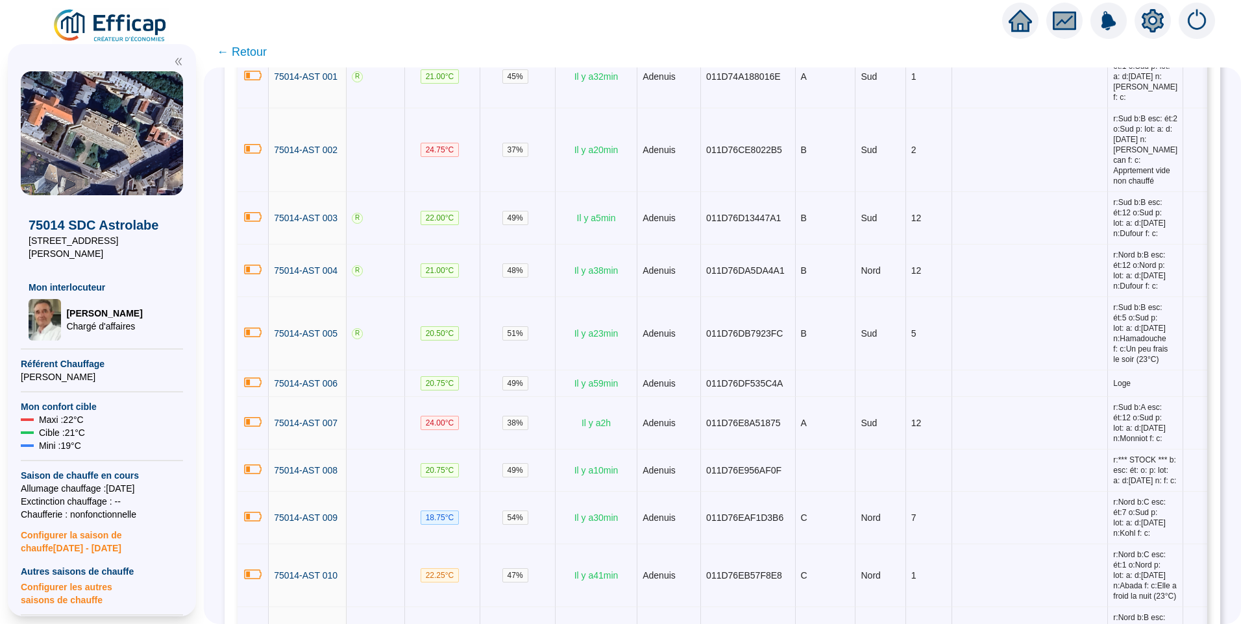
click at [1160, 21] on icon "setting" at bounding box center [1152, 20] width 22 height 23
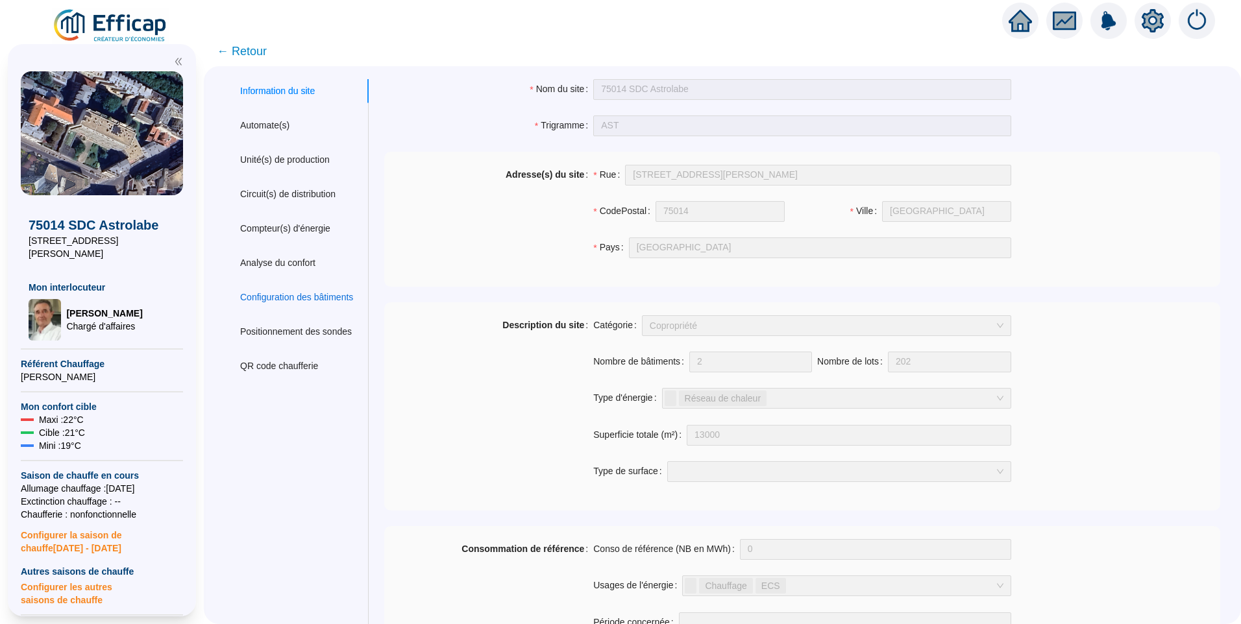
click at [307, 297] on div "Configuration des bâtiments" at bounding box center [296, 298] width 113 height 14
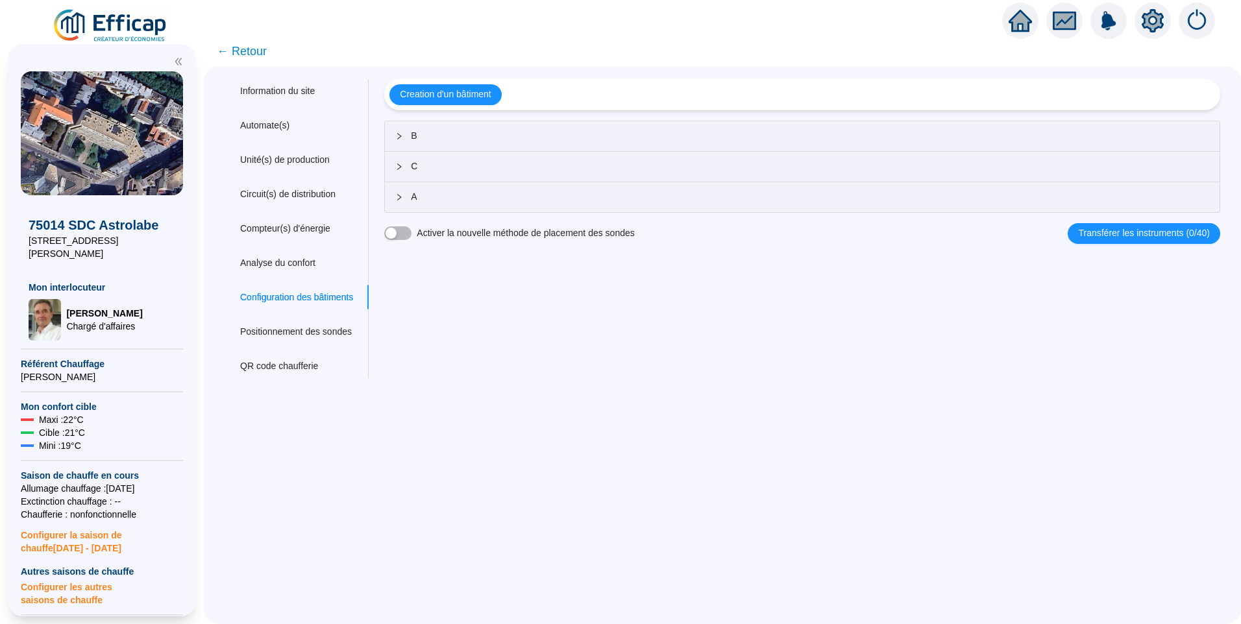
click at [447, 198] on span "A" at bounding box center [810, 197] width 798 height 14
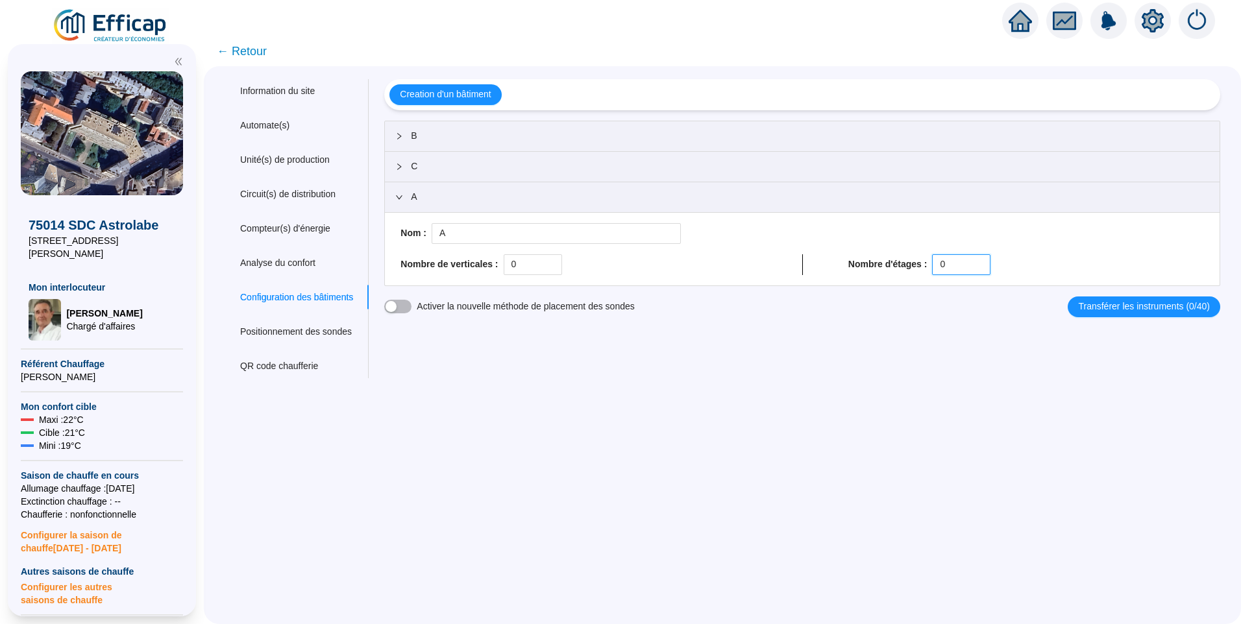
drag, startPoint x: 953, startPoint y: 264, endPoint x: 882, endPoint y: 267, distance: 70.8
click at [882, 267] on div "Nombre d'étages : 0" at bounding box center [1026, 264] width 356 height 21
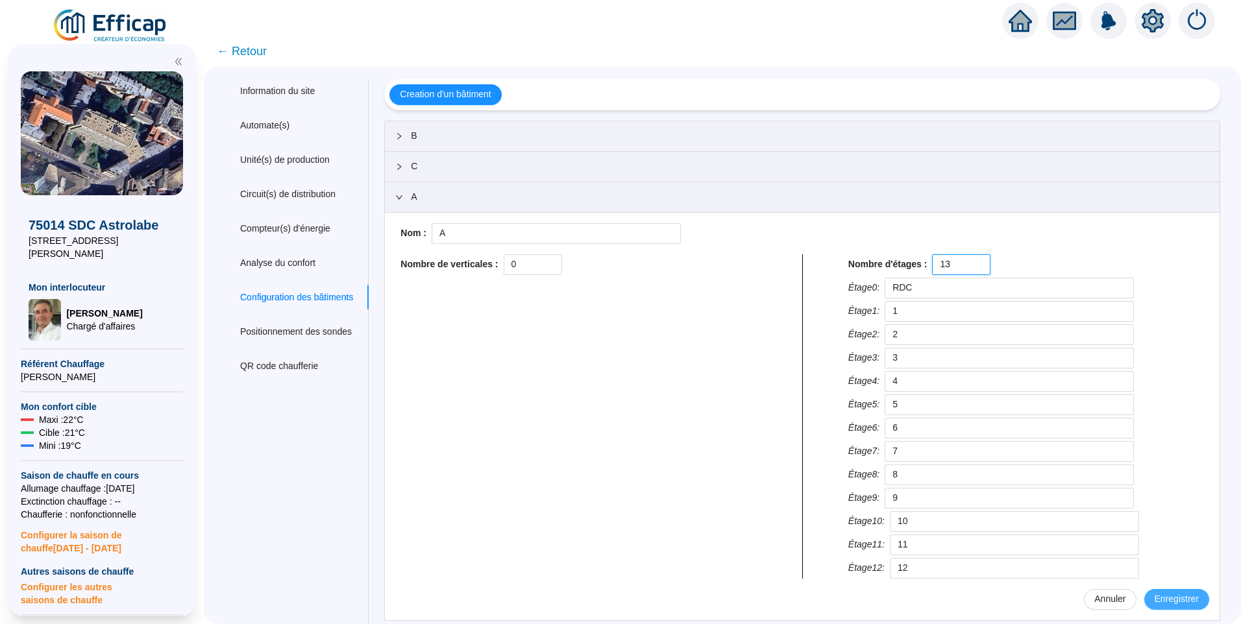
type input "13"
click at [1162, 596] on span "Enregistrer" at bounding box center [1176, 599] width 44 height 14
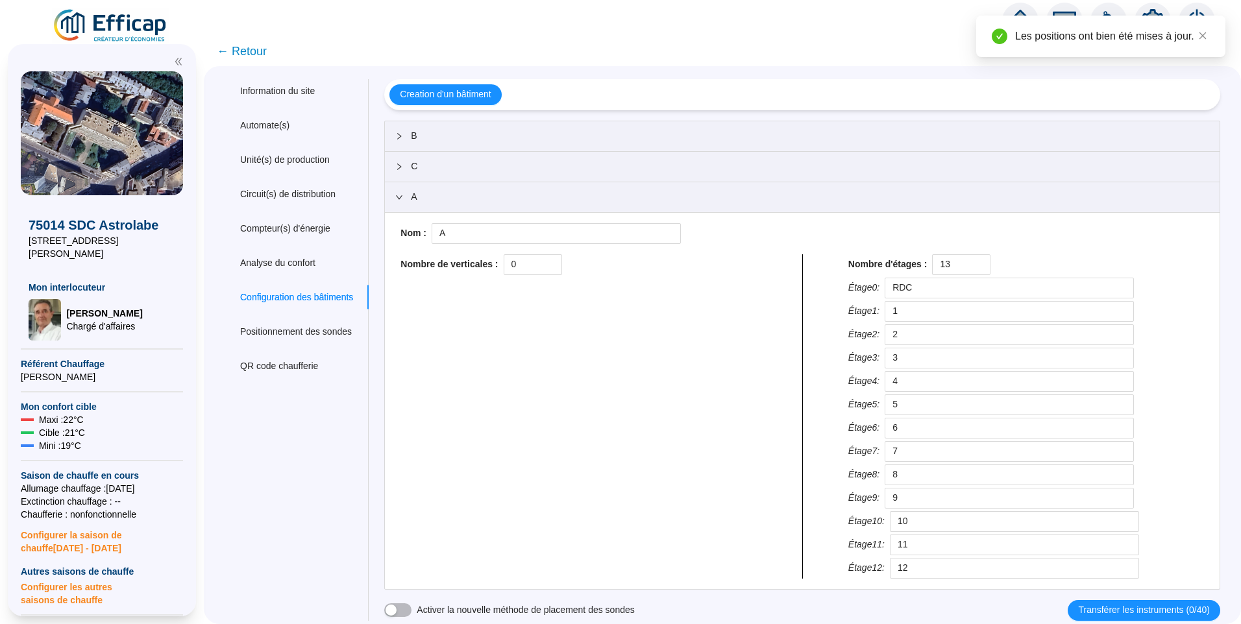
click at [495, 173] on span "C" at bounding box center [810, 167] width 798 height 14
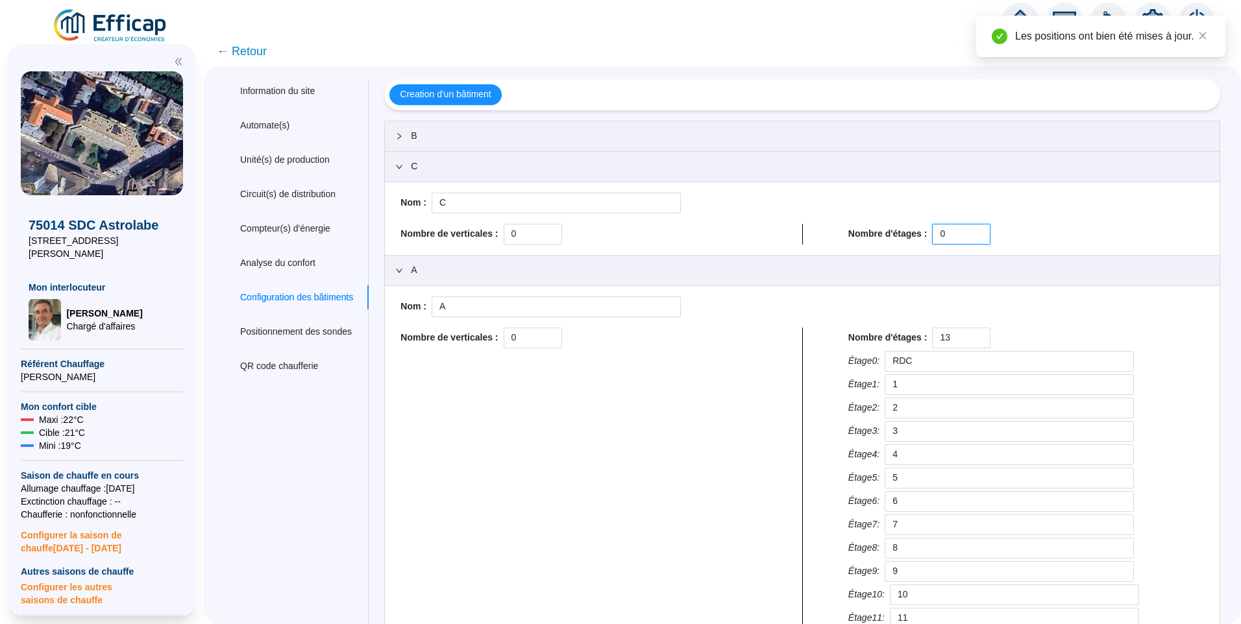
drag, startPoint x: 947, startPoint y: 234, endPoint x: 781, endPoint y: 213, distance: 166.7
click at [776, 212] on div "Nom : C Nombre de verticales : 0 Nombre d'étages : 0" at bounding box center [802, 219] width 814 height 52
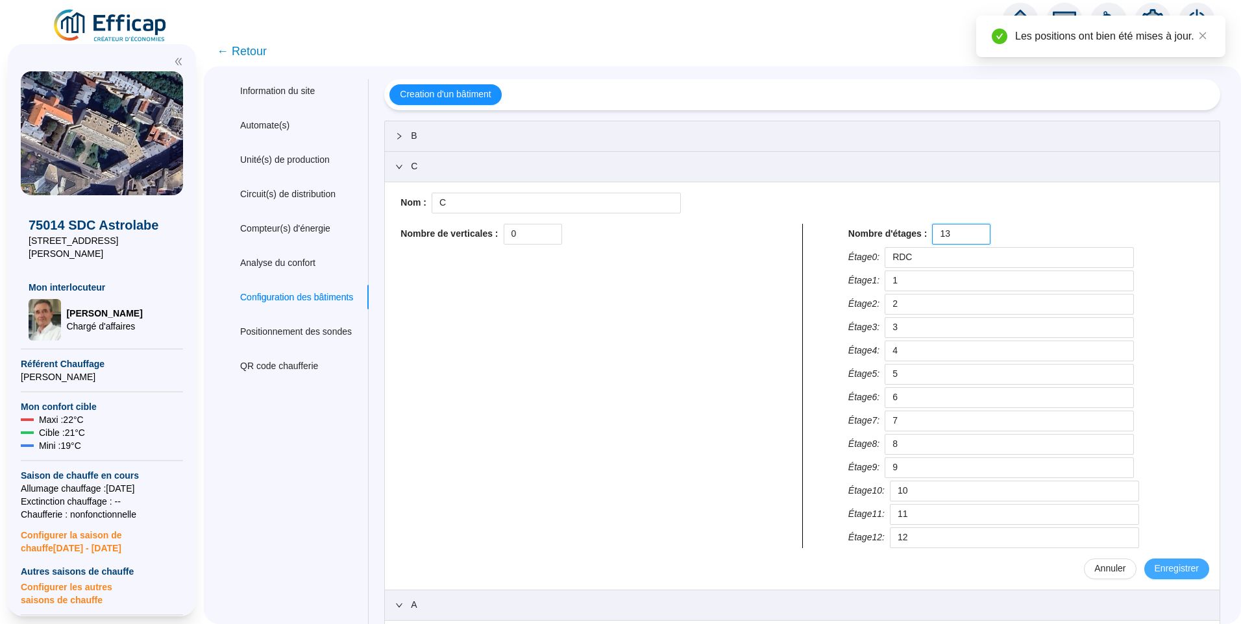
type input "13"
click at [1170, 566] on span "Enregistrer" at bounding box center [1176, 569] width 44 height 14
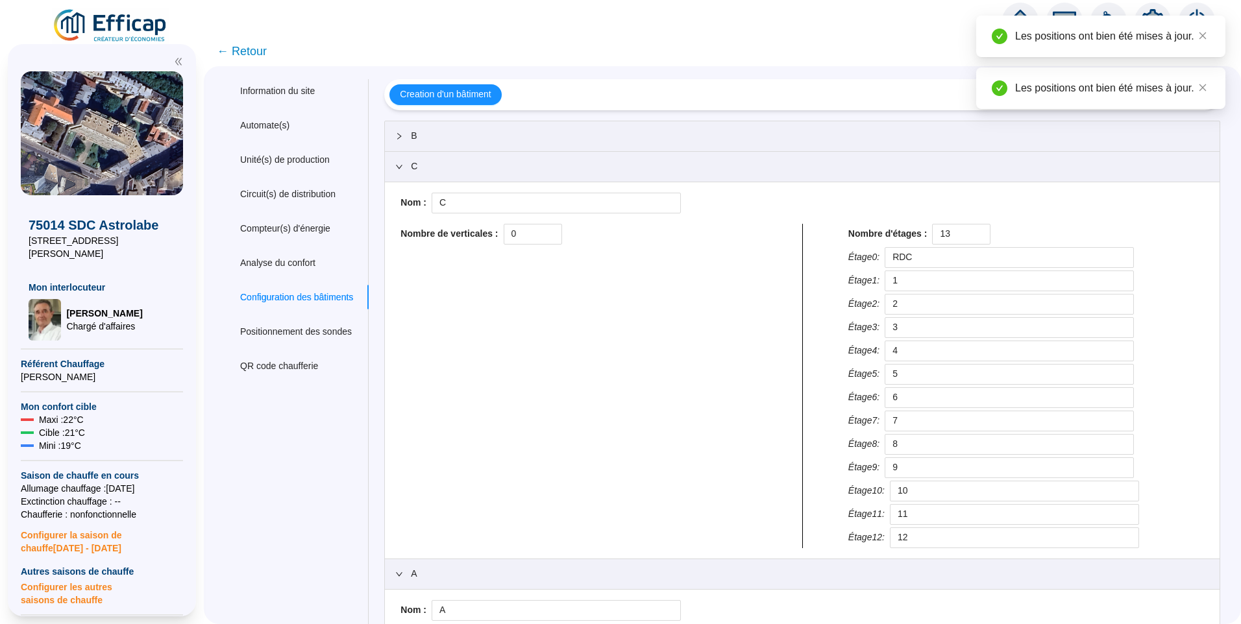
click at [520, 140] on span "B" at bounding box center [810, 136] width 798 height 14
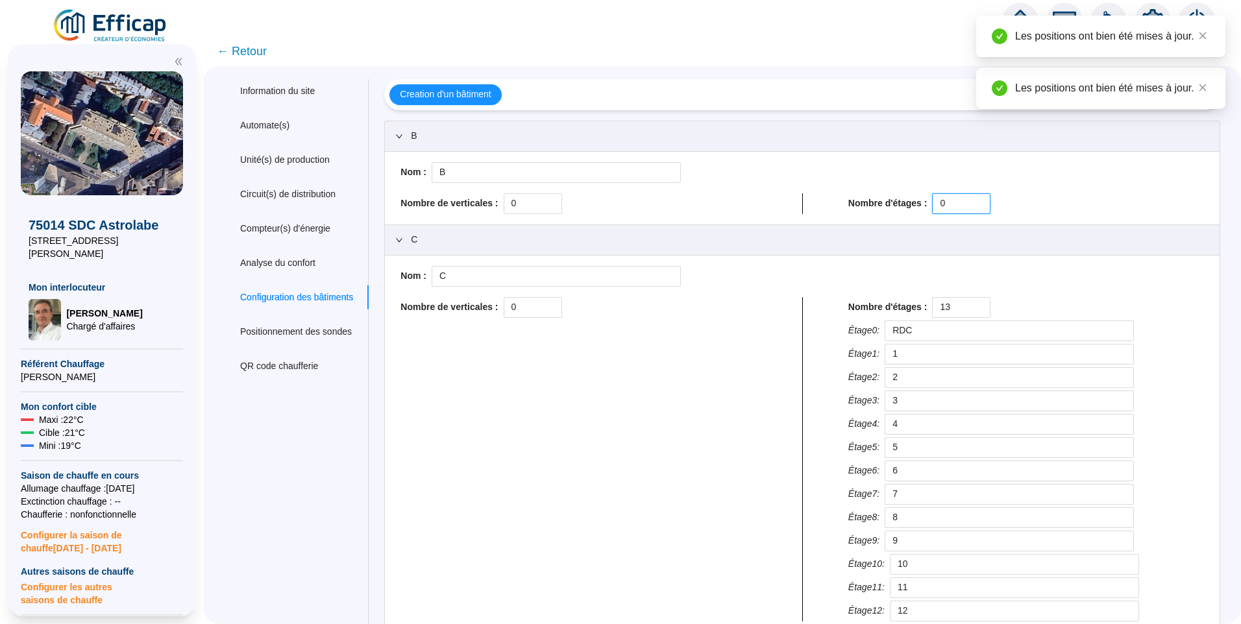
drag, startPoint x: 916, startPoint y: 203, endPoint x: 876, endPoint y: 201, distance: 40.3
click at [890, 200] on div "Nombre d'étages : 0" at bounding box center [1026, 203] width 356 height 21
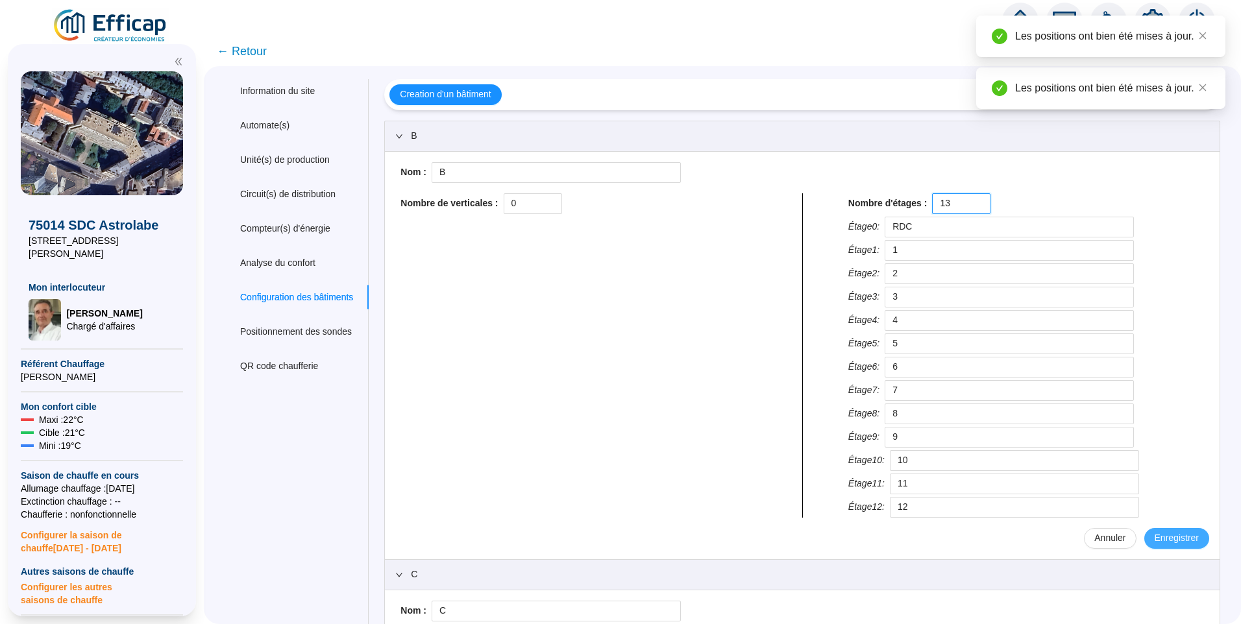
type input "13"
click at [1168, 537] on span "Enregistrer" at bounding box center [1176, 538] width 44 height 14
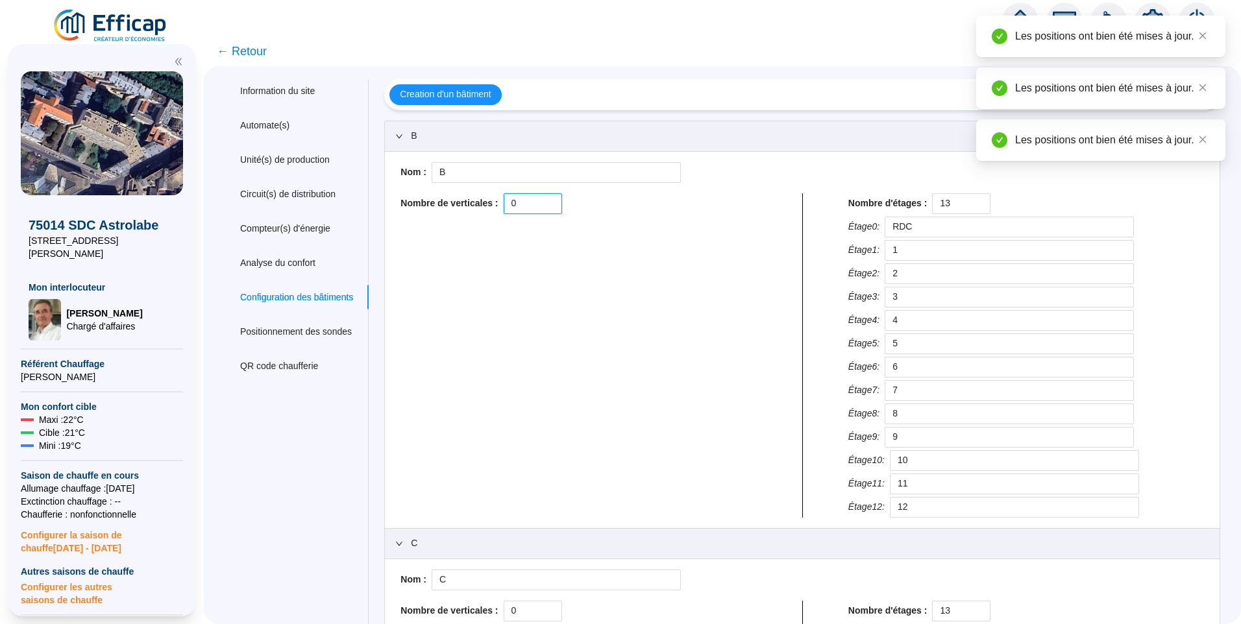
drag, startPoint x: 517, startPoint y: 206, endPoint x: 502, endPoint y: 206, distance: 14.9
click at [502, 206] on div "Nombre de verticales : 0" at bounding box center [578, 203] width 356 height 21
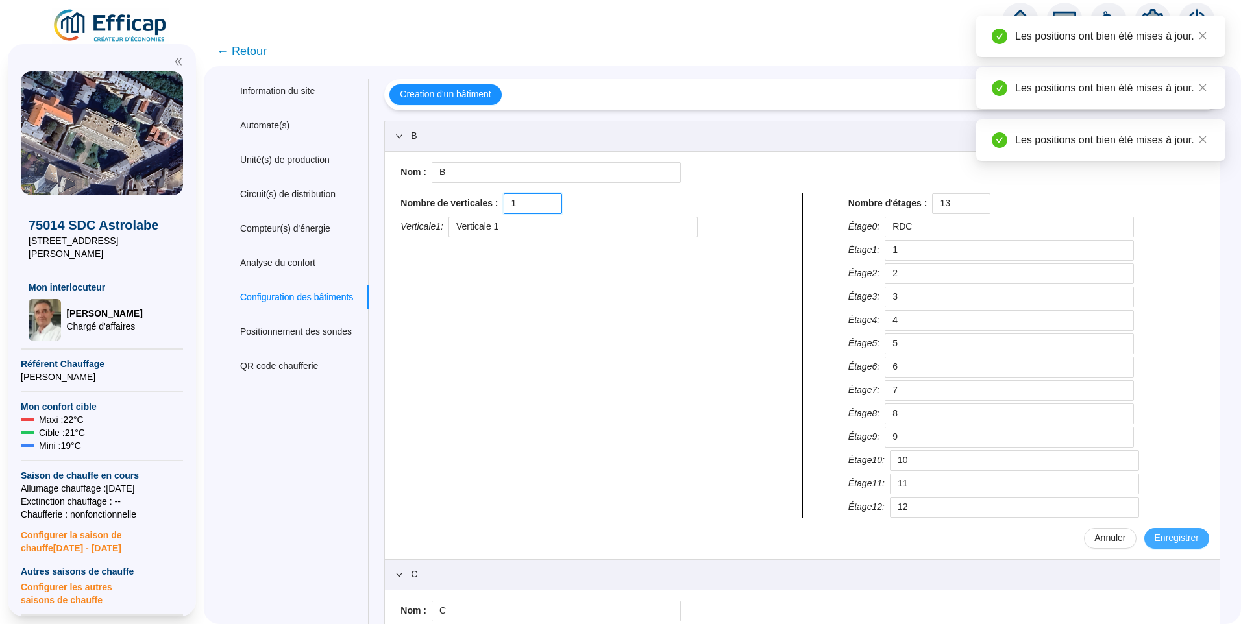
type input "1"
click at [1167, 533] on span "Enregistrer" at bounding box center [1176, 538] width 44 height 14
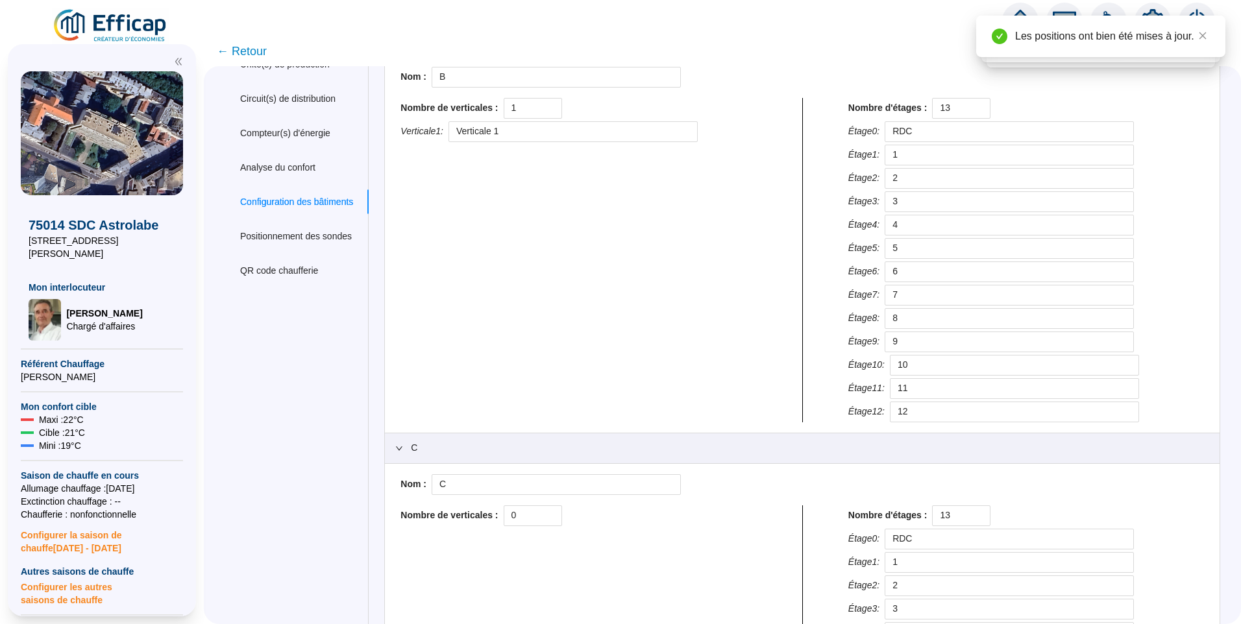
scroll to position [260, 0]
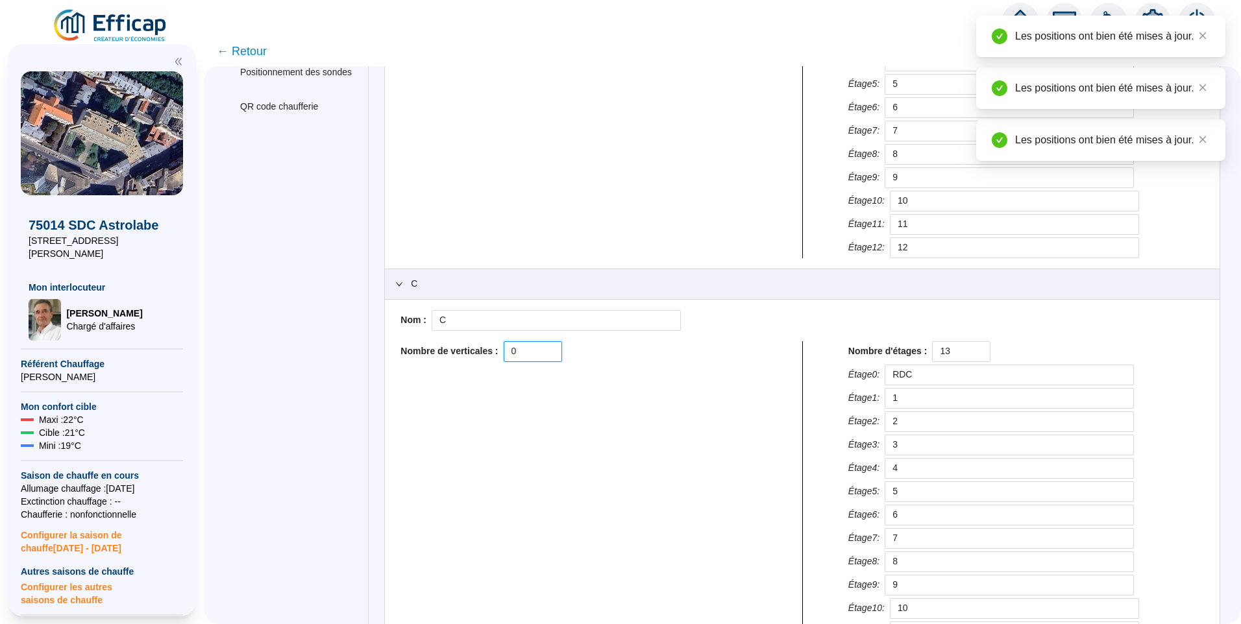
drag, startPoint x: 534, startPoint y: 356, endPoint x: 463, endPoint y: 350, distance: 71.0
click at [463, 350] on div "Nombre de verticales : 0" at bounding box center [578, 351] width 356 height 21
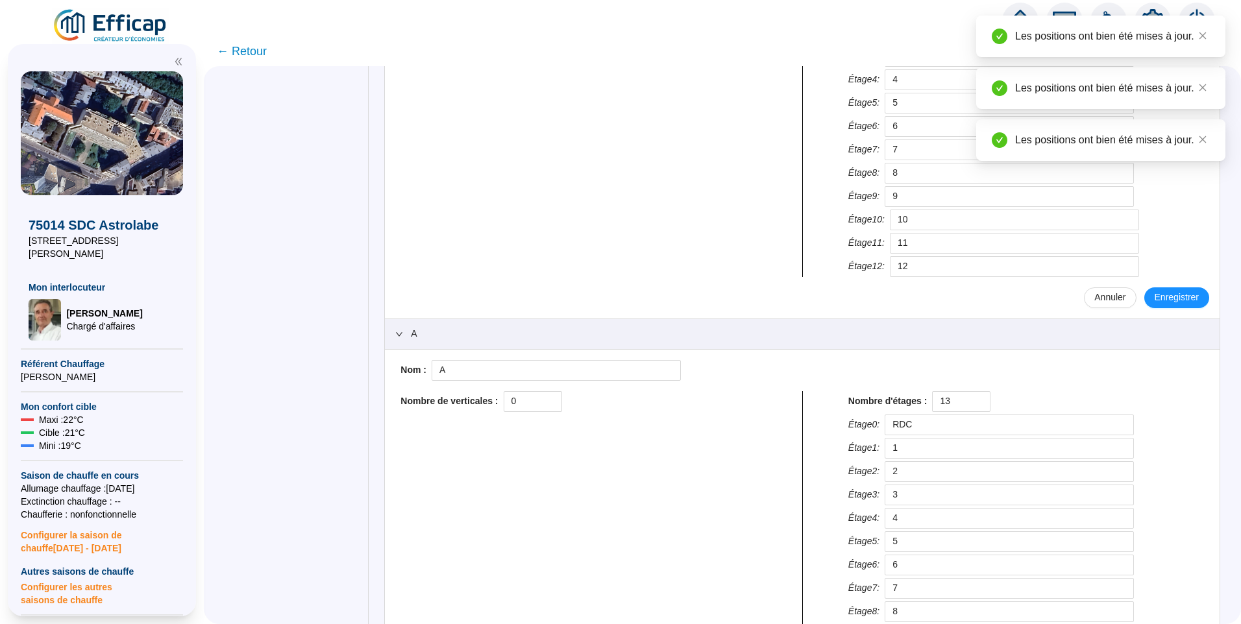
scroll to position [649, 0]
type input "1"
click at [1167, 295] on span "Enregistrer" at bounding box center [1176, 297] width 44 height 14
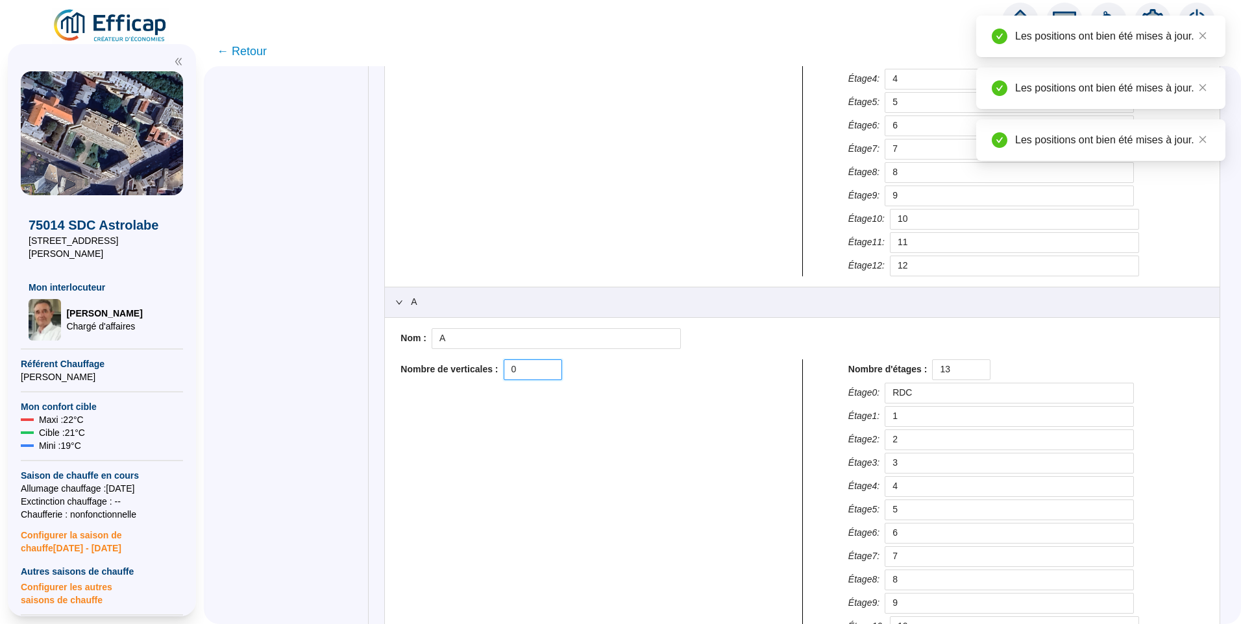
drag, startPoint x: 531, startPoint y: 373, endPoint x: 468, endPoint y: 364, distance: 64.2
click at [468, 364] on div "Nombre de verticales : 0" at bounding box center [578, 369] width 356 height 21
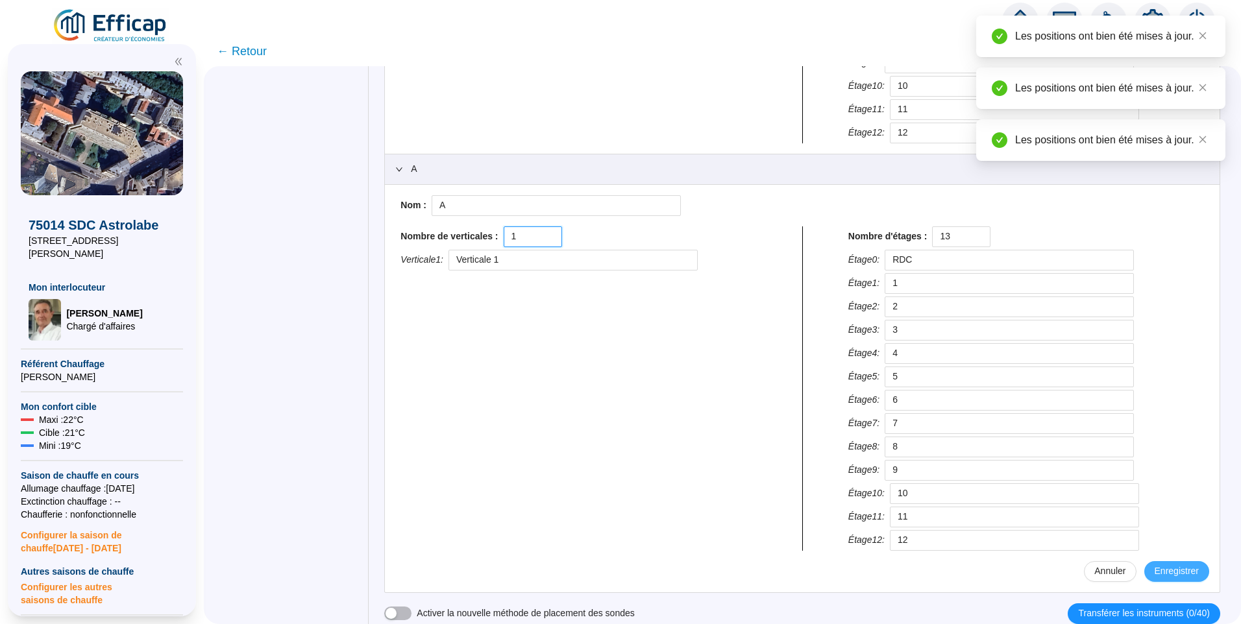
type input "1"
click at [1166, 564] on span "Enregistrer" at bounding box center [1176, 571] width 44 height 14
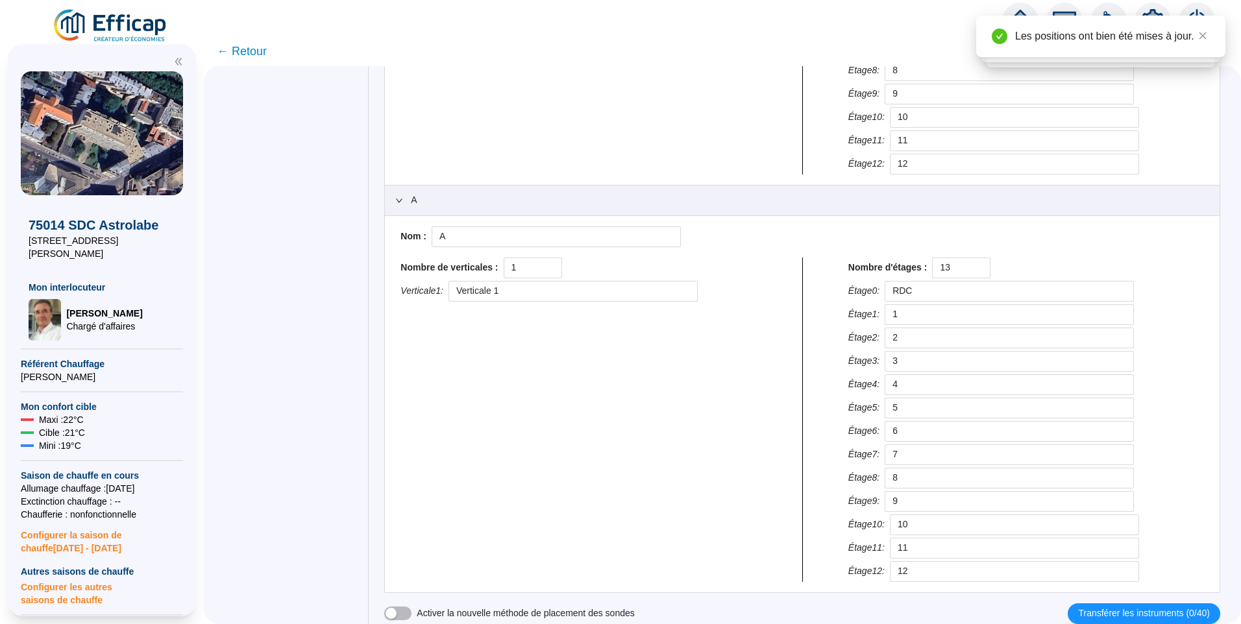
scroll to position [751, 0]
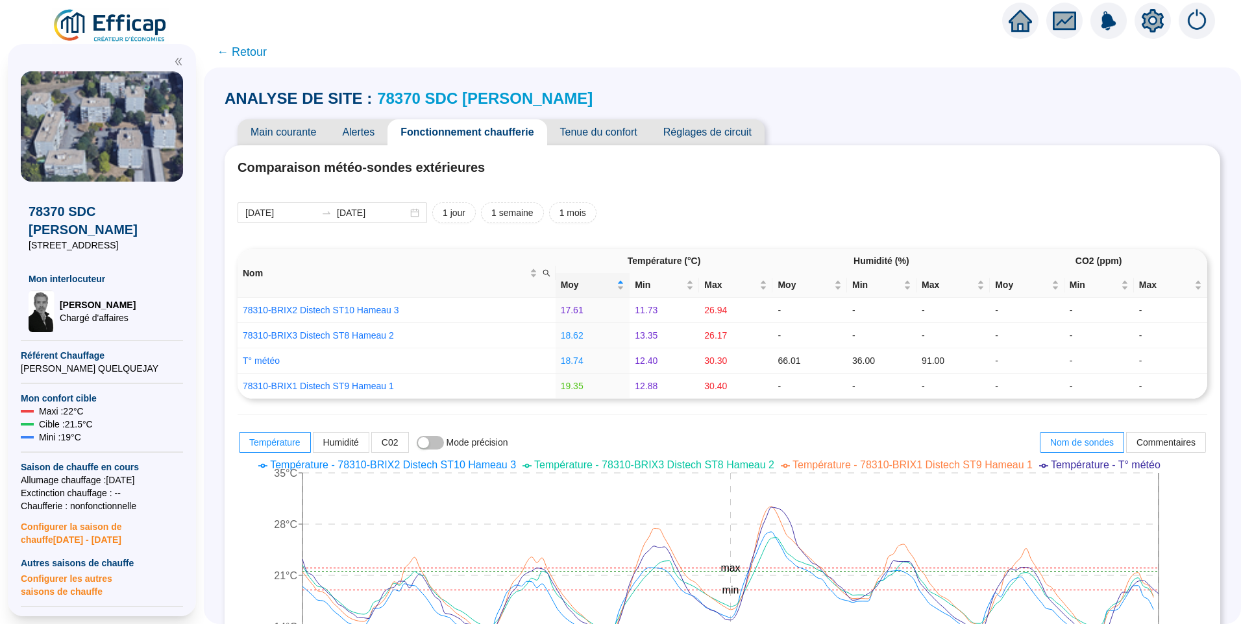
click at [1030, 105] on div "ANALYSE DE SITE : 78370 SDC Brigitte" at bounding box center [721, 98] width 995 height 21
click at [1149, 25] on icon "setting" at bounding box center [1152, 20] width 22 height 21
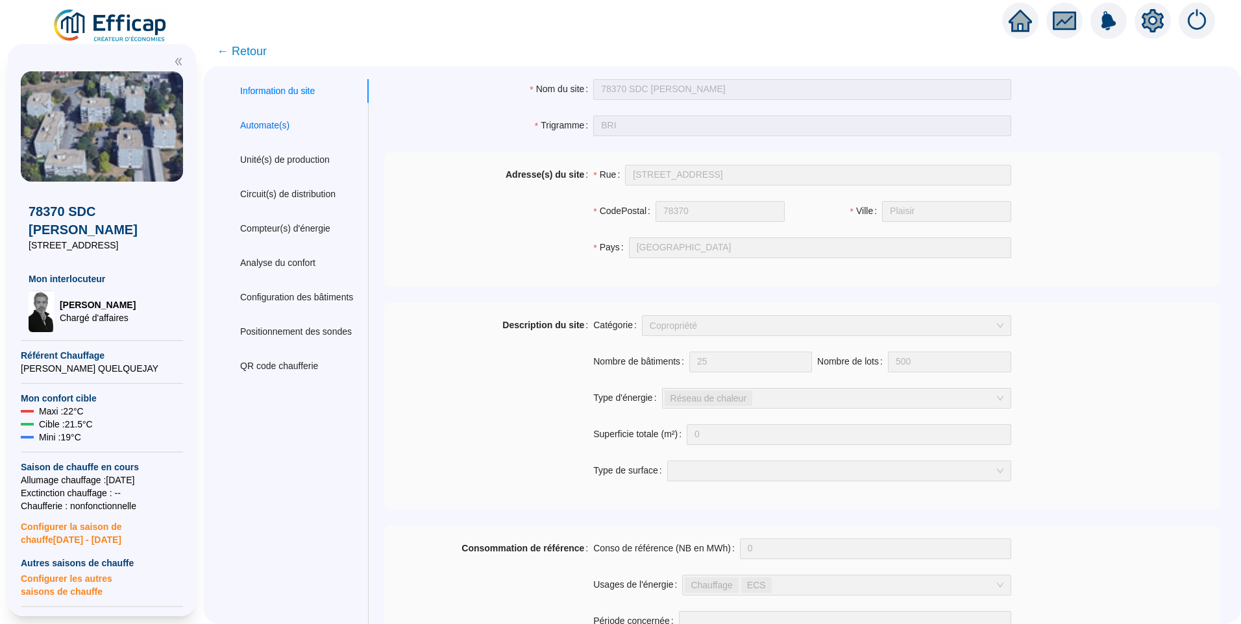
click at [278, 122] on div "Automate(s)" at bounding box center [264, 126] width 49 height 14
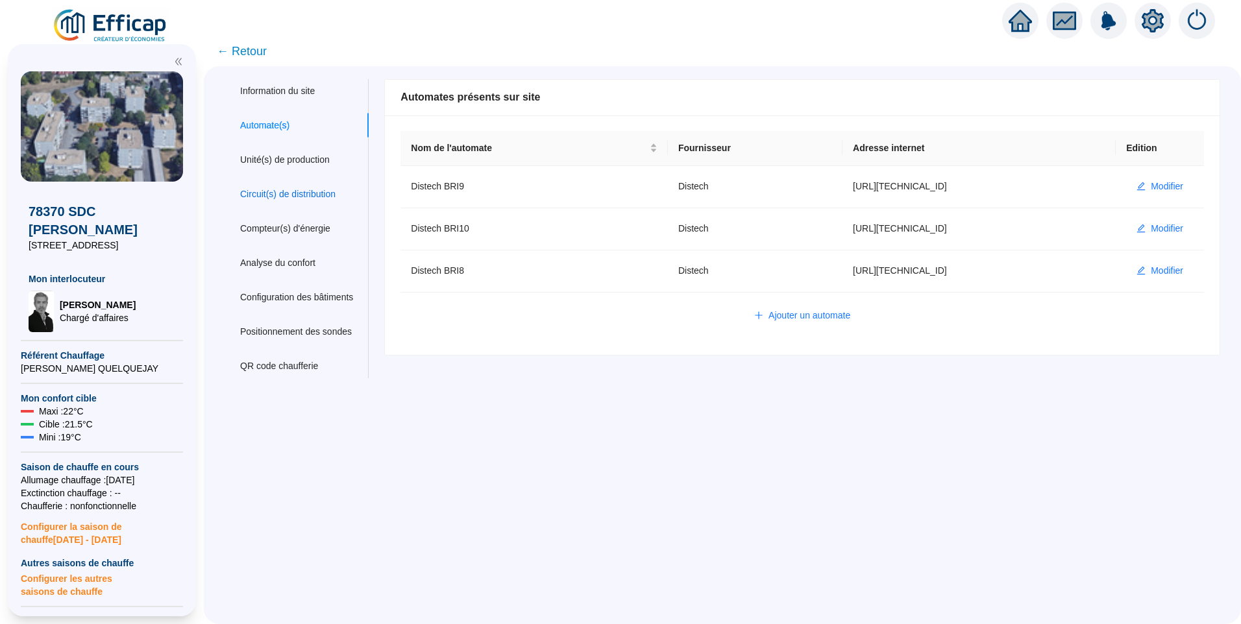
click at [301, 196] on div "Circuit(s) de distribution" at bounding box center [287, 195] width 95 height 14
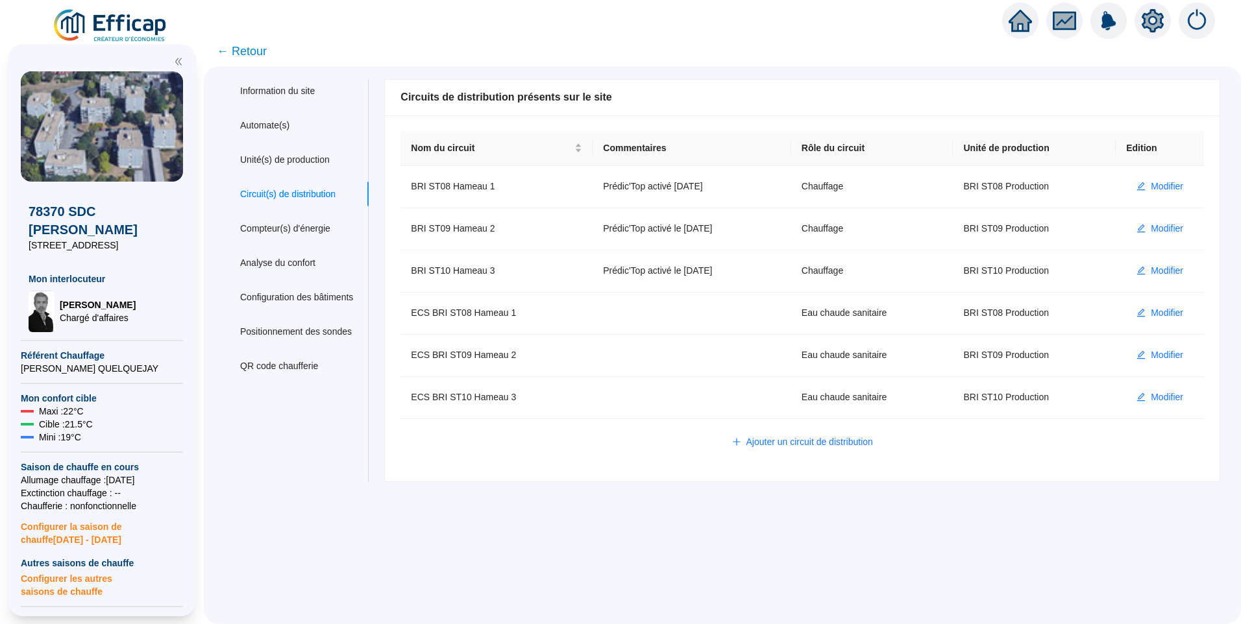
click at [252, 45] on span "← Retour" at bounding box center [242, 51] width 50 height 18
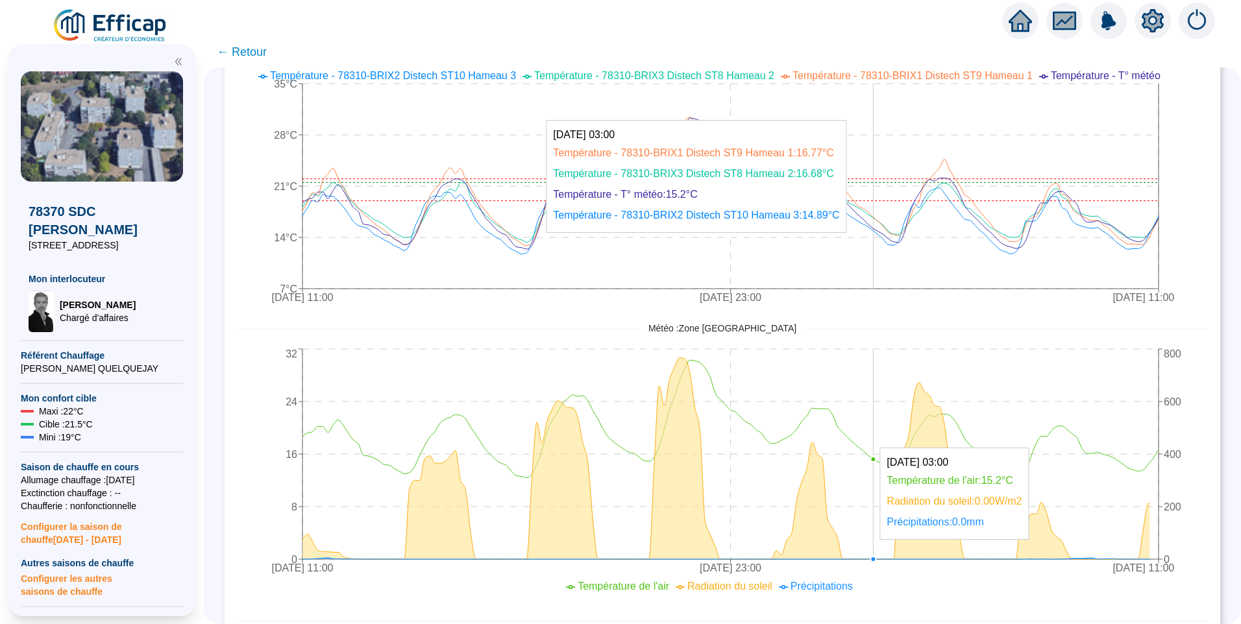
scroll to position [637, 0]
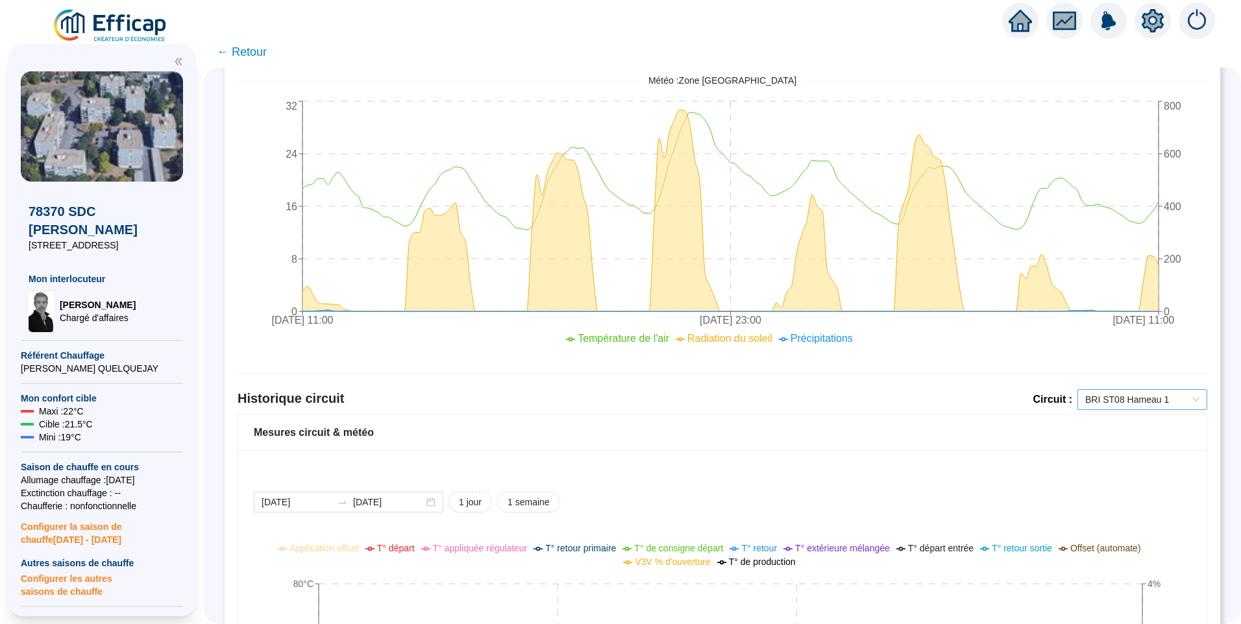
click at [1095, 404] on span "BRI ST08 Hameau 1" at bounding box center [1142, 399] width 114 height 19
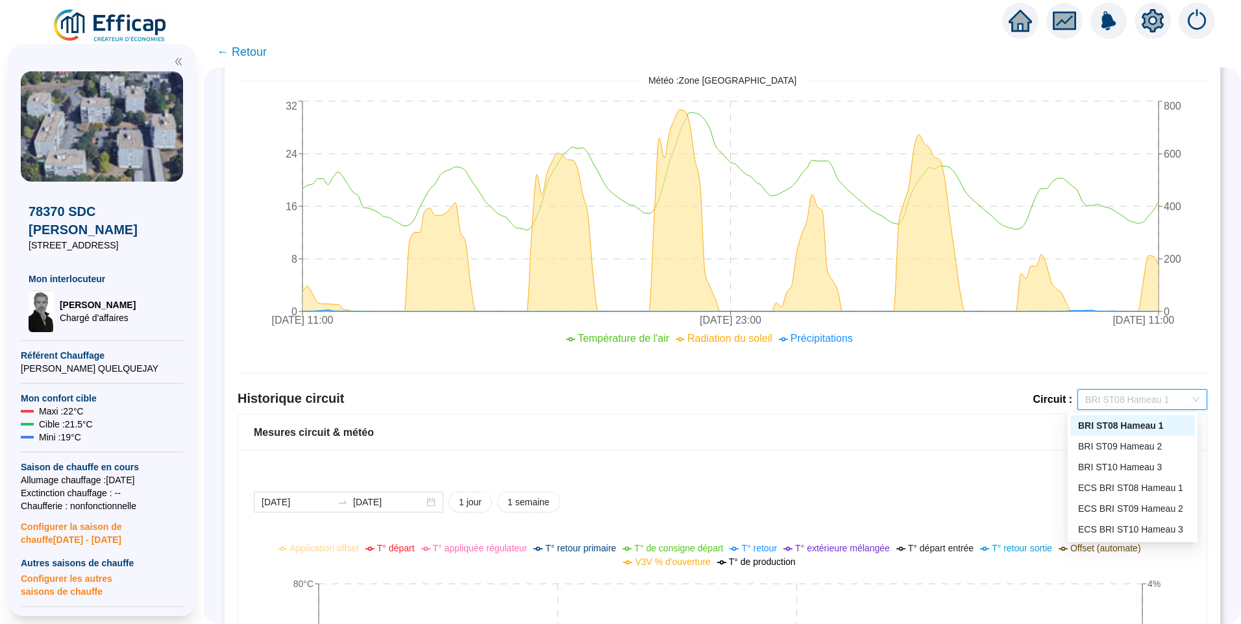
click at [980, 420] on div "Mesures circuit & météo" at bounding box center [722, 433] width 968 height 36
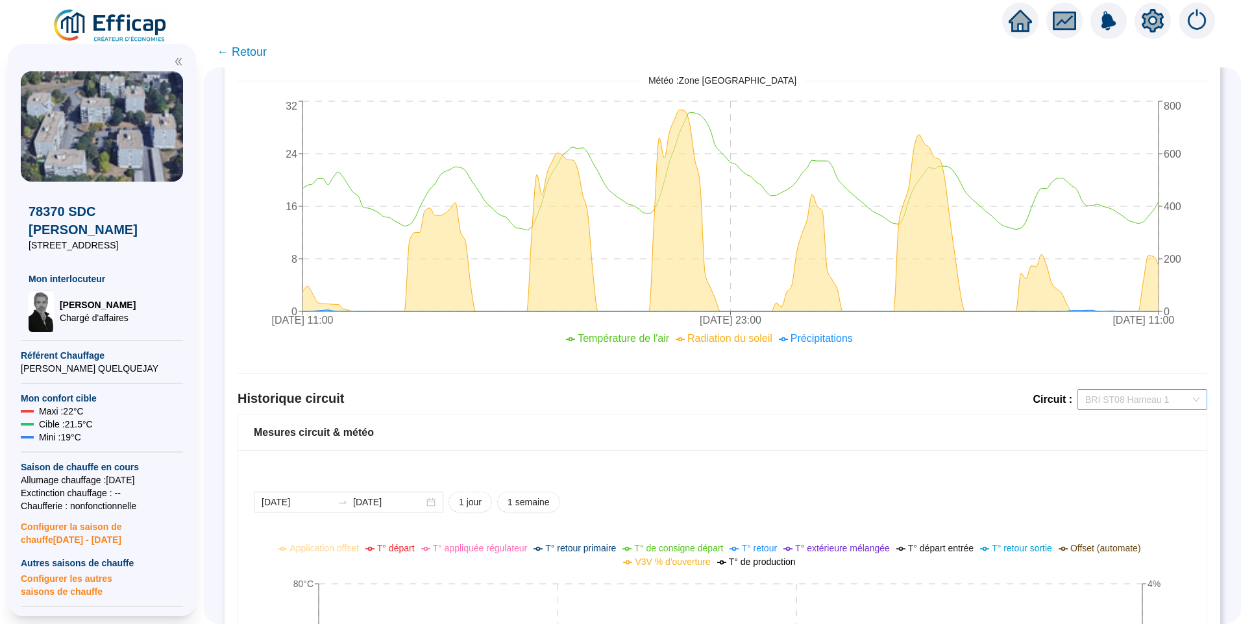
click at [1151, 394] on span "BRI ST08 Hameau 1" at bounding box center [1142, 399] width 114 height 19
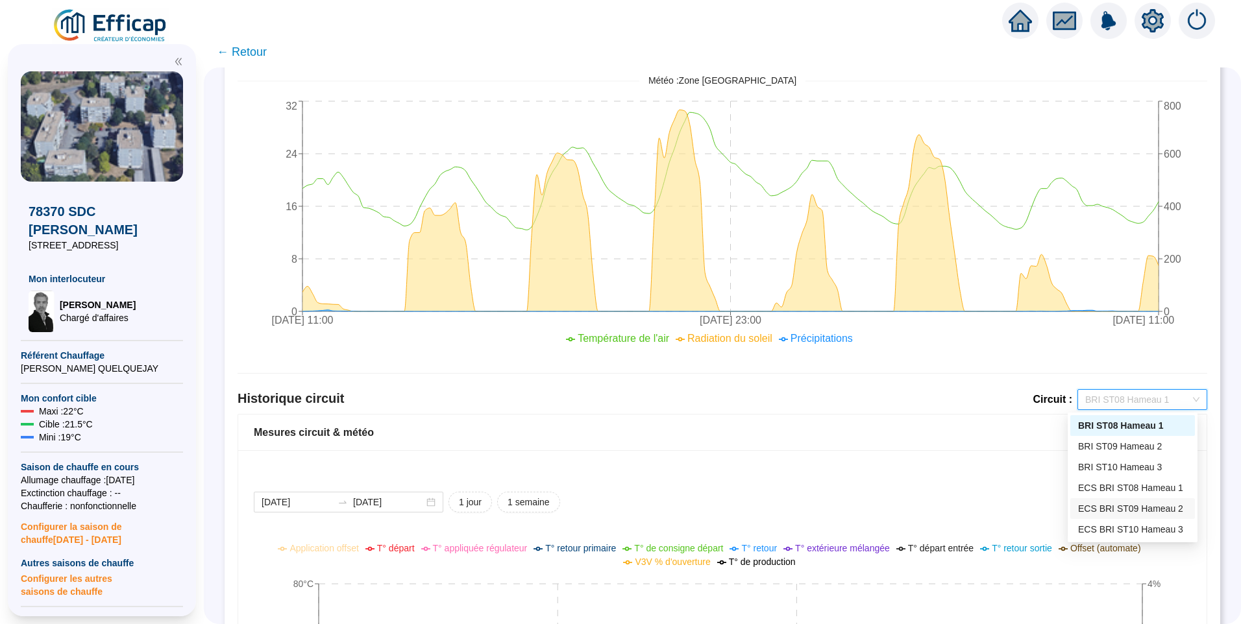
click at [1143, 511] on div "ECS BRI ST09 Hameau 2" at bounding box center [1132, 509] width 109 height 14
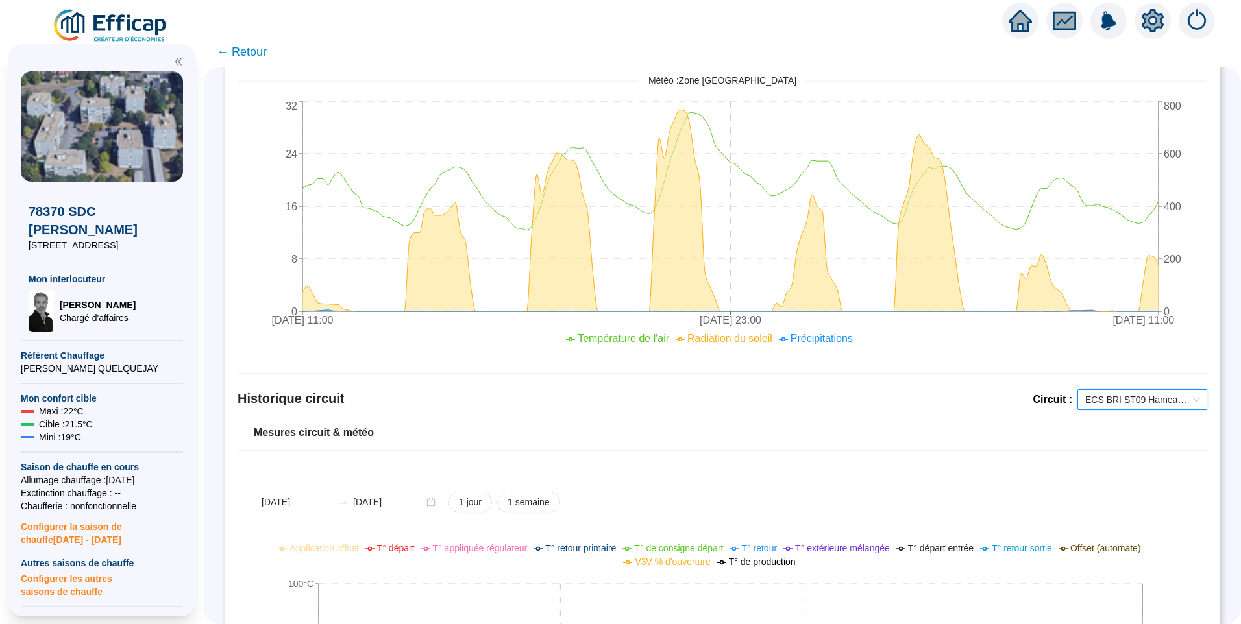
scroll to position [832, 0]
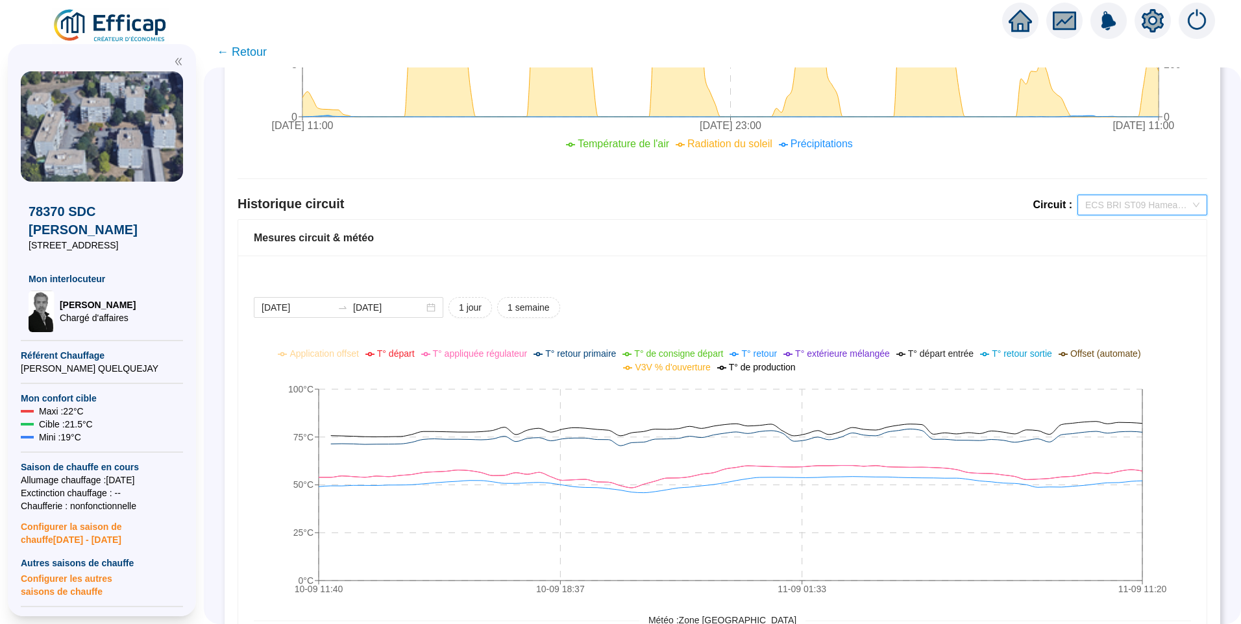
click at [1117, 204] on span "ECS BRI ST09 Hameau 2" at bounding box center [1142, 204] width 114 height 19
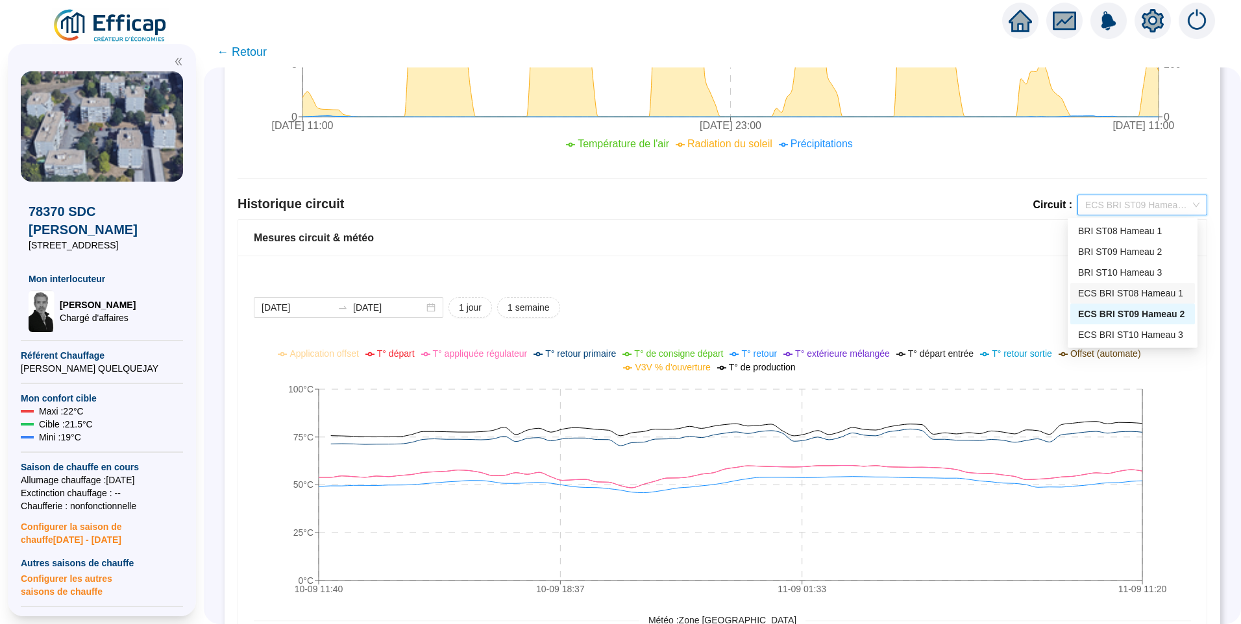
click at [1137, 298] on div "ECS BRI ST08 Hameau 1" at bounding box center [1132, 294] width 109 height 14
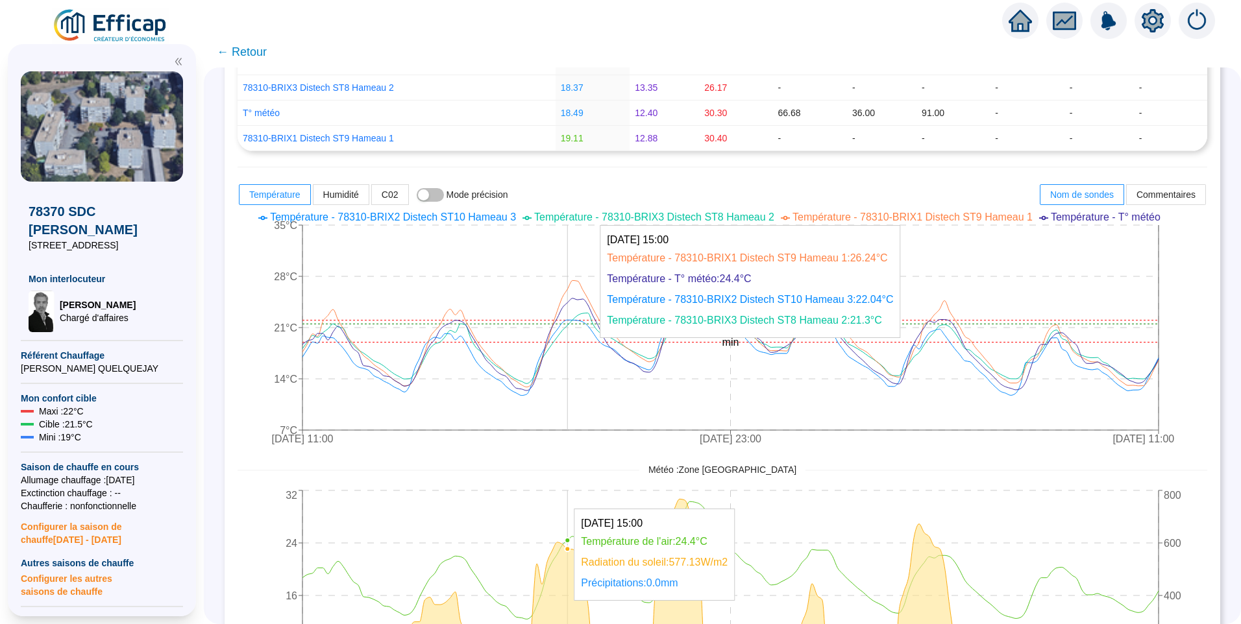
scroll to position [0, 0]
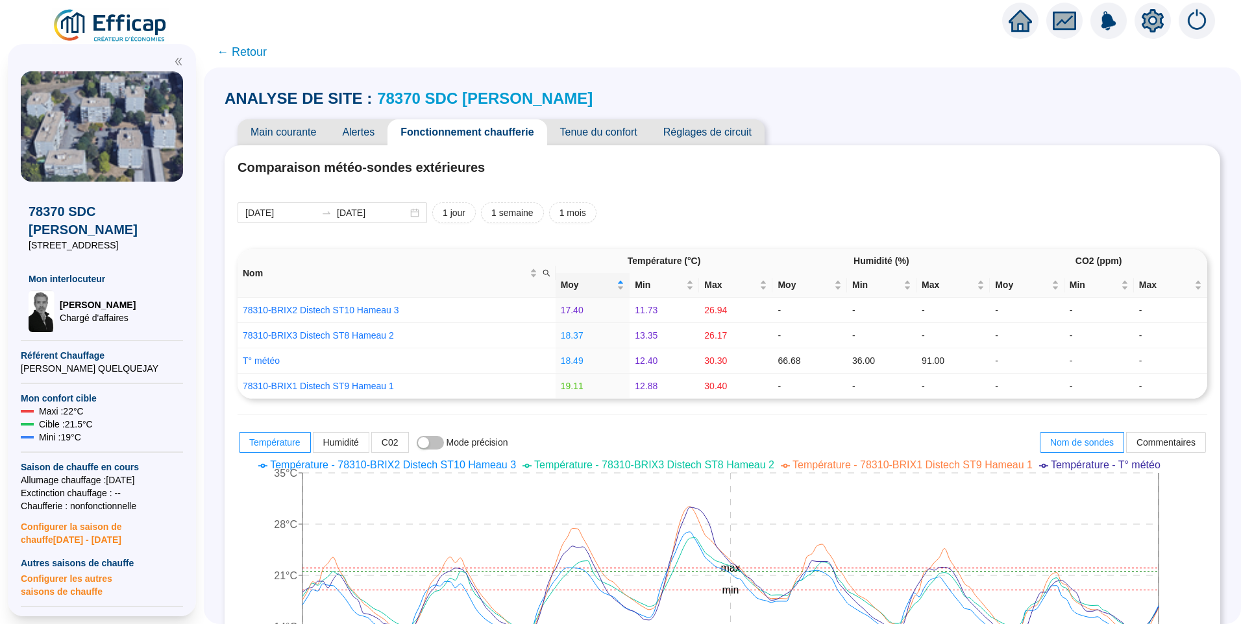
click at [1155, 27] on icon "setting" at bounding box center [1152, 20] width 22 height 21
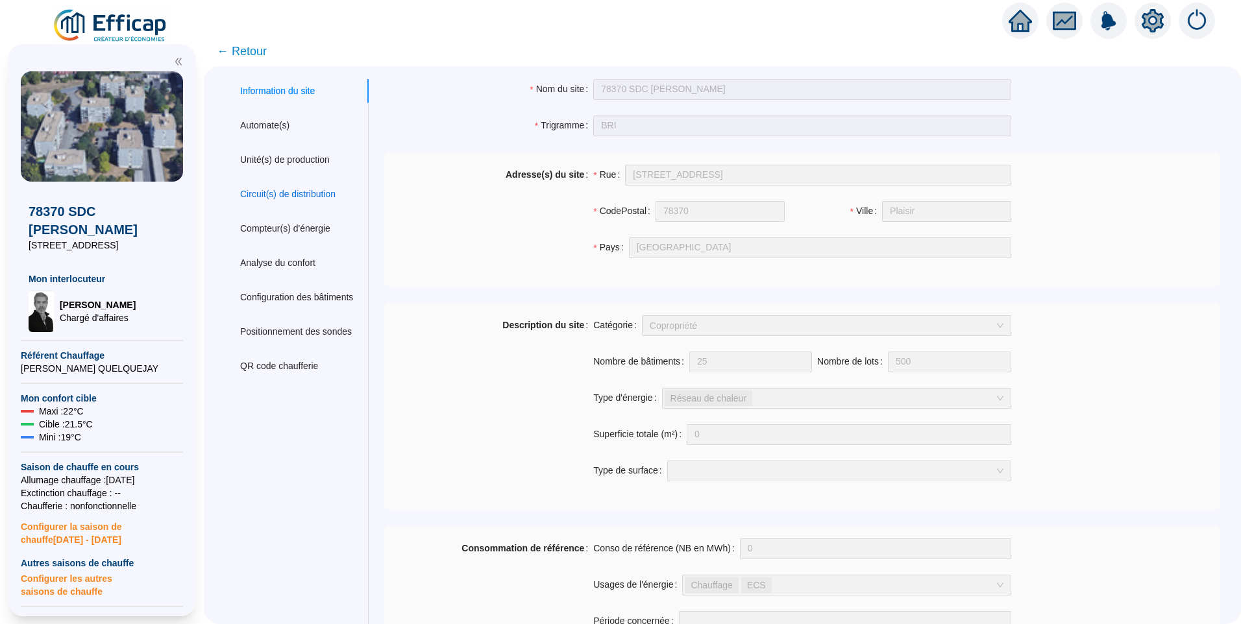
click at [302, 194] on div "Circuit(s) de distribution" at bounding box center [287, 195] width 95 height 14
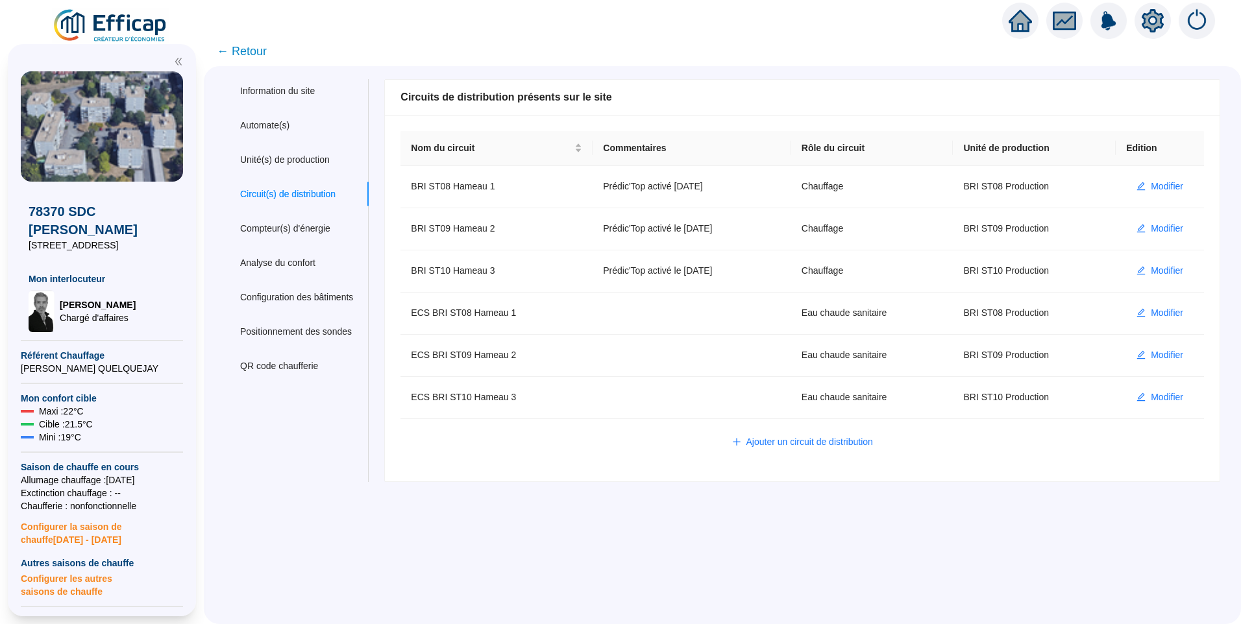
click at [264, 49] on span "← Retour" at bounding box center [242, 51] width 50 height 18
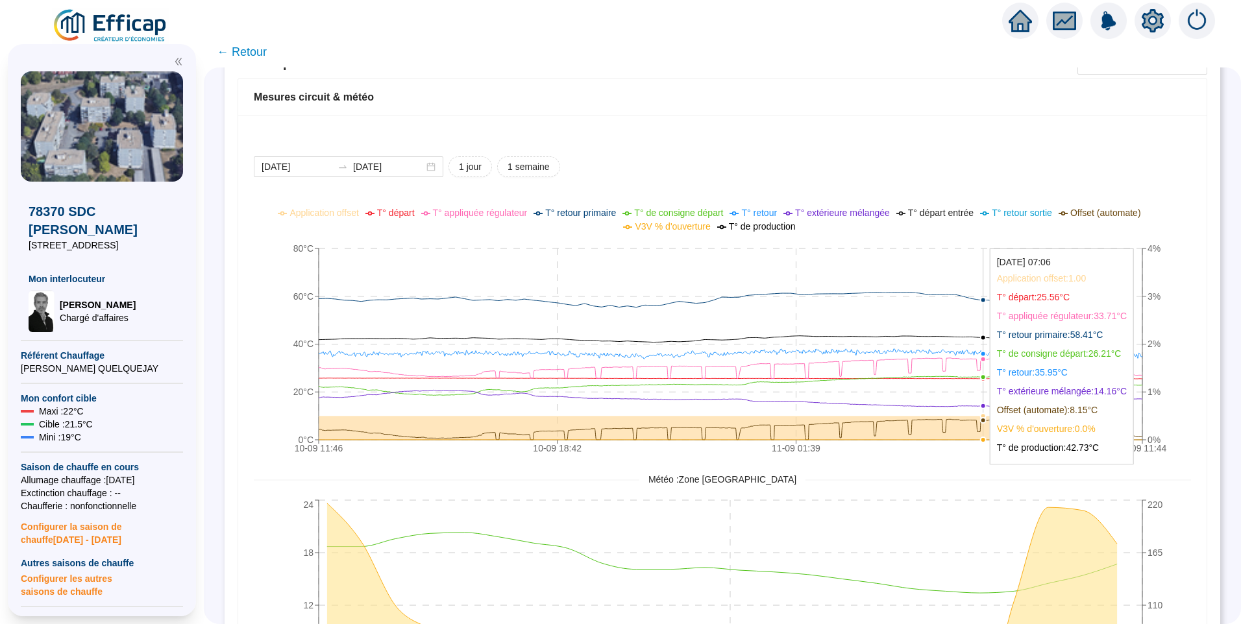
scroll to position [973, 0]
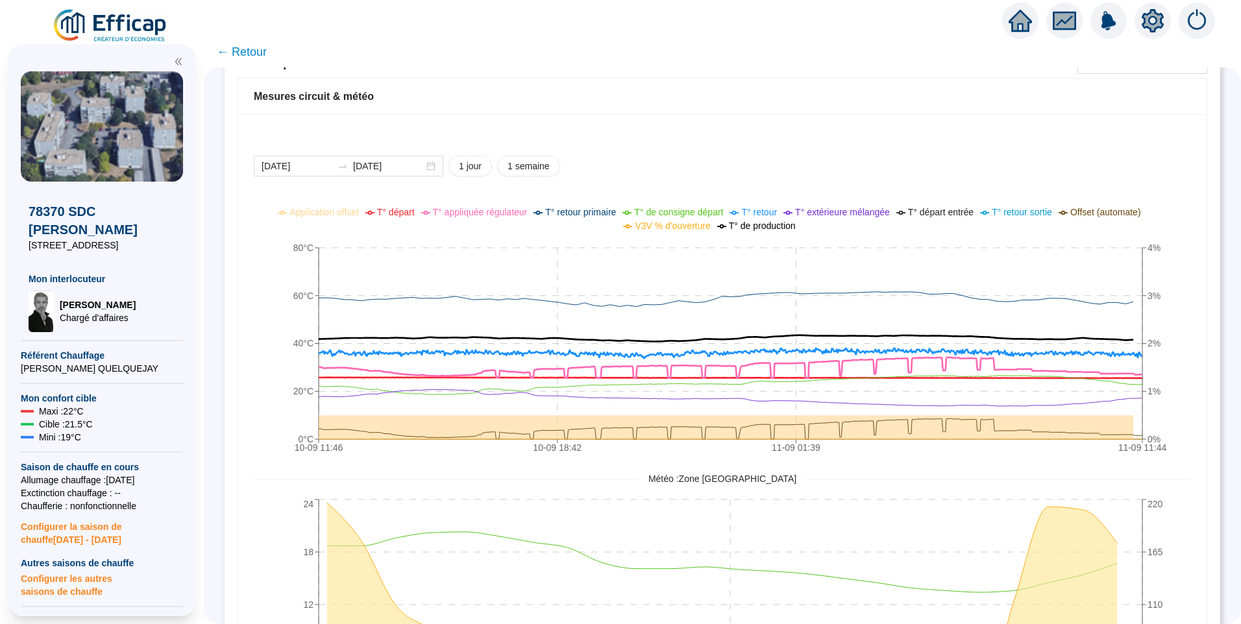
click at [415, 215] on span "T° départ" at bounding box center [396, 212] width 38 height 10
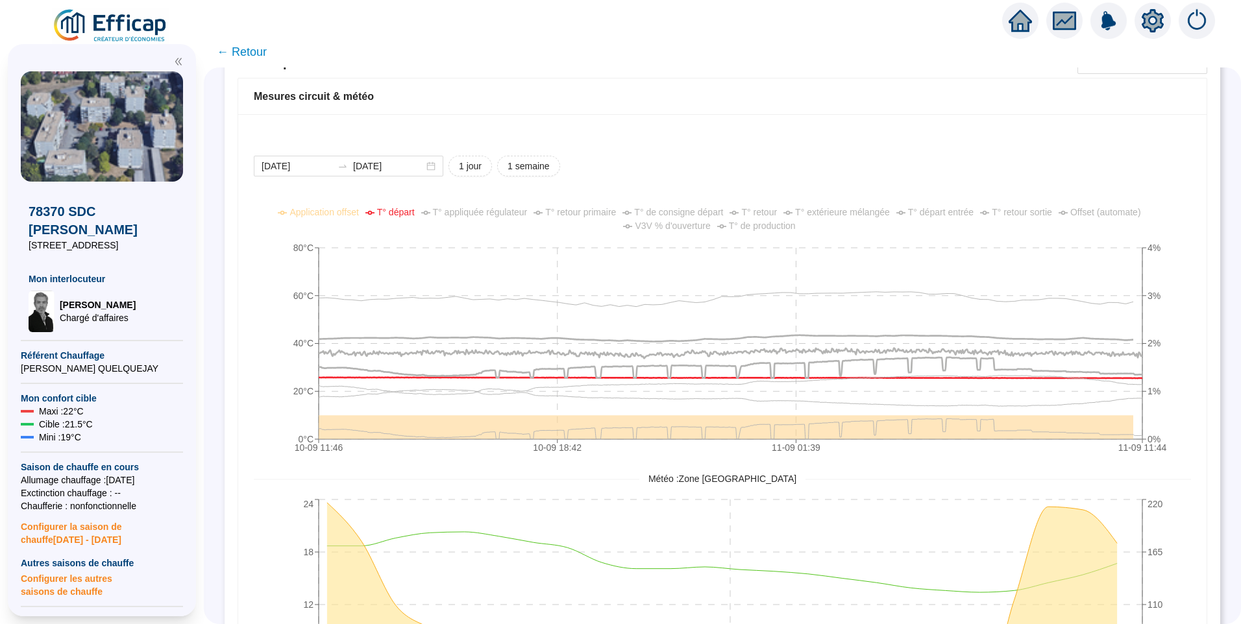
click at [1038, 210] on span "T° retour sortie" at bounding box center [1021, 212] width 60 height 10
click at [1023, 212] on span "T° retour sortie" at bounding box center [1021, 212] width 60 height 10
click at [762, 212] on span "T° retour" at bounding box center [759, 212] width 36 height 10
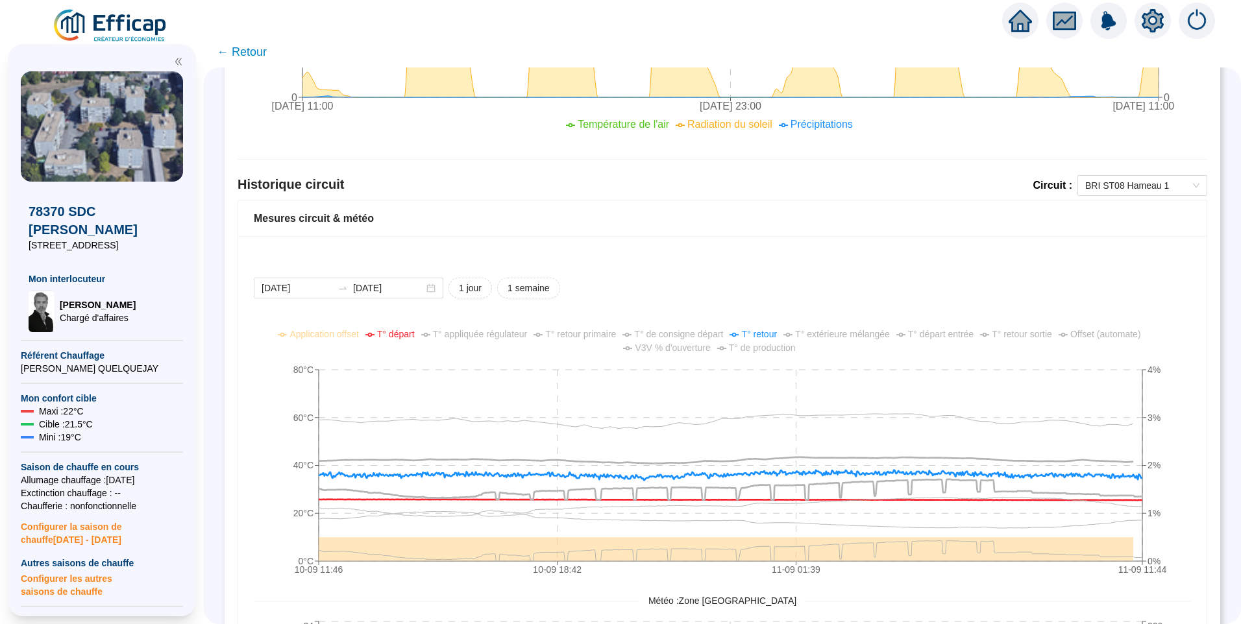
scroll to position [843, 0]
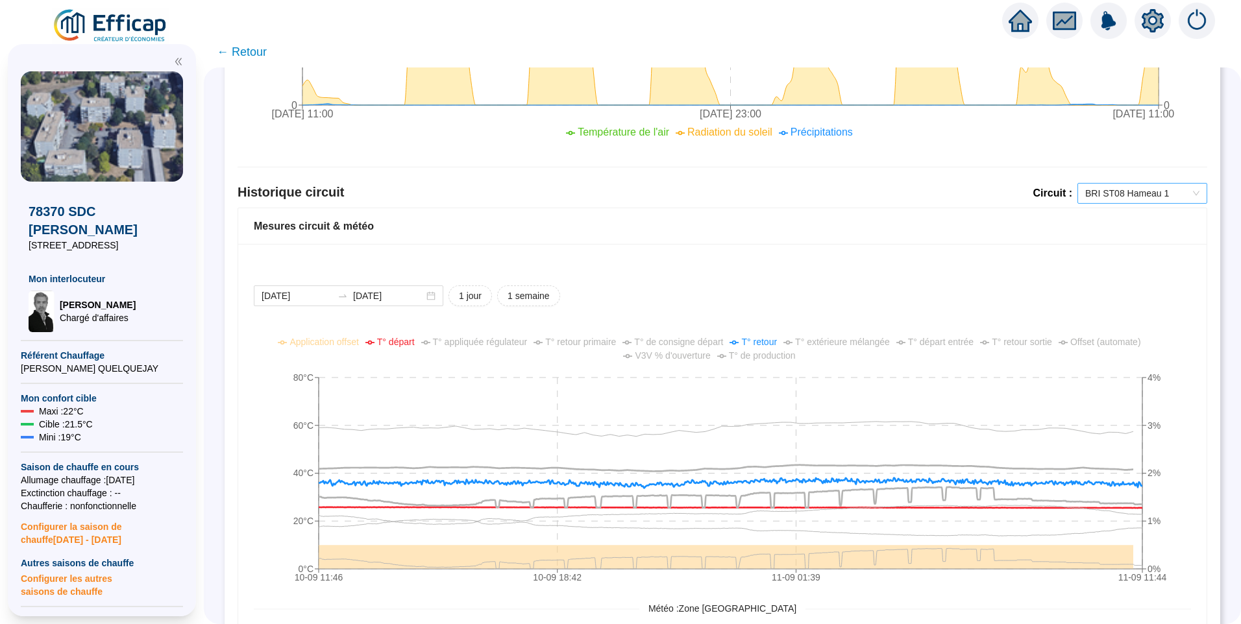
click at [1094, 200] on span "BRI ST08 Hameau 1" at bounding box center [1142, 193] width 114 height 19
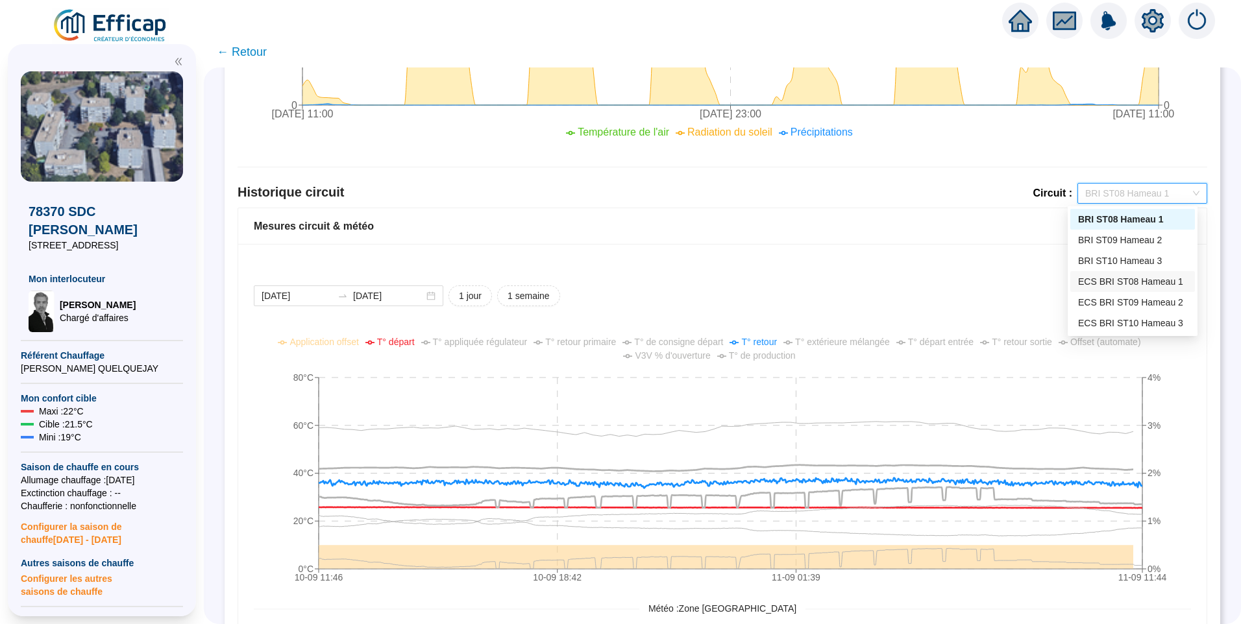
click at [1144, 277] on div "ECS BRI ST08 Hameau 1" at bounding box center [1132, 282] width 109 height 14
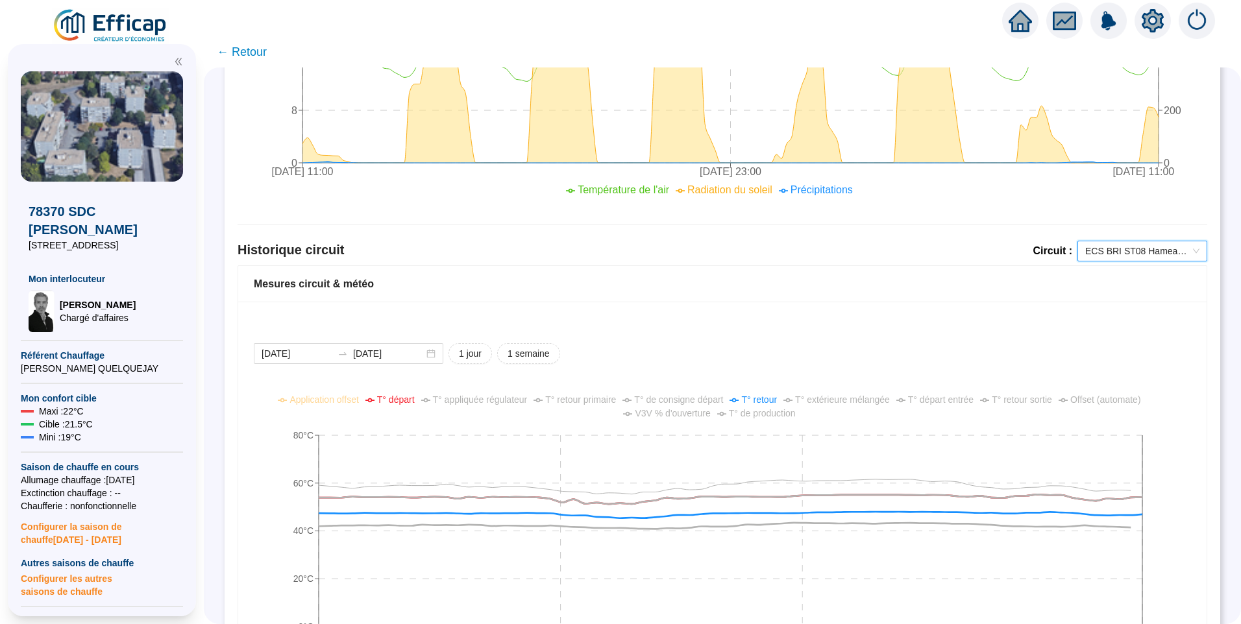
scroll to position [779, 0]
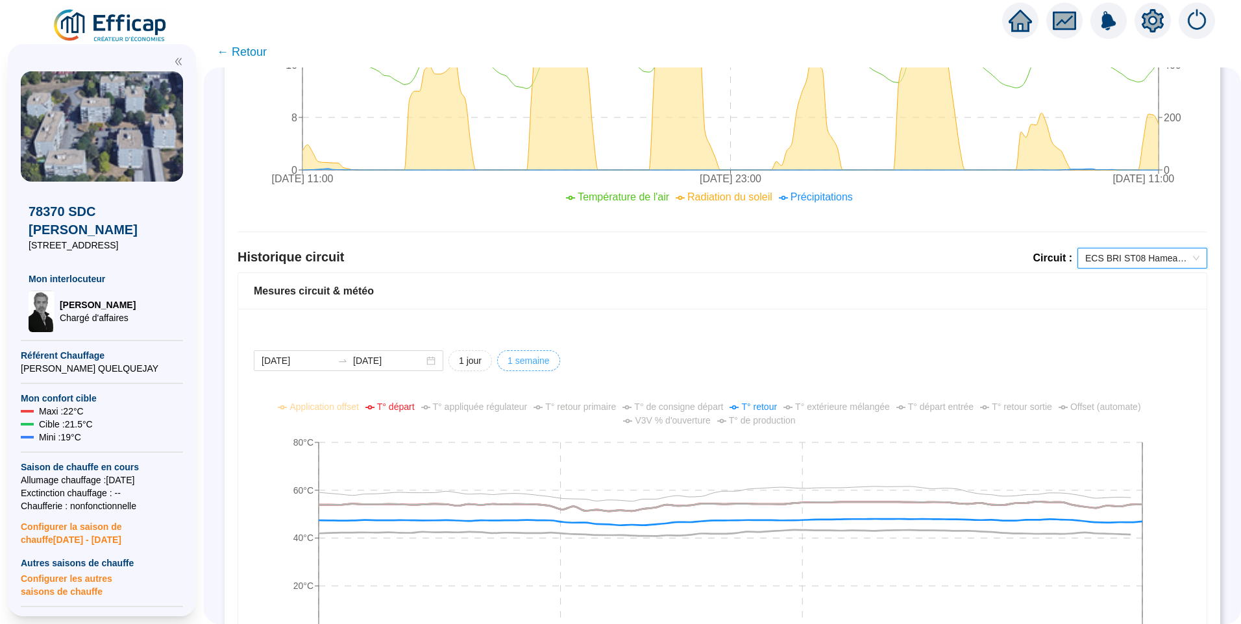
click at [550, 357] on span "1 semaine" at bounding box center [528, 361] width 42 height 14
type input "[DATE]"
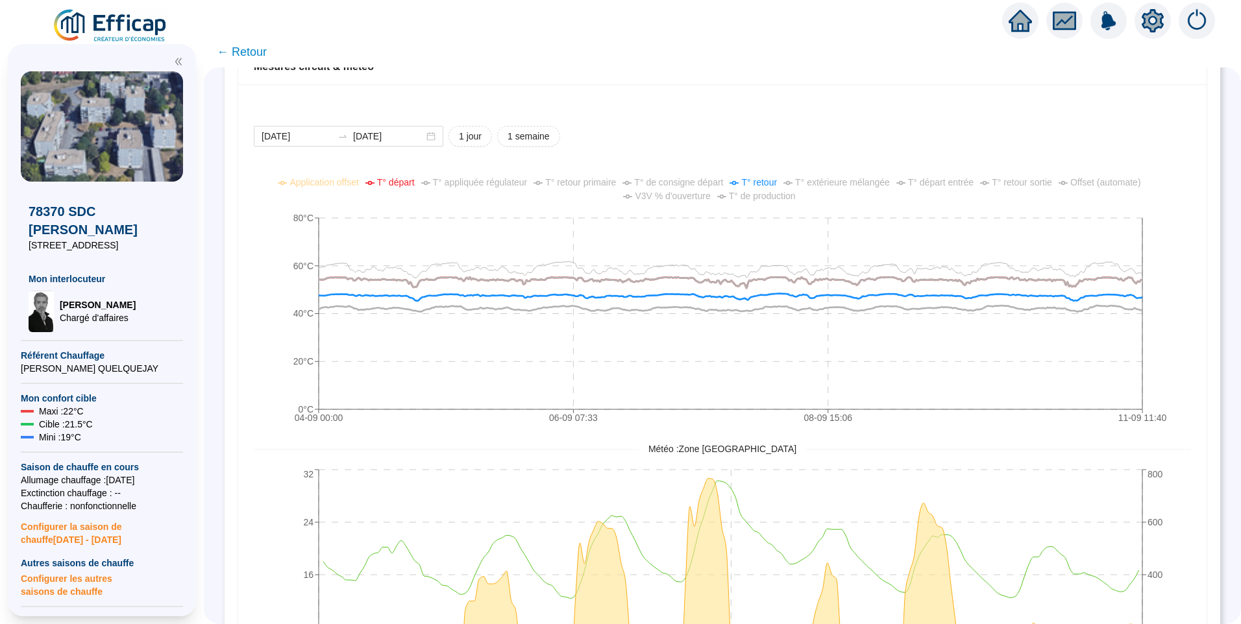
scroll to position [973, 0]
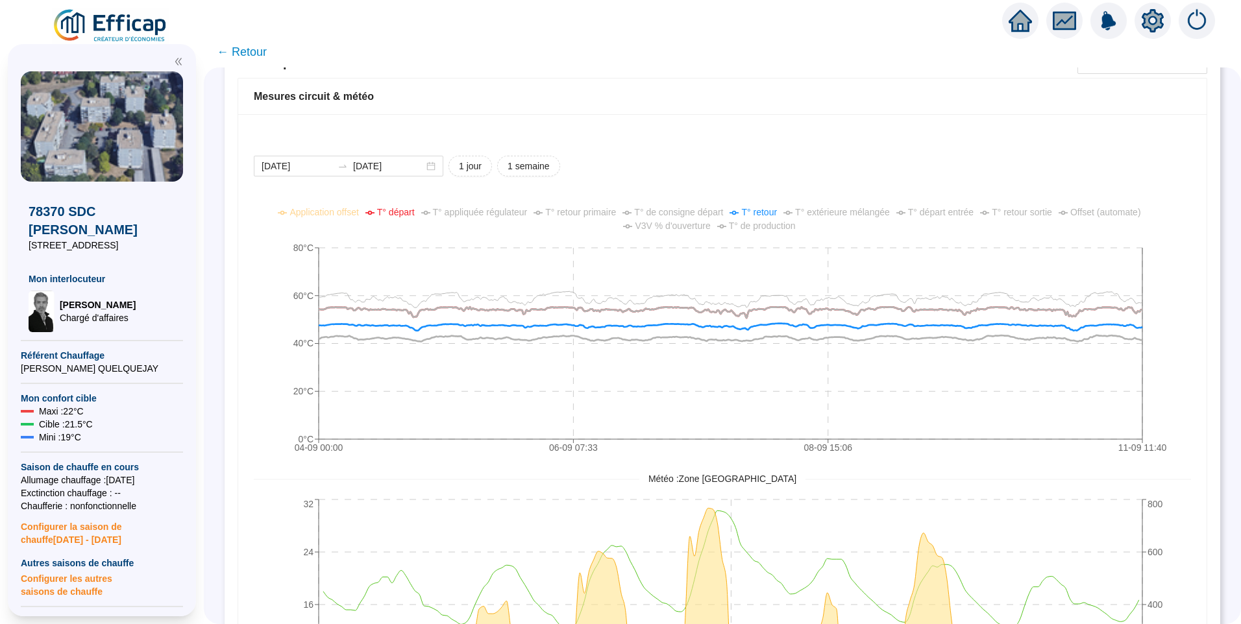
click at [777, 223] on span "T° de production" at bounding box center [762, 226] width 67 height 10
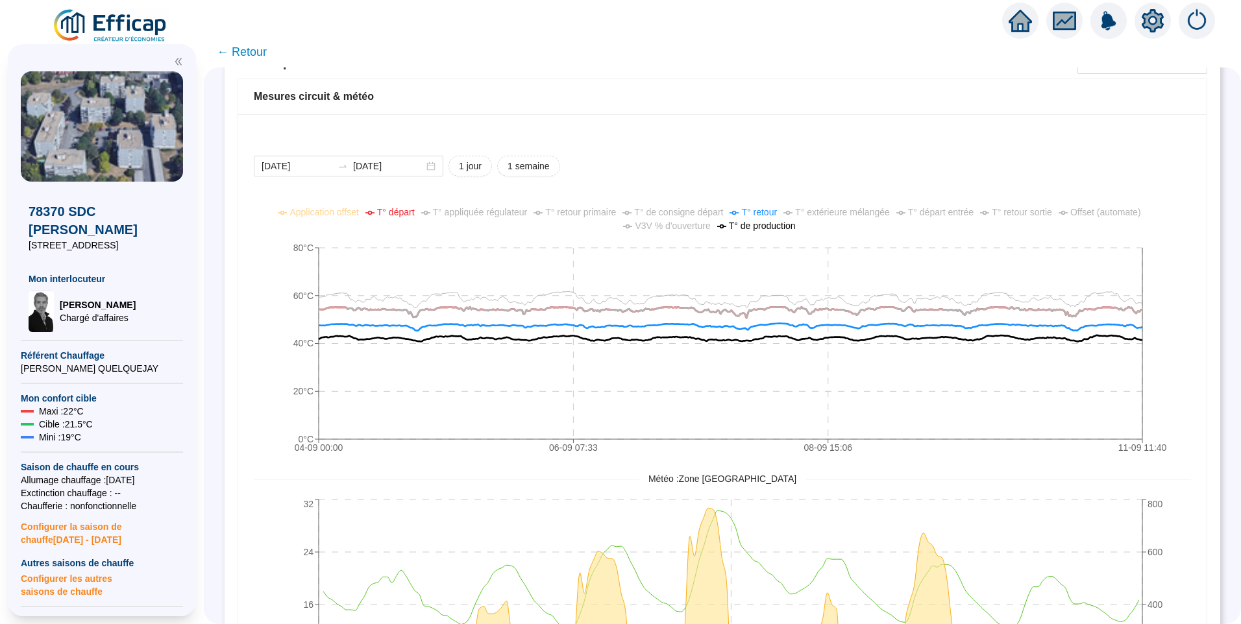
click at [678, 228] on span "V3V % d'ouverture" at bounding box center [672, 226] width 75 height 10
click at [869, 169] on div "[DATE] [DATE] 1 jour 1 semaine" at bounding box center [722, 166] width 937 height 21
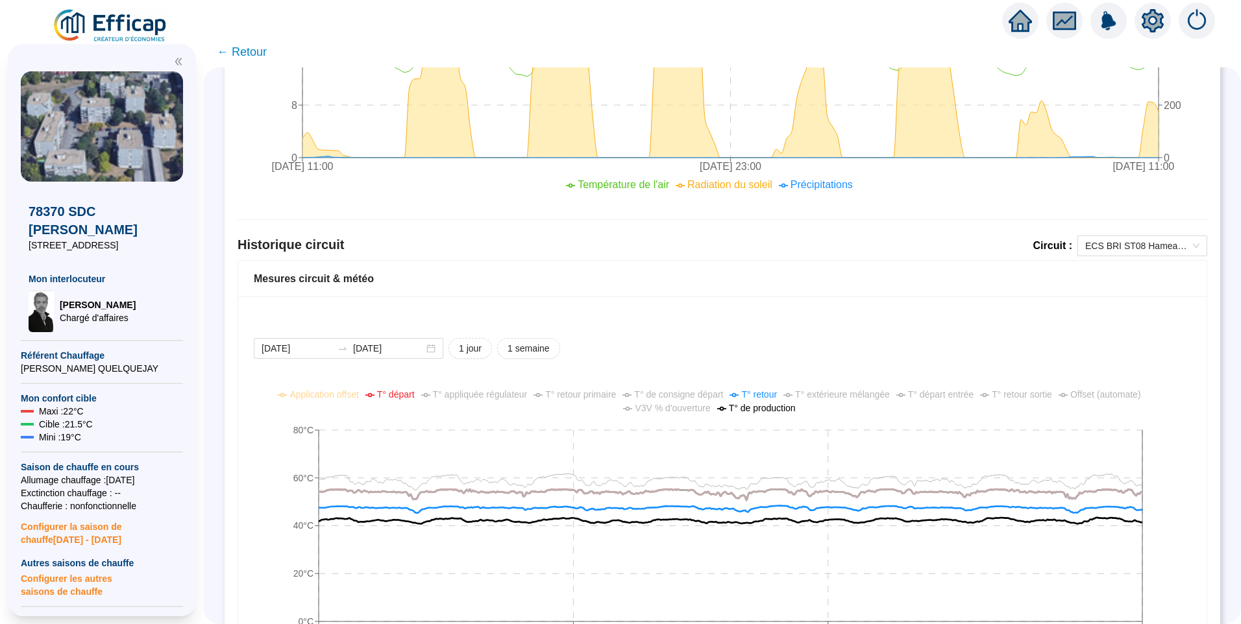
scroll to position [779, 0]
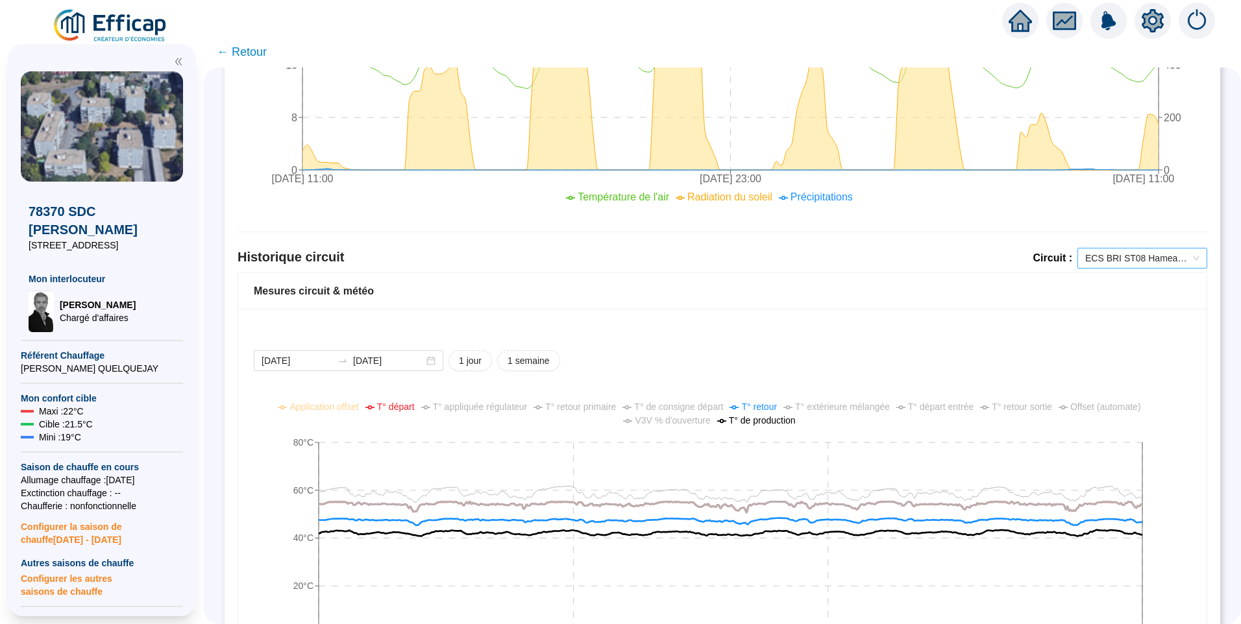
click at [1136, 259] on span "ECS BRI ST08 Hameau 1" at bounding box center [1142, 257] width 114 height 19
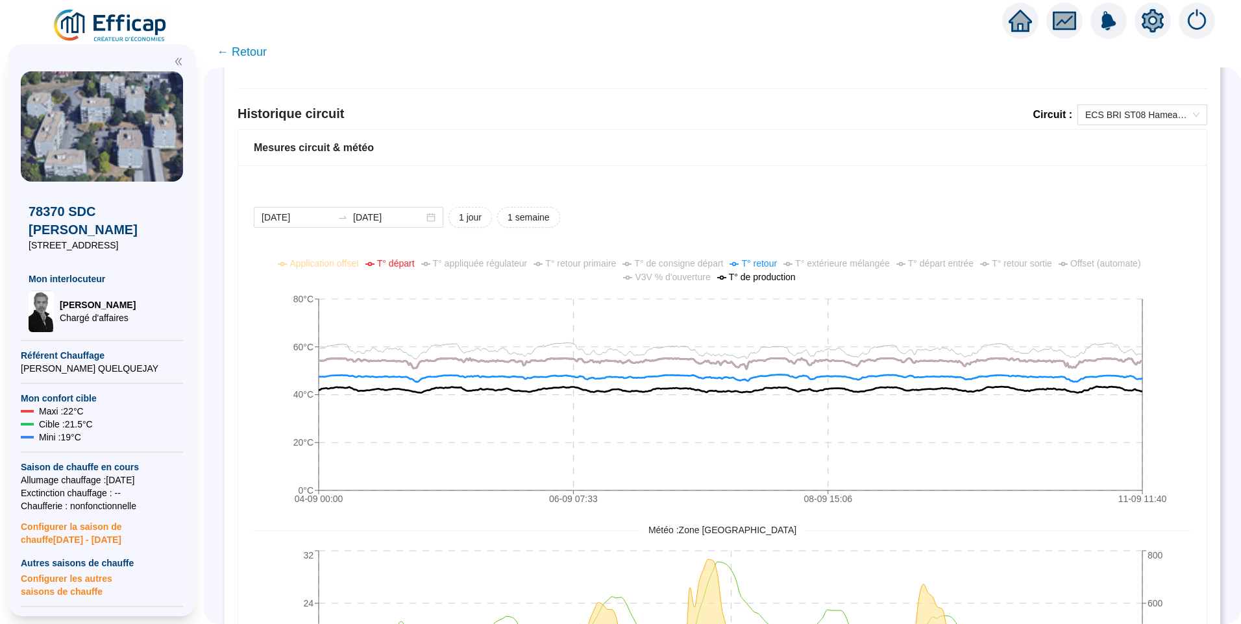
scroll to position [843, 0]
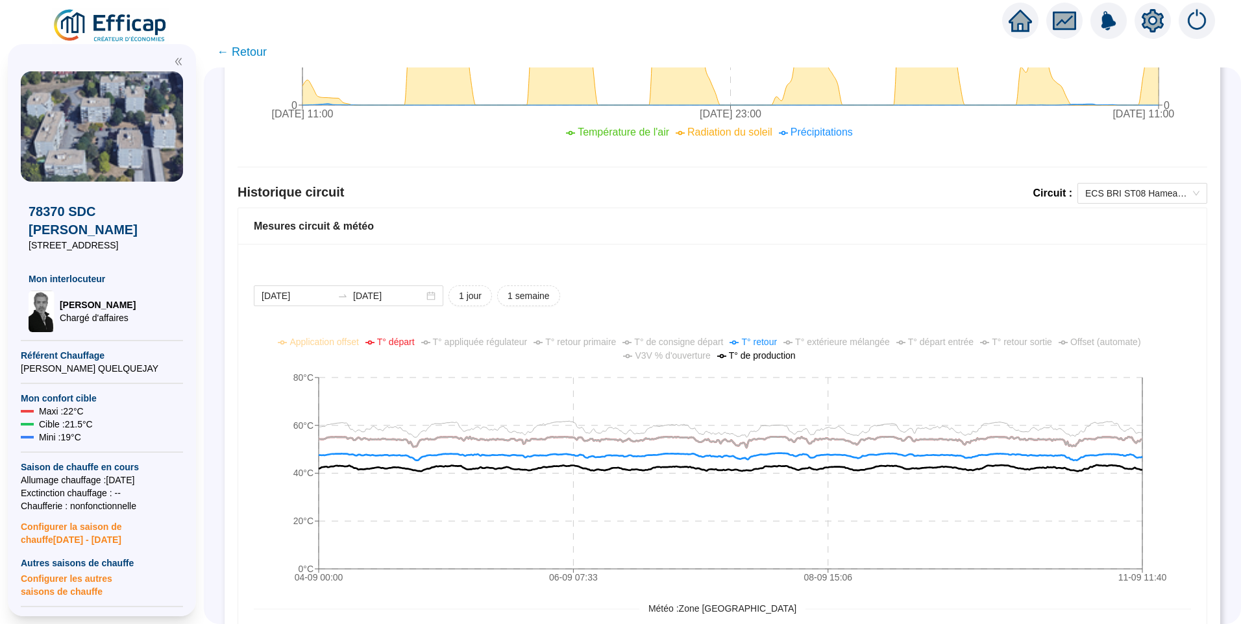
click at [717, 279] on div "[DATE] [DATE] 1 jour 1 semaine 04-09 00:[PHONE_NUMBER]:[PHONE_NUMBER]:[PHONE_NU…" at bounding box center [722, 572] width 968 height 657
click at [784, 273] on div "[DATE] [DATE] 1 jour 1 semaine 04-09 00:[PHONE_NUMBER]:[PHONE_NUMBER]:[PHONE_NU…" at bounding box center [722, 572] width 968 height 657
click at [1133, 188] on span "ECS BRI ST08 Hameau 1" at bounding box center [1142, 193] width 114 height 19
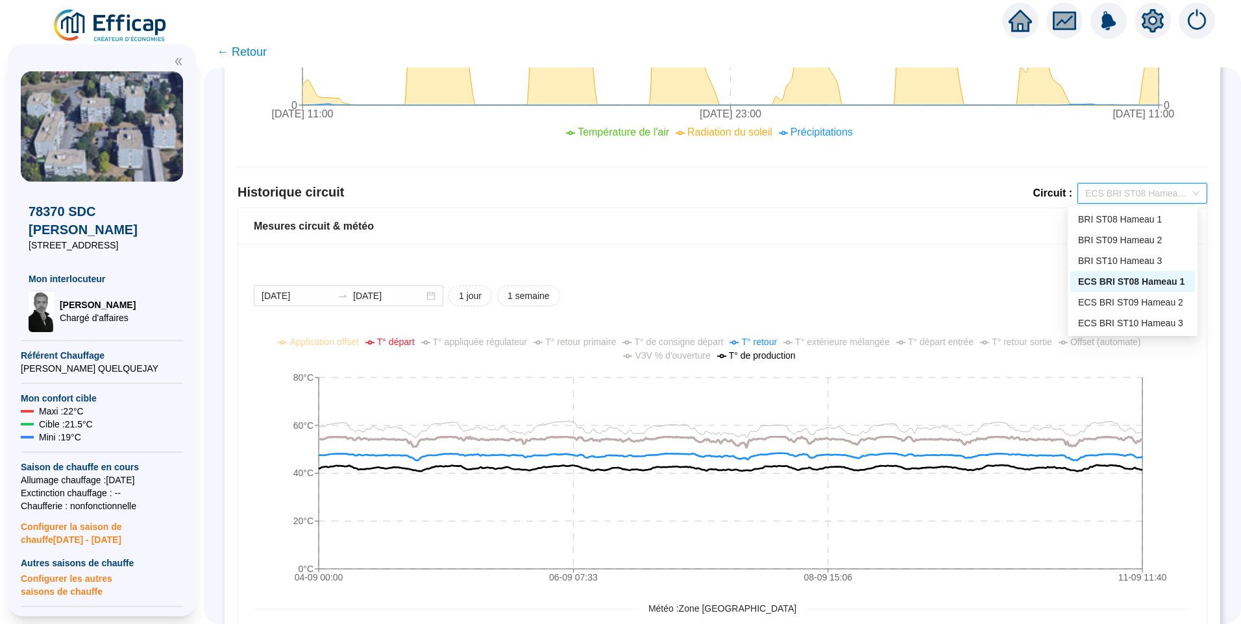
drag, startPoint x: 960, startPoint y: 232, endPoint x: 993, endPoint y: 237, distance: 34.1
click at [966, 233] on div "Mesures circuit & météo" at bounding box center [722, 227] width 937 height 16
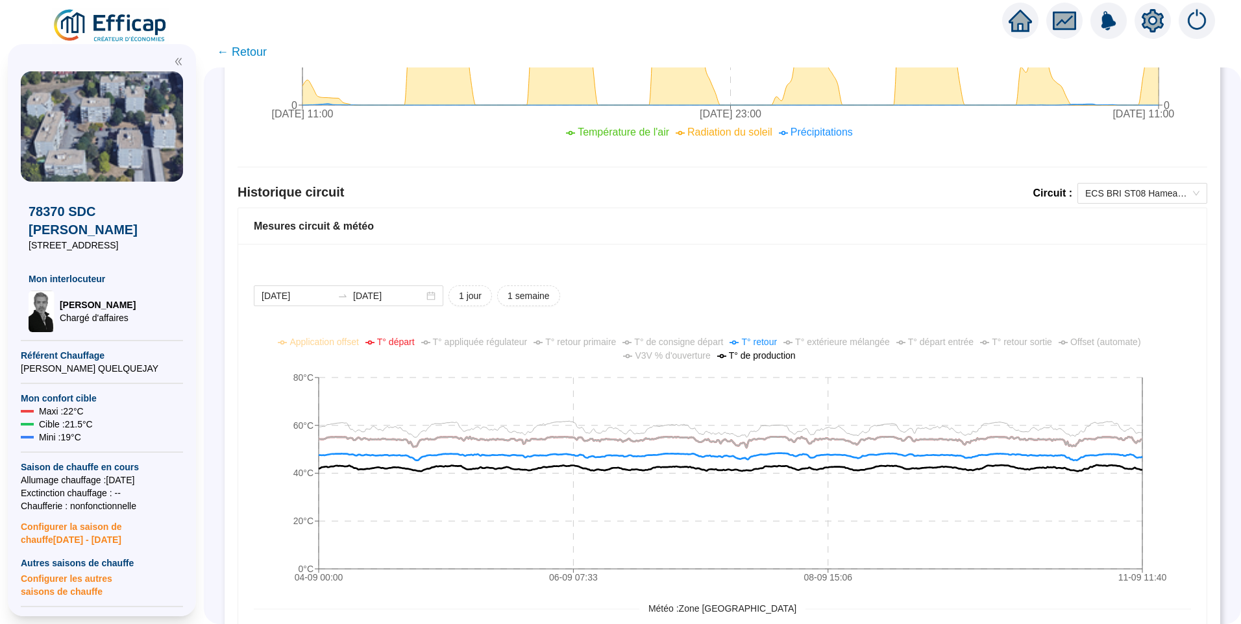
click at [797, 285] on div "[DATE] [DATE] 1 jour 1 semaine 04-09 00:[PHONE_NUMBER]:[PHONE_NUMBER]:[PHONE_NU…" at bounding box center [722, 572] width 968 height 657
click at [507, 343] on span "T° appliquée régulateur" at bounding box center [480, 342] width 95 height 10
click at [613, 340] on span "T° retour primaire" at bounding box center [580, 342] width 71 height 10
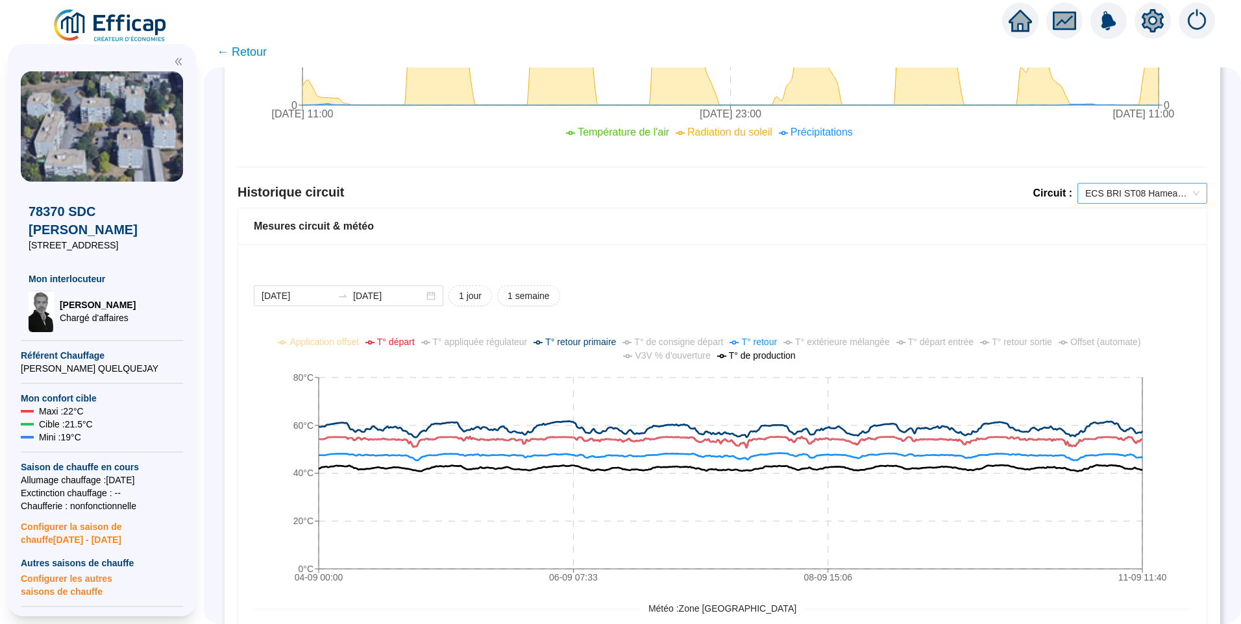
click at [1085, 197] on span "ECS BRI ST08 Hameau 1" at bounding box center [1142, 193] width 114 height 19
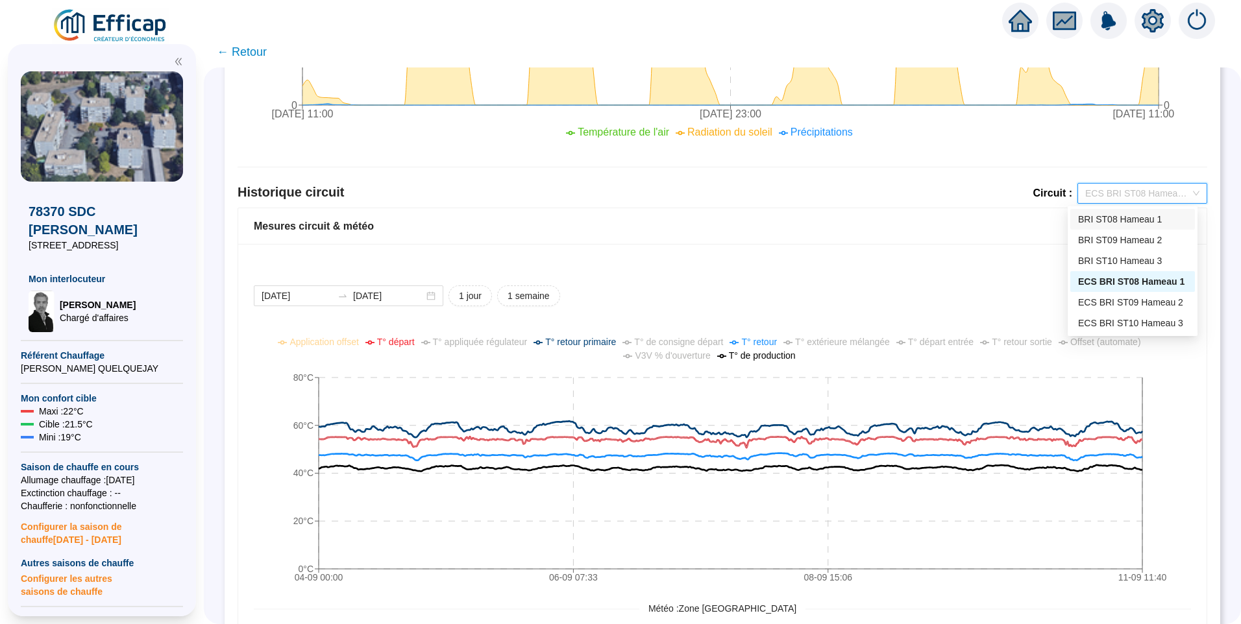
click at [1104, 219] on div "BRI ST08 Hameau 1" at bounding box center [1132, 220] width 109 height 14
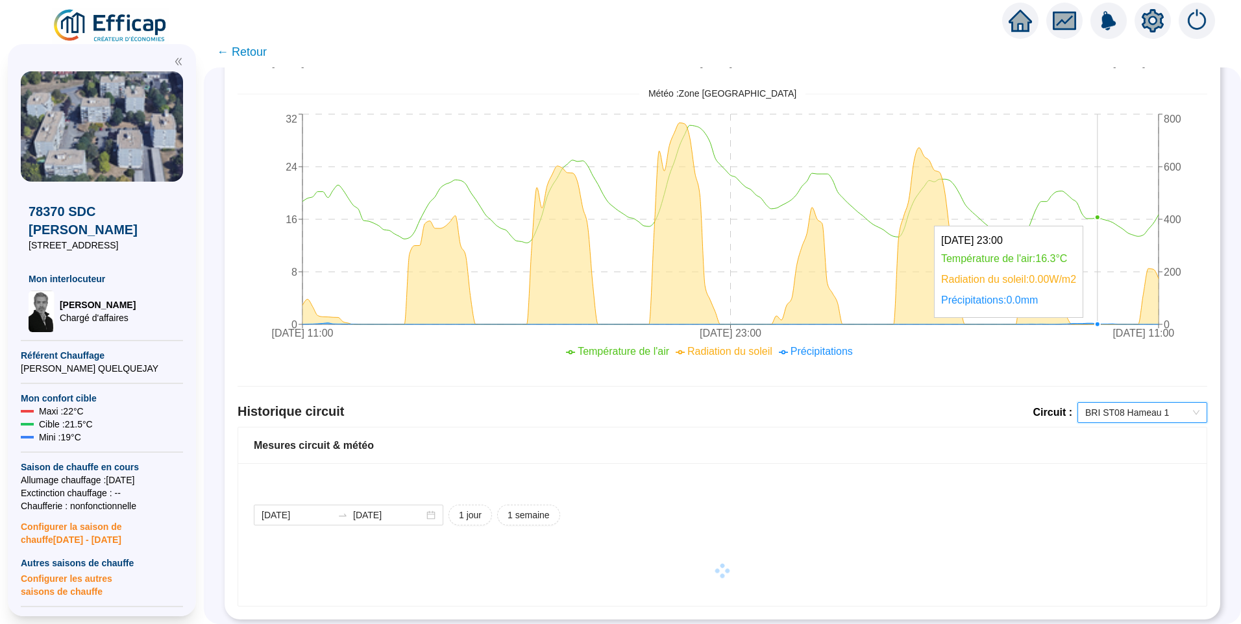
scroll to position [637, 0]
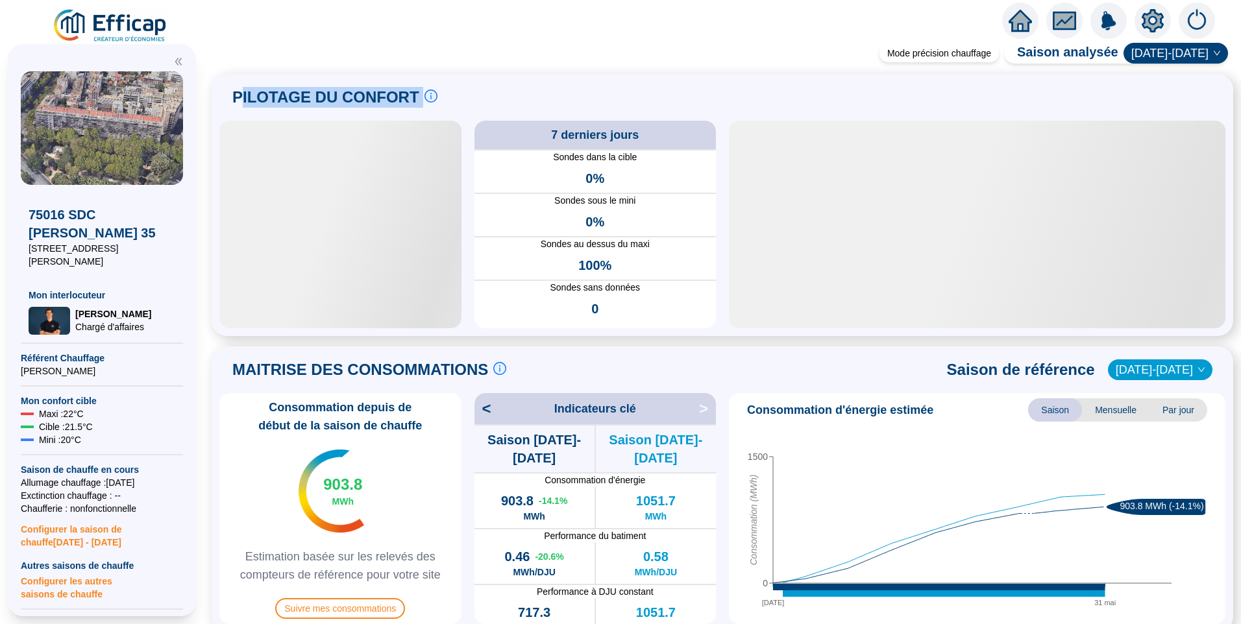
drag, startPoint x: 0, startPoint y: 0, endPoint x: 457, endPoint y: 99, distance: 467.3
click at [457, 99] on div "PILOTAGE DU CONFORT Le pilotage du confort est fondamental pour le confort de t…" at bounding box center [722, 97] width 1006 height 31
click at [551, 91] on div "PILOTAGE DU CONFORT Le pilotage du confort est fondamental pour le confort de t…" at bounding box center [722, 97] width 1006 height 31
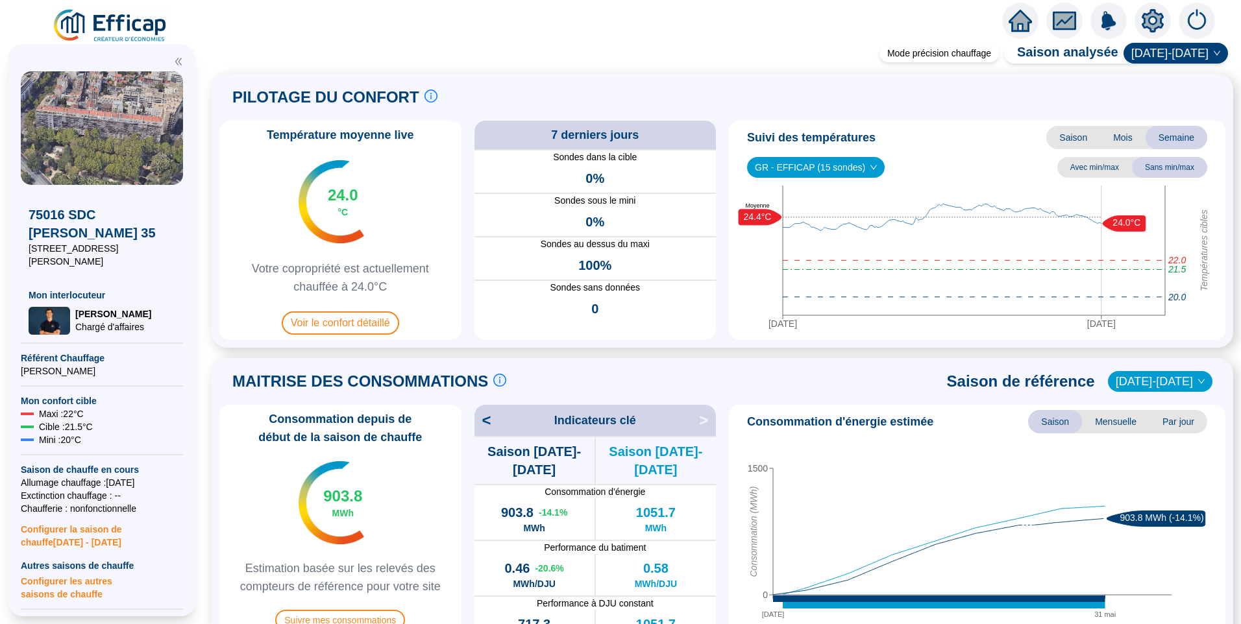
click at [1176, 60] on span "[DATE]-[DATE]" at bounding box center [1175, 52] width 89 height 19
click at [1157, 17] on icon "setting" at bounding box center [1152, 20] width 22 height 21
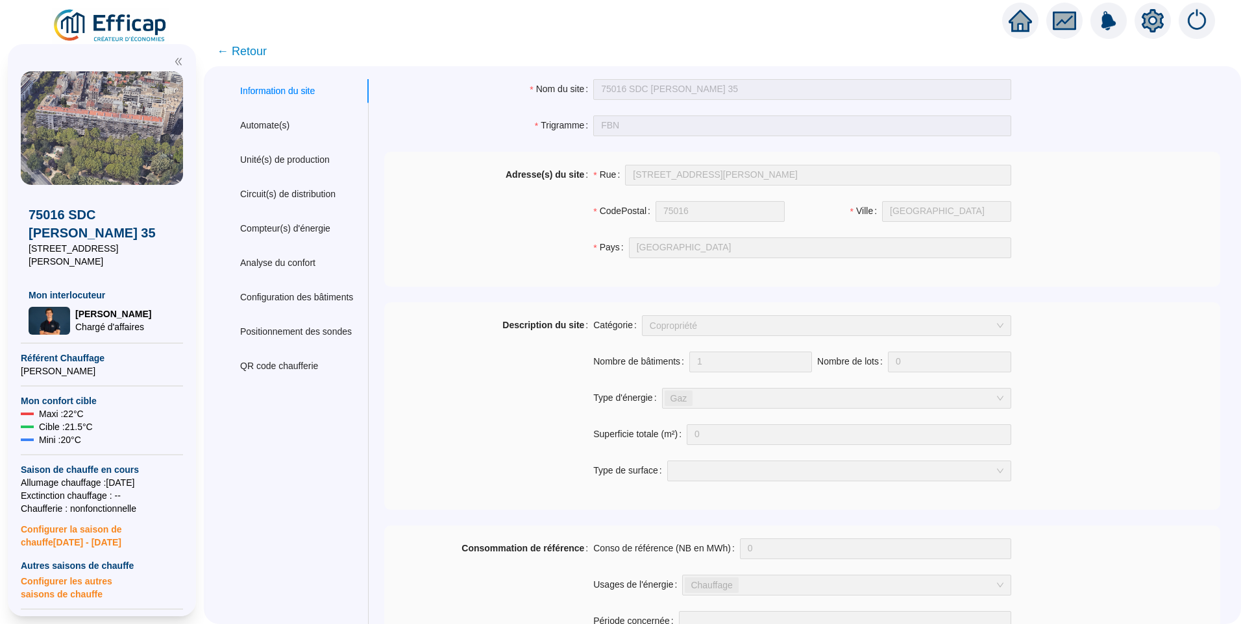
click at [254, 53] on span "← Retour" at bounding box center [242, 51] width 50 height 18
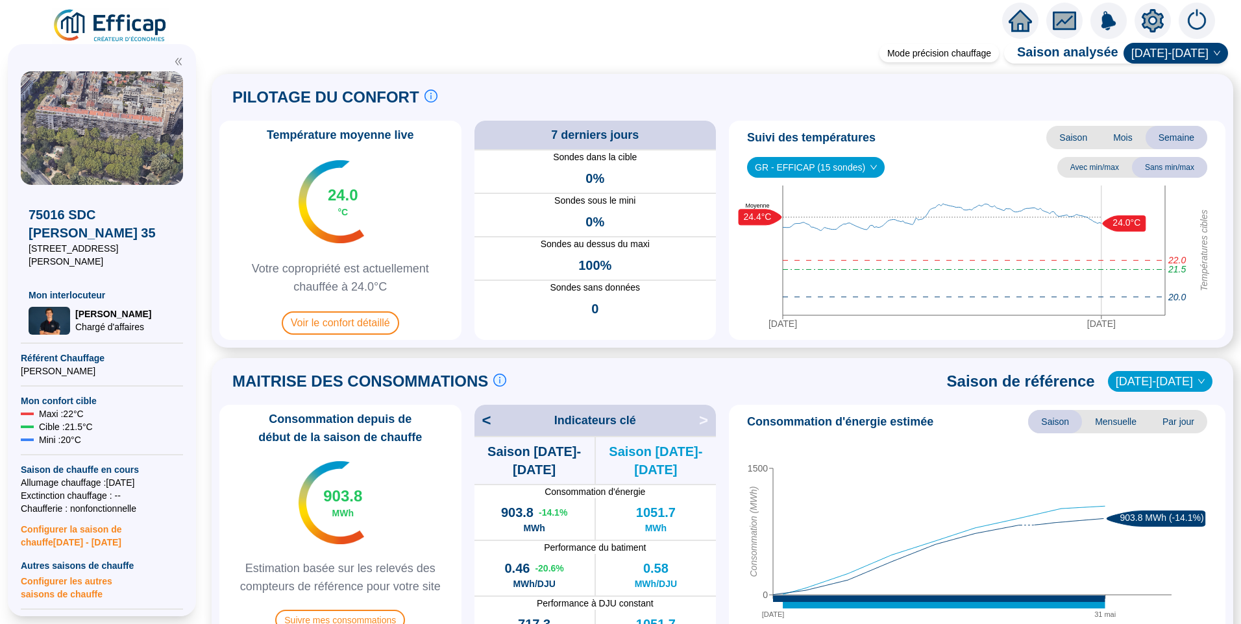
click at [1163, 49] on span "[DATE]-[DATE]" at bounding box center [1175, 52] width 89 height 19
click at [1164, 53] on span "[DATE]-[DATE]" at bounding box center [1175, 52] width 89 height 19
click at [1164, 57] on span "[DATE]-[DATE]" at bounding box center [1175, 52] width 89 height 19
click at [1171, 97] on div "[DATE]-[DATE]" at bounding box center [1177, 101] width 62 height 14
click at [1064, 139] on span "Saison" at bounding box center [1073, 137] width 54 height 23
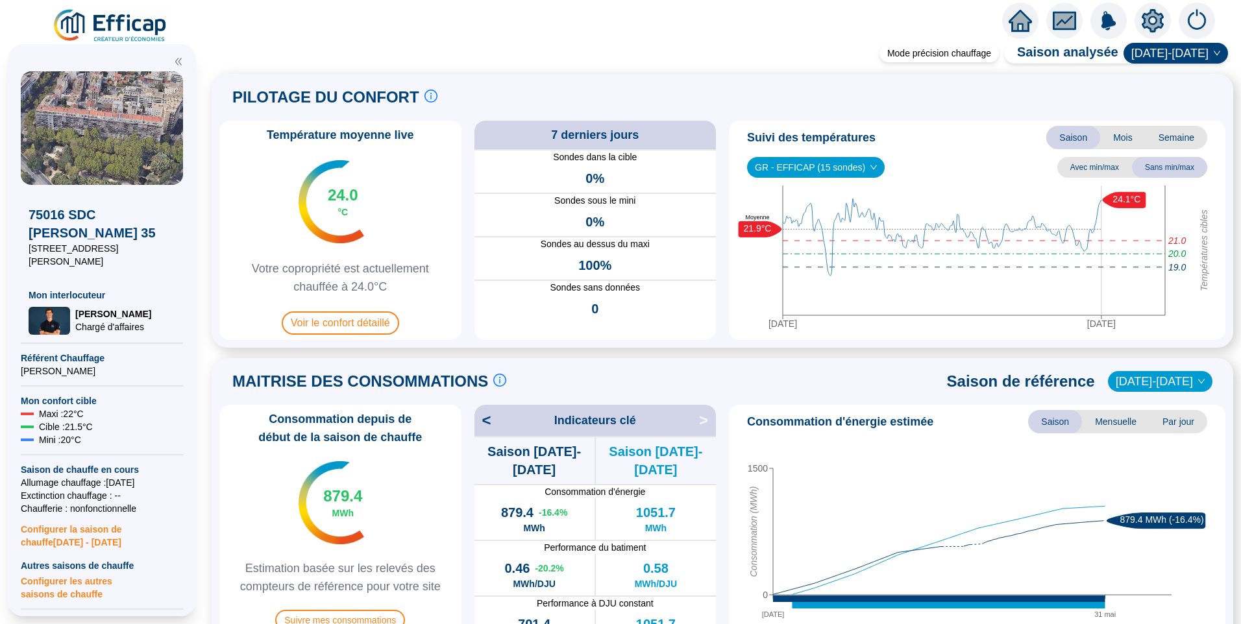
click at [1157, 40] on div "Mode précision chauffage Saison analysée [DATE]-[DATE]" at bounding box center [1051, 53] width 354 height 26
click at [1162, 49] on span "[DATE]-[DATE]" at bounding box center [1175, 52] width 89 height 19
click at [1174, 139] on div "[DATE]-[DATE]" at bounding box center [1177, 143] width 62 height 14
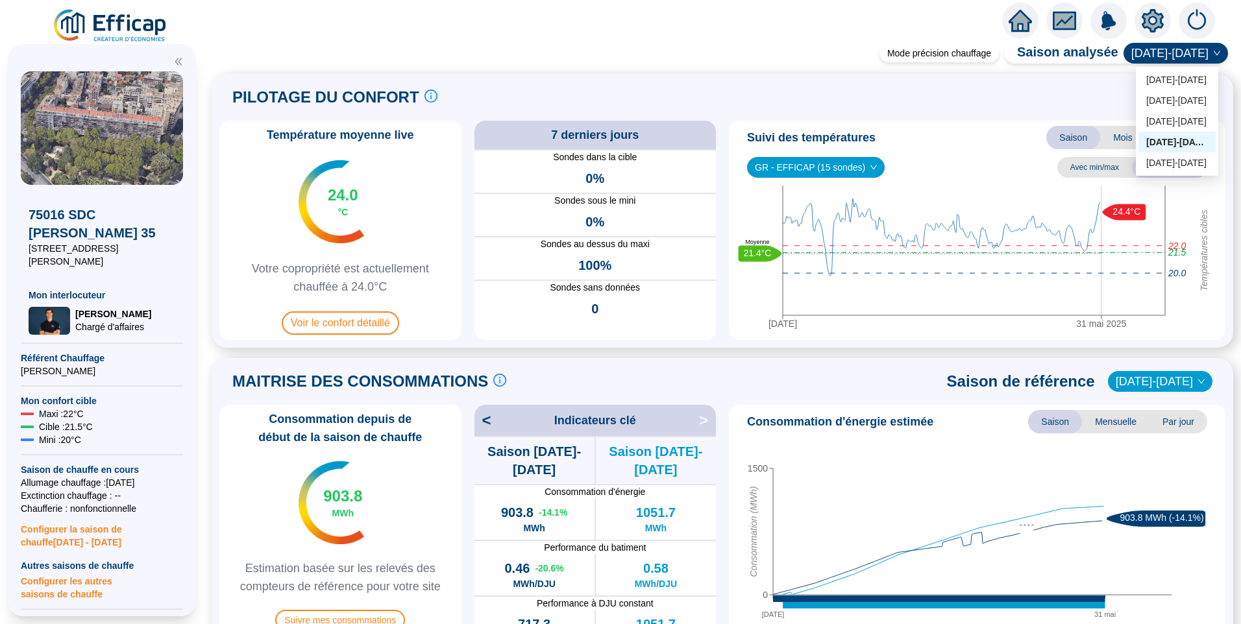
click at [1172, 120] on div "PILOTAGE DU CONFORT Le pilotage du confort est fondamental pour le confort de t…" at bounding box center [722, 211] width 1006 height 258
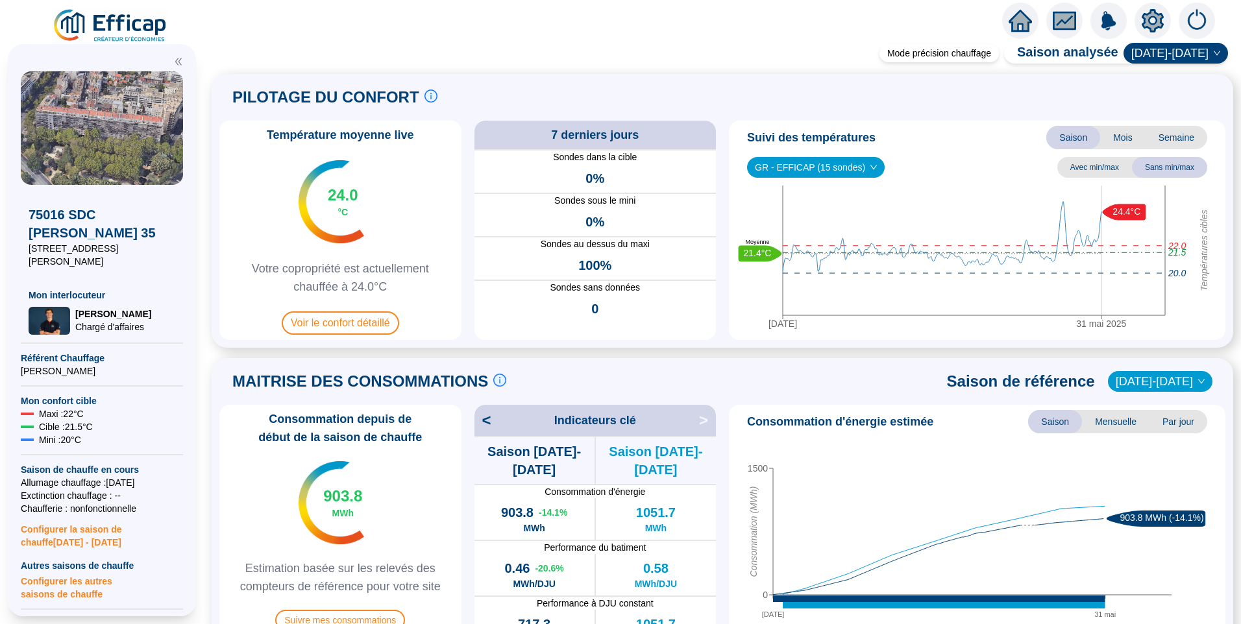
click at [1189, 49] on span "[DATE]-[DATE]" at bounding box center [1175, 52] width 89 height 19
click at [1179, 117] on div "[DATE]-[DATE]" at bounding box center [1177, 122] width 62 height 14
